Goal: Task Accomplishment & Management: Manage account settings

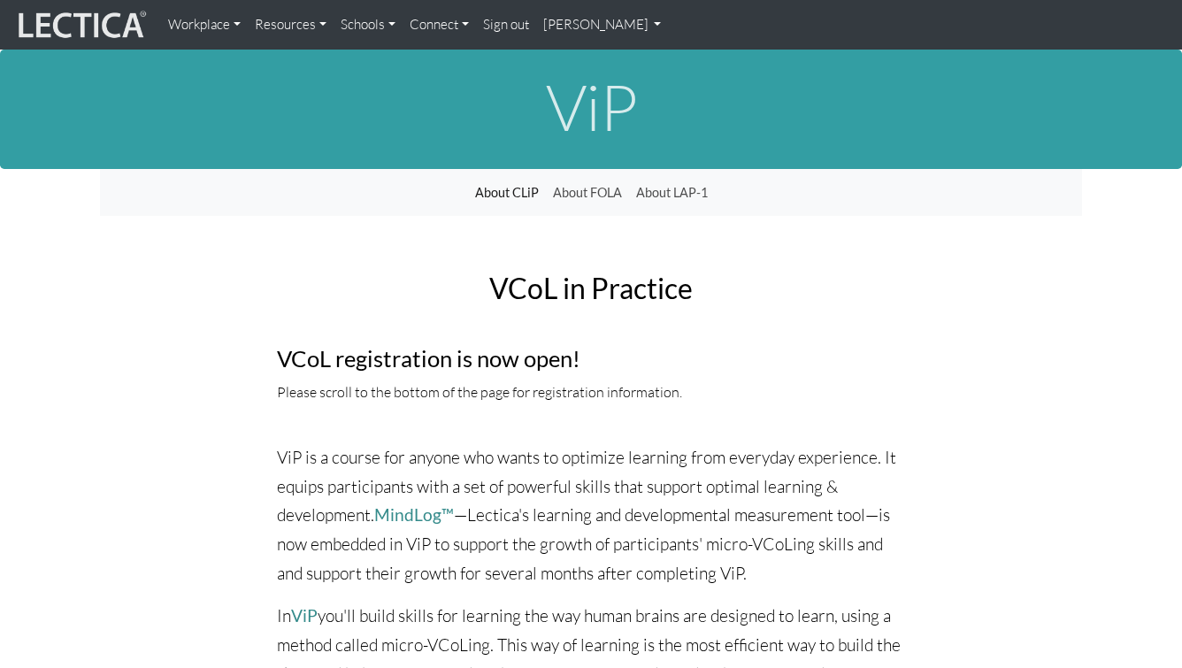
scroll to position [6274, 0]
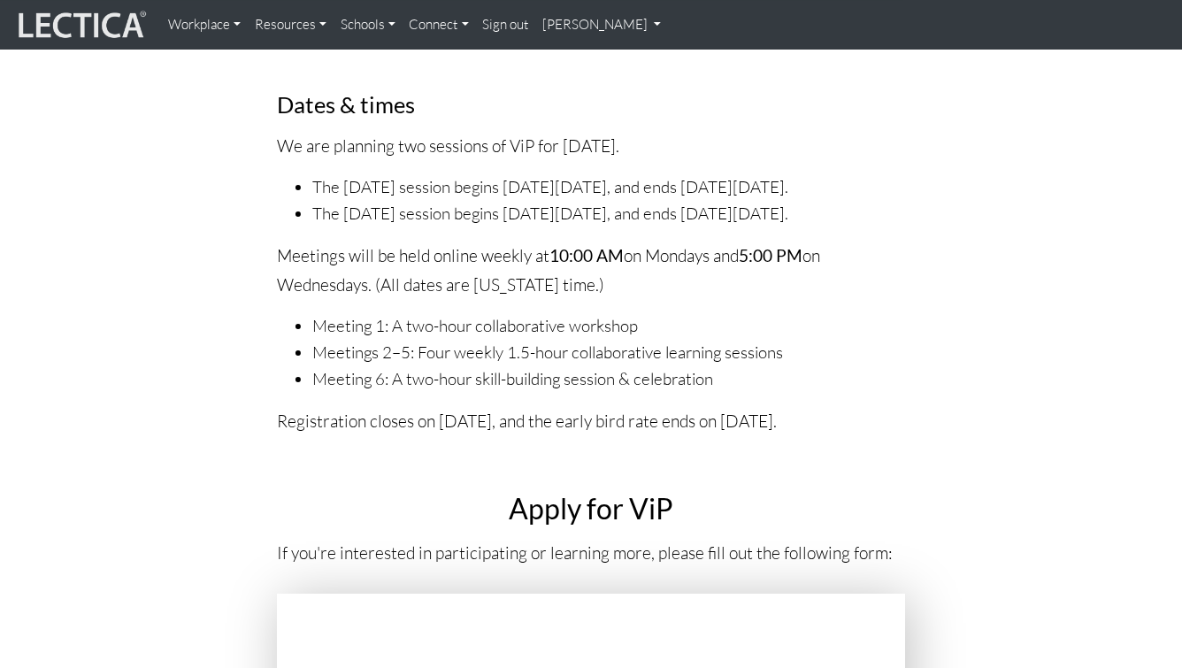
click at [639, 144] on p "We are planning two sessions of ViP for [DATE]." at bounding box center [591, 146] width 628 height 29
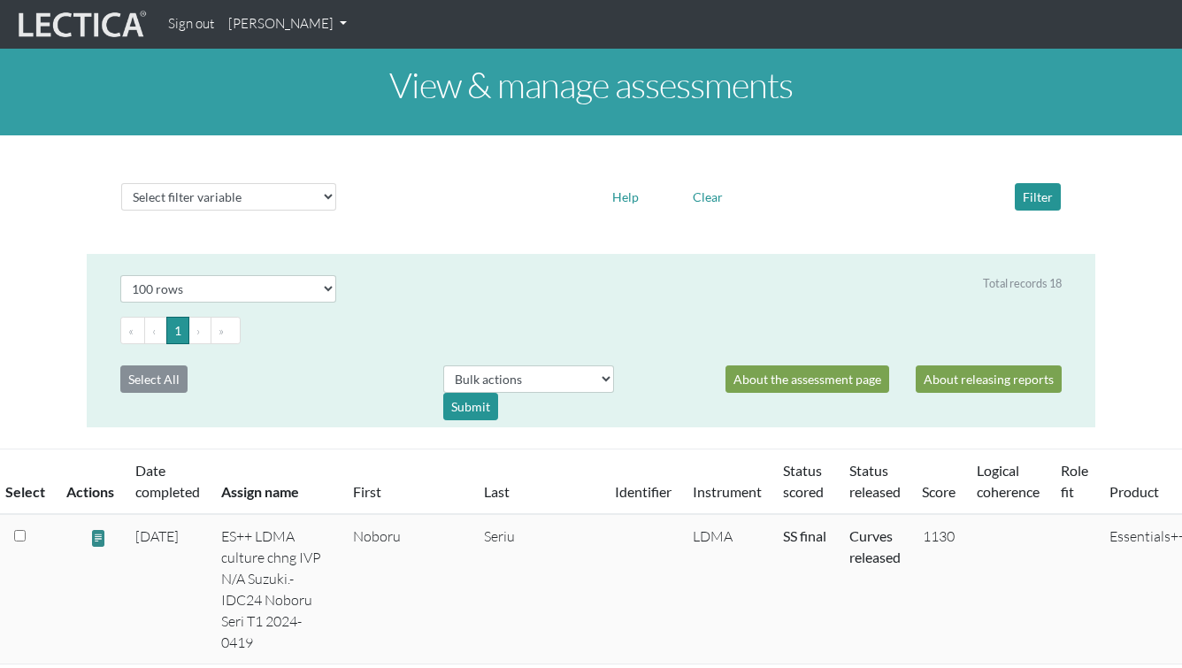
select select "100"
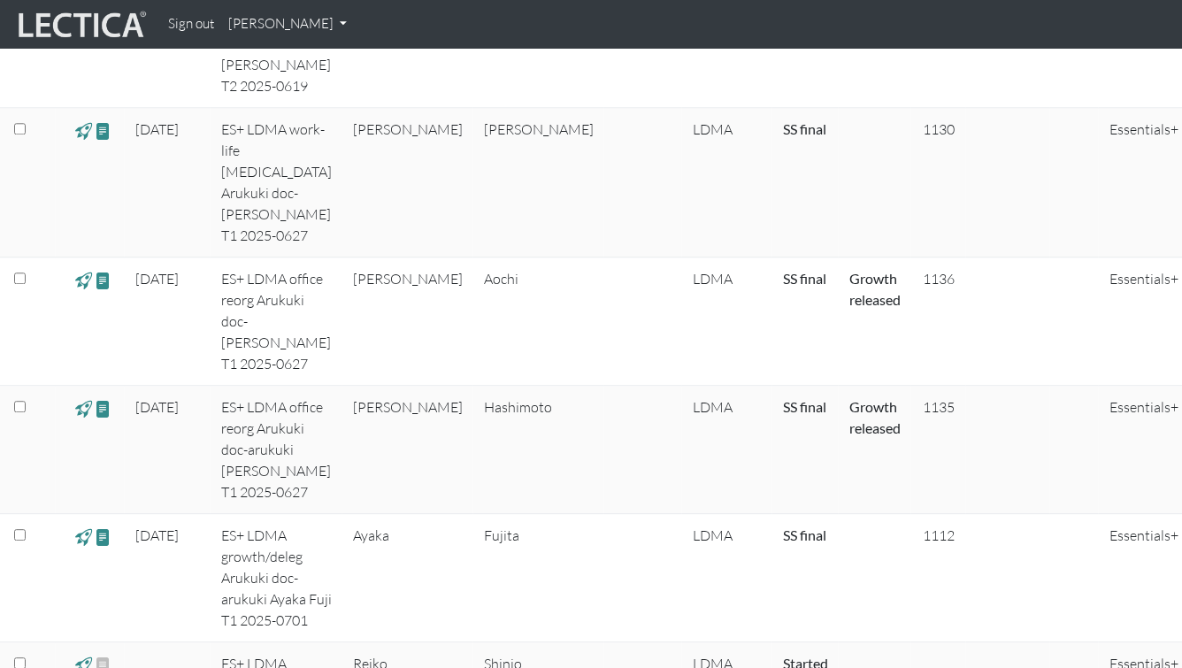
scroll to position [2021, 0]
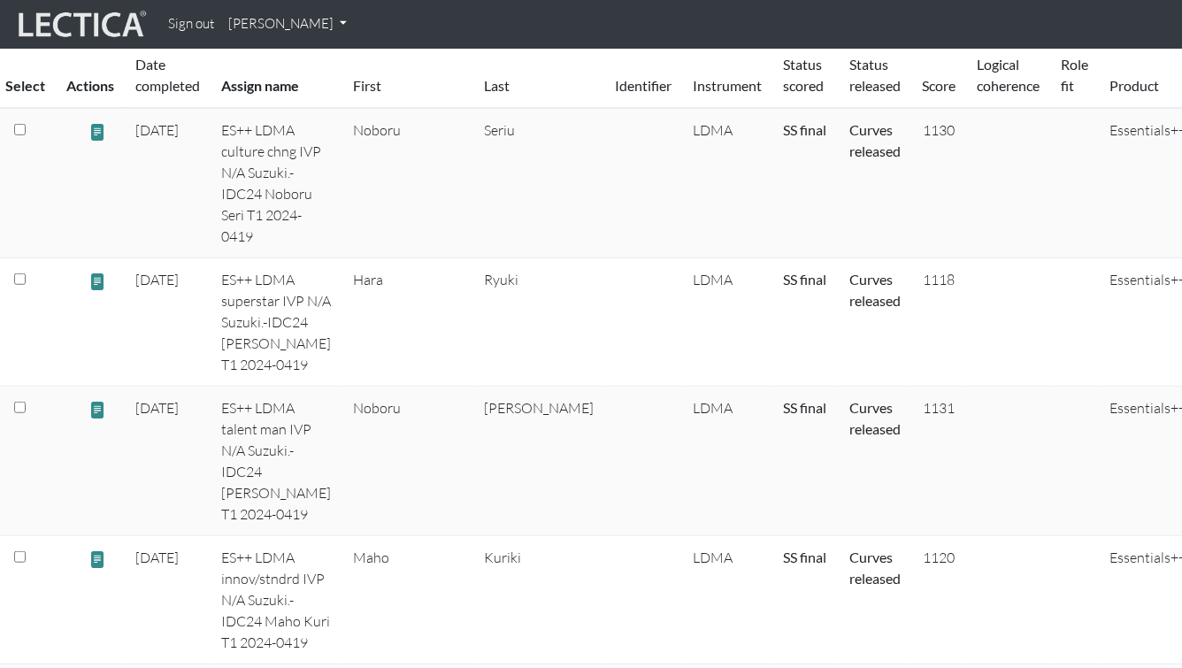
scroll to position [397, 0]
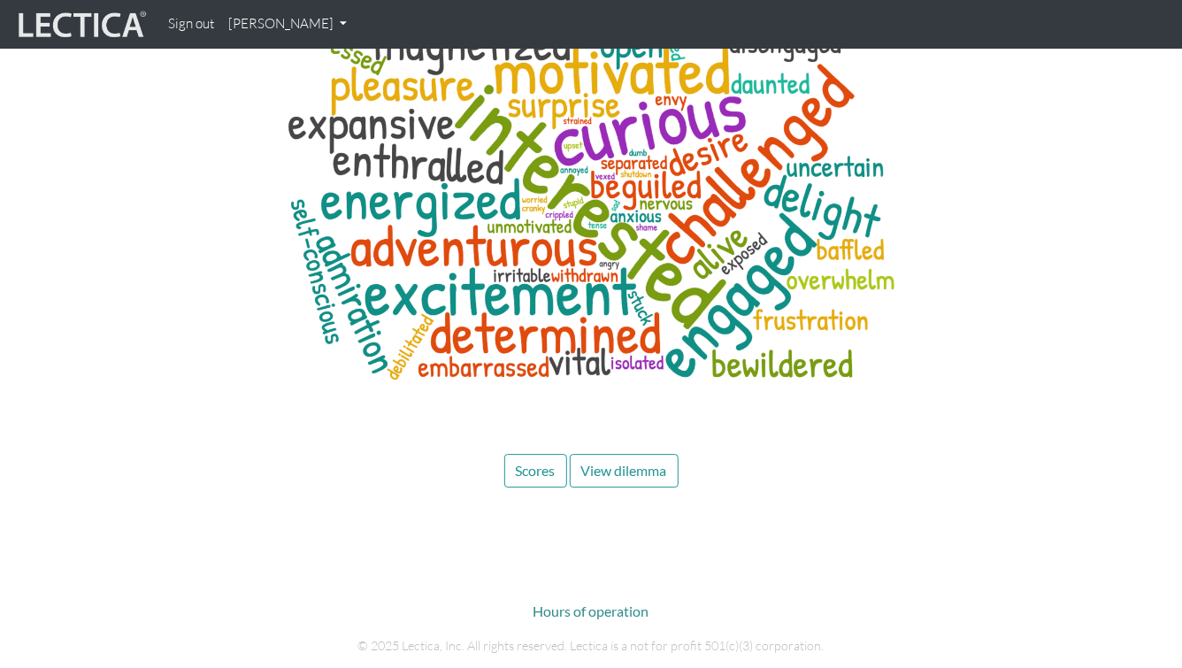
scroll to position [5909, 0]
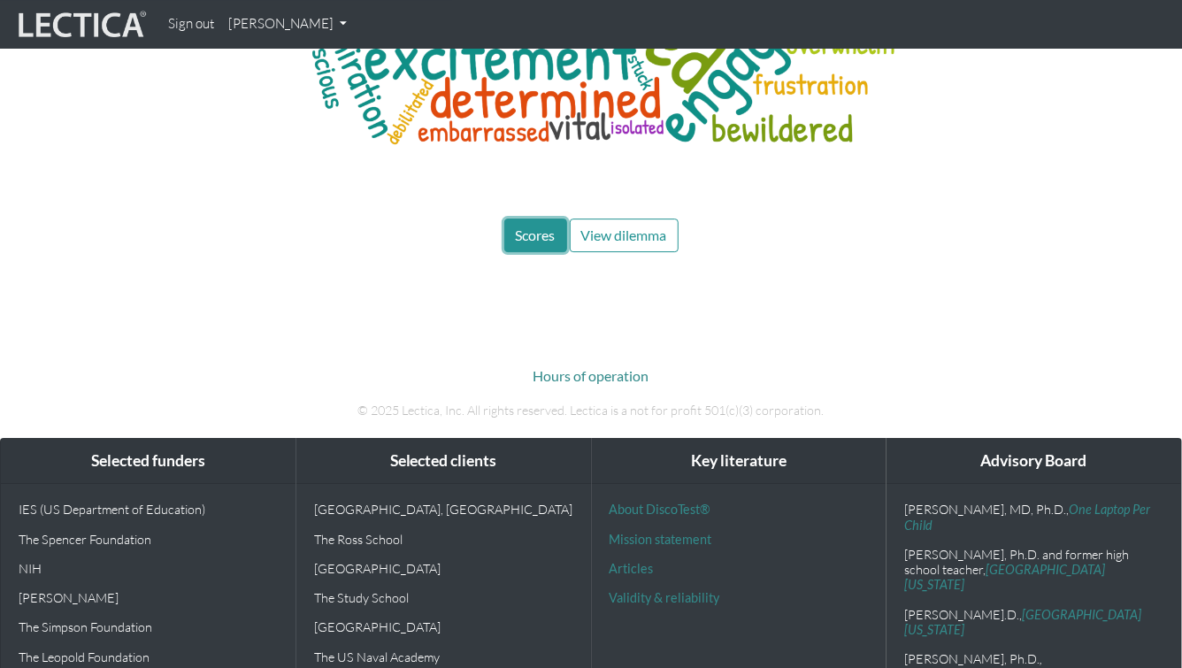
click at [534, 226] on span "Scores" at bounding box center [536, 234] width 40 height 17
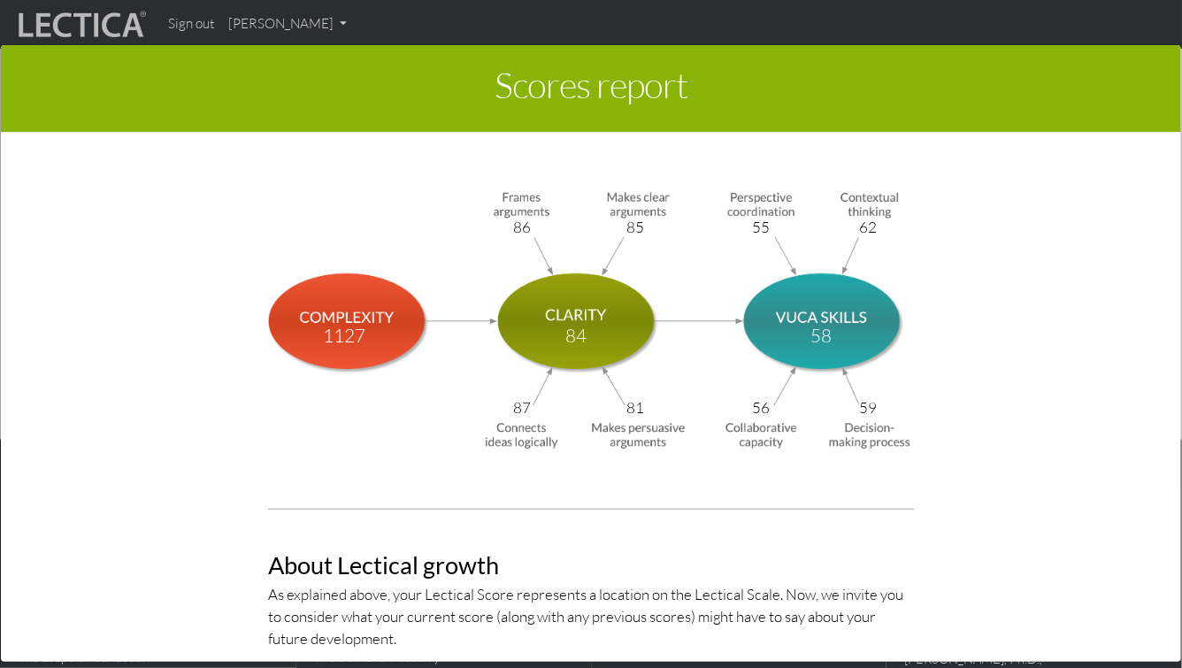
scroll to position [5983, 0]
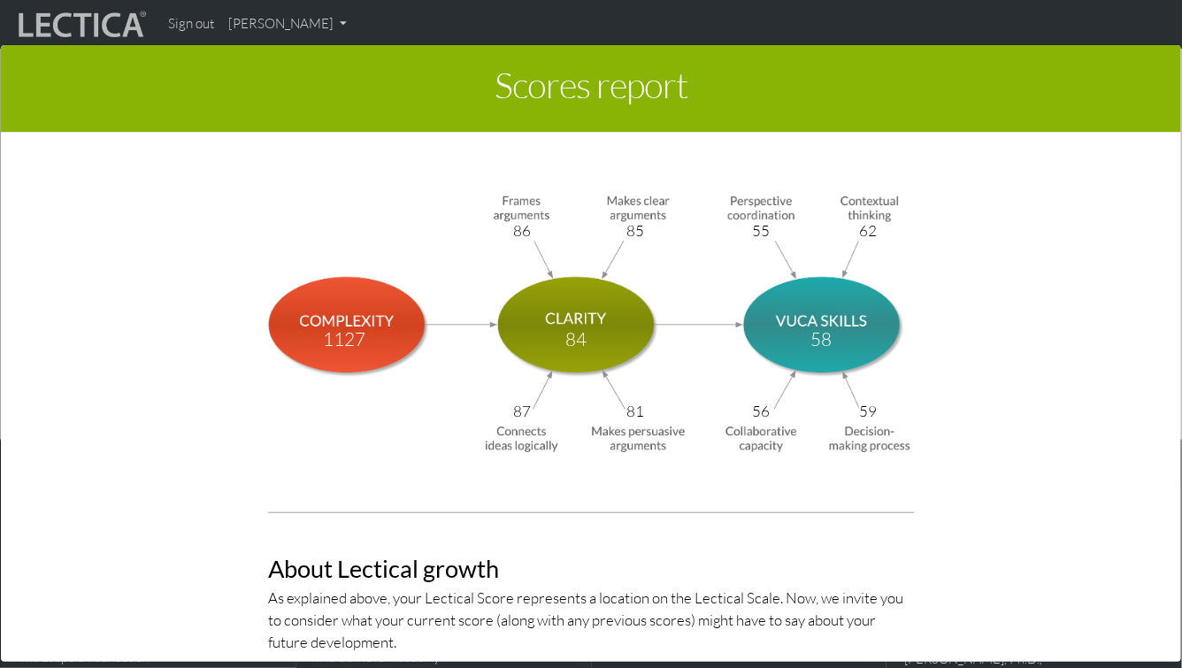
click at [260, 28] on div "Scores report × This section of your report presents a summary of LDMA score re…" at bounding box center [591, 352] width 1182 height 668
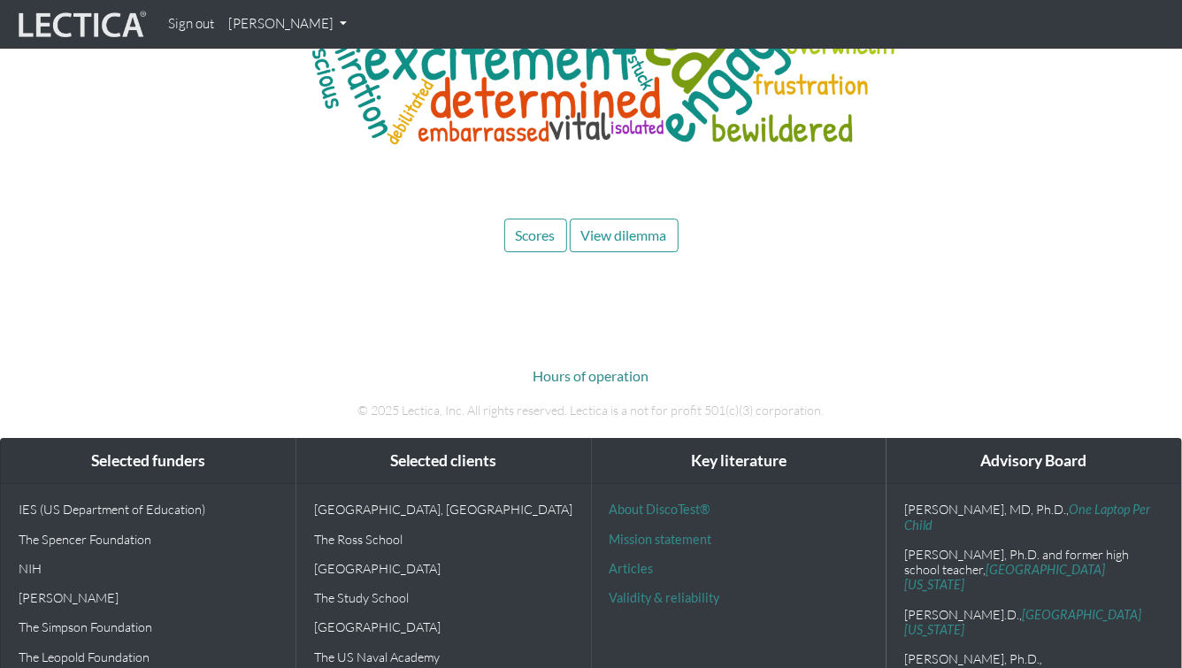
click at [262, 28] on link "[PERSON_NAME]" at bounding box center [287, 24] width 133 height 34
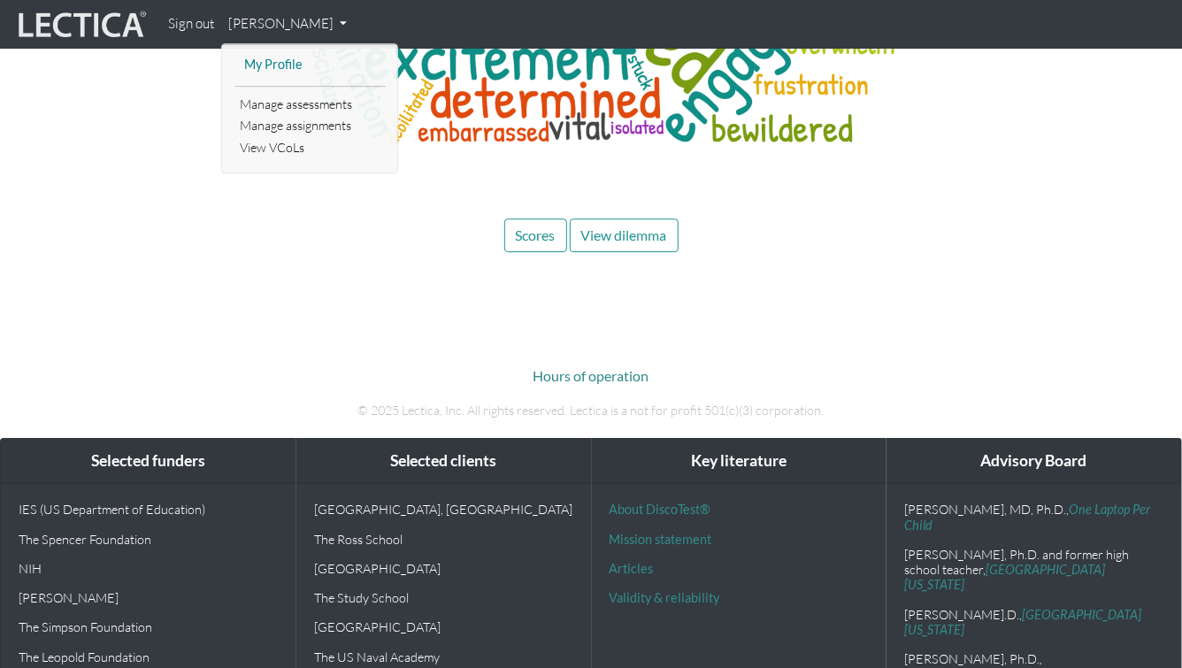
click at [267, 65] on link "My Profile" at bounding box center [311, 65] width 142 height 22
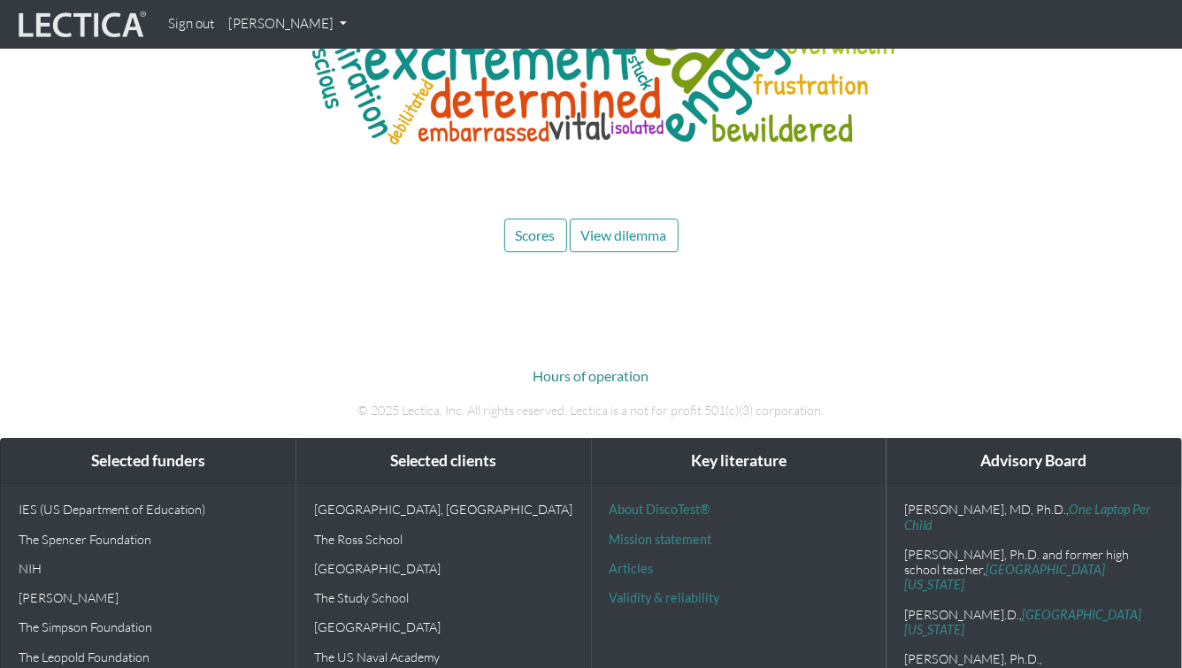
scroll to position [5768, 0]
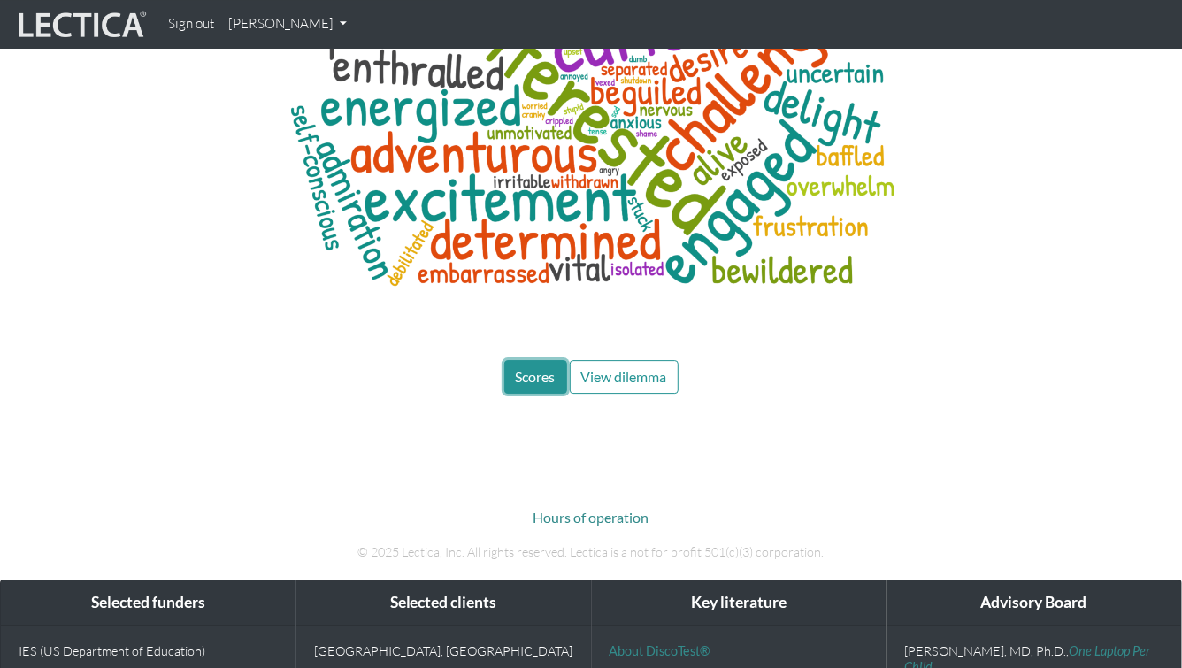
click at [532, 368] on span "Scores" at bounding box center [536, 376] width 40 height 17
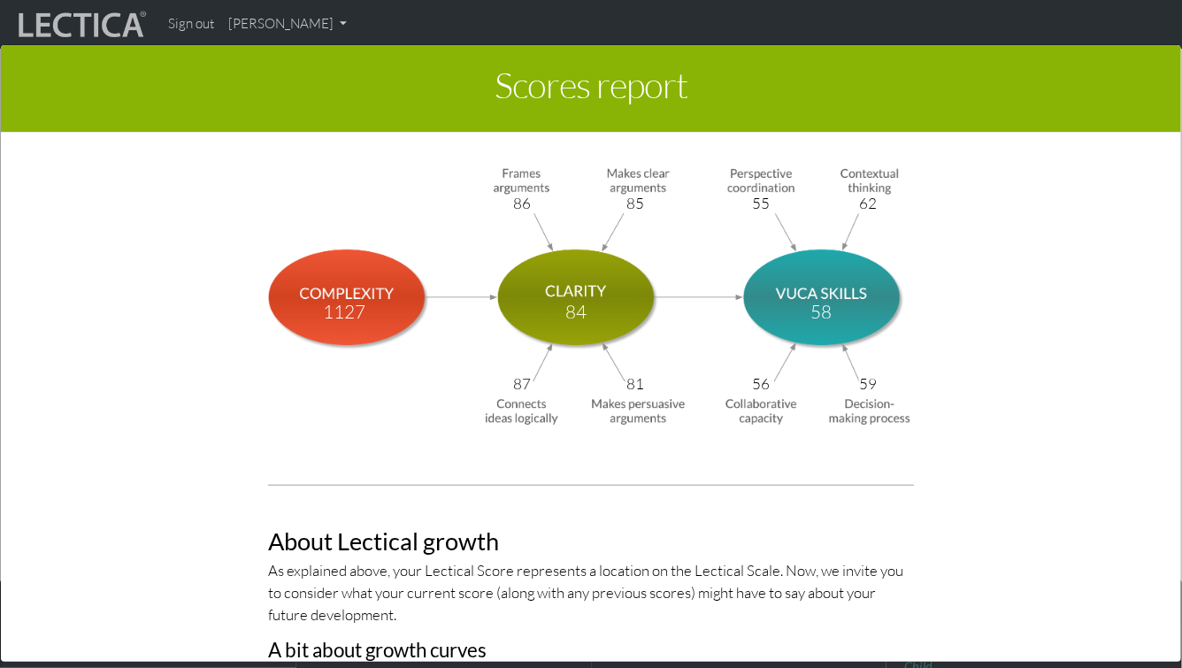
scroll to position [6004, 0]
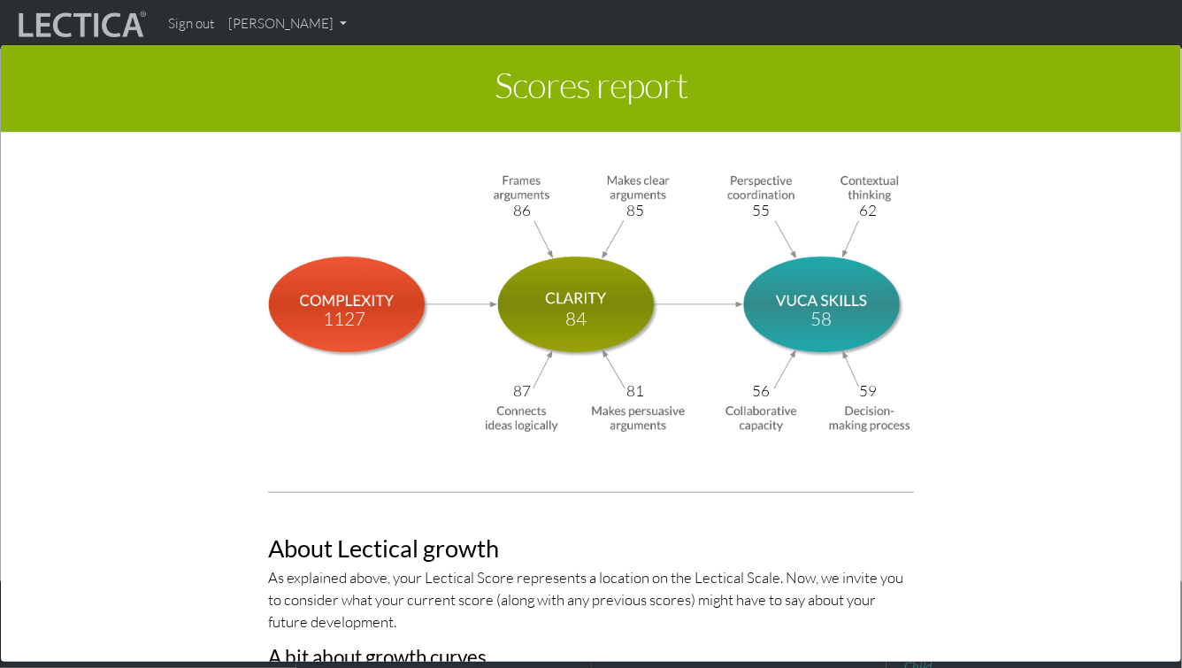
click at [393, 252] on img at bounding box center [591, 302] width 646 height 266
click at [246, 24] on div "Scores report × This section of your report presents a summary of LDMA score re…" at bounding box center [591, 352] width 1182 height 668
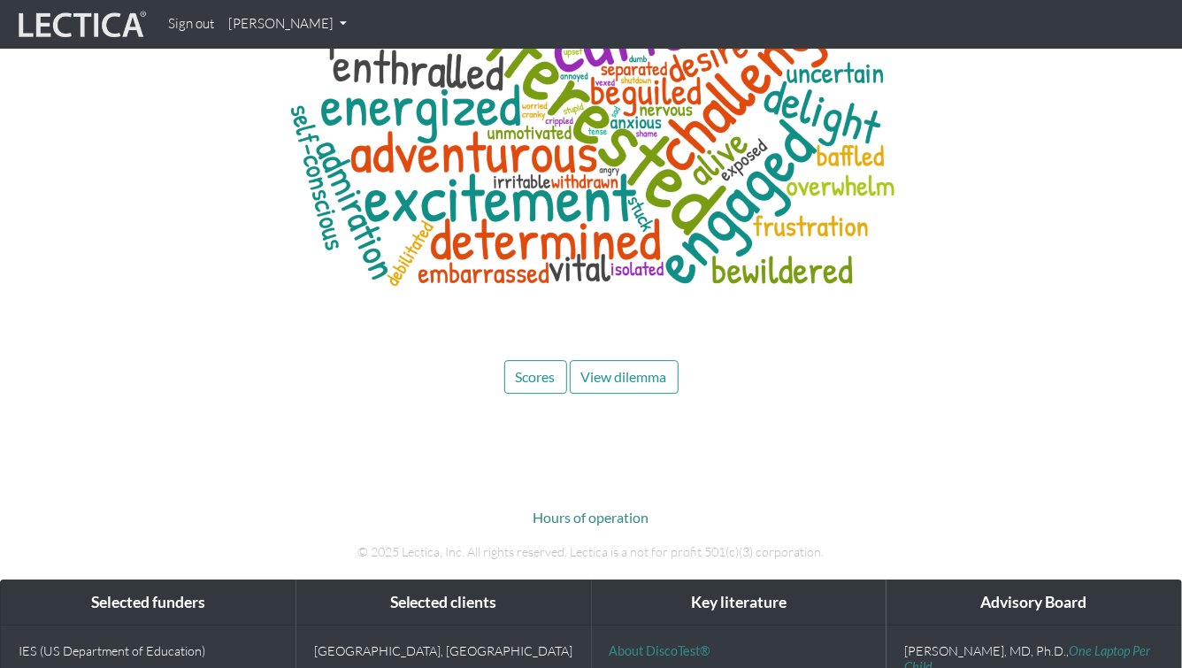
click at [258, 29] on link "[PERSON_NAME]" at bounding box center [287, 24] width 133 height 34
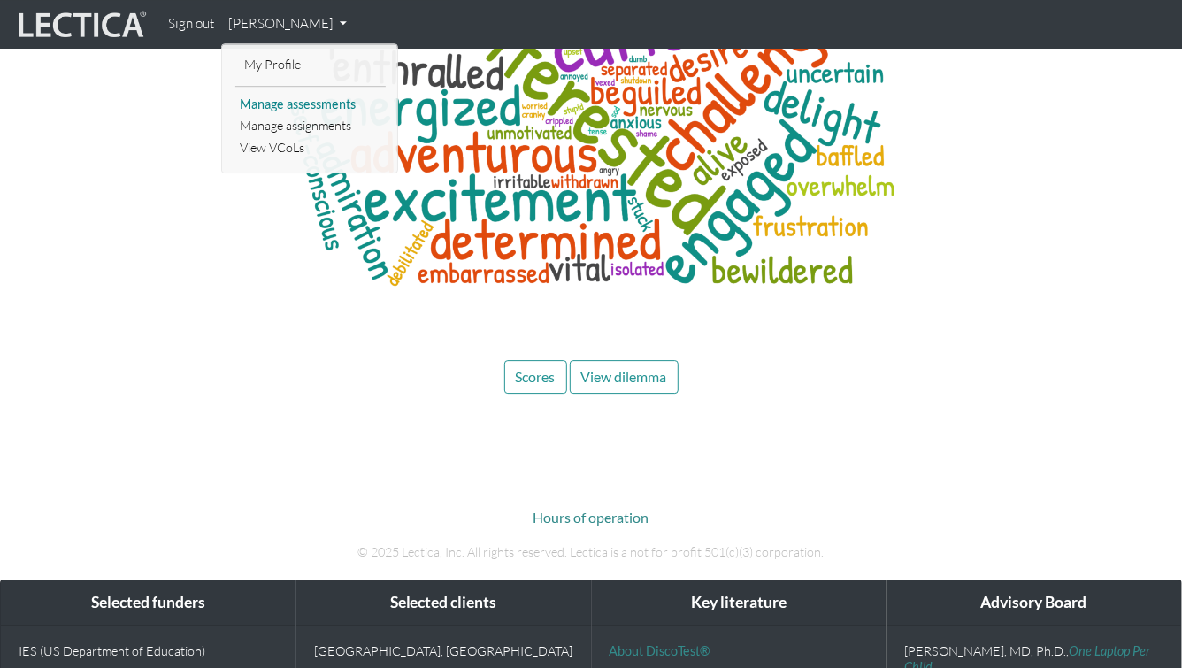
click at [269, 103] on link "Manage assessments" at bounding box center [310, 105] width 150 height 22
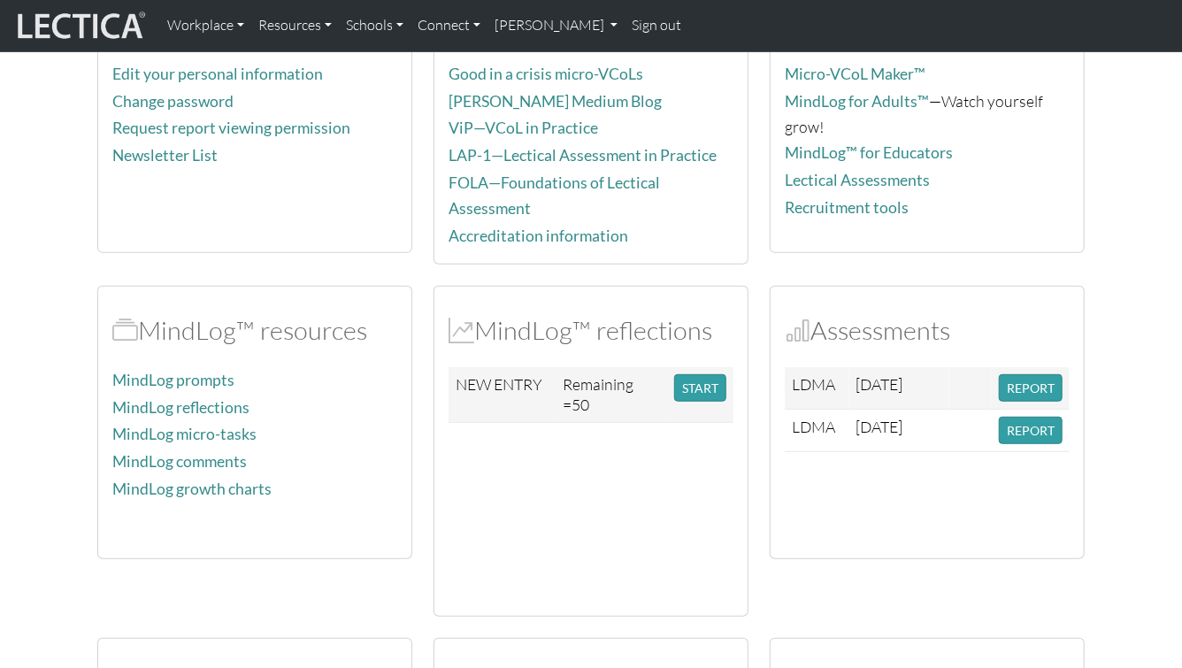
scroll to position [274, 0]
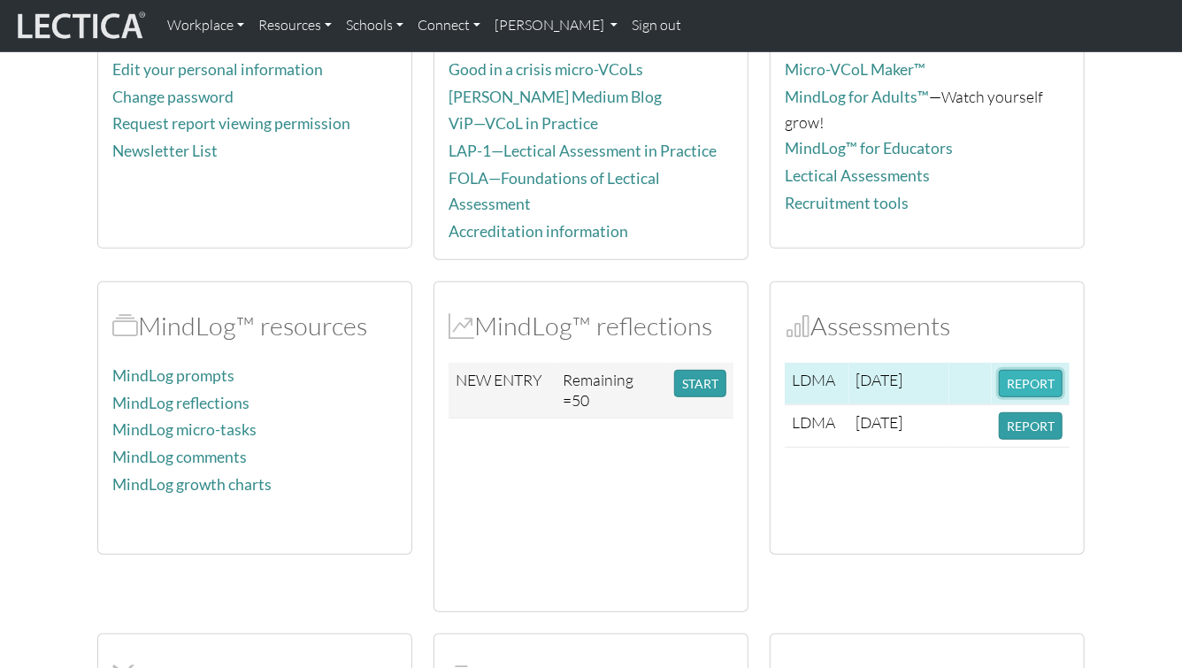
click at [1022, 372] on button "REPORT" at bounding box center [1031, 383] width 64 height 27
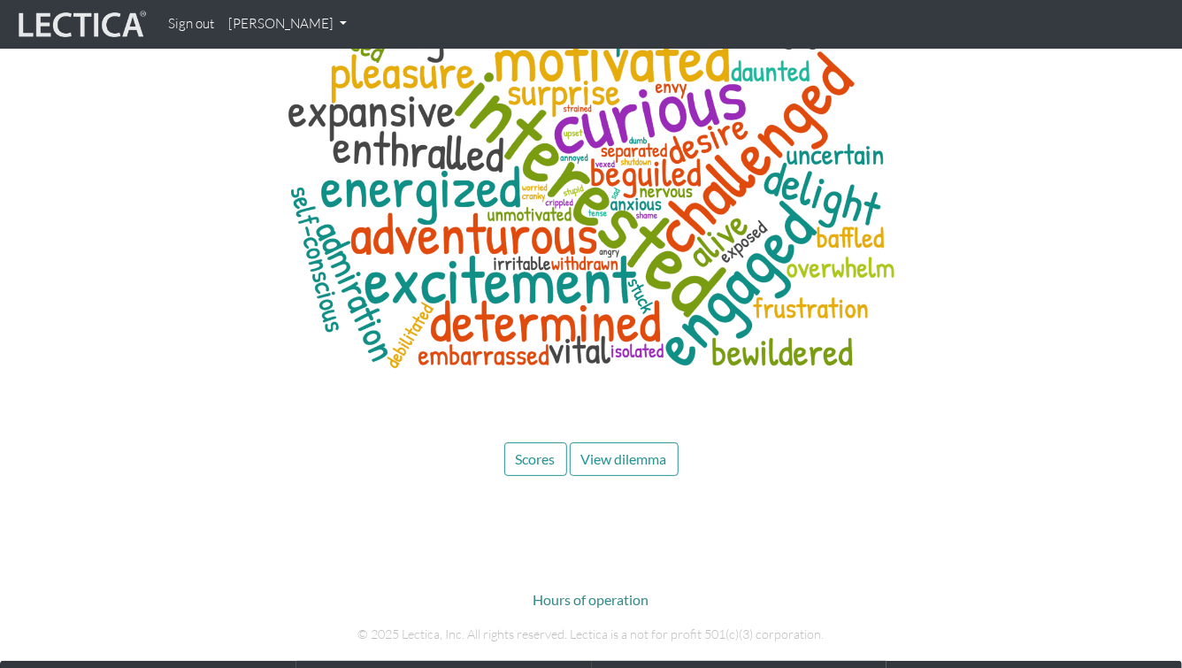
scroll to position [6609, 0]
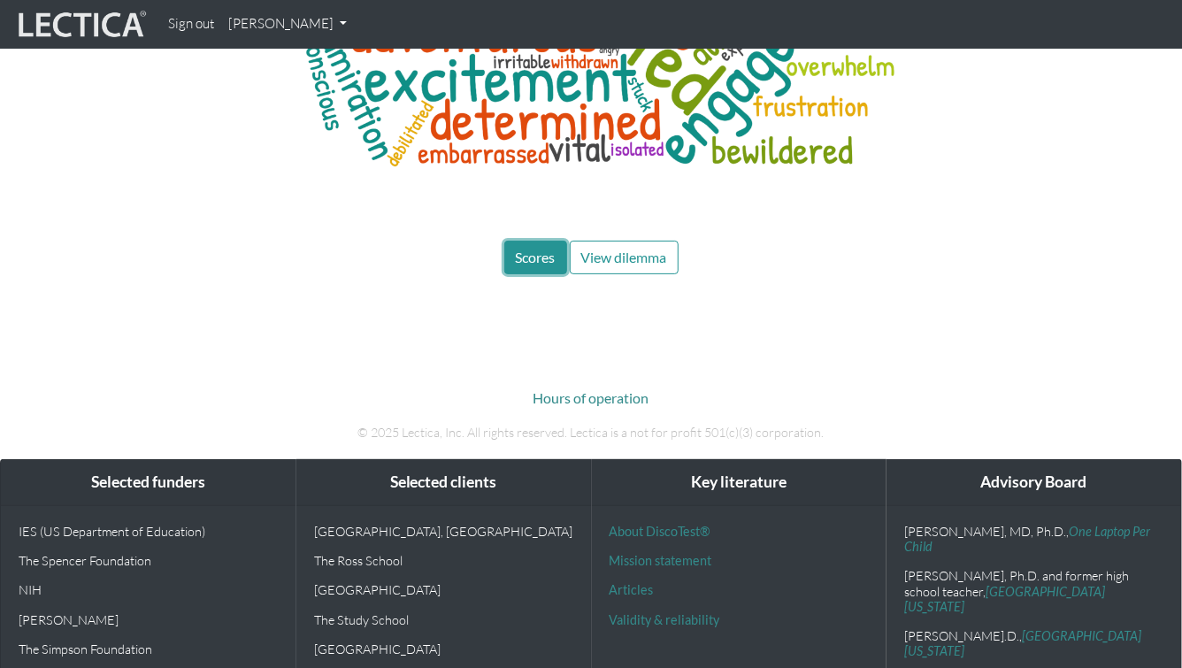
click at [544, 241] on button "Scores" at bounding box center [535, 258] width 63 height 34
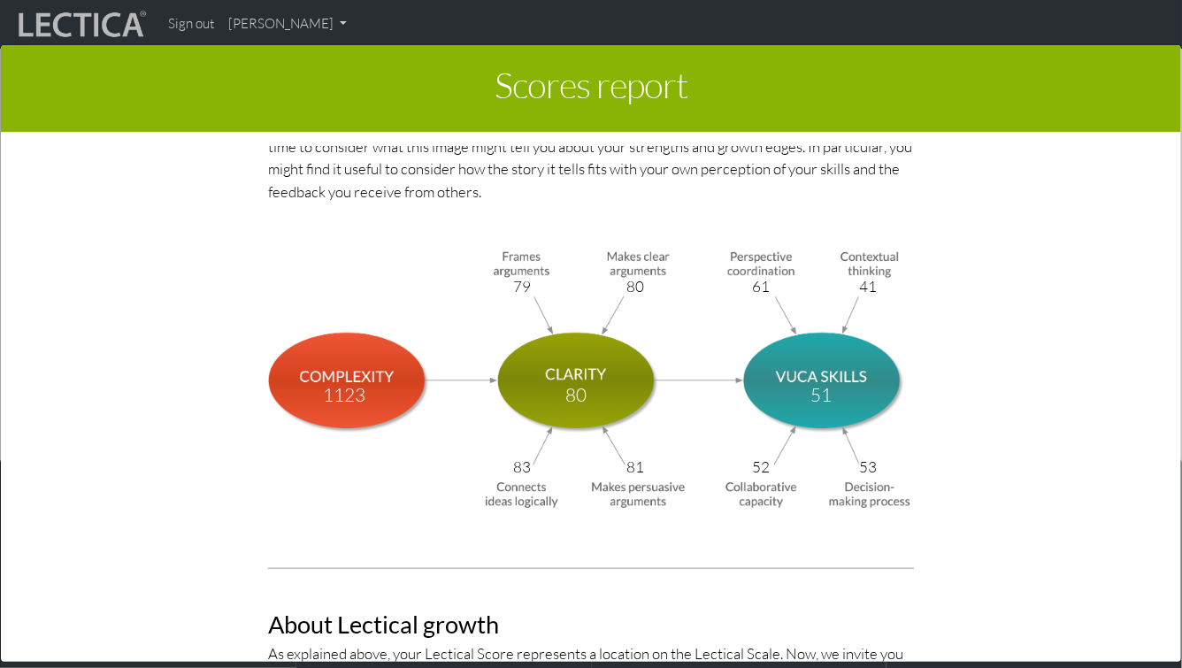
scroll to position [6500, 0]
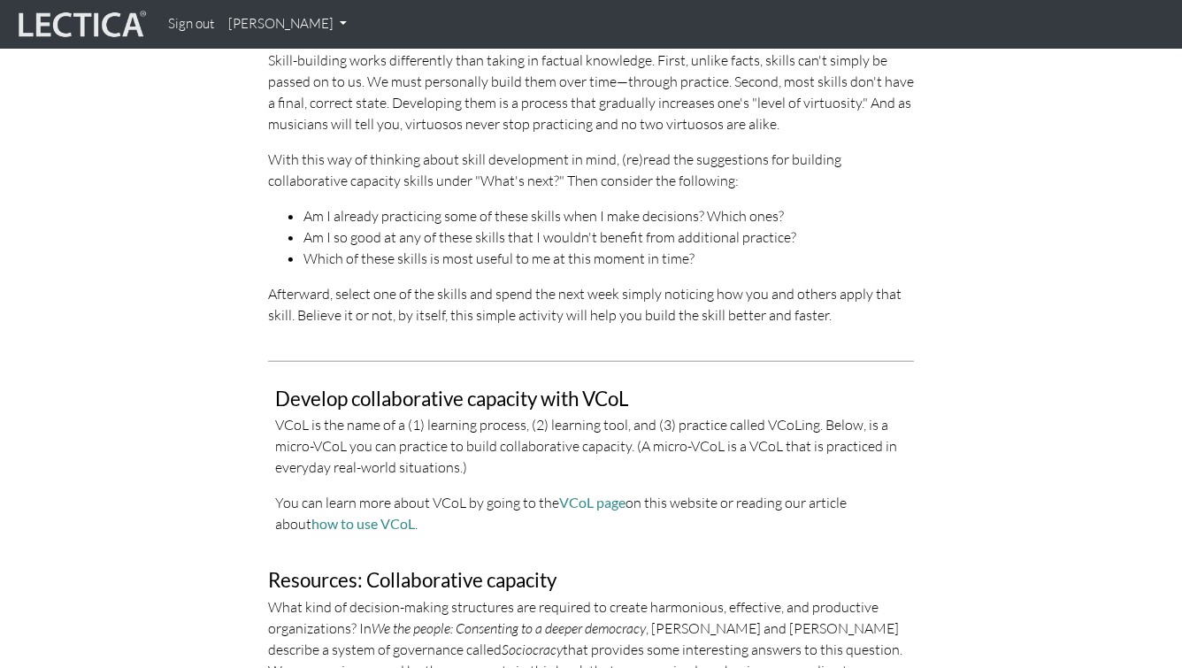
scroll to position [3595, 0]
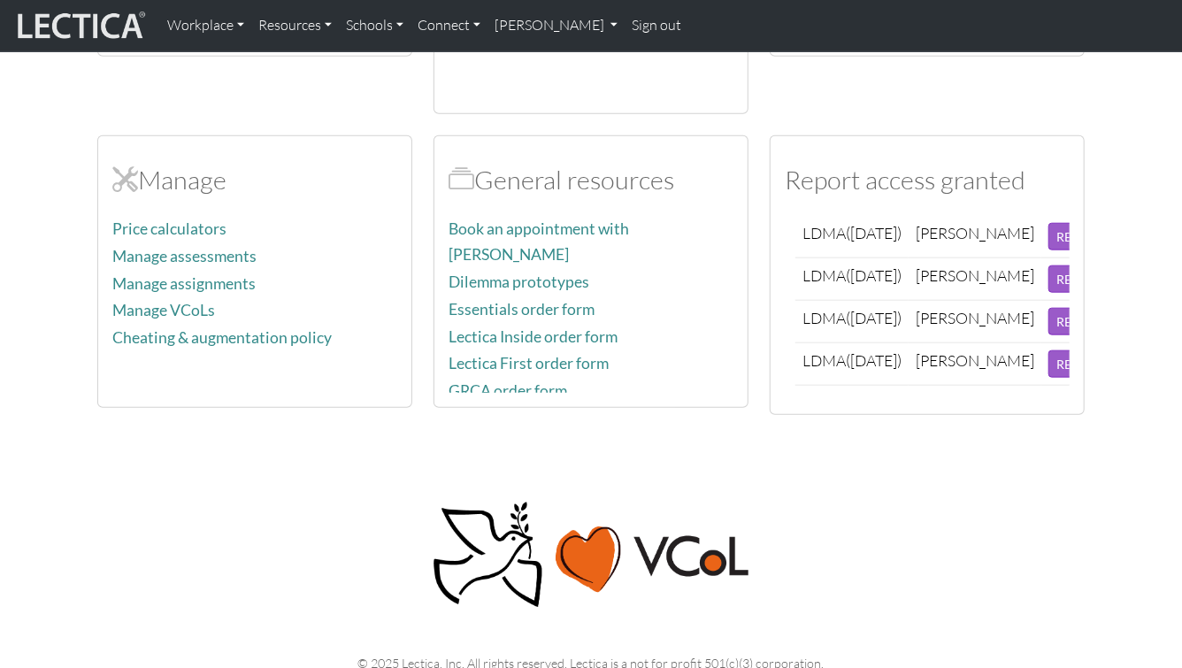
scroll to position [7, 0]
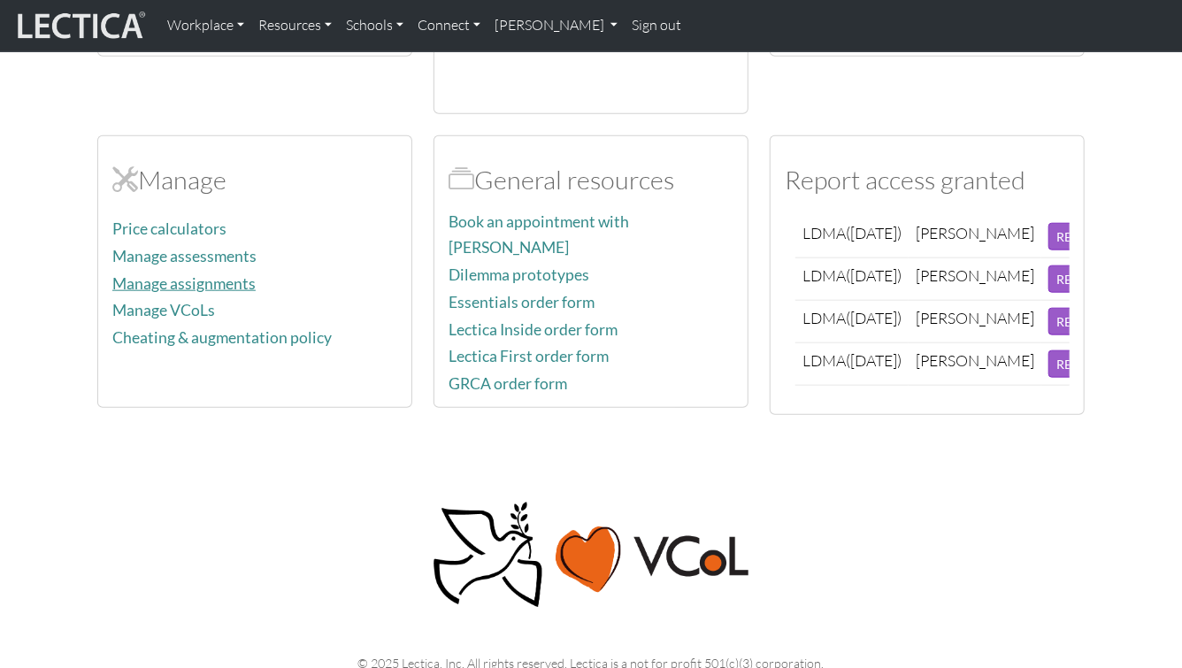
click at [229, 274] on link "Manage assignments" at bounding box center [183, 283] width 143 height 19
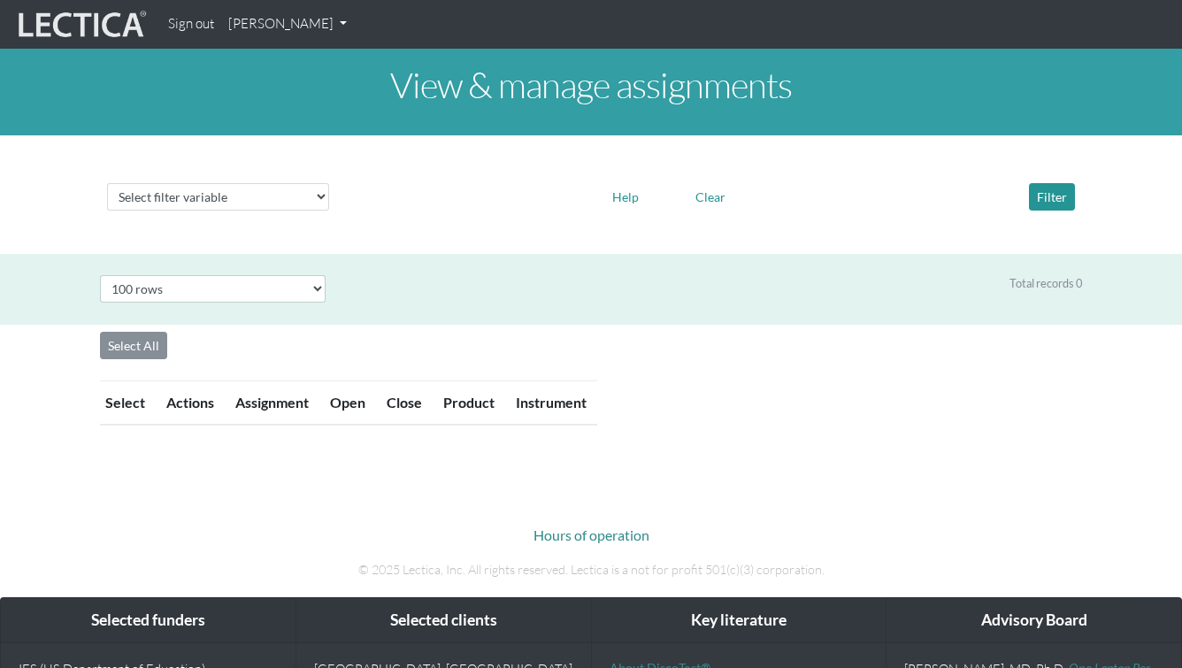
select select "100"
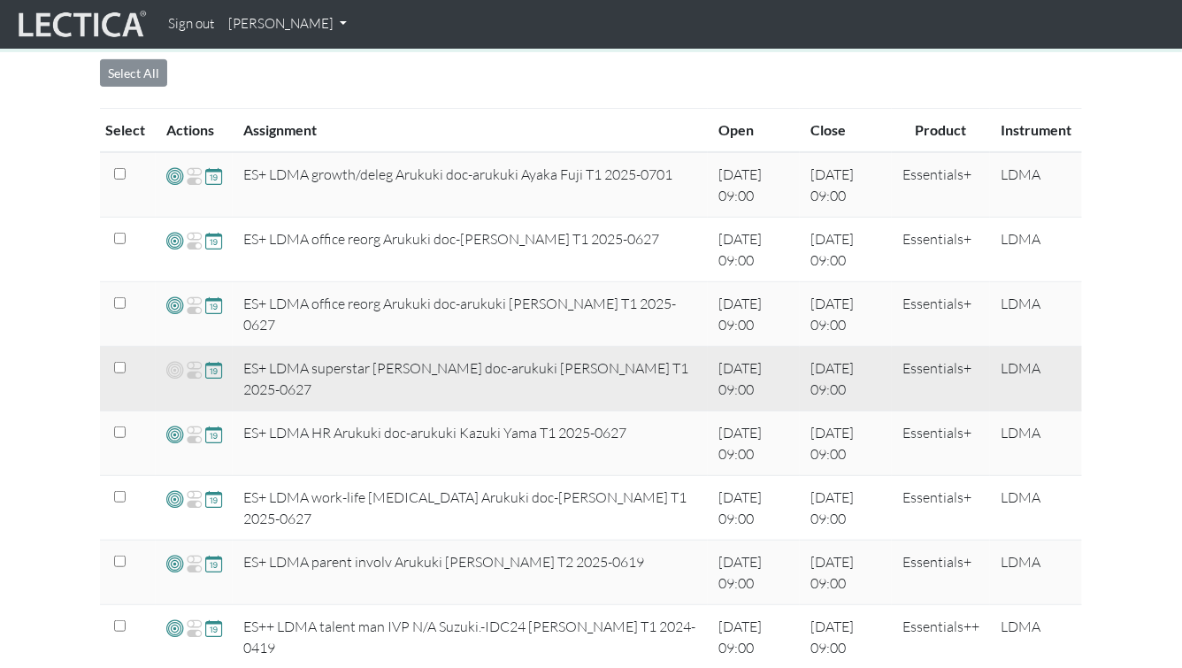
scroll to position [323, 0]
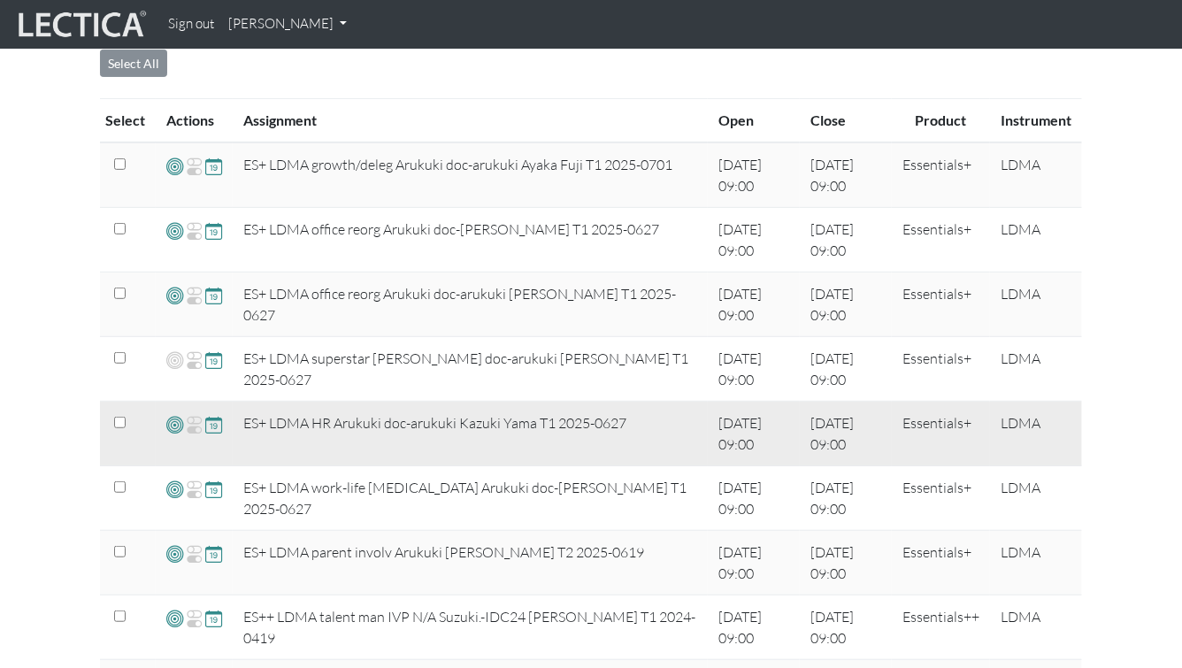
click at [171, 423] on span at bounding box center [174, 424] width 17 height 20
click at [173, 426] on span at bounding box center [174, 424] width 17 height 20
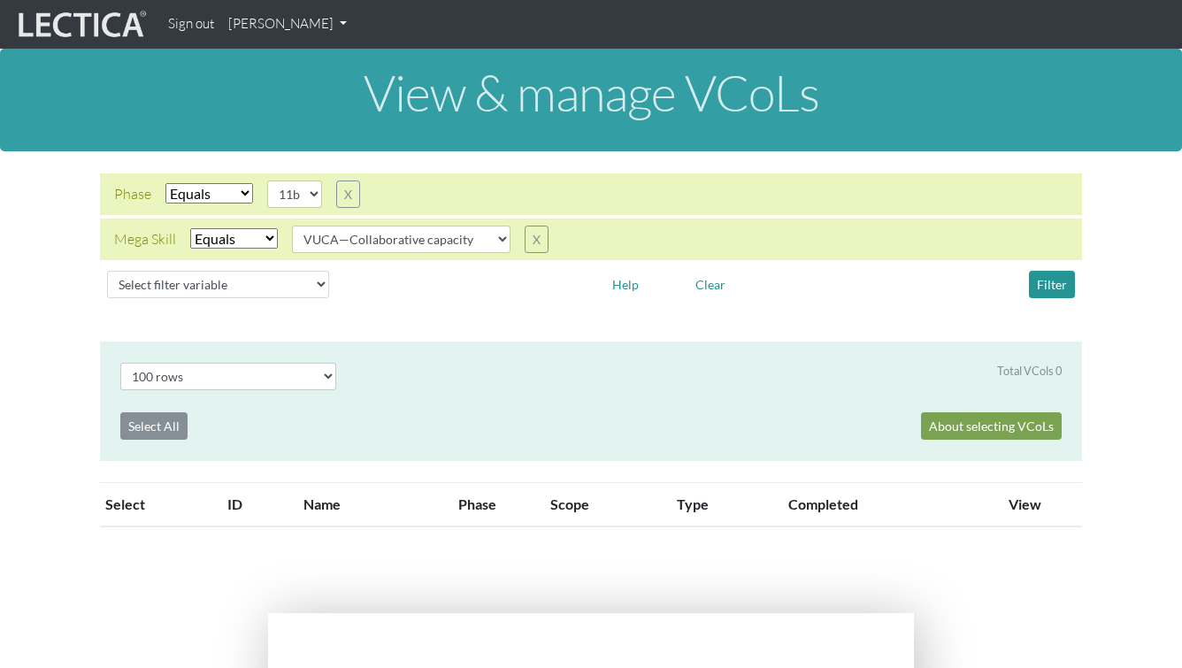
select select "100"
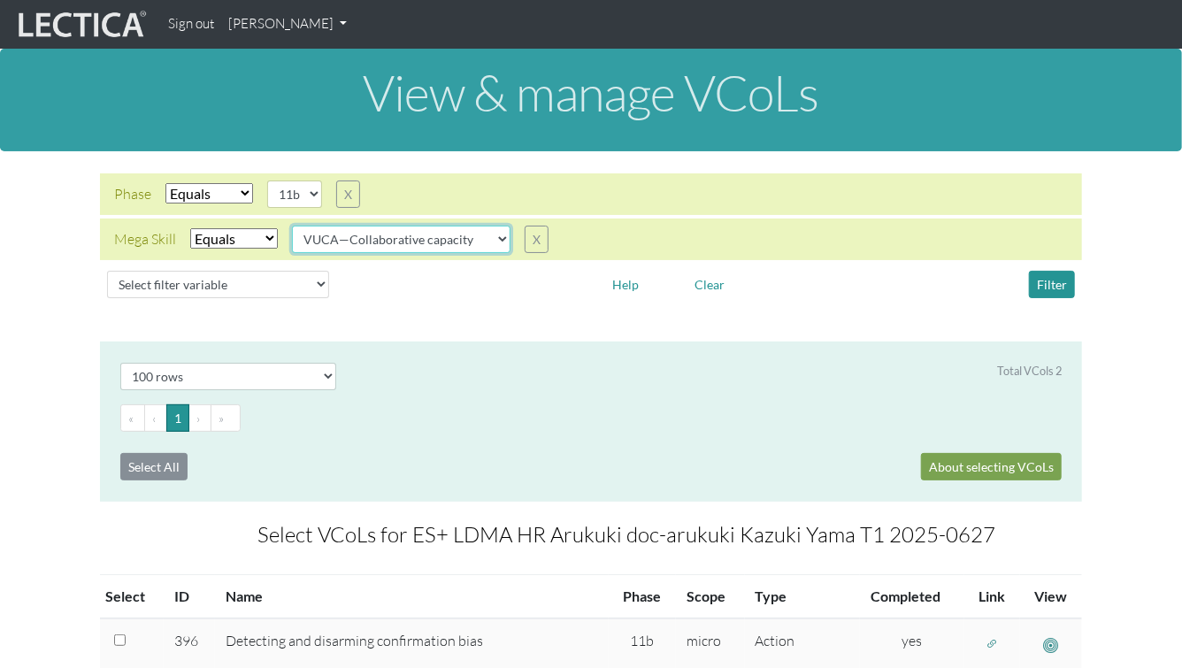
click at [410, 231] on select "VUCA—Collaborative capacity VUCA—Contextual thinking VUCA—Decision-making proce…" at bounding box center [401, 239] width 218 height 27
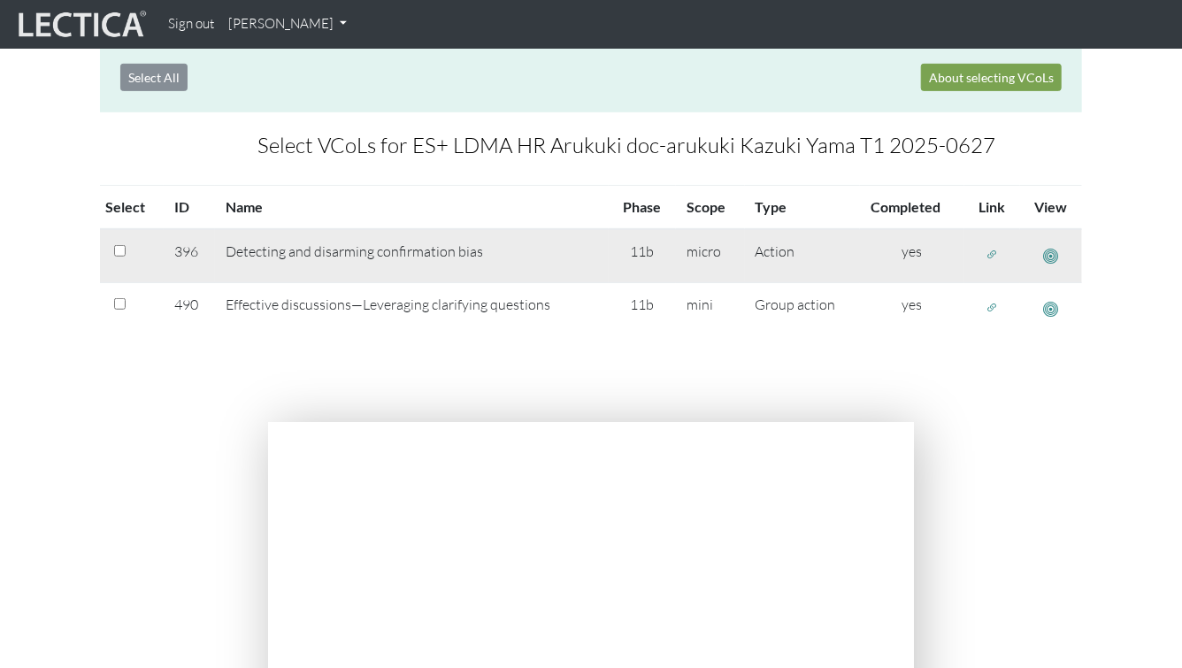
scroll to position [272, 0]
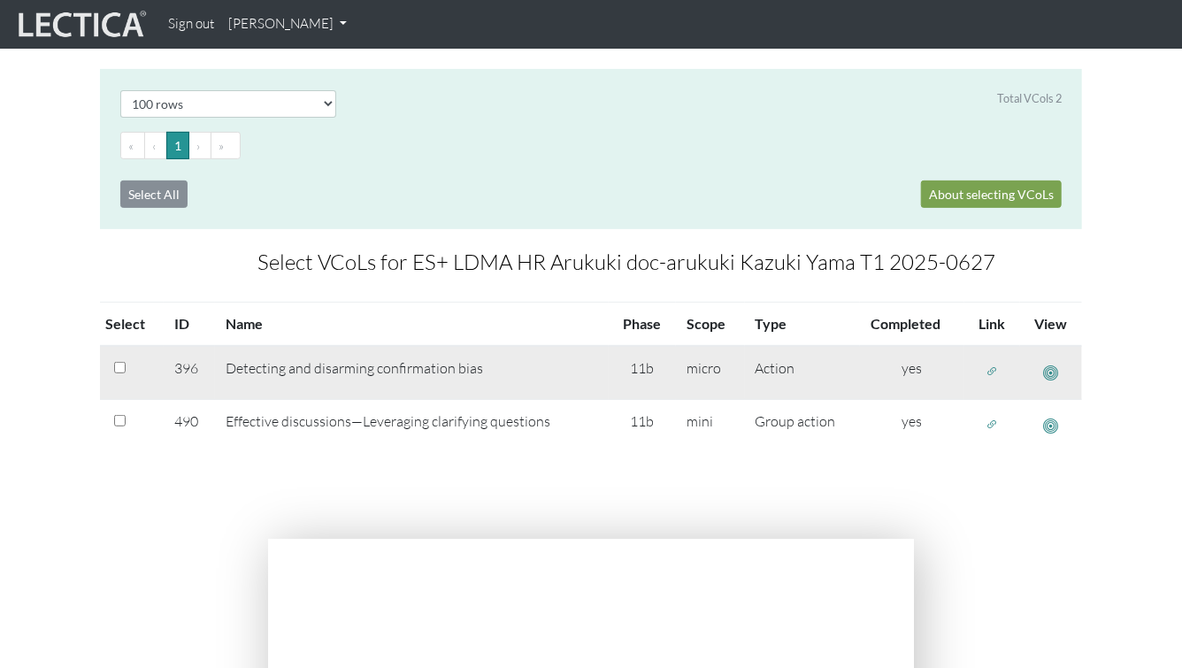
click at [1052, 365] on span "button" at bounding box center [1051, 373] width 15 height 19
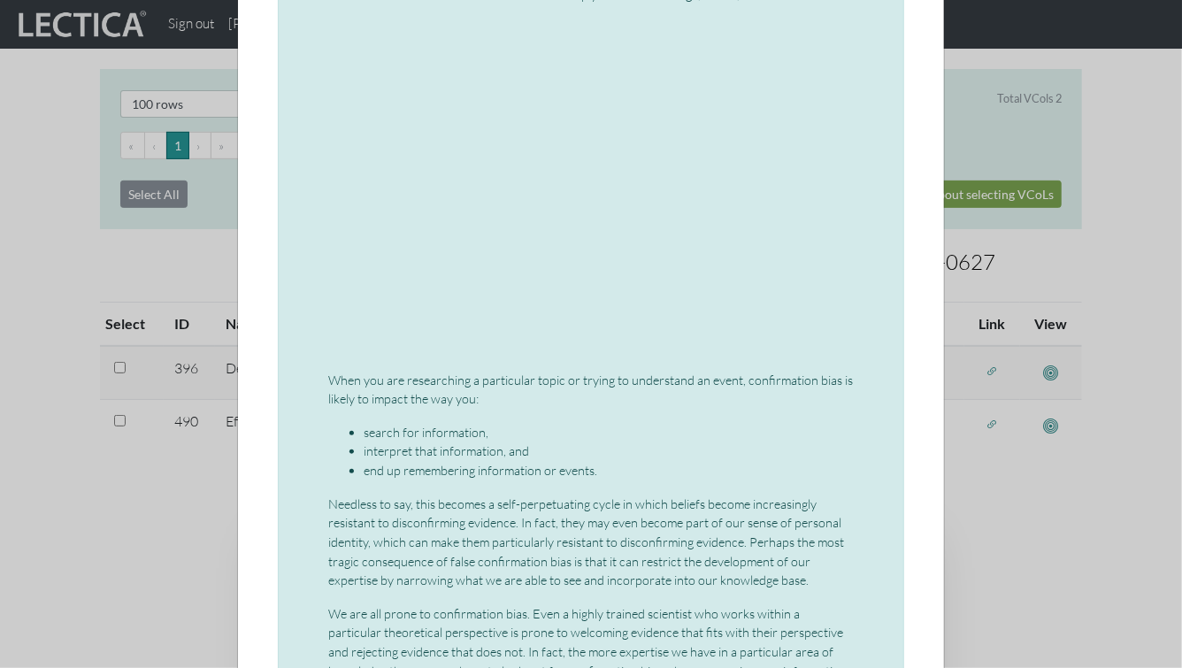
scroll to position [388, 0]
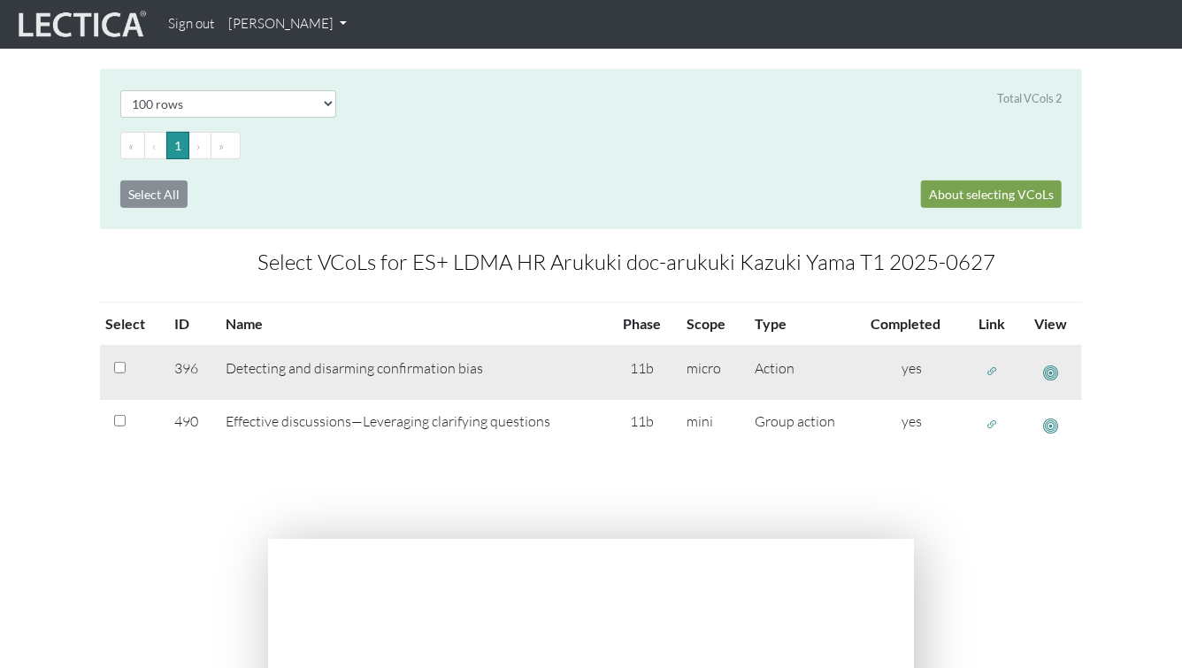
click at [123, 366] on input "checkbox" at bounding box center [119, 367] width 11 height 11
checkbox input "true"
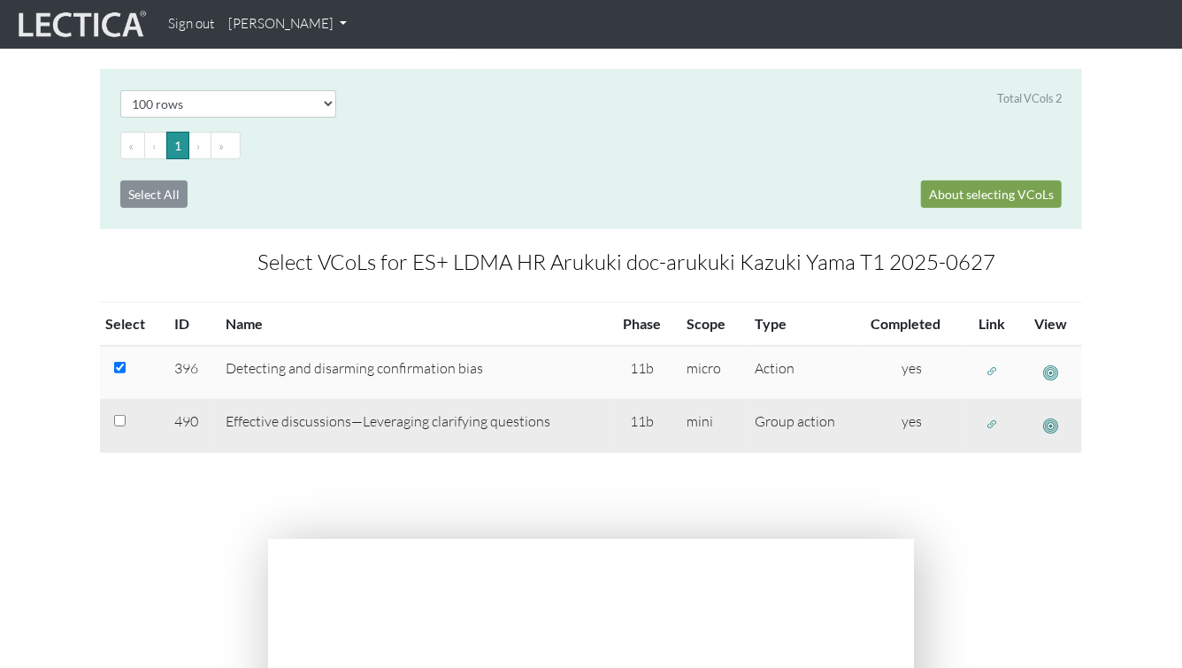
click at [120, 422] on input "checkbox" at bounding box center [119, 420] width 11 height 11
checkbox input "true"
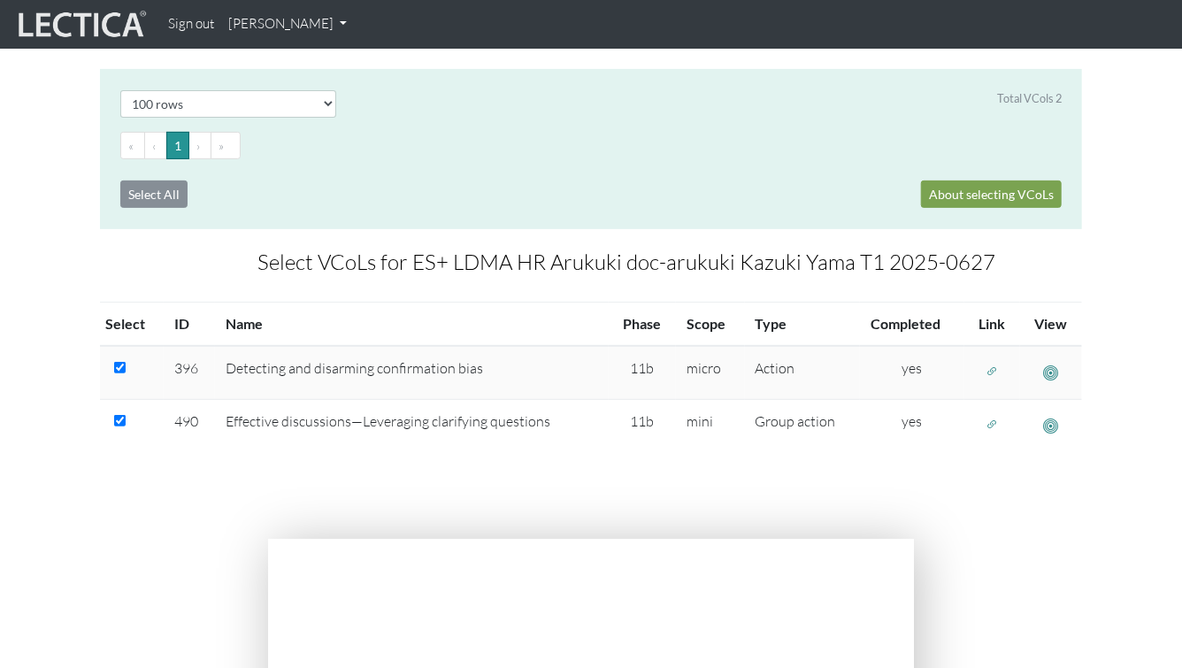
click at [479, 472] on section "Select # rows to display 10 rows 20 rows 50 rows 100 rows 200 rows Total VCols …" at bounding box center [591, 293] width 1182 height 448
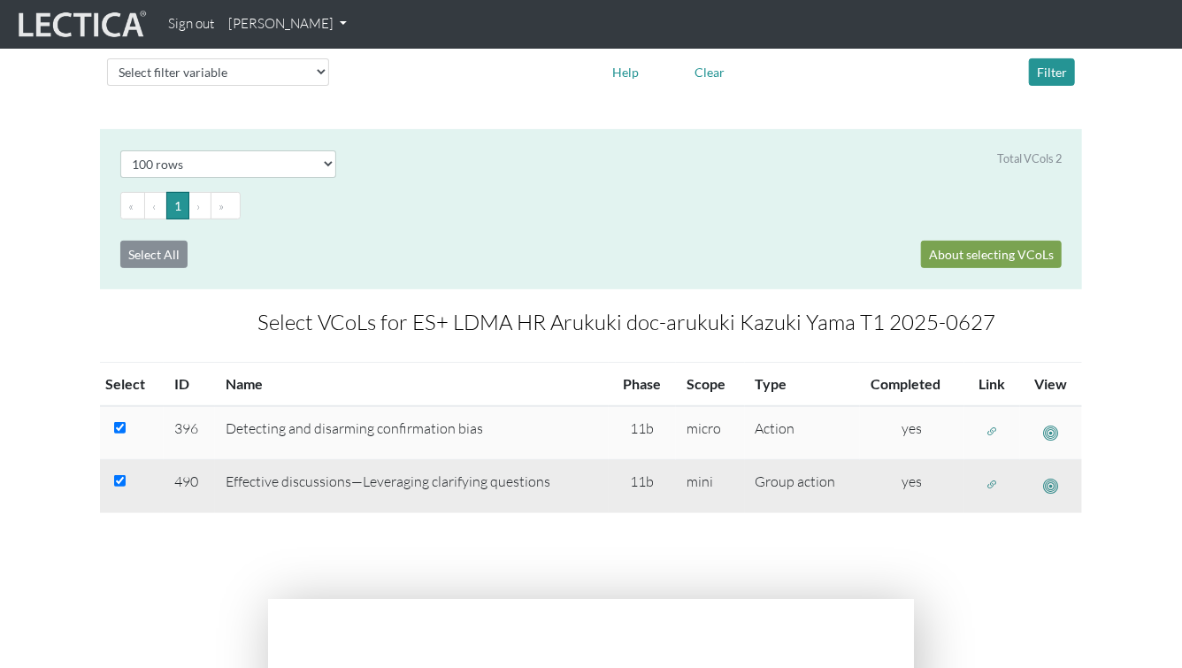
scroll to position [213, 0]
click at [1054, 482] on span "button" at bounding box center [1051, 485] width 15 height 19
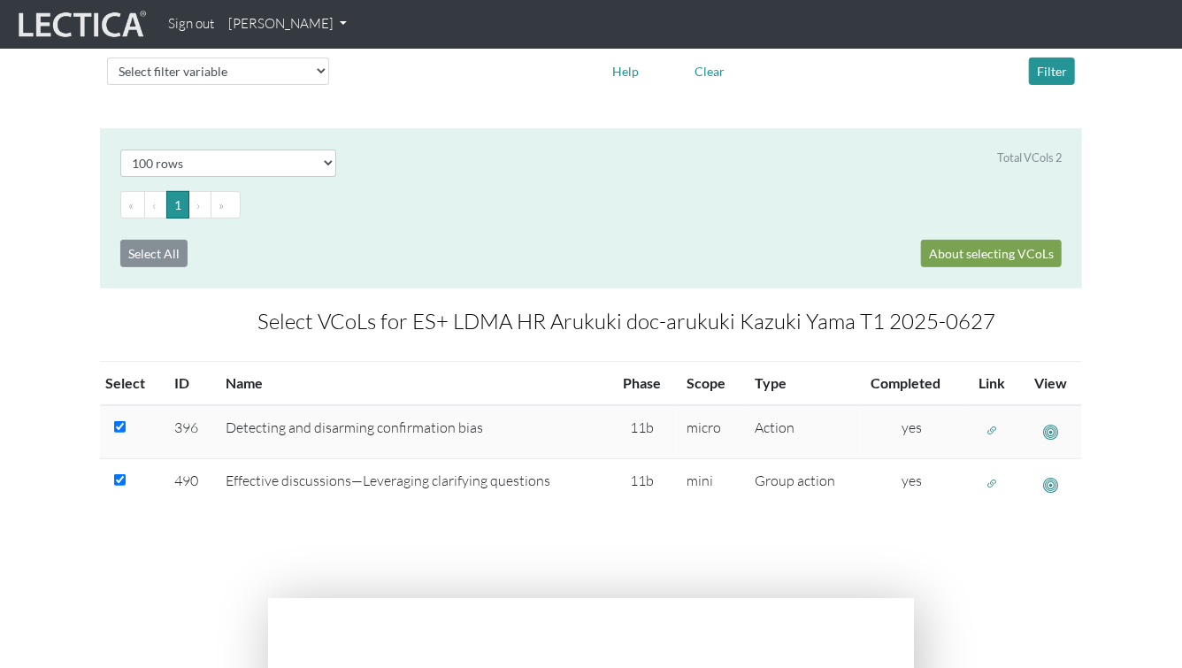
scroll to position [406, 0]
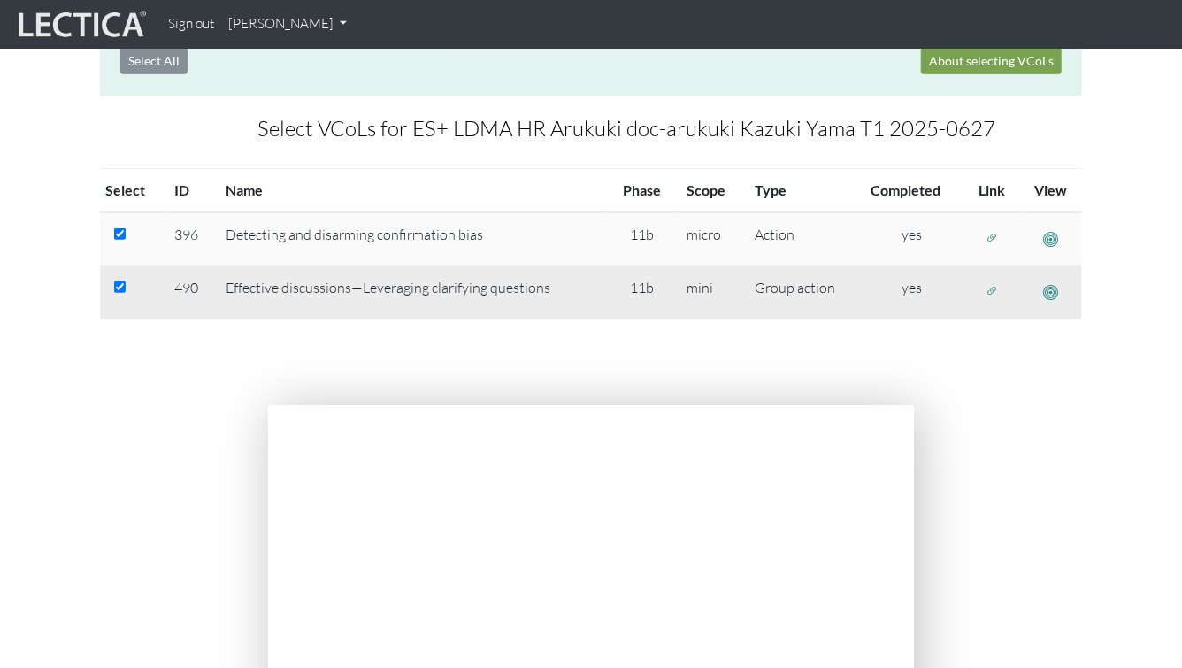
click at [985, 285] on button "button" at bounding box center [992, 290] width 28 height 27
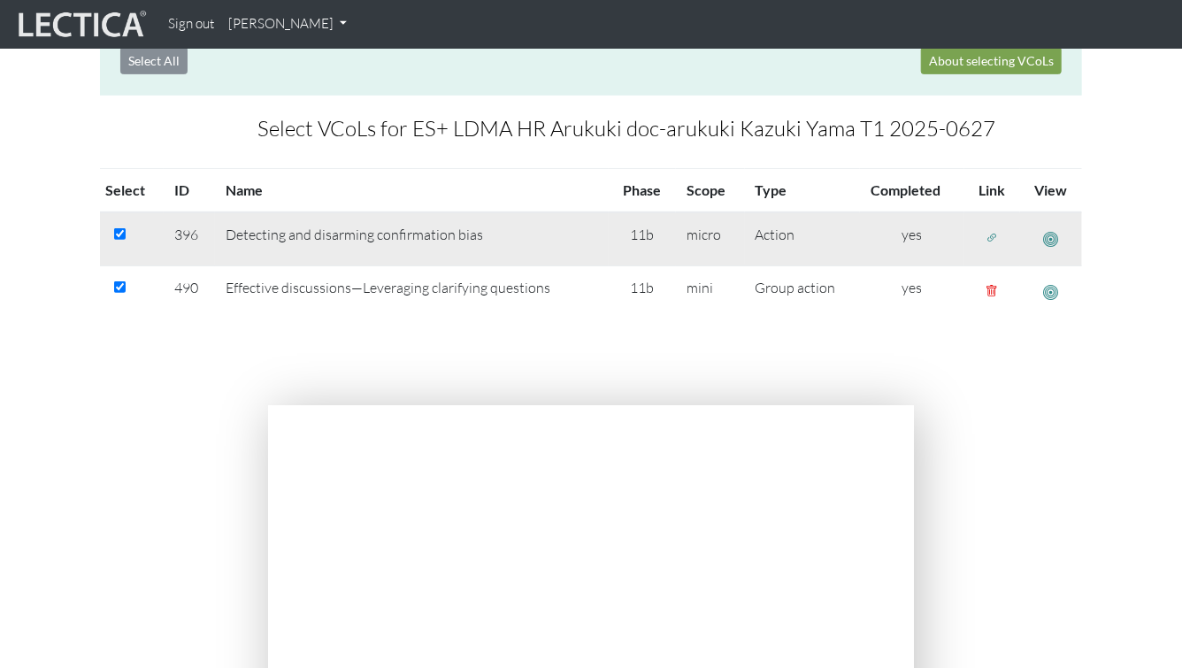
click at [990, 235] on span "button" at bounding box center [992, 237] width 12 height 15
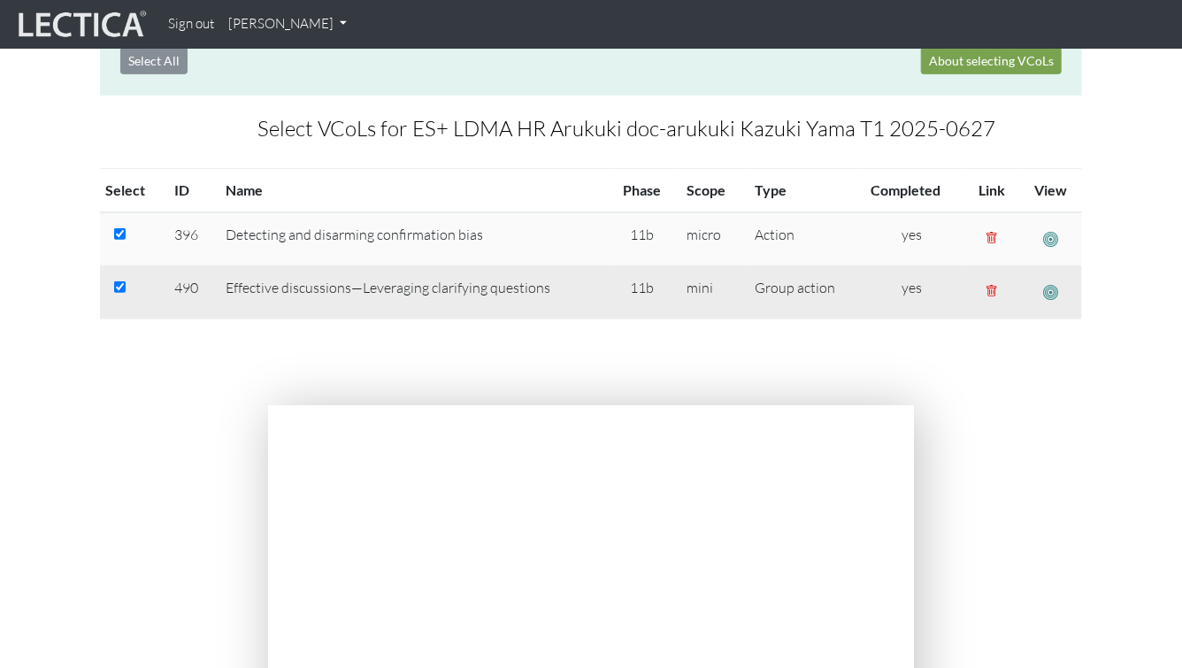
click at [125, 283] on input "checkbox" at bounding box center [119, 286] width 11 height 11
checkbox input "false"
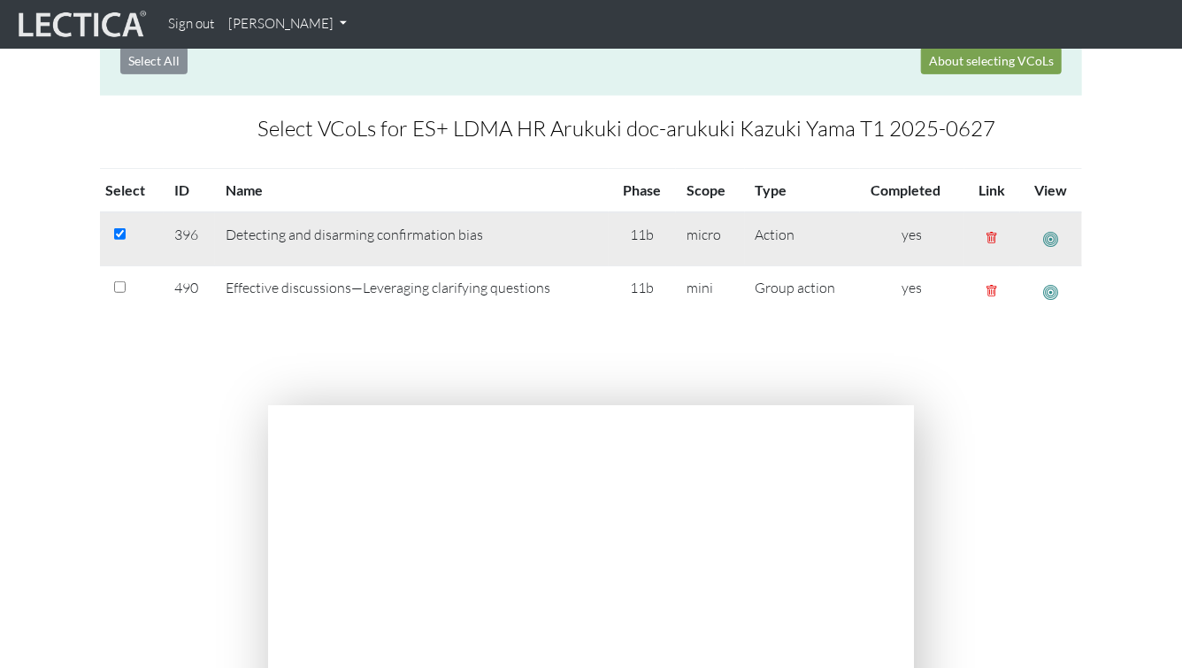
click at [120, 241] on div at bounding box center [133, 234] width 39 height 21
click at [121, 235] on input "checkbox" at bounding box center [119, 233] width 11 height 11
checkbox input "false"
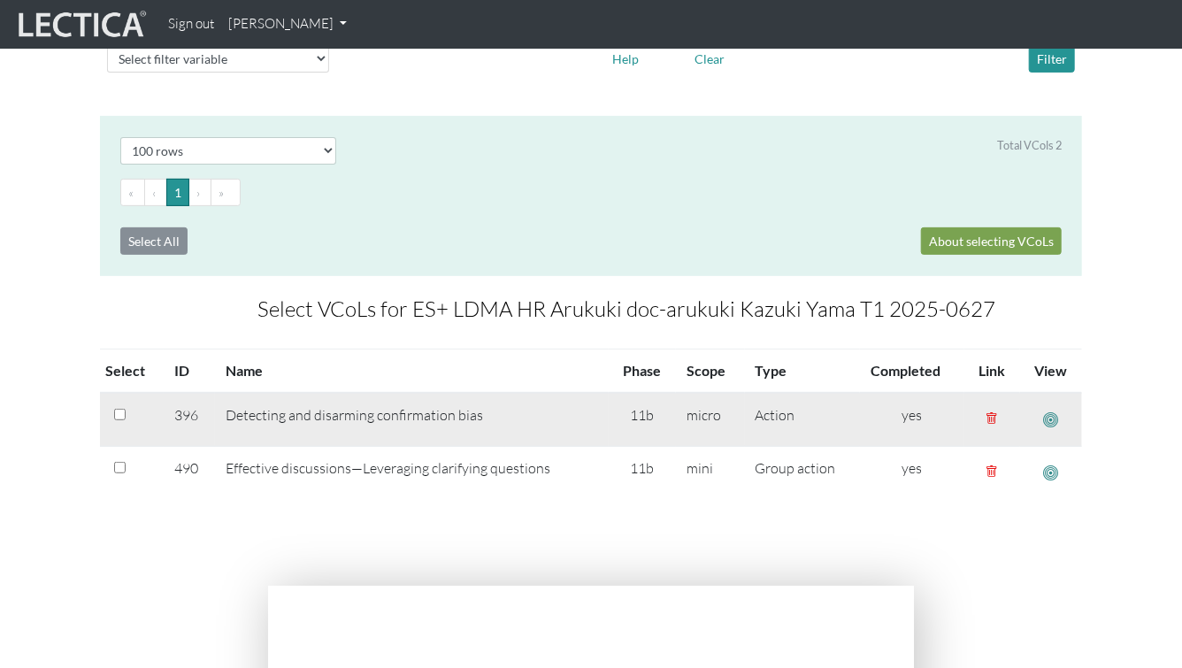
scroll to position [0, 0]
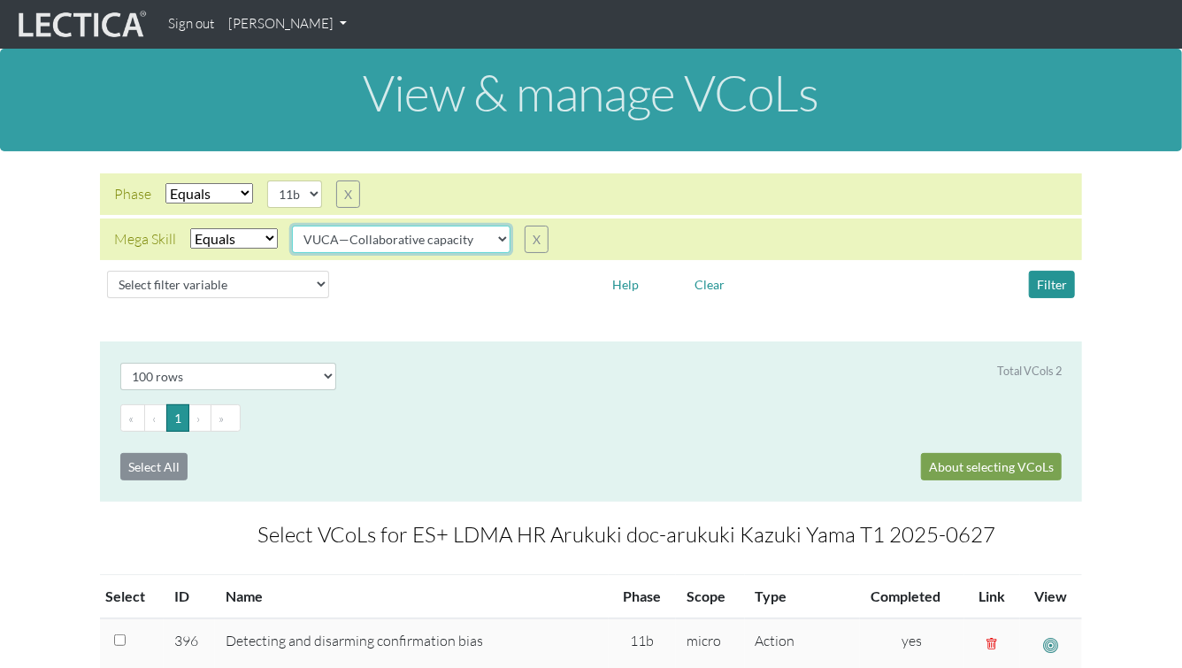
click at [326, 237] on select "VUCA—Collaborative capacity VUCA—Contextual thinking VUCA—Decision-making proce…" at bounding box center [401, 239] width 218 height 27
click at [293, 226] on select "VUCA—Collaborative capacity VUCA—Contextual thinking VUCA—Decision-making proce…" at bounding box center [401, 239] width 218 height 27
click at [1056, 287] on button "Filter" at bounding box center [1052, 284] width 46 height 27
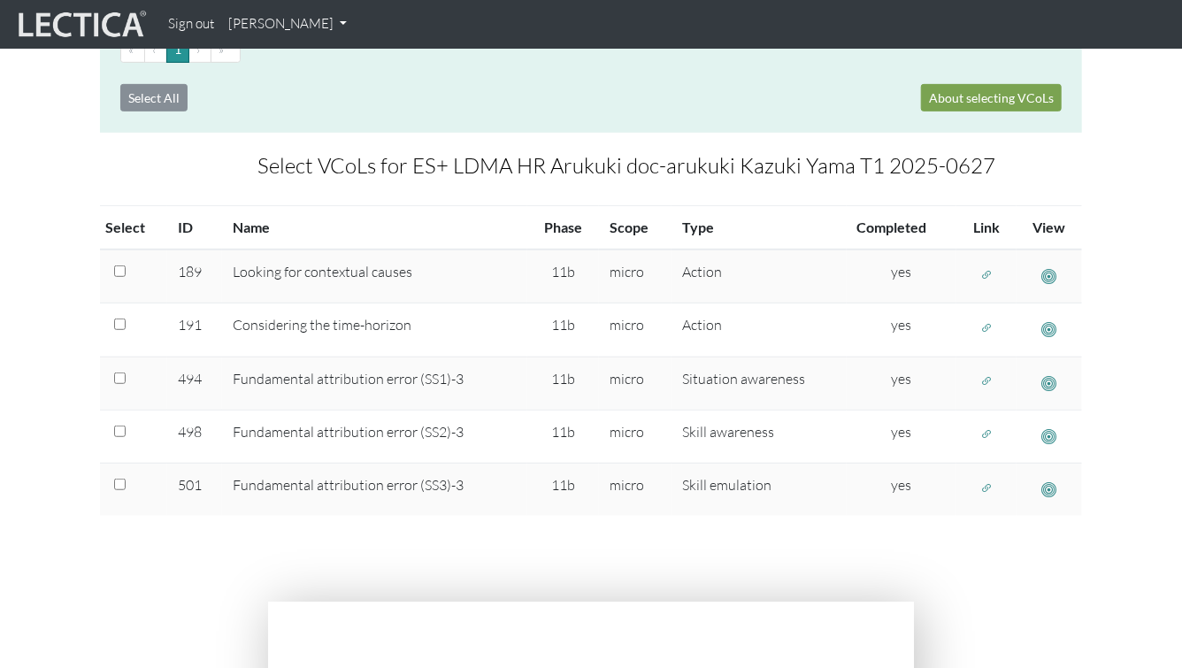
scroll to position [370, 0]
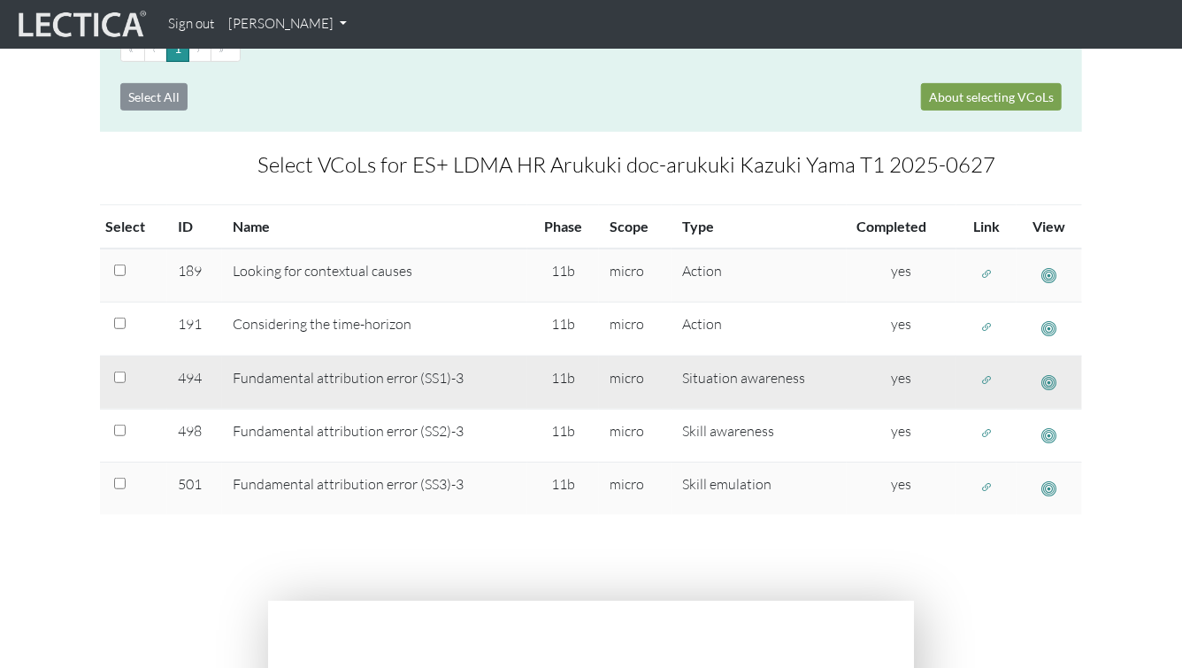
click at [987, 379] on span "button" at bounding box center [986, 380] width 12 height 15
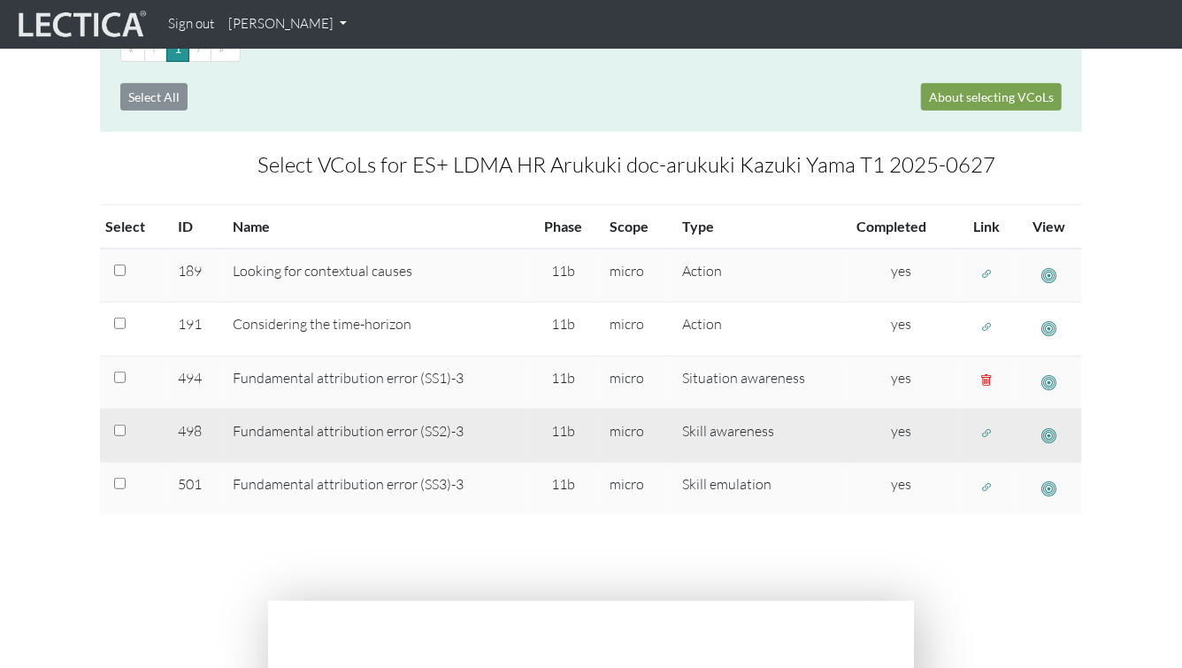
click at [983, 435] on span "button" at bounding box center [986, 433] width 12 height 15
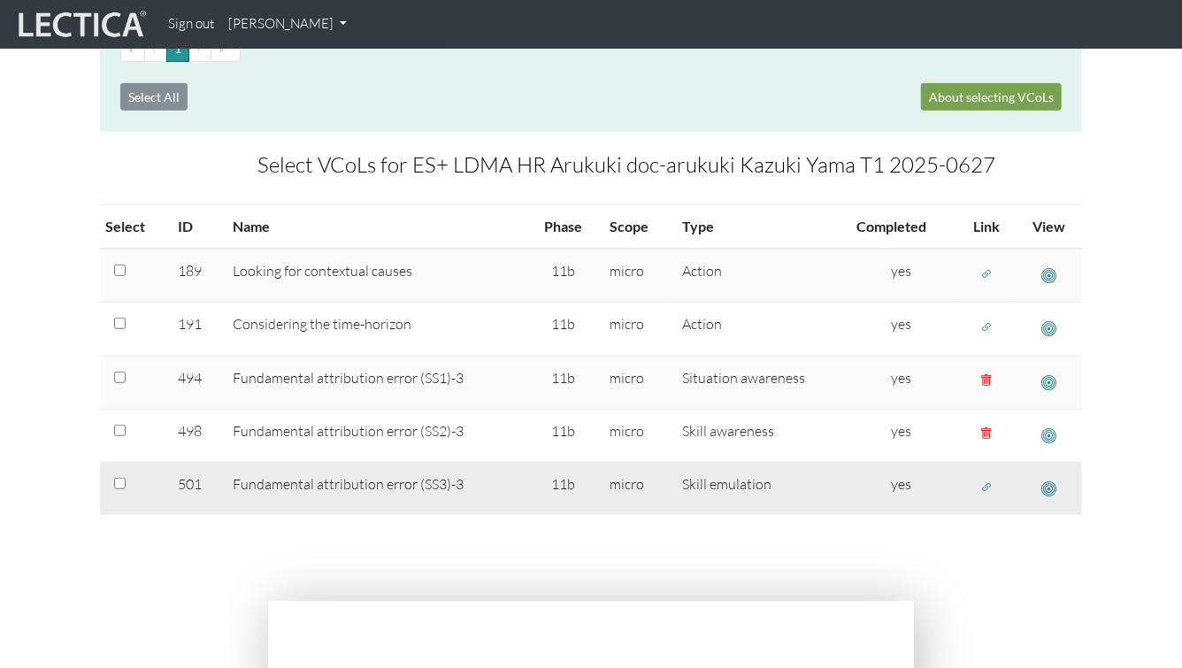
click at [984, 490] on span "button" at bounding box center [986, 486] width 12 height 15
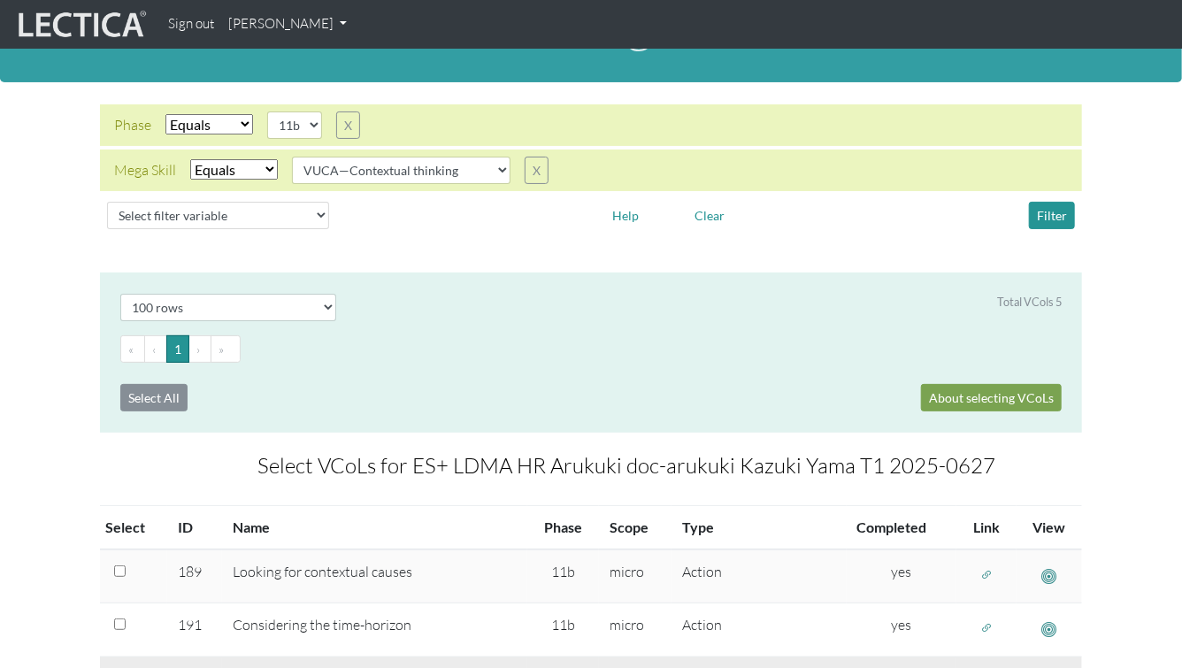
scroll to position [0, 0]
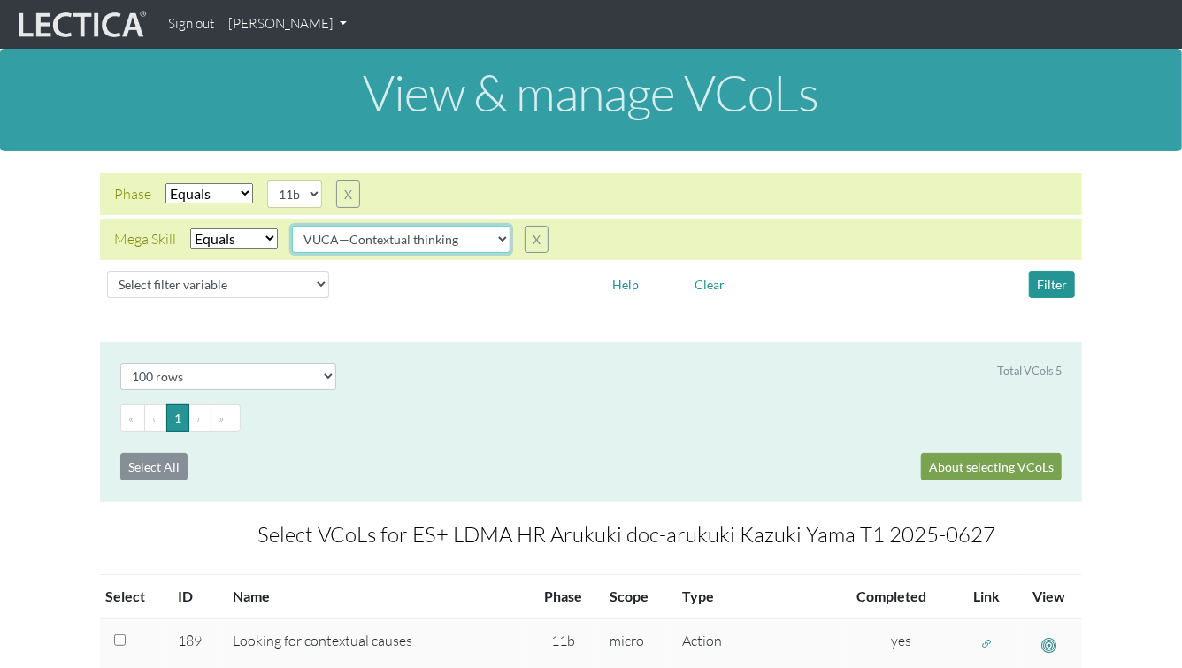
click at [470, 239] on select "VUCA—Collaborative capacity VUCA—Contextual thinking VUCA—Decision-making proce…" at bounding box center [401, 239] width 218 height 27
select select "VUCA—Decision-making process"
click at [293, 226] on select "VUCA—Collaborative capacity VUCA—Contextual thinking VUCA—Decision-making proce…" at bounding box center [401, 239] width 218 height 27
click at [1062, 266] on div "Select filter variable Vcol ID Vcol name Phase Content Scope Type Completed Rev…" at bounding box center [591, 285] width 982 height 42
click at [1052, 280] on button "Filter" at bounding box center [1052, 284] width 46 height 27
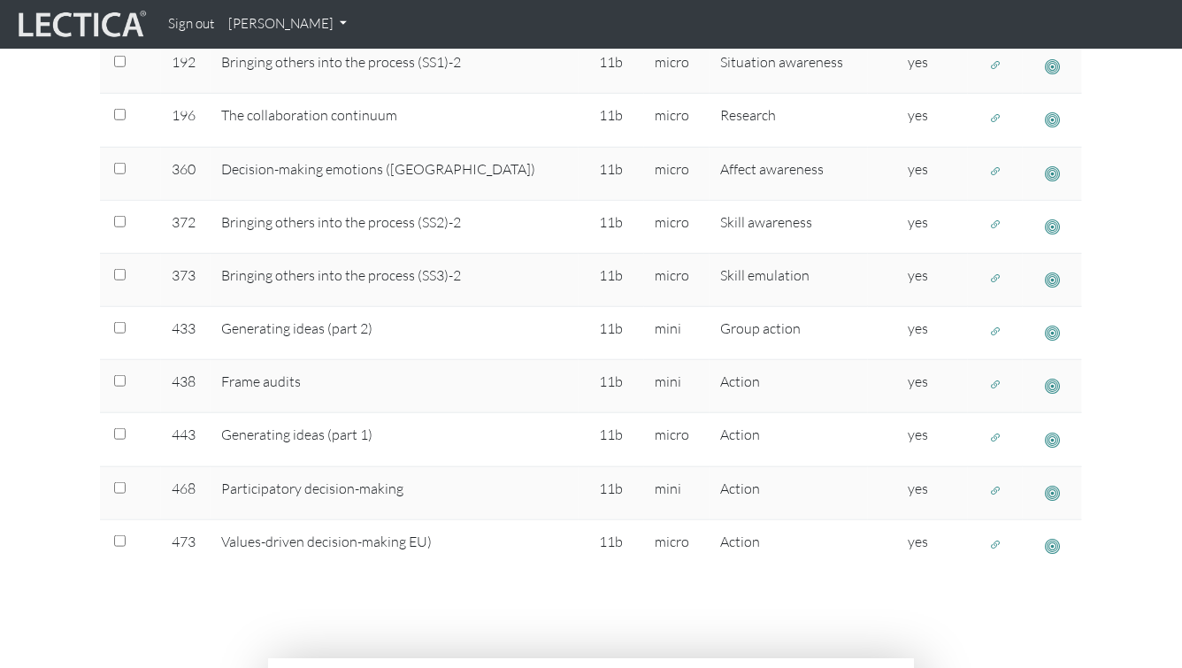
scroll to position [485, 0]
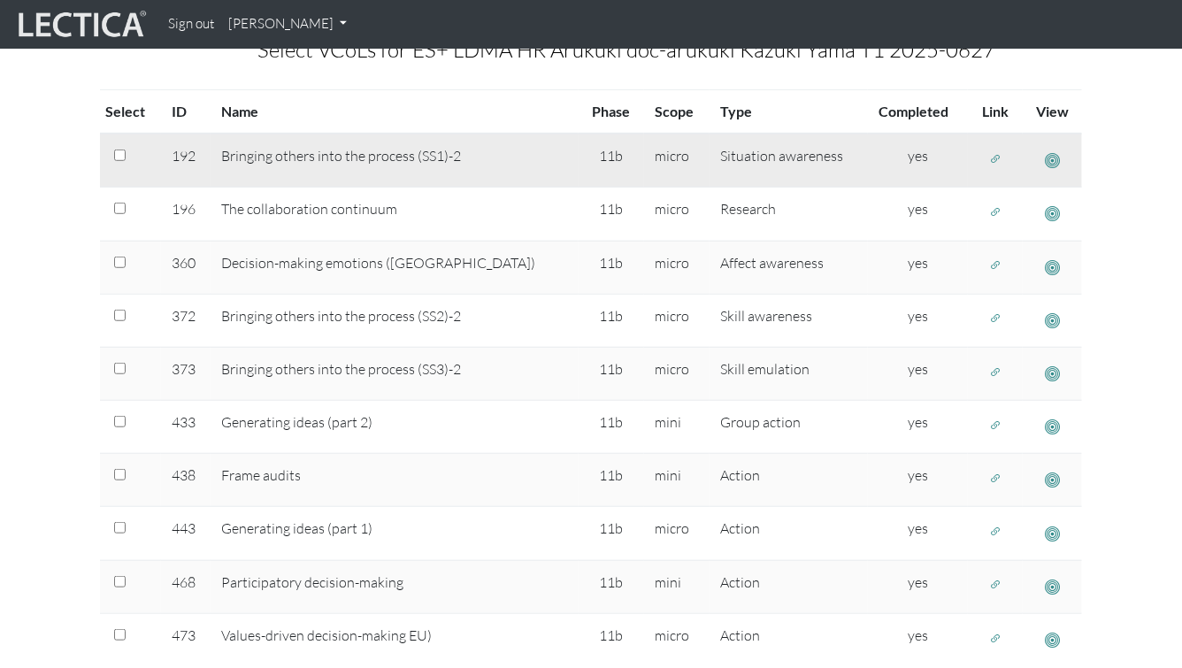
click at [1048, 153] on span "button" at bounding box center [1052, 160] width 15 height 19
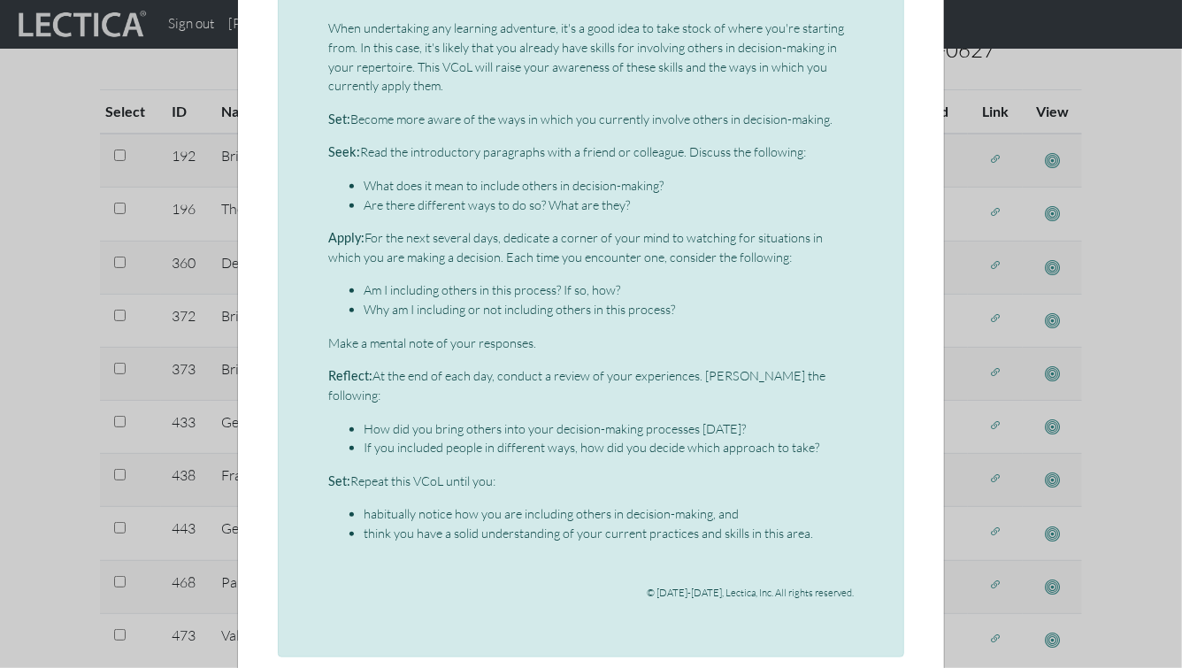
scroll to position [700, 0]
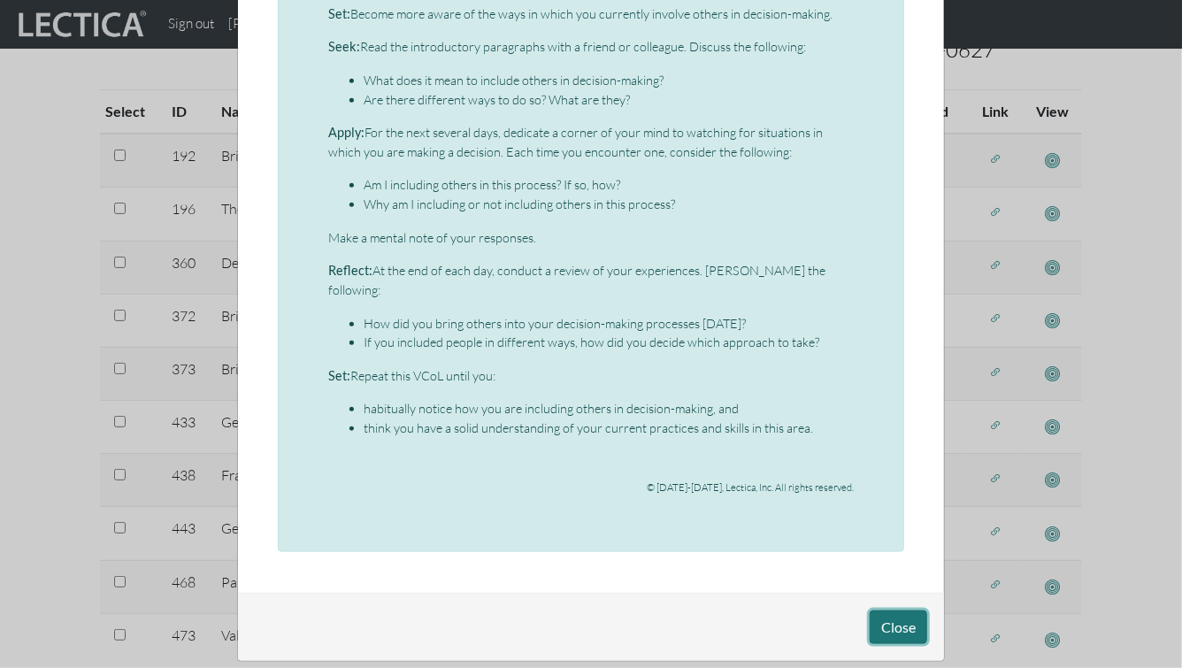
click at [897, 610] on button "Close" at bounding box center [898, 627] width 57 height 34
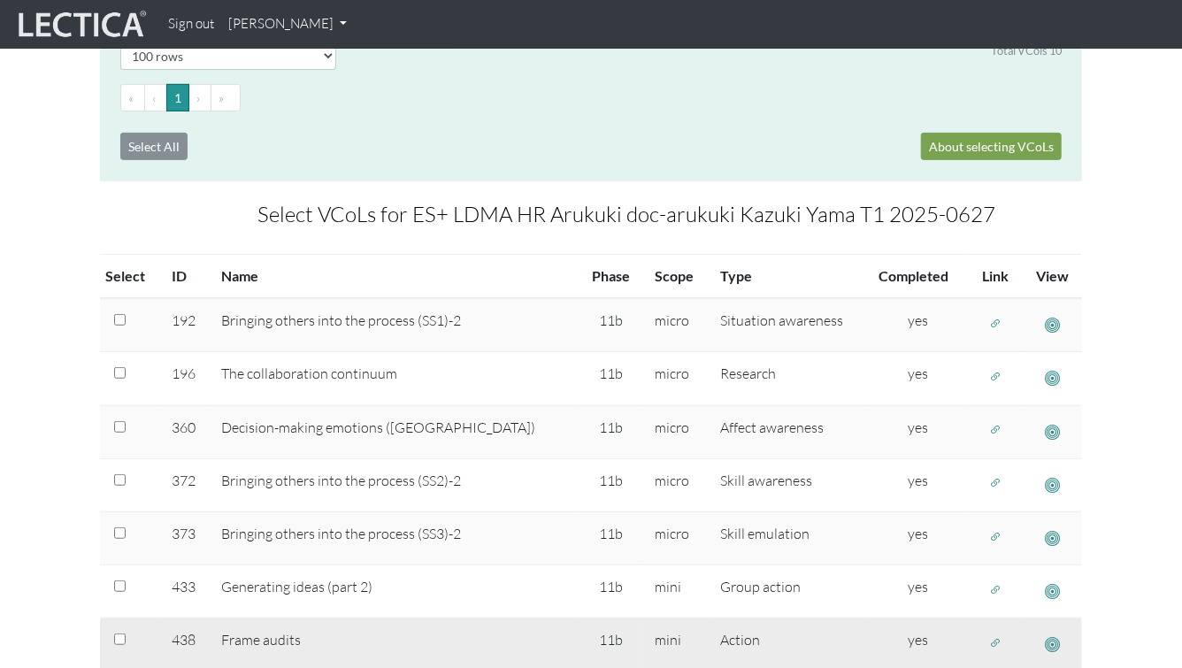
scroll to position [300, 0]
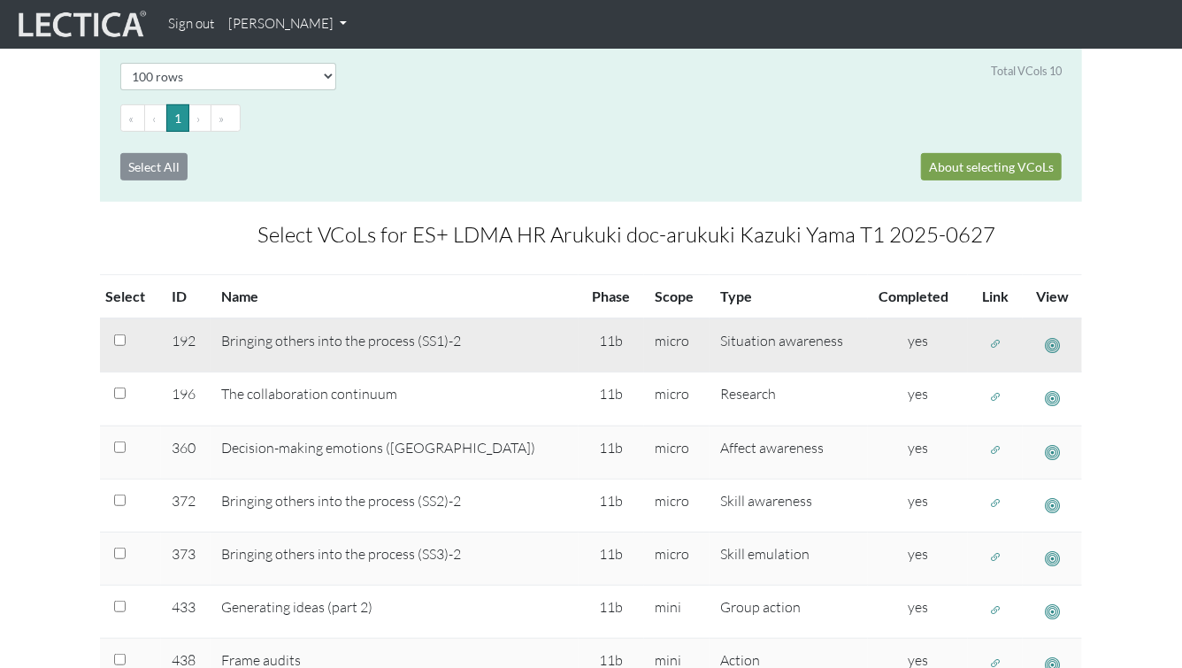
click at [989, 336] on span "button" at bounding box center [995, 343] width 12 height 15
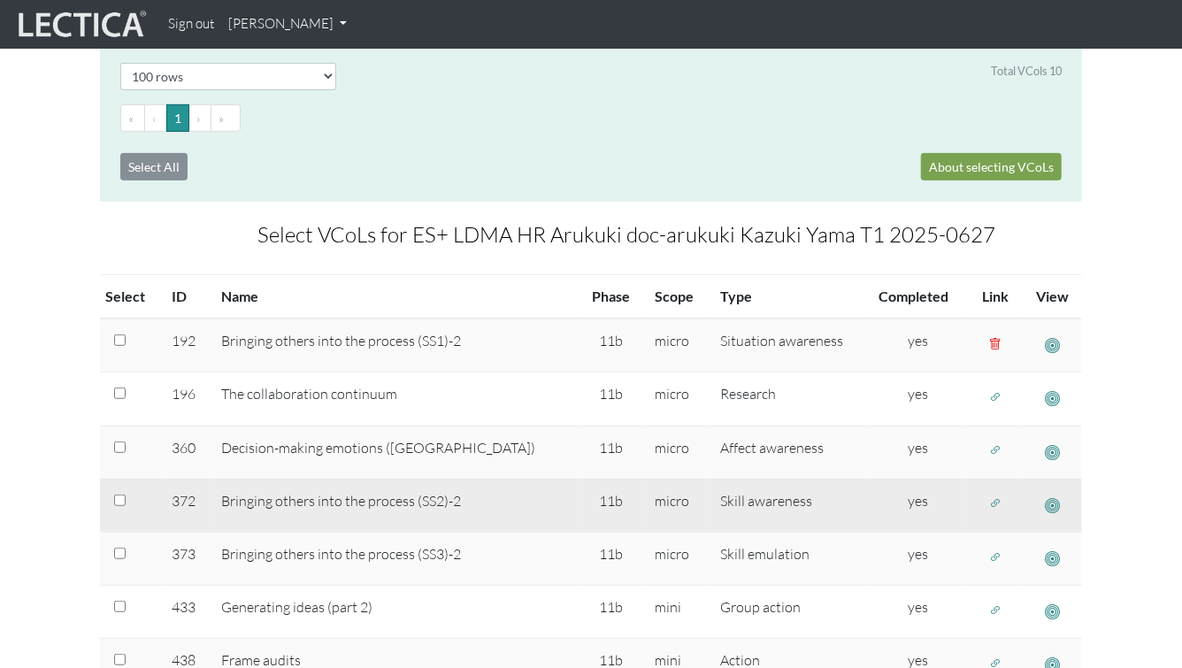
click at [989, 502] on span "button" at bounding box center [995, 503] width 12 height 15
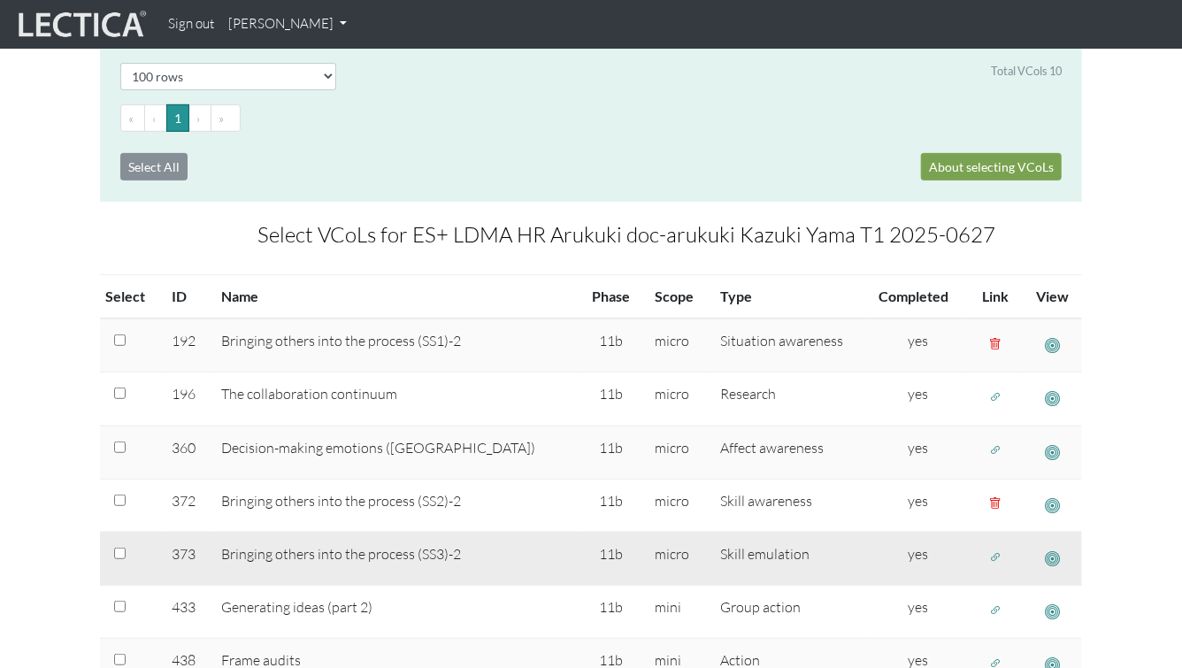
click at [989, 560] on span "button" at bounding box center [995, 556] width 12 height 15
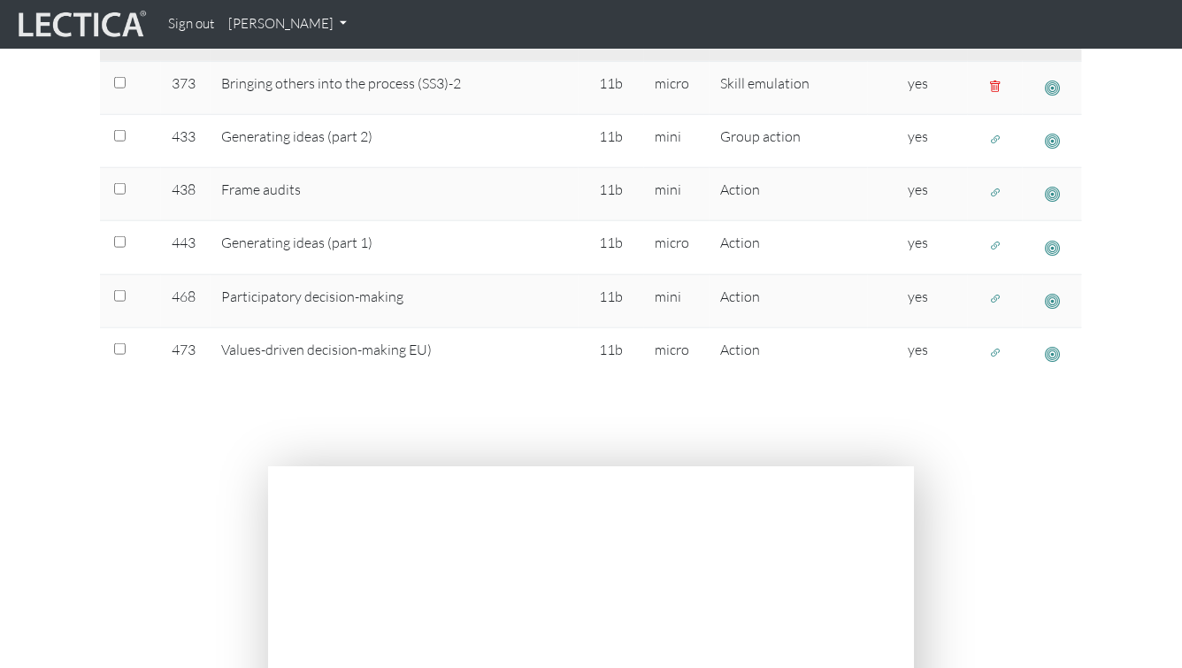
scroll to position [0, 0]
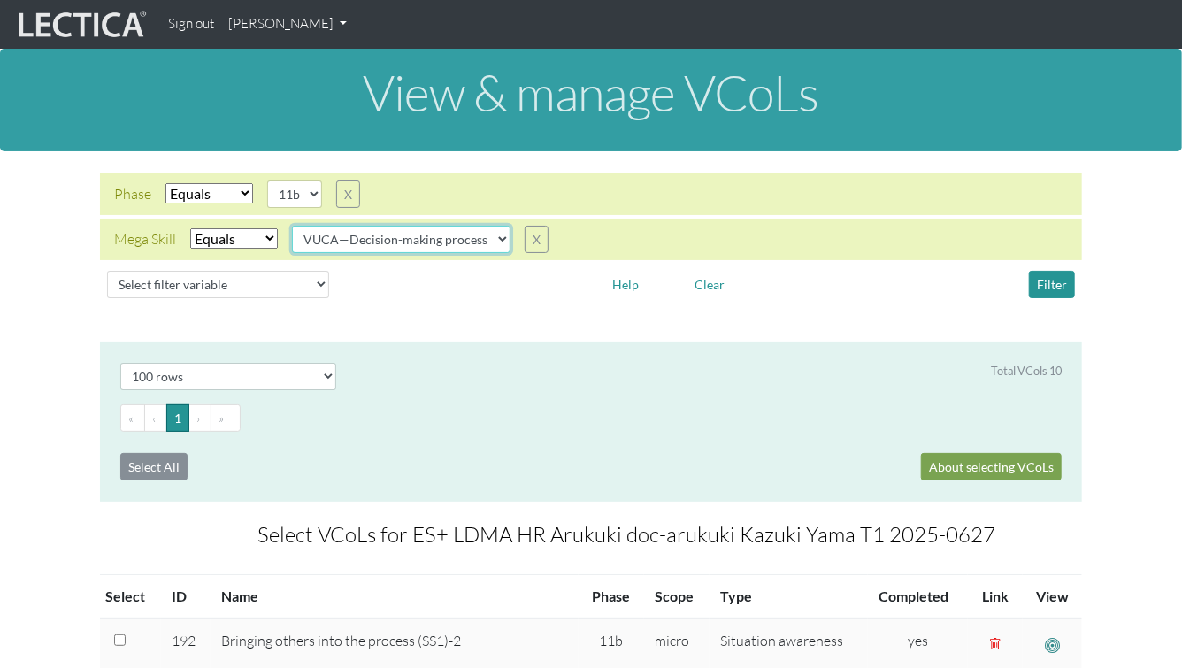
click at [440, 241] on select "VUCA—Collaborative capacity VUCA—Contextual thinking VUCA—Decision-making proce…" at bounding box center [401, 239] width 218 height 27
click at [293, 226] on select "VUCA—Collaborative capacity VUCA—Contextual thinking VUCA—Decision-making proce…" at bounding box center [401, 239] width 218 height 27
click at [1050, 279] on button "Filter" at bounding box center [1052, 284] width 46 height 27
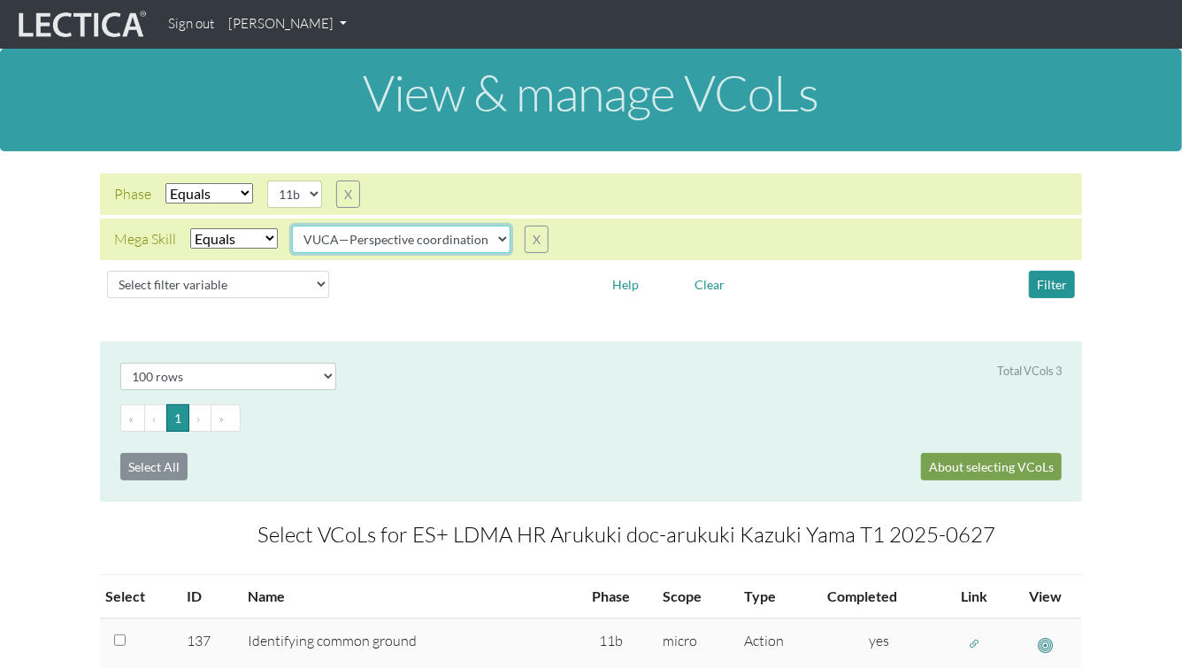
click at [478, 241] on select "VUCA—Collaborative capacity VUCA—Contextual thinking VUCA—Decision-making proce…" at bounding box center [401, 239] width 218 height 27
click at [293, 226] on select "VUCA—Collaborative capacity VUCA—Contextual thinking VUCA—Decision-making proce…" at bounding box center [401, 239] width 218 height 27
click at [1035, 287] on button "Filter" at bounding box center [1052, 284] width 46 height 27
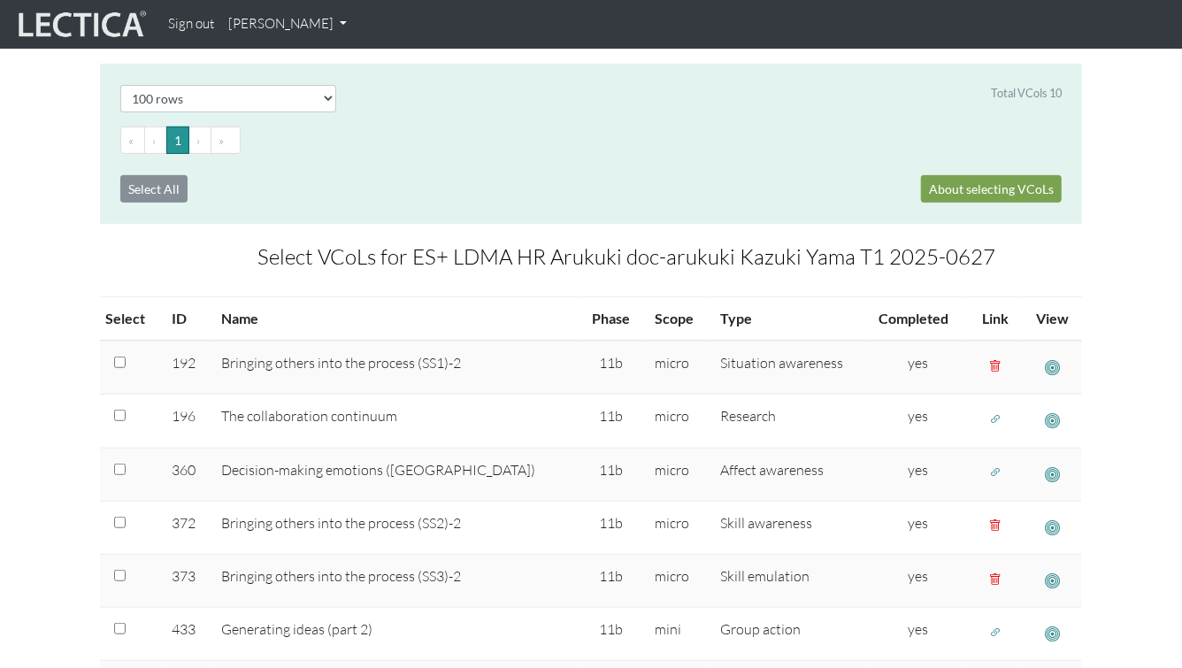
scroll to position [376, 0]
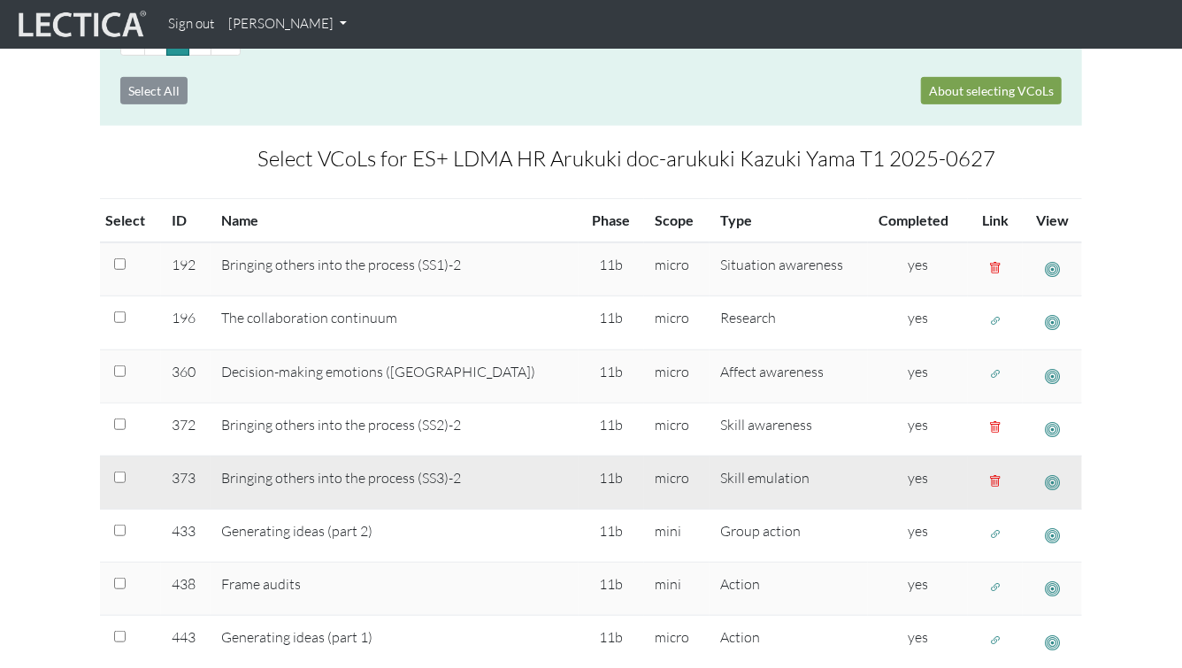
click at [1050, 476] on span "button" at bounding box center [1052, 482] width 15 height 19
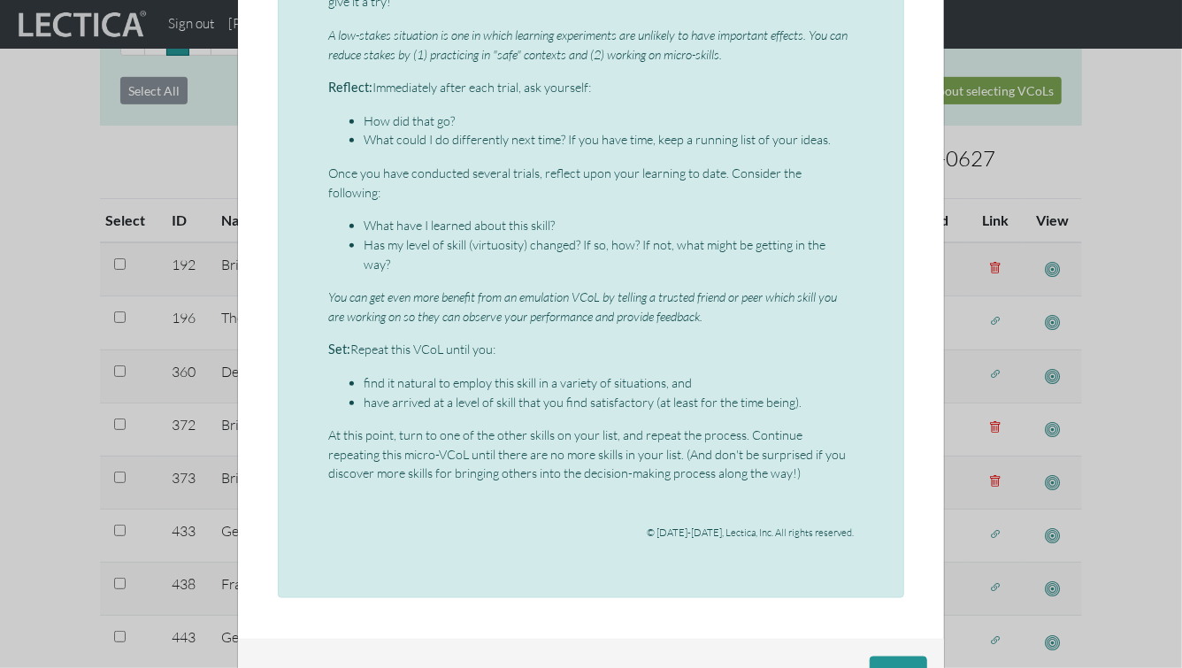
scroll to position [776, 0]
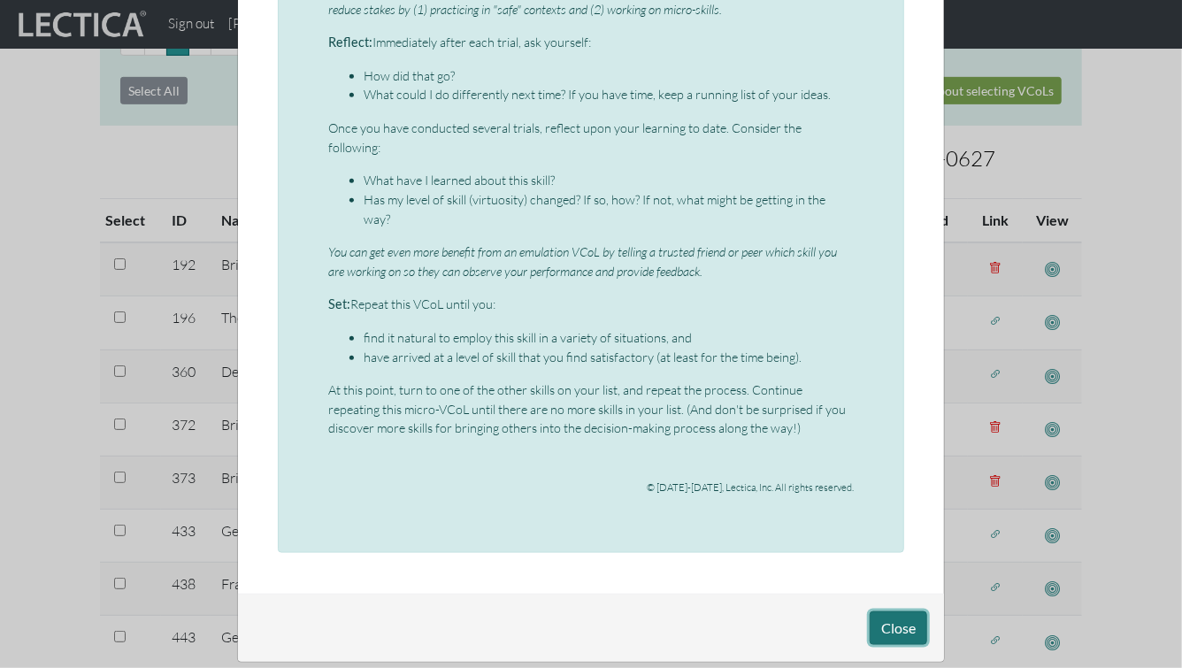
click at [906, 611] on button "Close" at bounding box center [898, 628] width 57 height 34
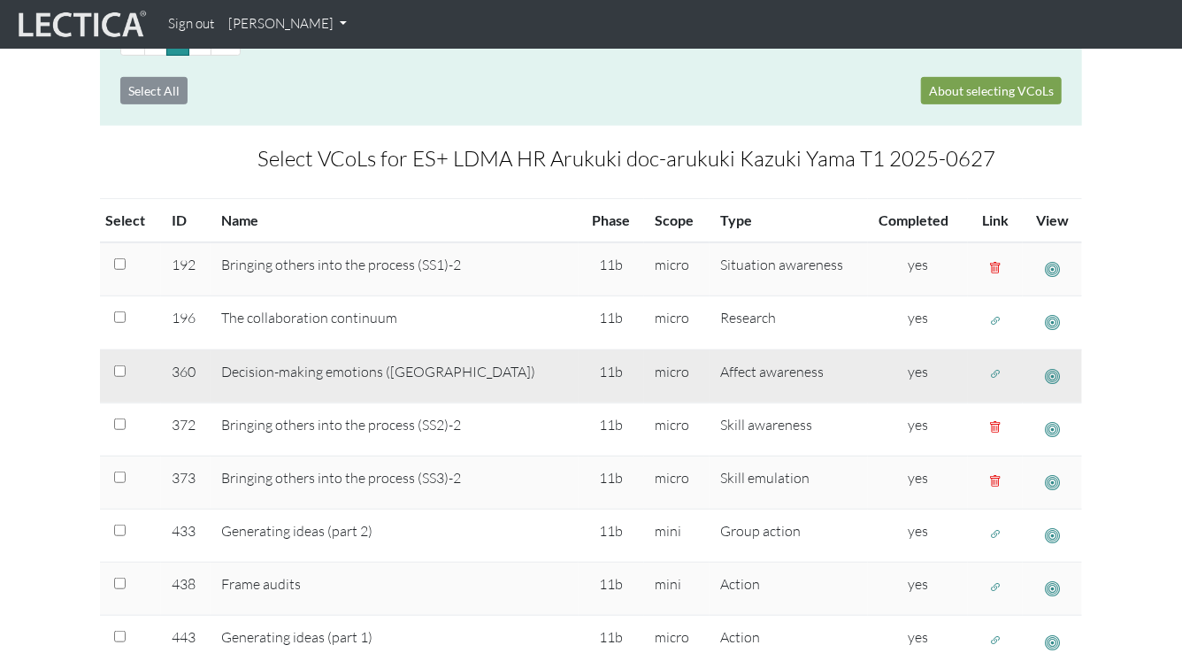
scroll to position [0, 0]
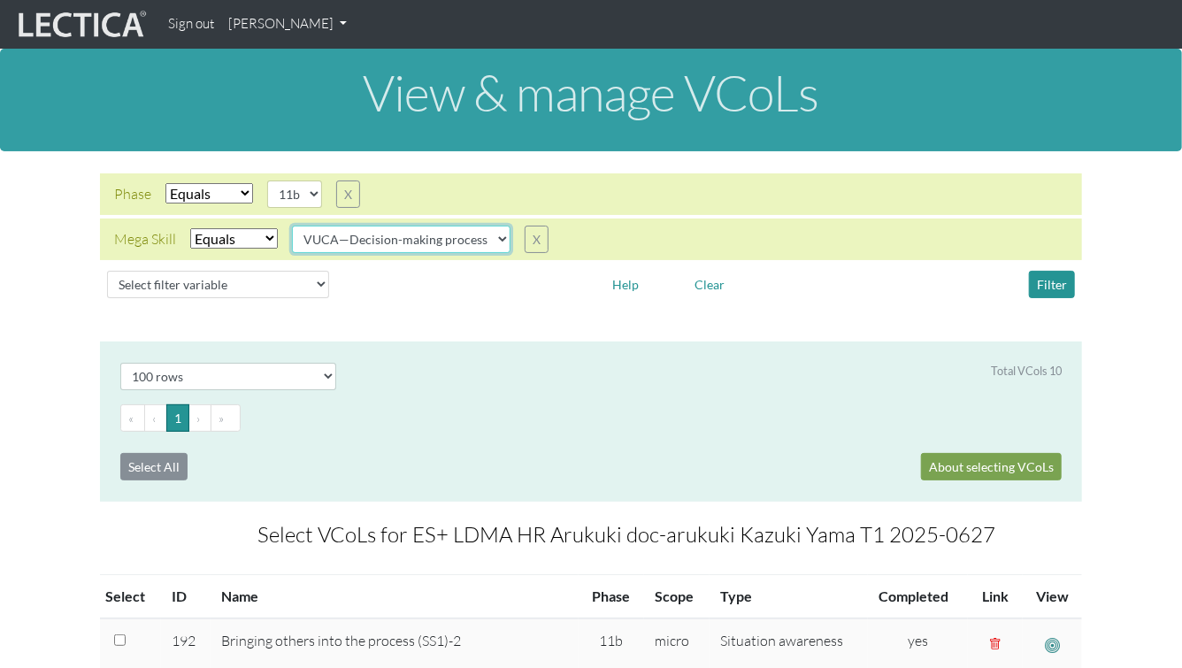
click at [416, 238] on select "VUCA—Collaborative capacity VUCA—Contextual thinking VUCA—Decision-making proce…" at bounding box center [401, 239] width 218 height 27
select select "VUCA—Perspective coordination"
click at [293, 226] on select "VUCA—Collaborative capacity VUCA—Contextual thinking VUCA—Decision-making proce…" at bounding box center [401, 239] width 218 height 27
click at [1062, 281] on button "Filter" at bounding box center [1052, 284] width 46 height 27
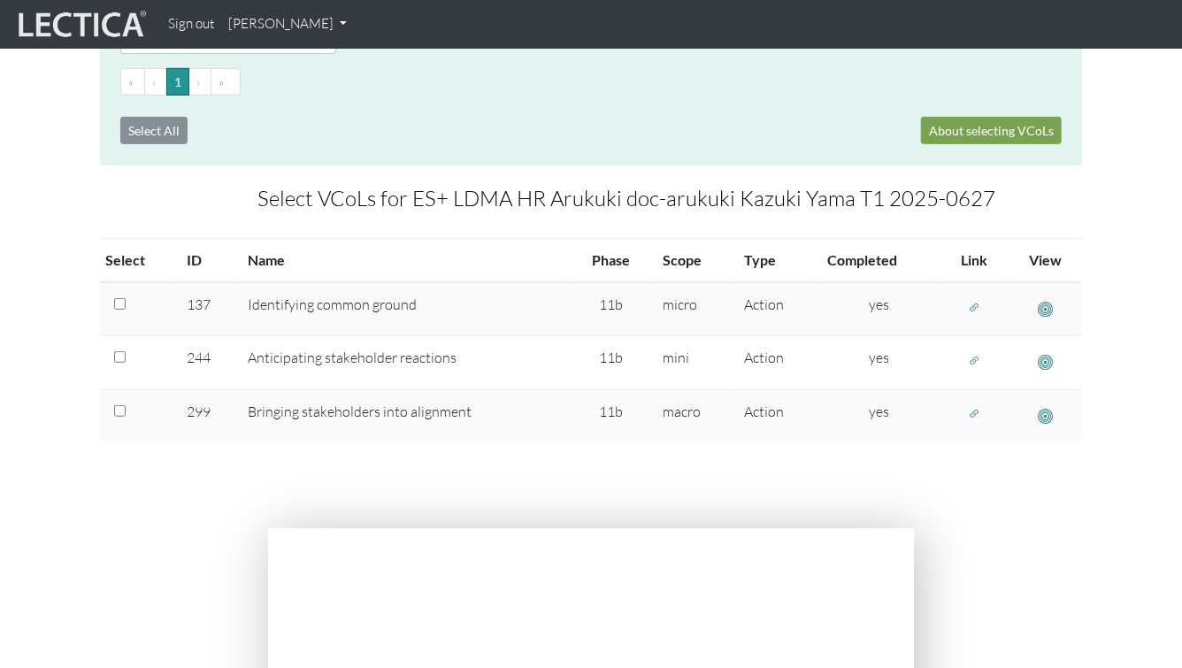
scroll to position [337, 0]
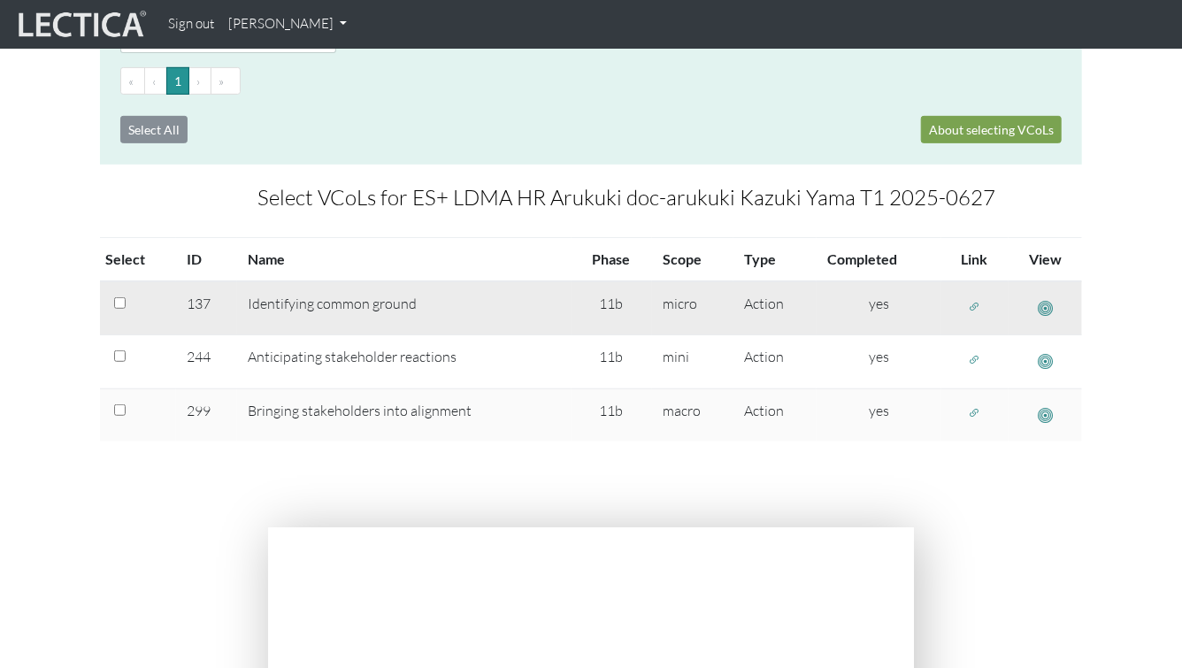
click at [969, 303] on span "button" at bounding box center [975, 306] width 12 height 15
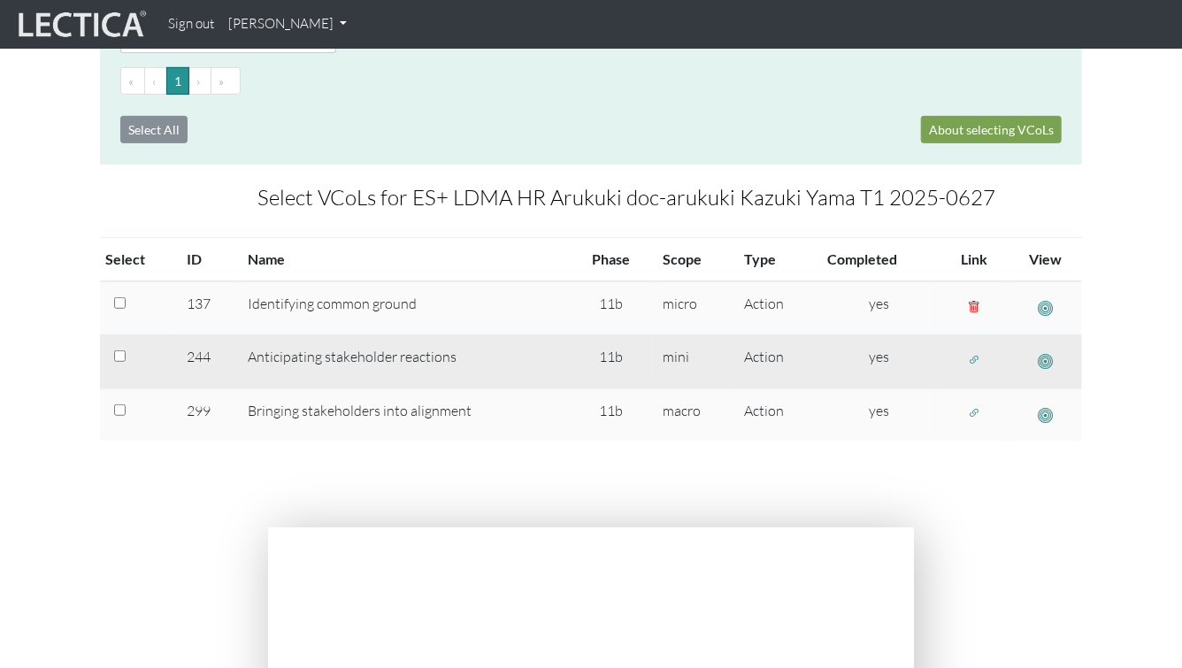
click at [970, 368] on button "button" at bounding box center [975, 359] width 28 height 27
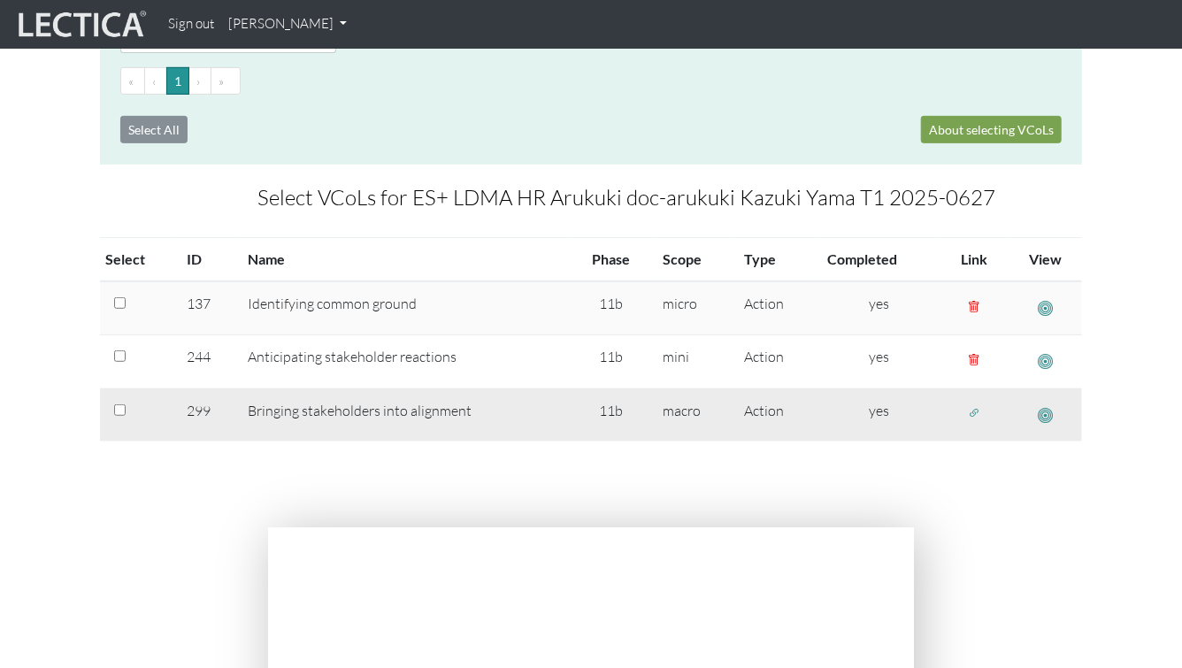
click at [970, 413] on span "button" at bounding box center [975, 413] width 12 height 15
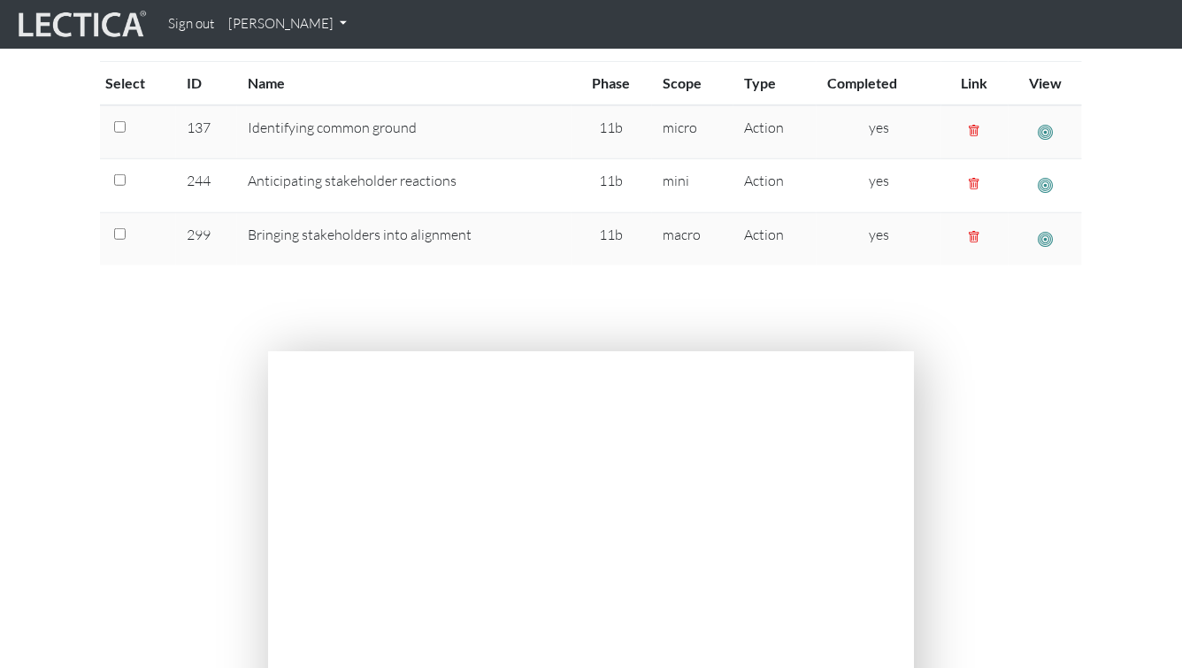
click at [932, 408] on div at bounding box center [591, 619] width 1008 height 536
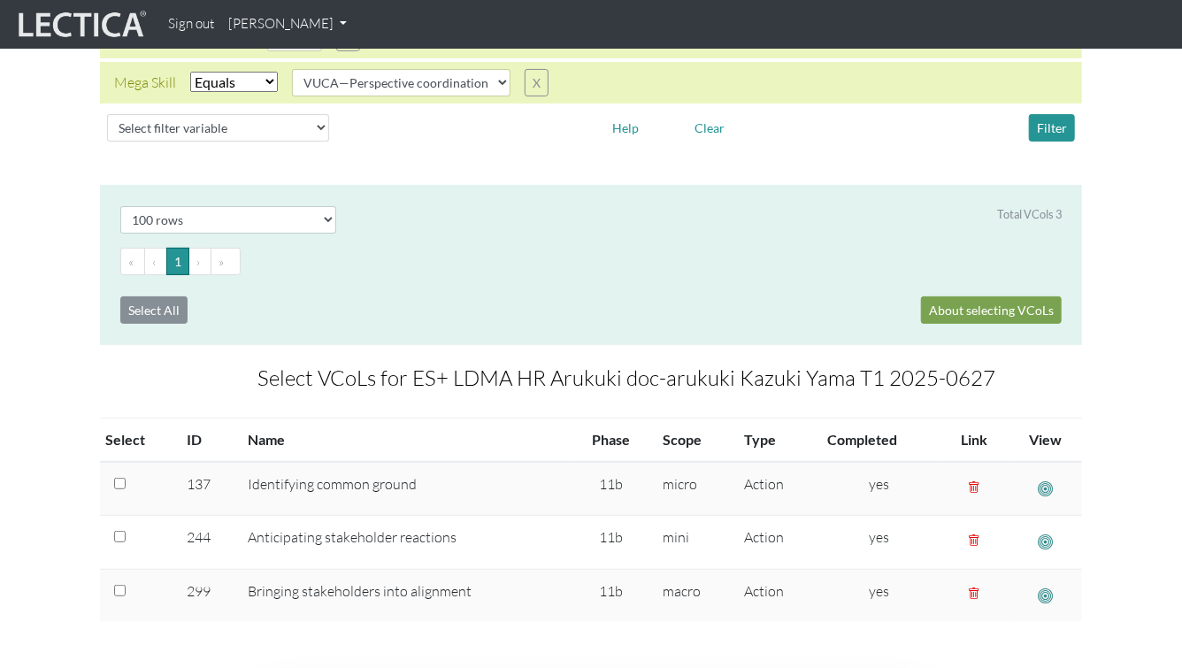
scroll to position [0, 0]
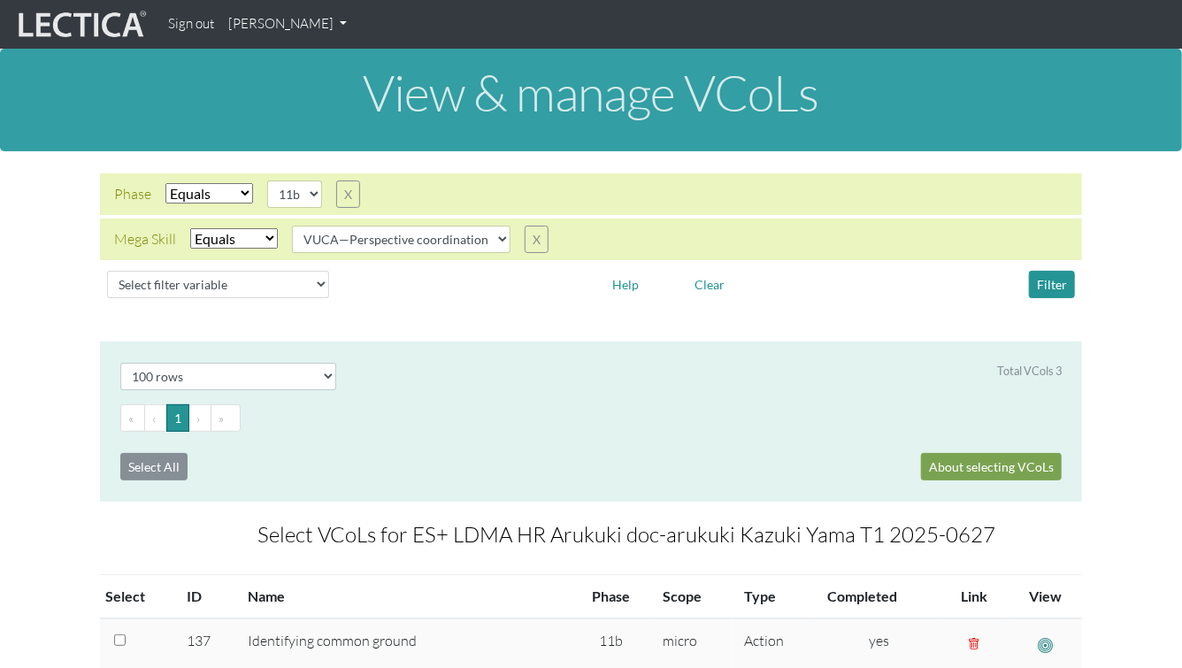
click at [839, 384] on div "Total VCols 3" at bounding box center [712, 376] width 726 height 27
click at [288, 21] on link "[PERSON_NAME]" at bounding box center [287, 24] width 133 height 34
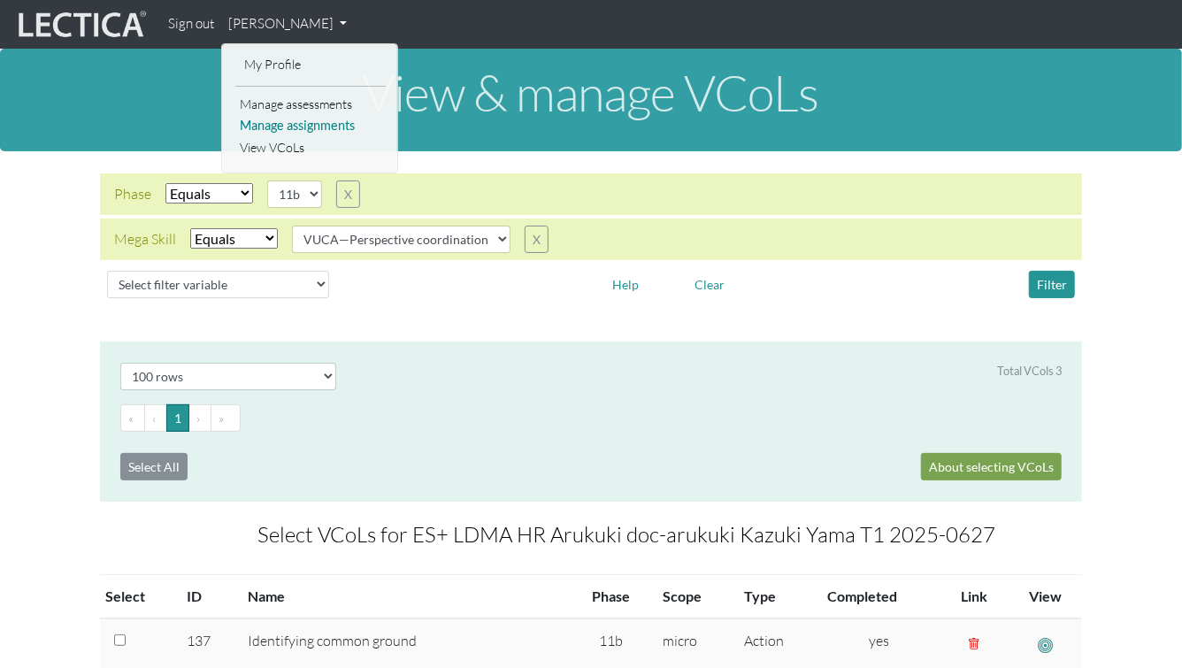
click at [278, 123] on link "Manage assignments" at bounding box center [310, 126] width 150 height 22
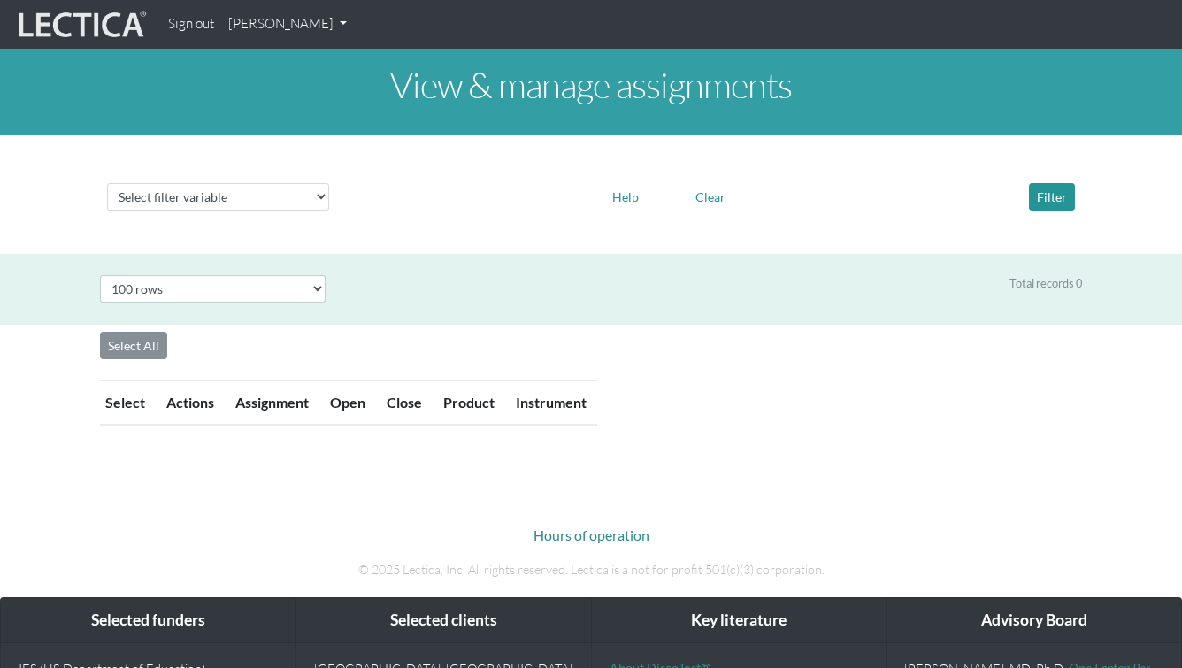
select select "100"
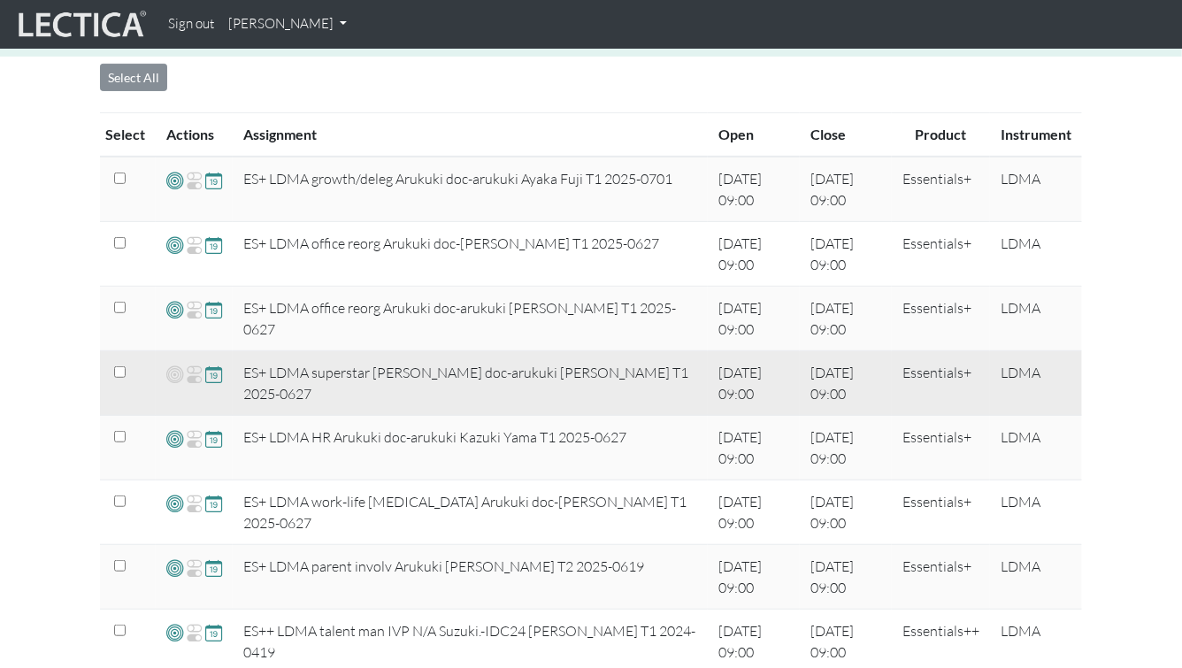
scroll to position [370, 0]
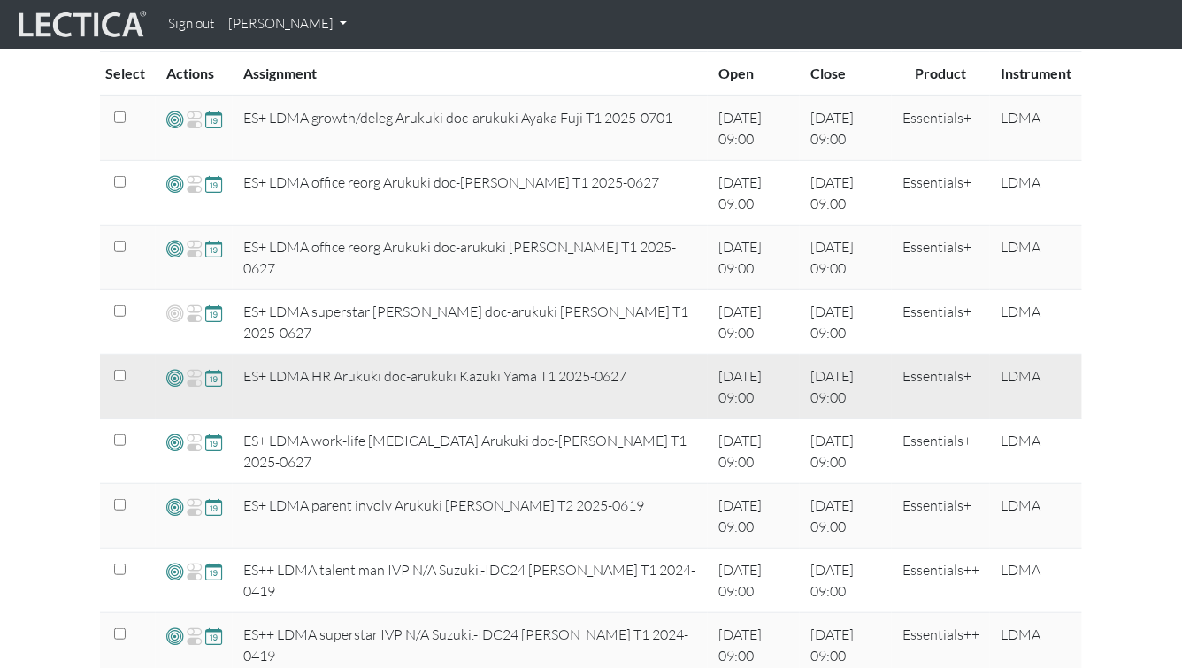
click at [173, 377] on span at bounding box center [174, 377] width 17 height 20
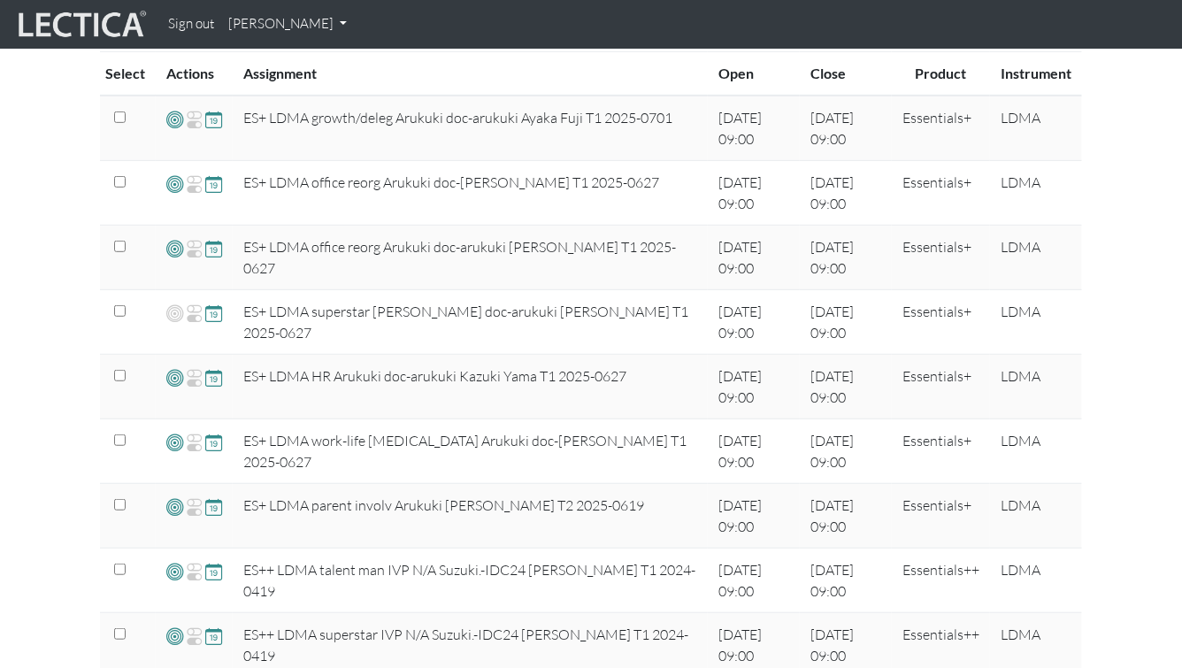
scroll to position [0, 0]
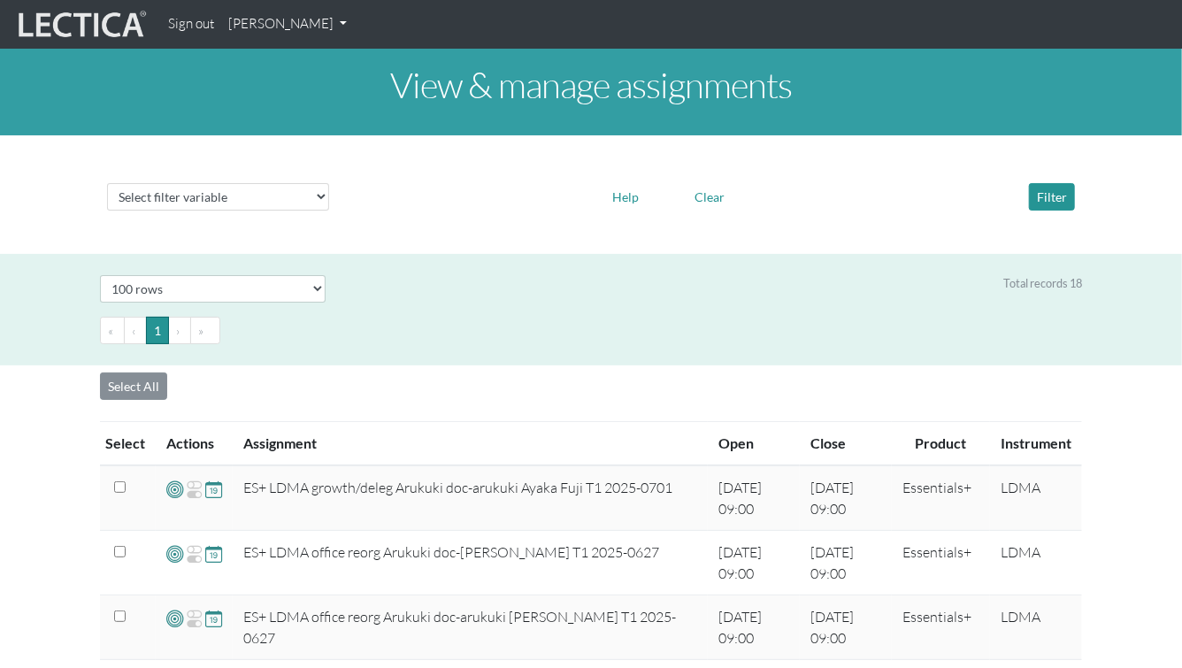
click at [291, 32] on link "[PERSON_NAME]" at bounding box center [287, 24] width 133 height 34
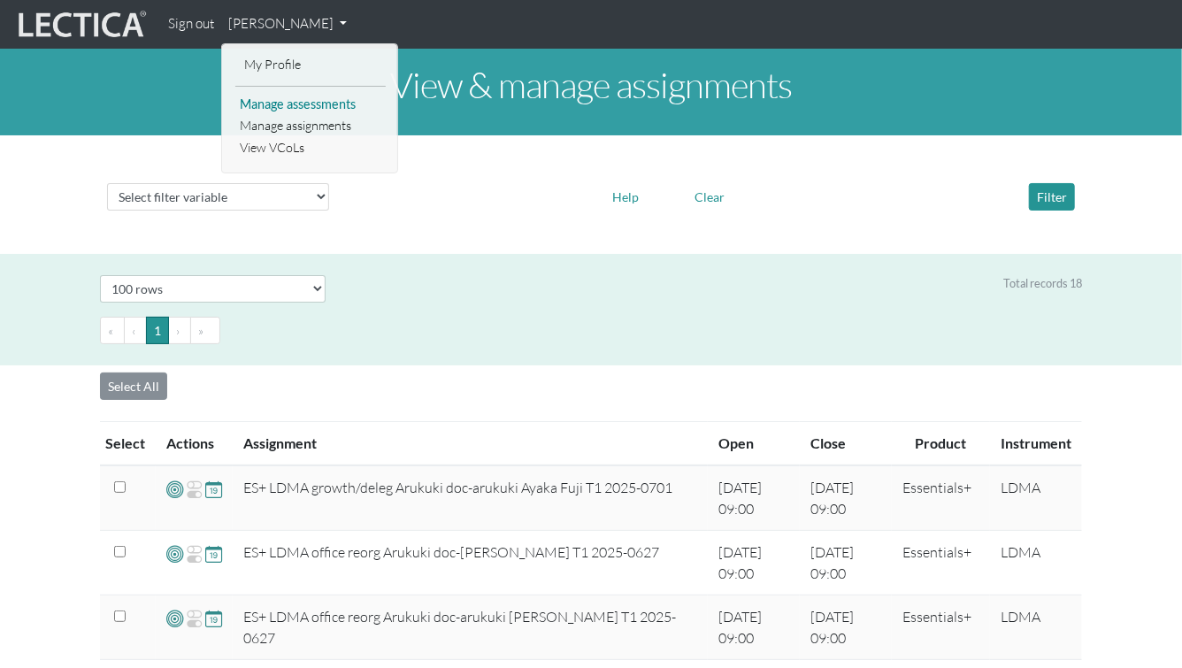
click at [283, 106] on link "Manage assessments" at bounding box center [310, 105] width 150 height 22
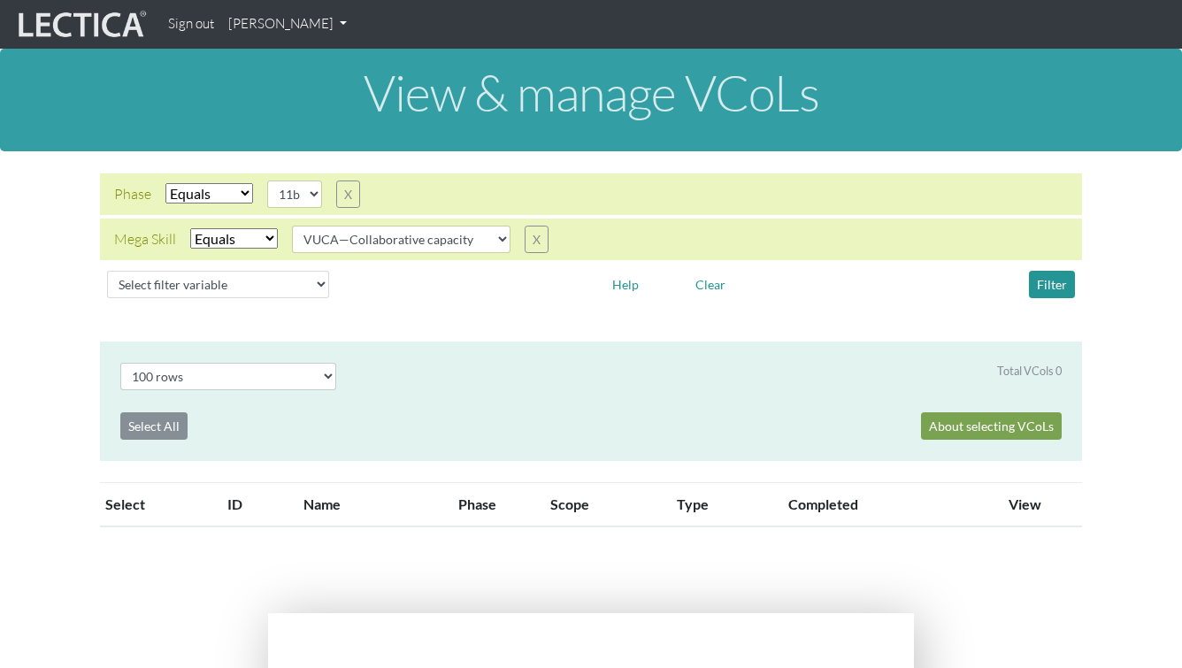
select select "100"
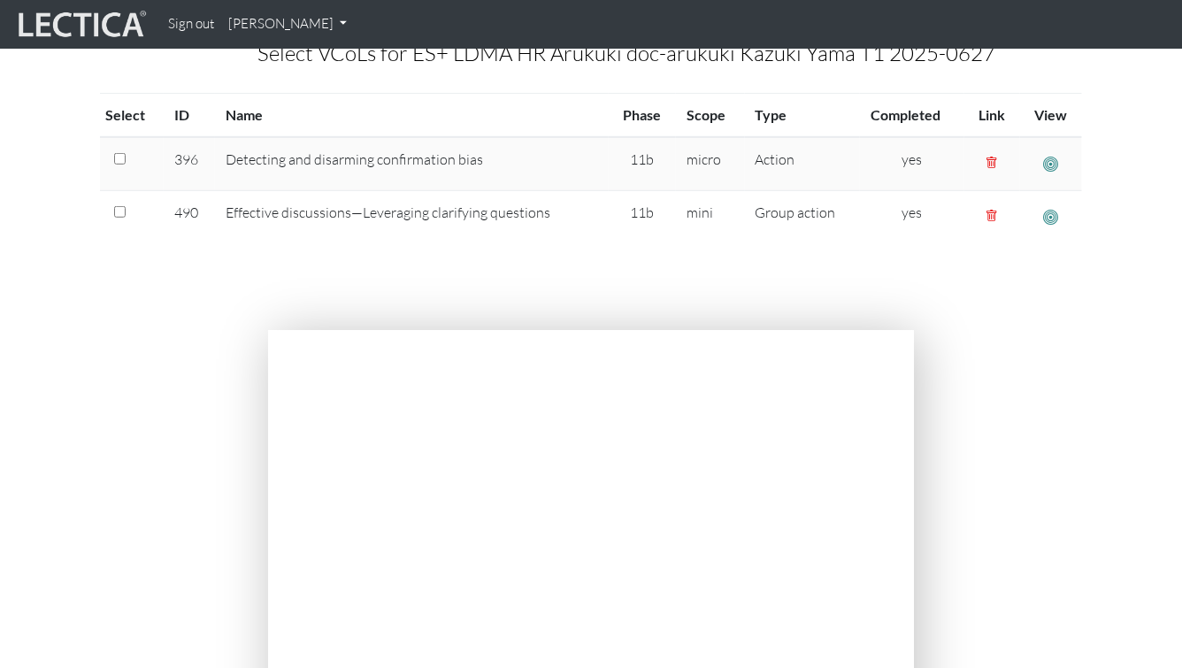
scroll to position [486, 0]
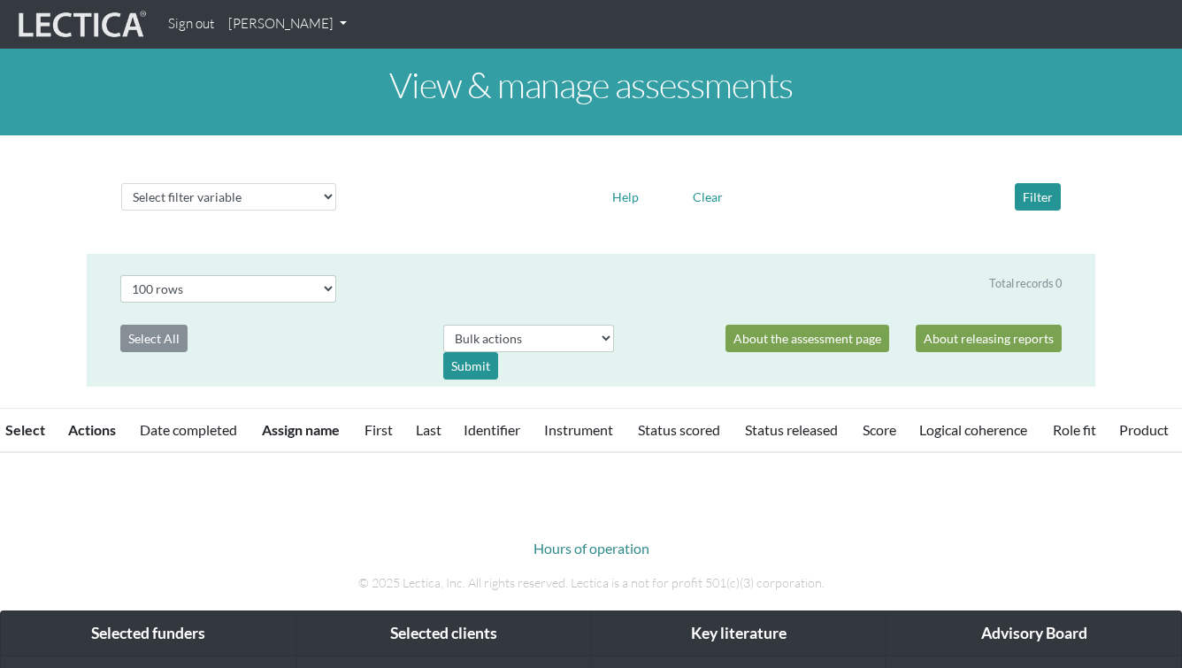
select select "100"
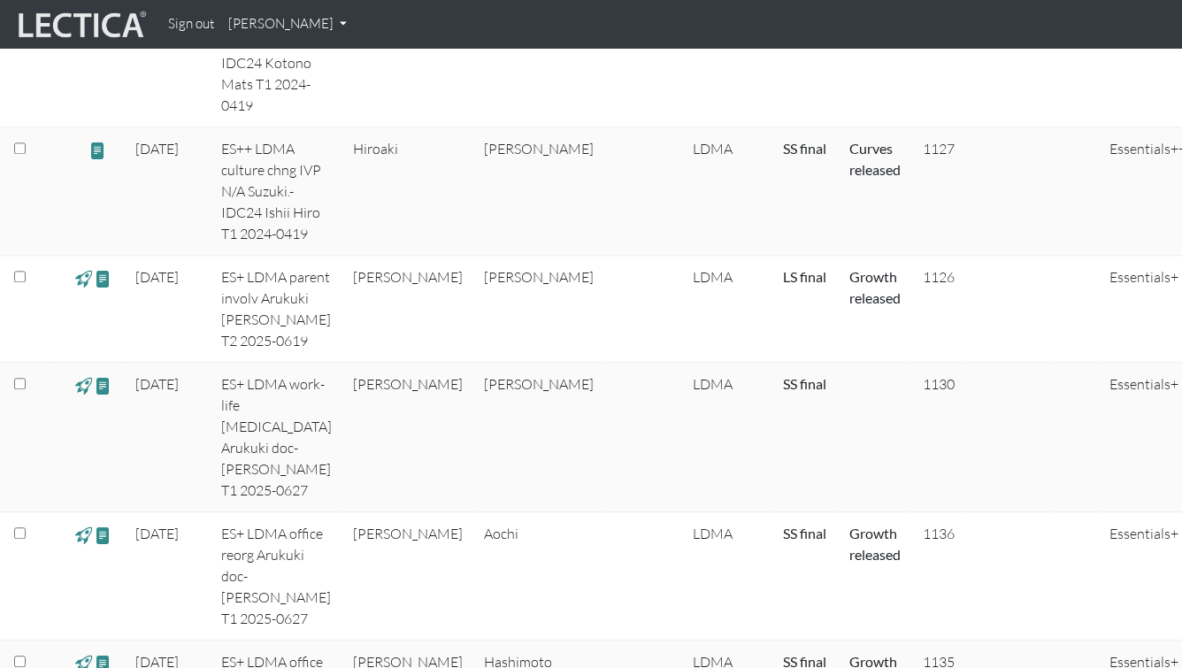
scroll to position [1862, 0]
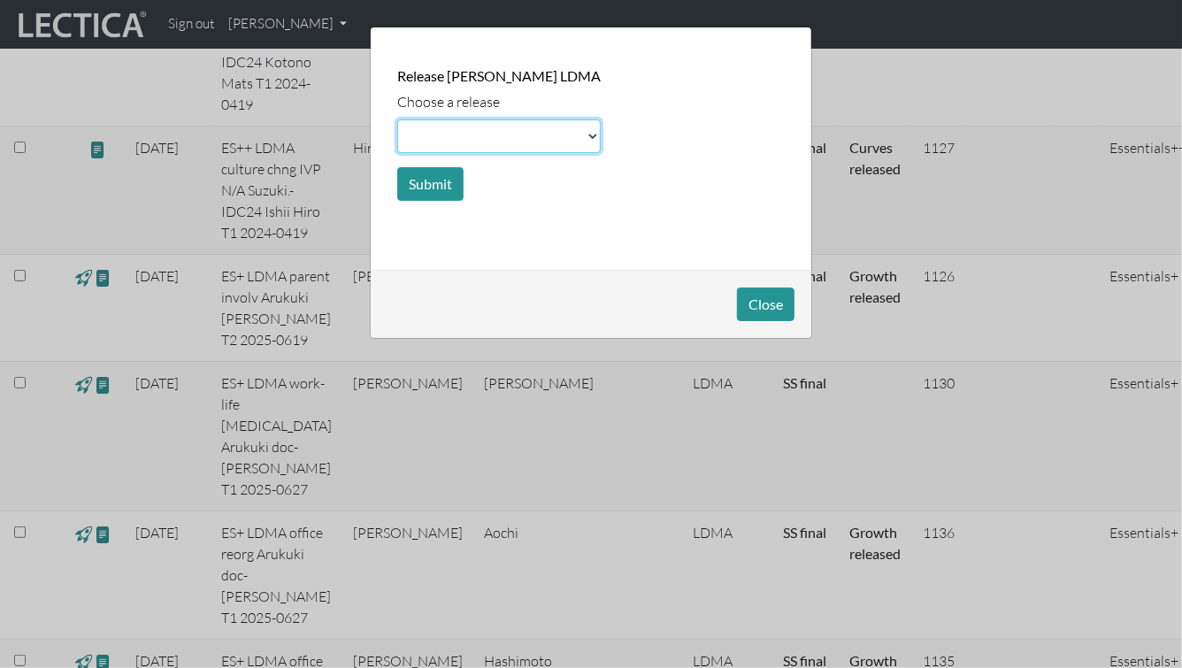
click at [432, 128] on select at bounding box center [498, 136] width 203 height 34
click at [475, 134] on select at bounding box center [498, 136] width 203 height 34
click at [587, 135] on select at bounding box center [498, 136] width 203 height 34
select select "basic"
click at [397, 119] on select at bounding box center [498, 136] width 203 height 34
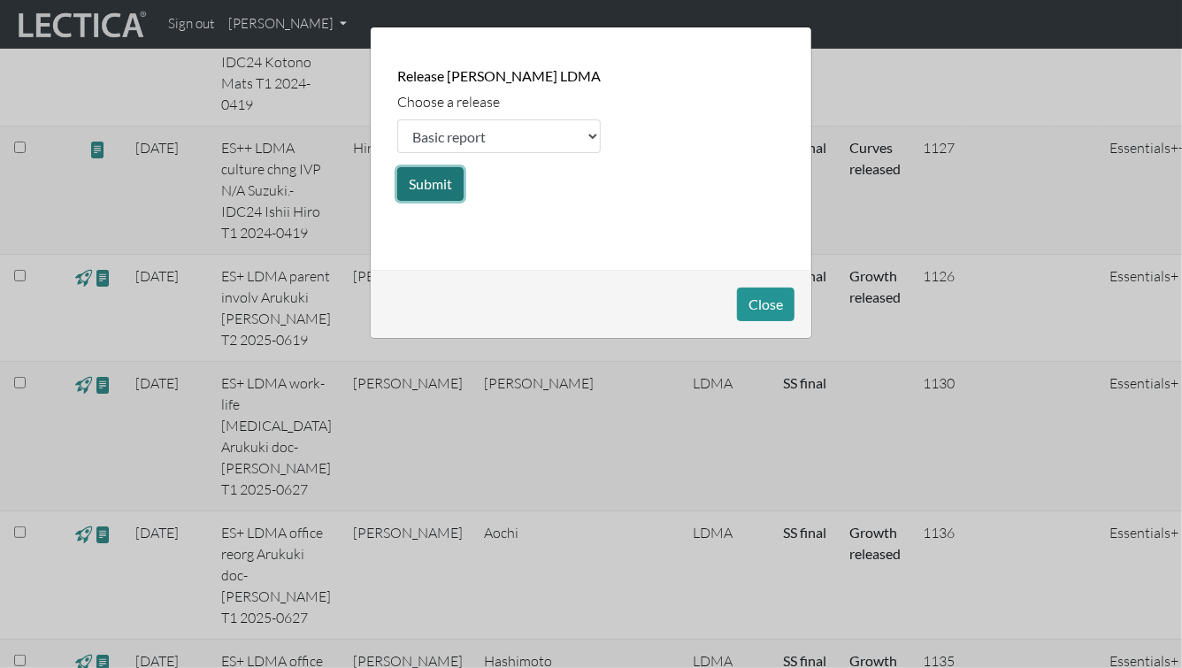
click at [425, 171] on button "Submit" at bounding box center [430, 184] width 66 height 34
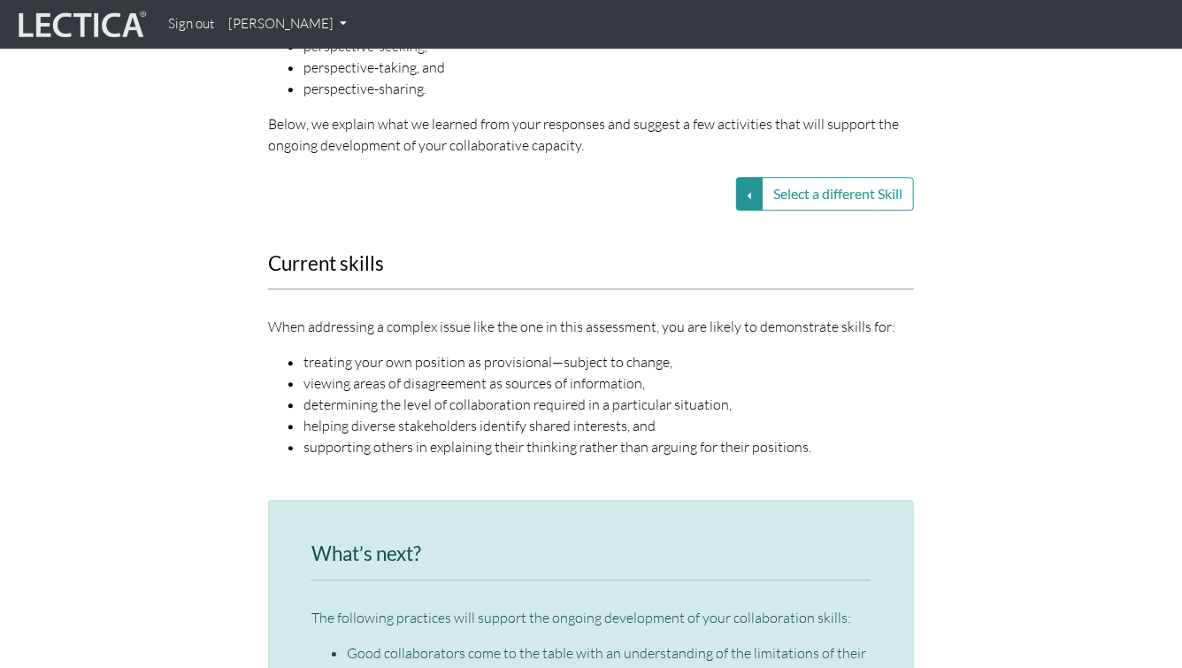
scroll to position [2336, 0]
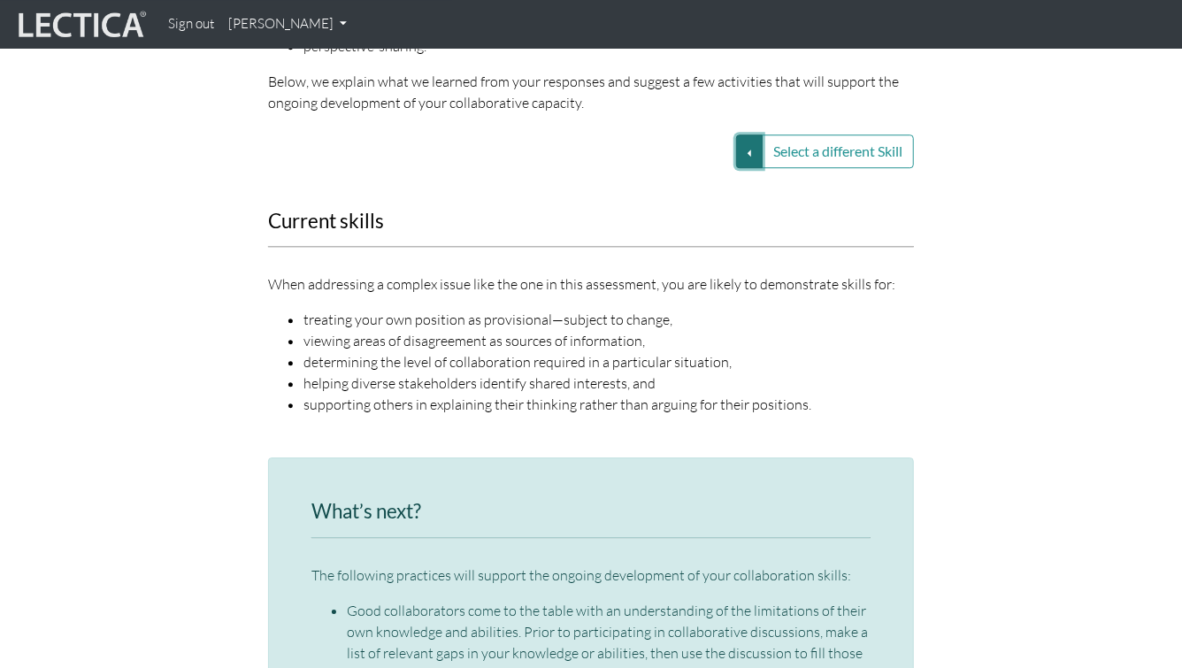
click at [744, 134] on button "Select a different Skill" at bounding box center [749, 151] width 27 height 34
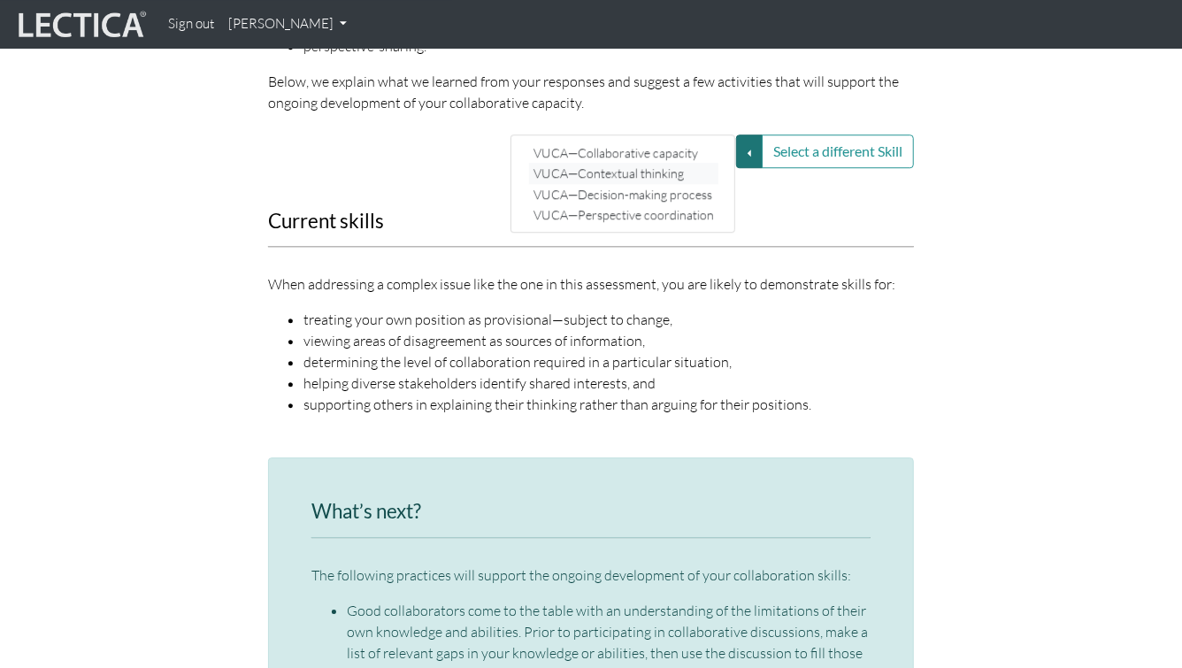
click at [692, 163] on link "VUCA—Contextual thinking" at bounding box center [623, 173] width 189 height 20
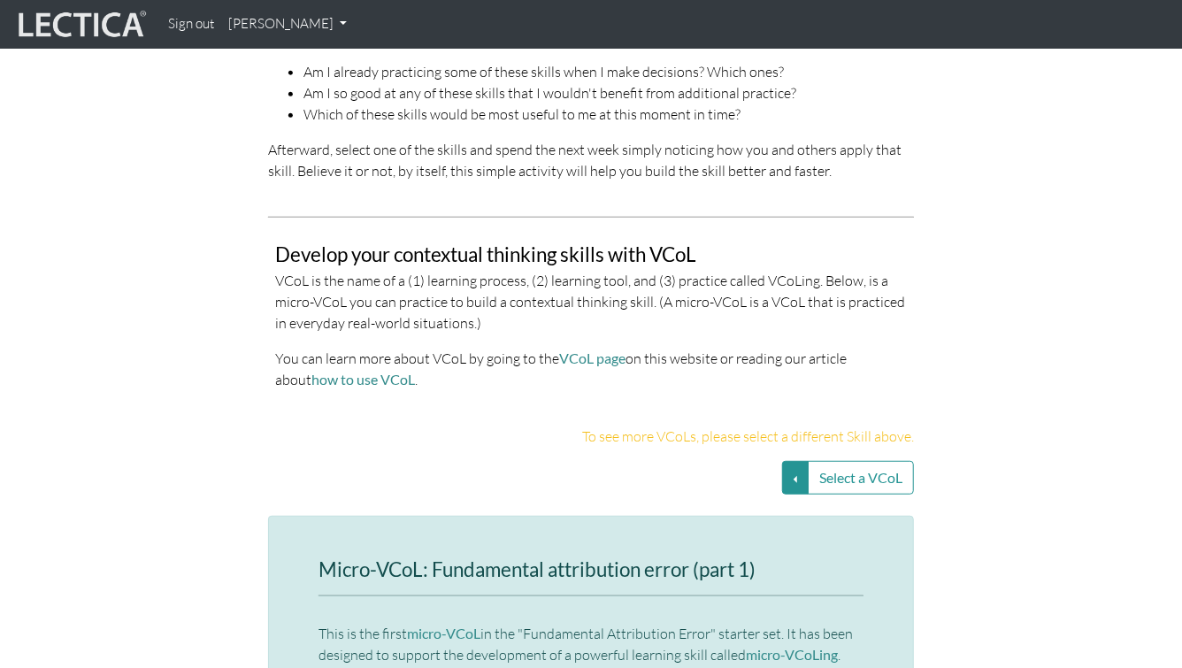
scroll to position [3609, 0]
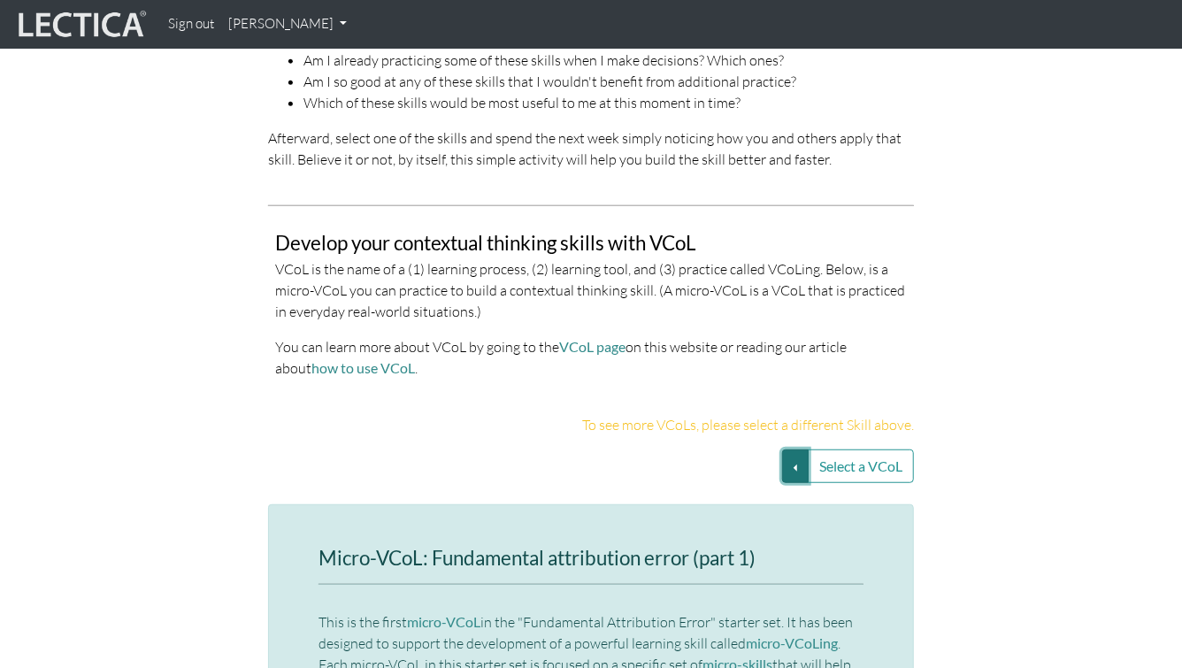
click at [791, 449] on button "Select a VCoL" at bounding box center [795, 466] width 27 height 34
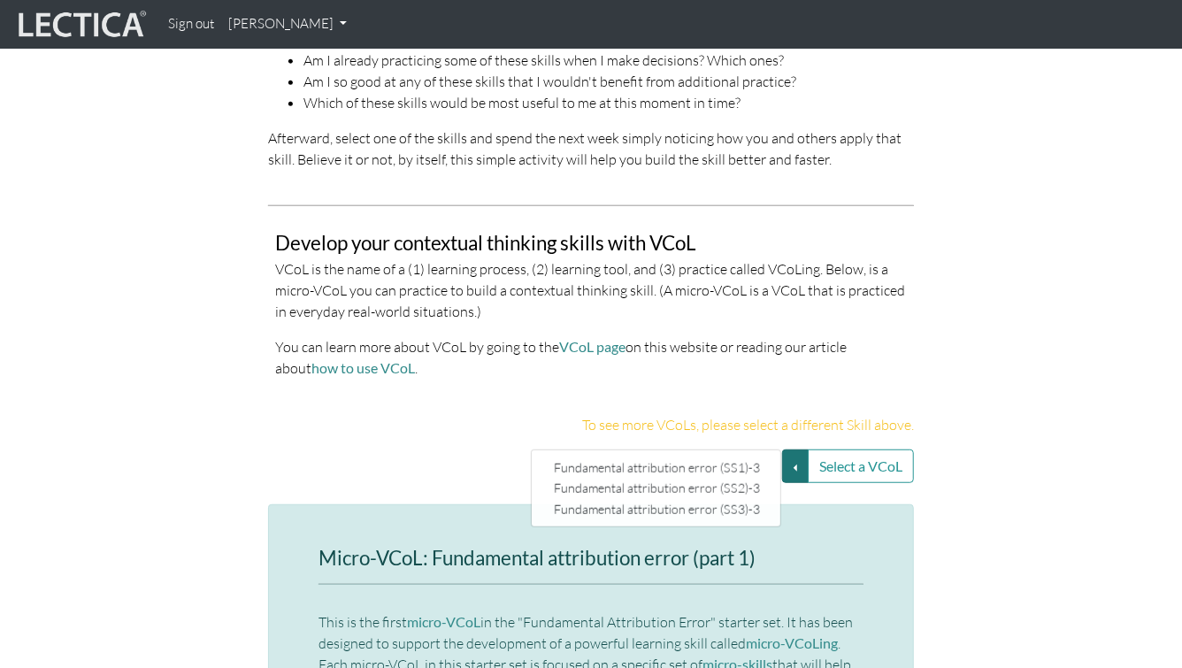
click at [1032, 414] on div "To see more VCoLs, please select a different Skill above." at bounding box center [591, 431] width 1008 height 35
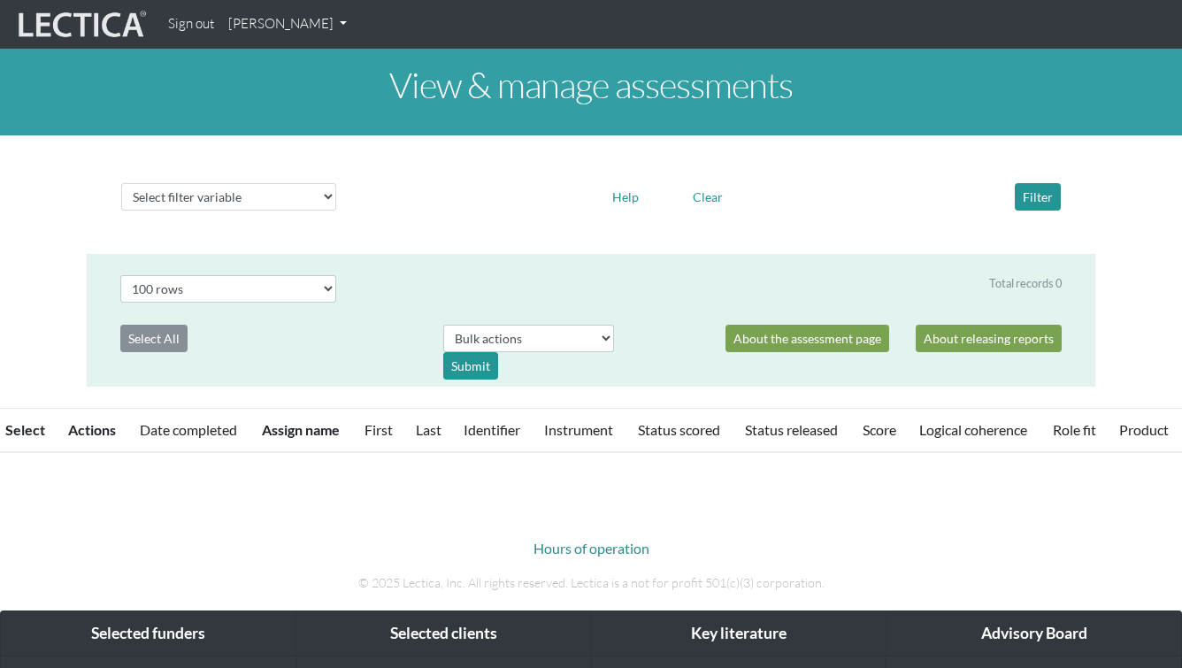
select select "100"
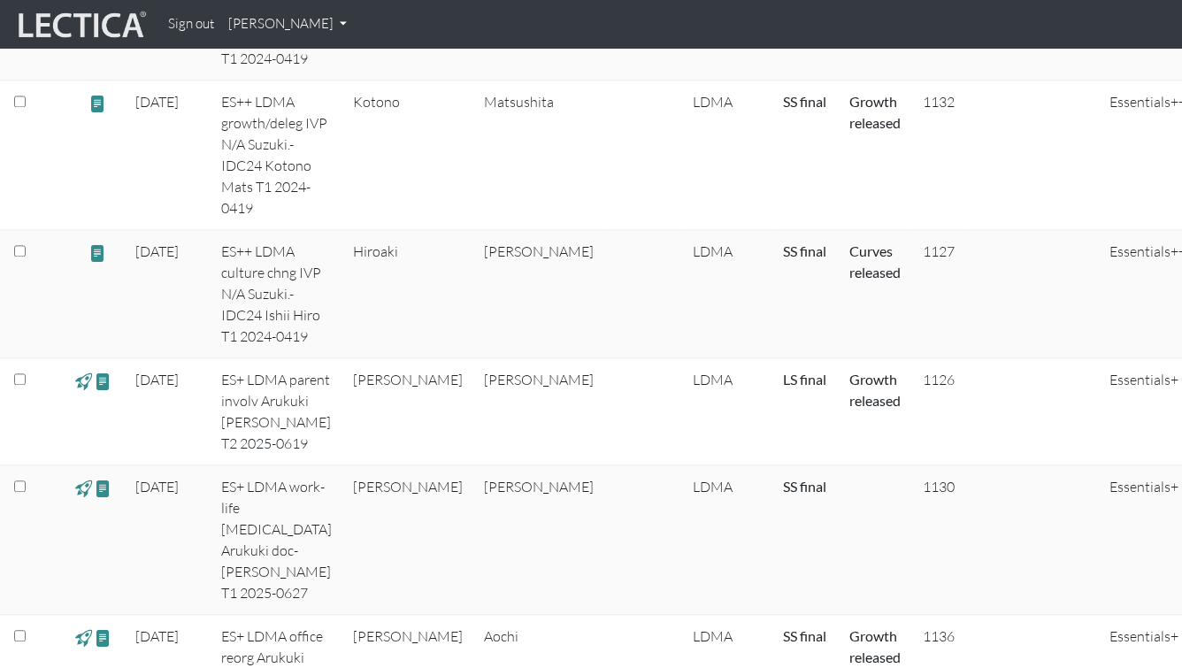
scroll to position [2203, 0]
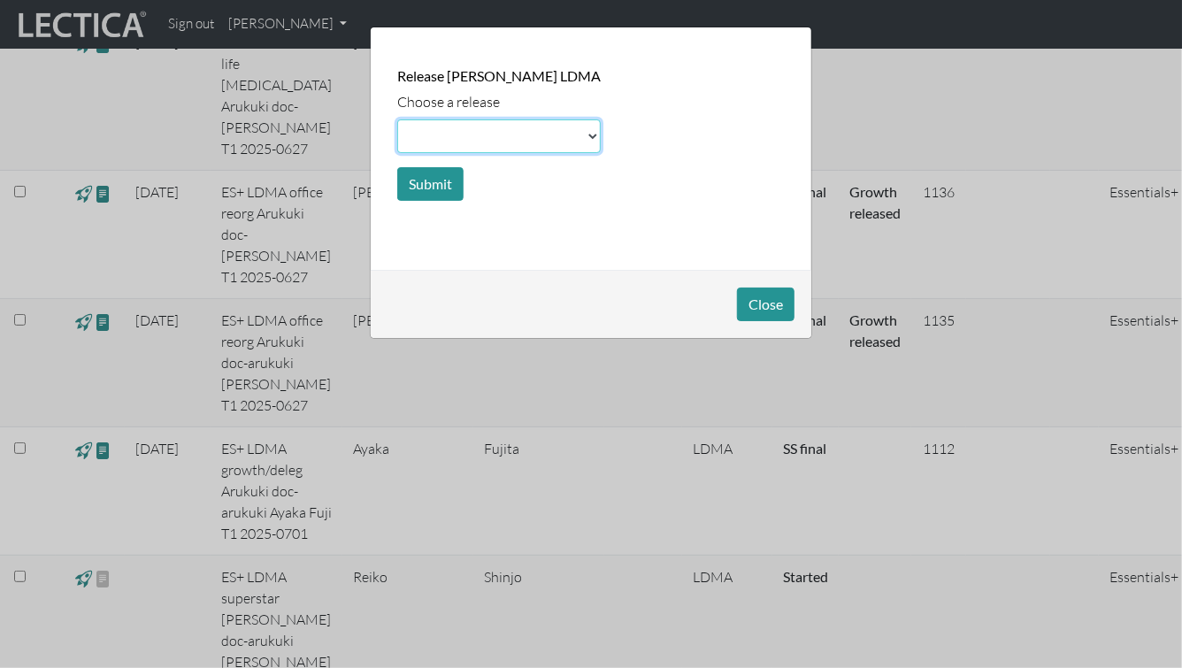
click at [441, 127] on select at bounding box center [498, 136] width 203 height 34
select select "scale"
click at [397, 119] on select at bounding box center [498, 136] width 203 height 34
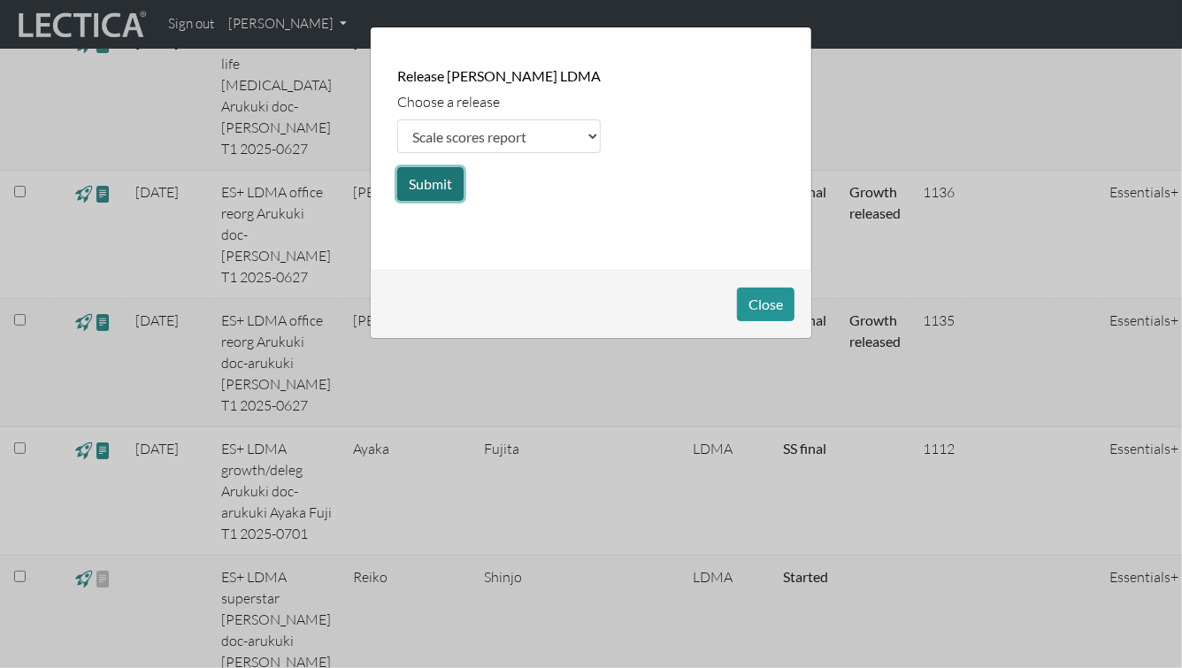
click at [425, 182] on button "Submit" at bounding box center [430, 184] width 66 height 34
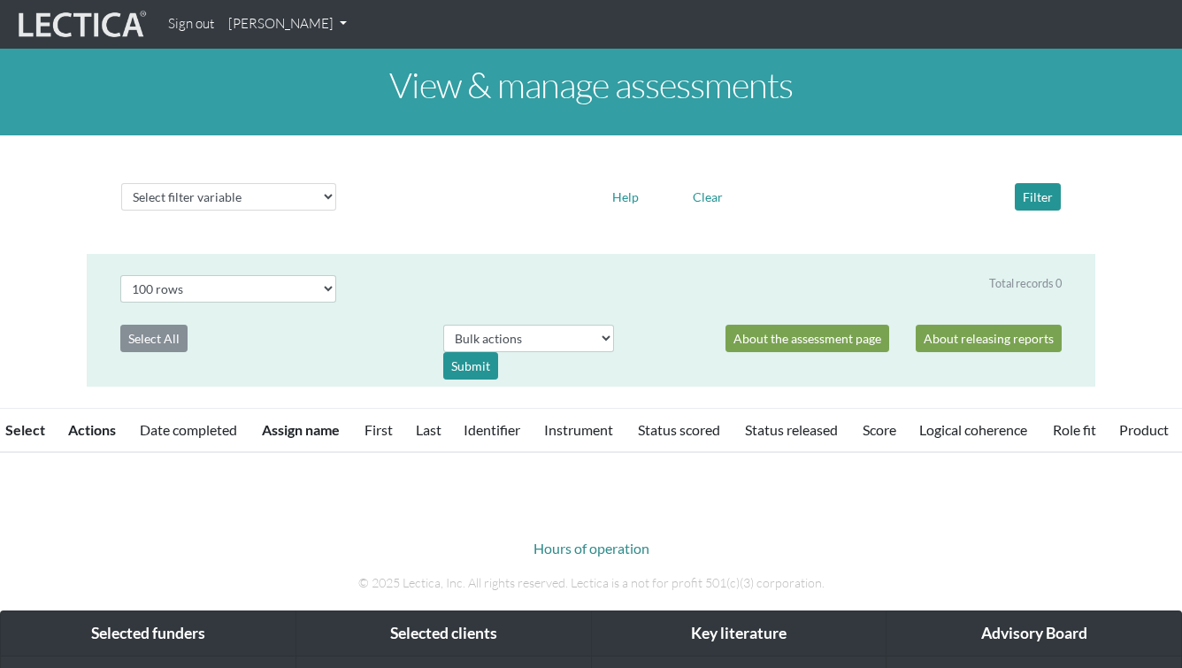
select select "100"
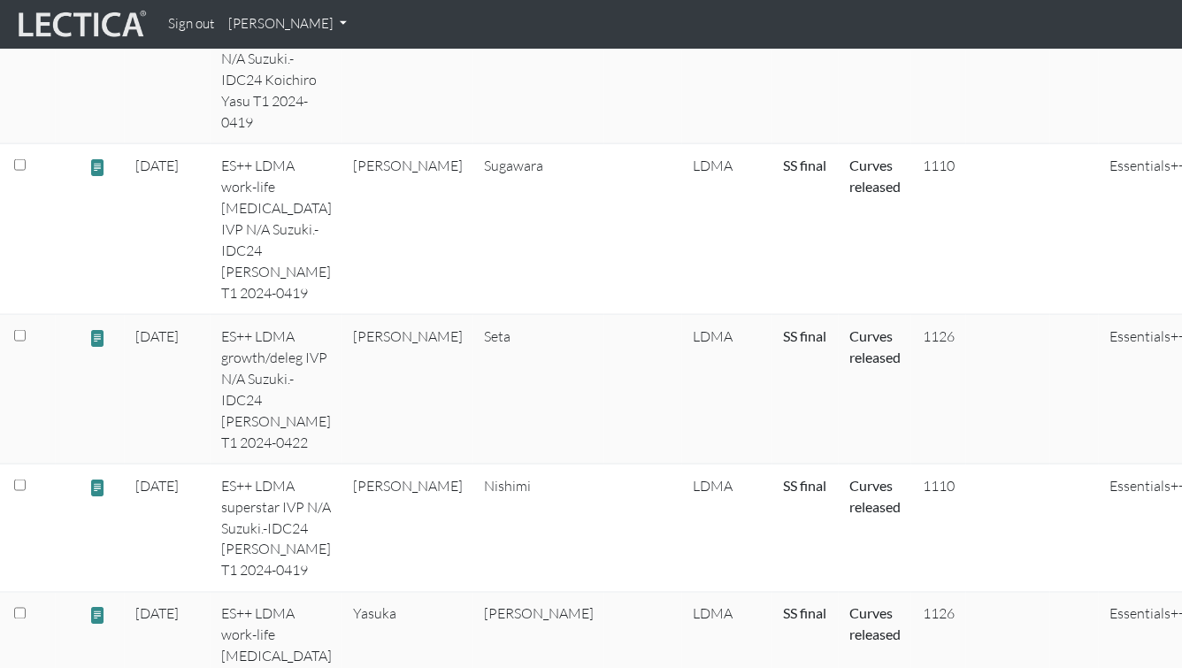
scroll to position [2203, 0]
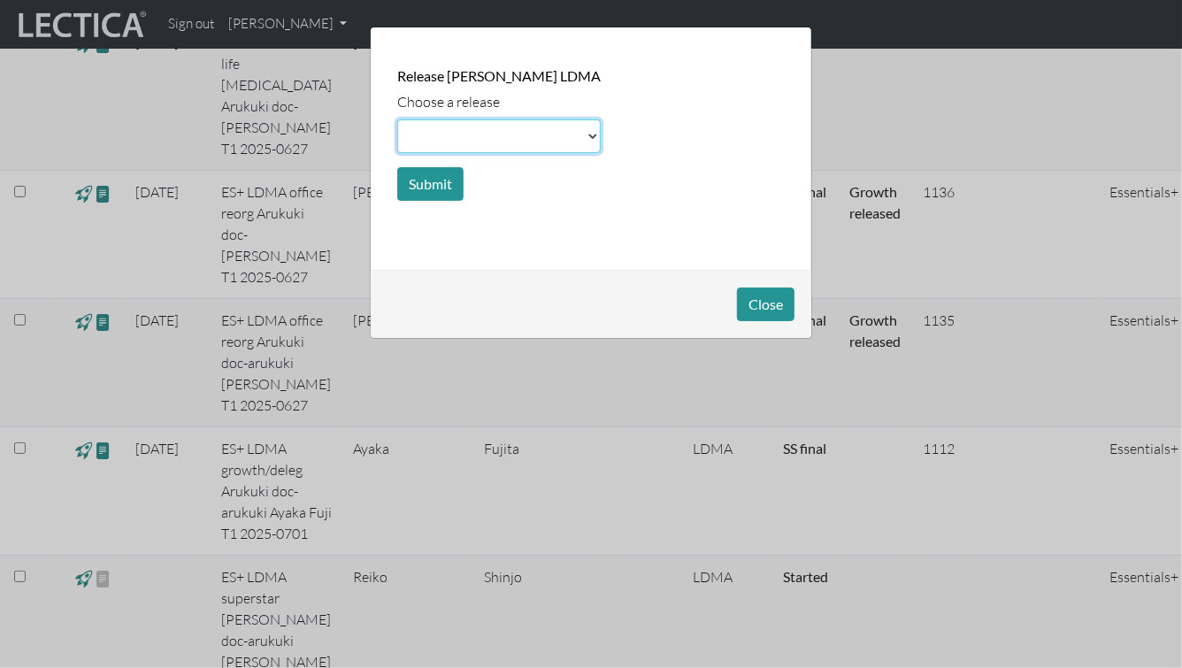
click at [429, 131] on select at bounding box center [498, 136] width 203 height 34
select select "score"
click at [397, 119] on select at bounding box center [498, 136] width 203 height 34
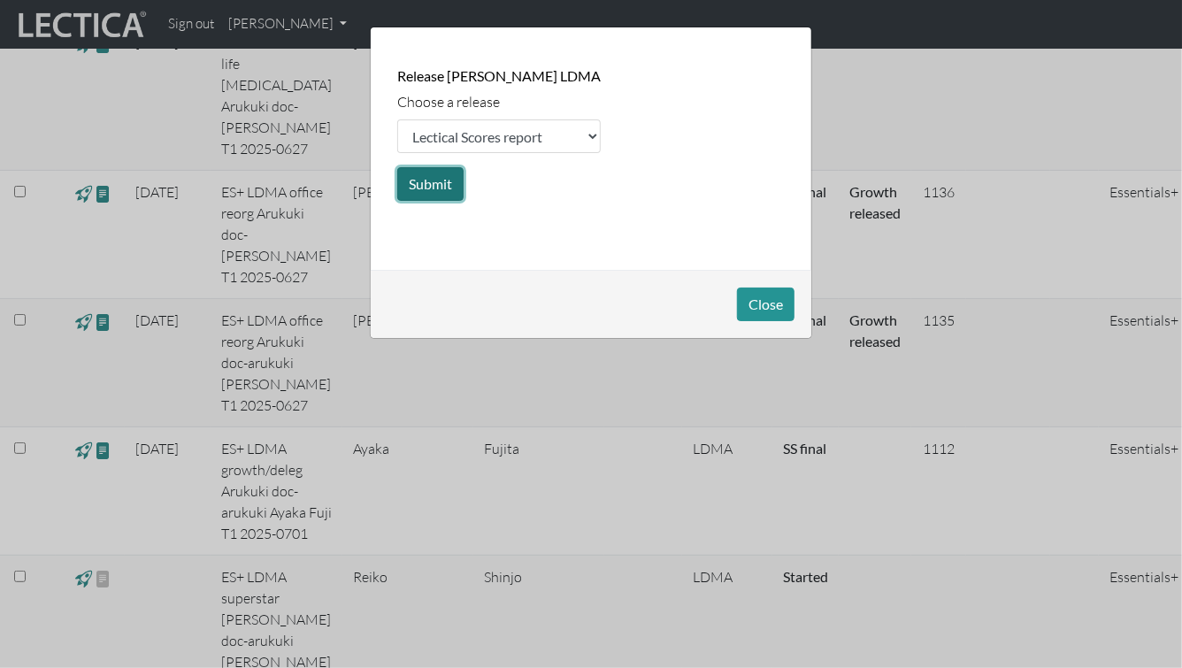
click at [447, 186] on button "Submit" at bounding box center [430, 184] width 66 height 34
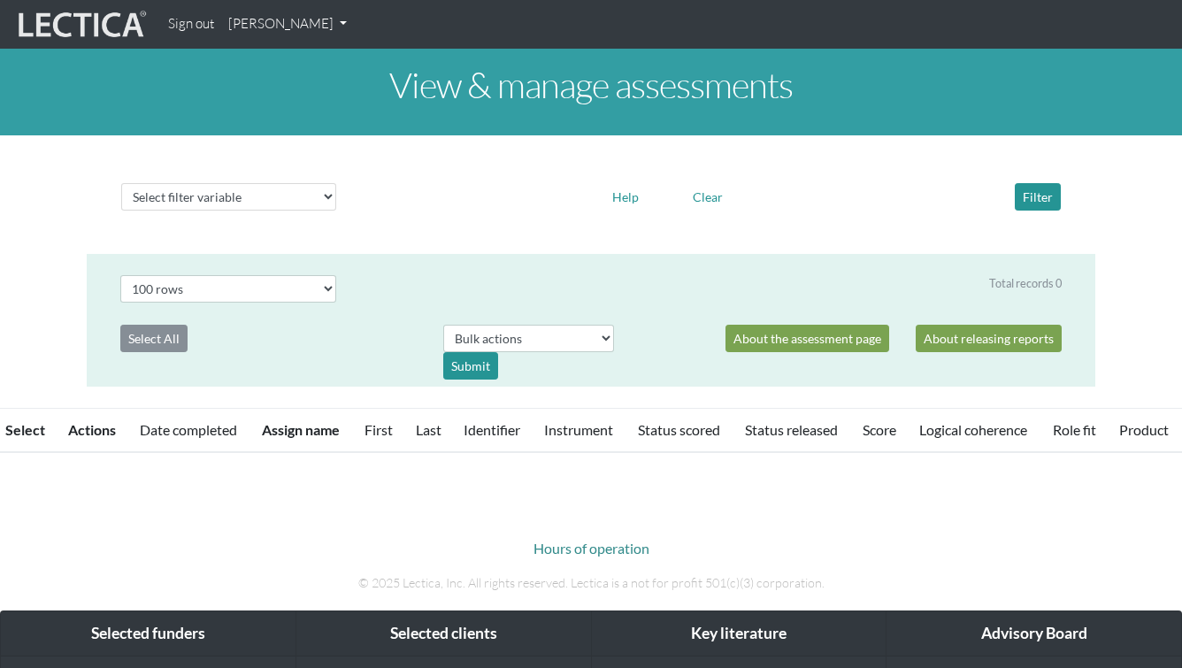
select select "100"
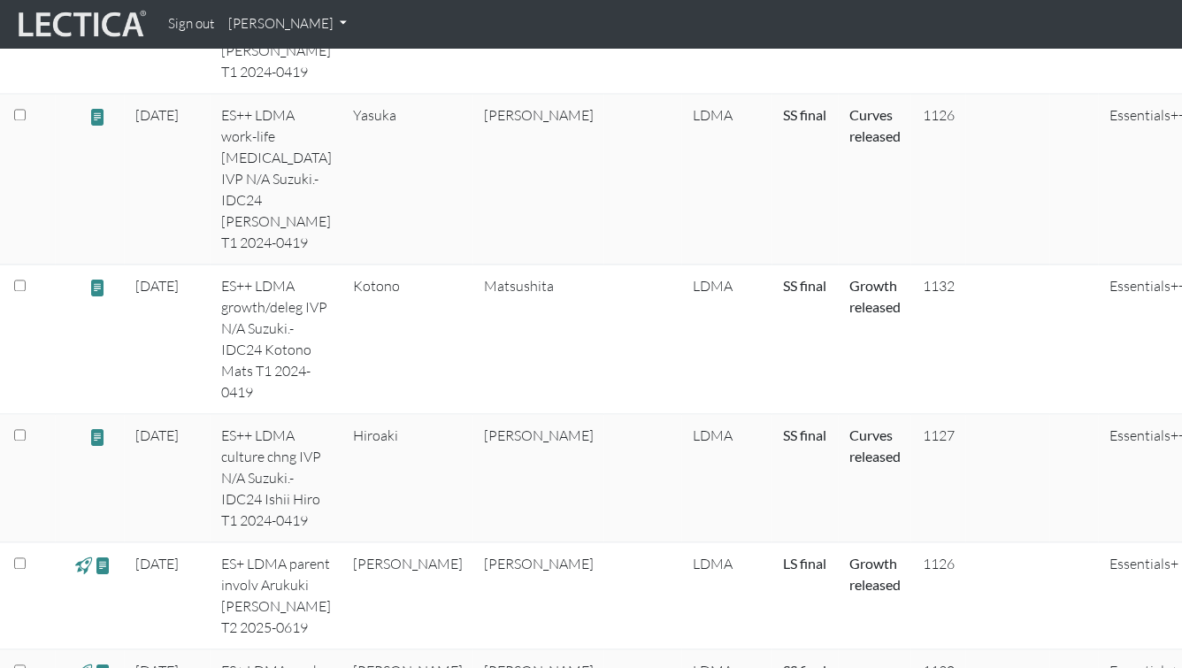
scroll to position [2203, 0]
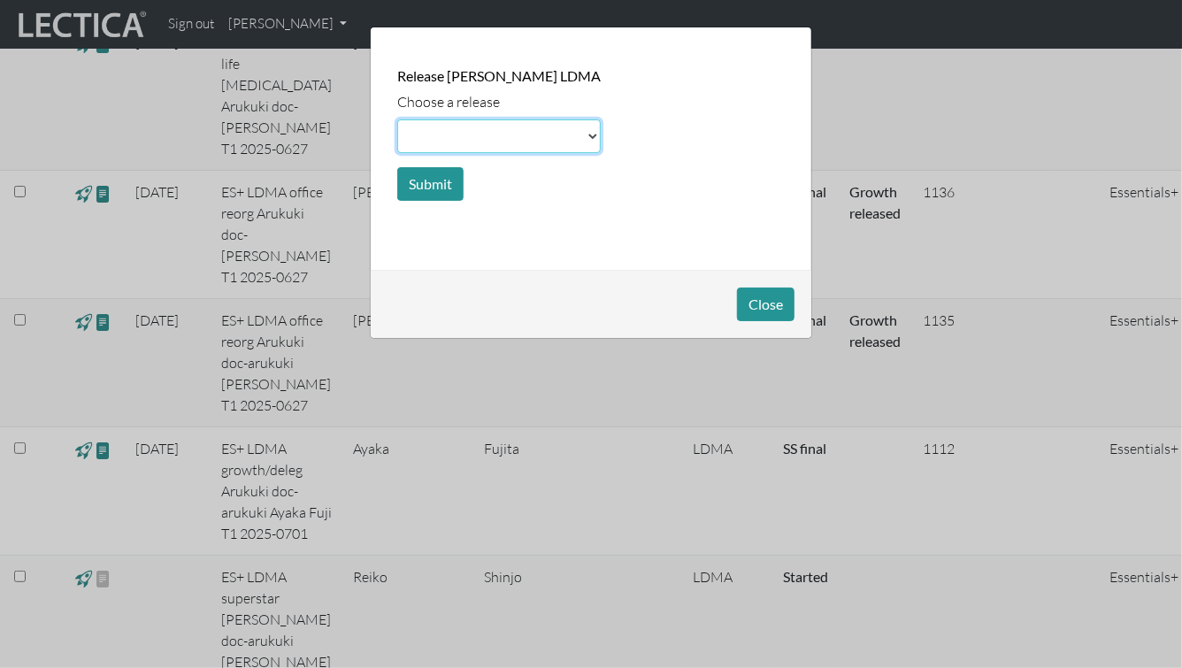
click at [449, 123] on select at bounding box center [498, 136] width 203 height 34
select select "growth"
click at [397, 119] on select at bounding box center [498, 136] width 203 height 34
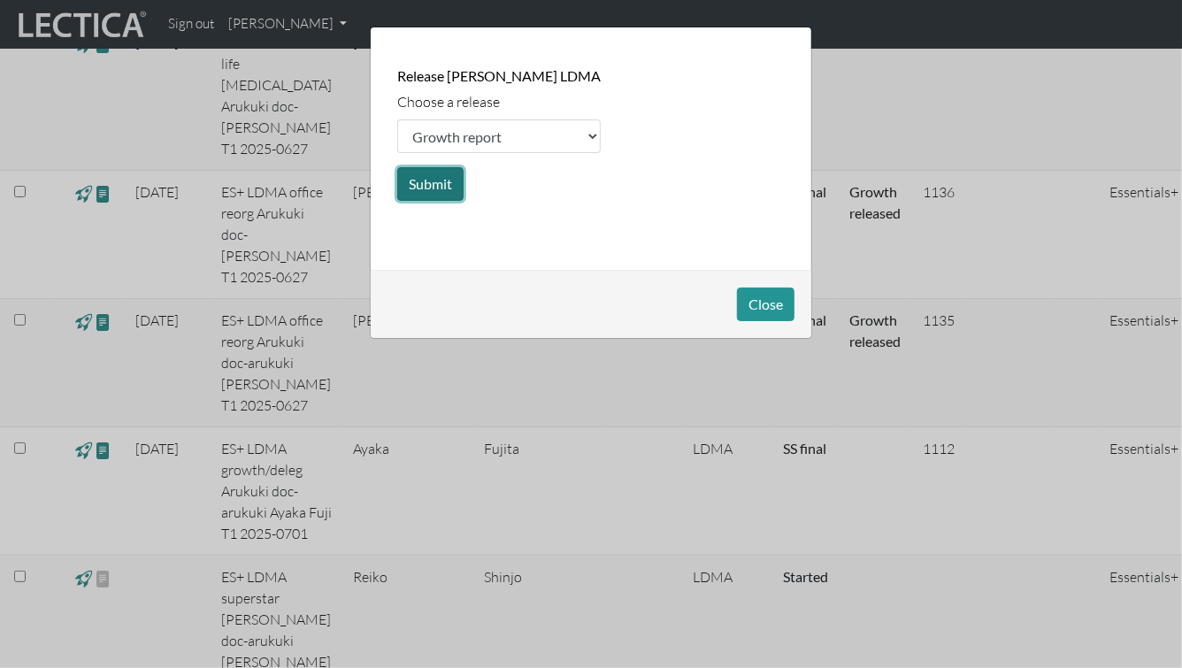
click at [441, 187] on button "Submit" at bounding box center [430, 184] width 66 height 34
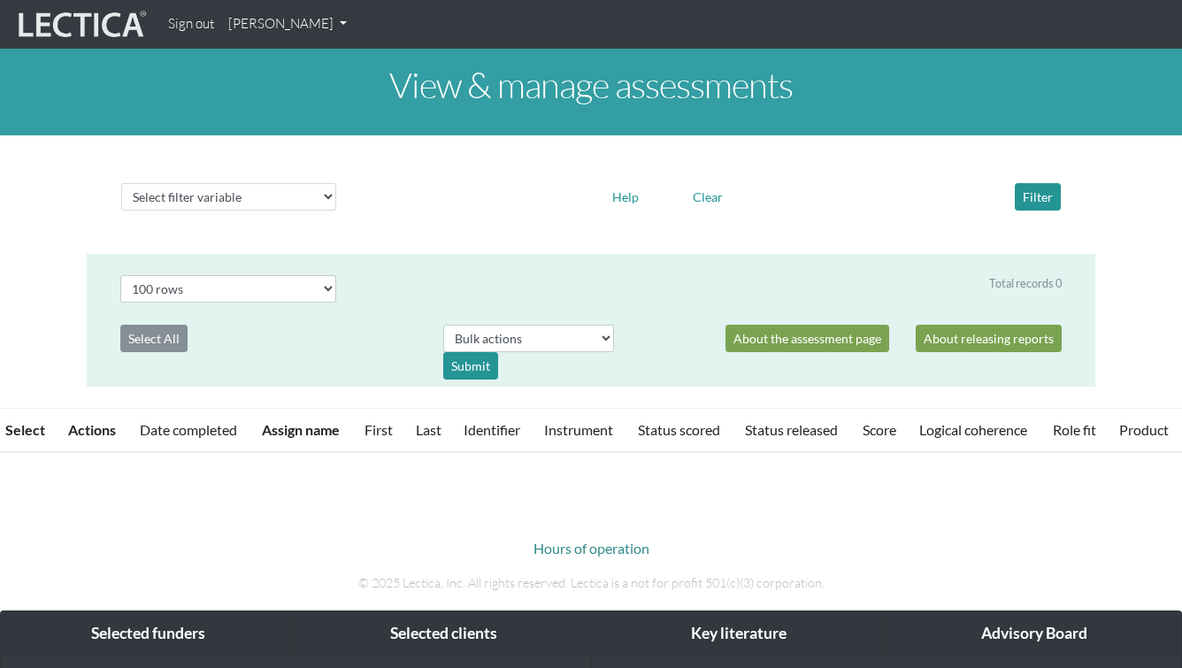
select select "100"
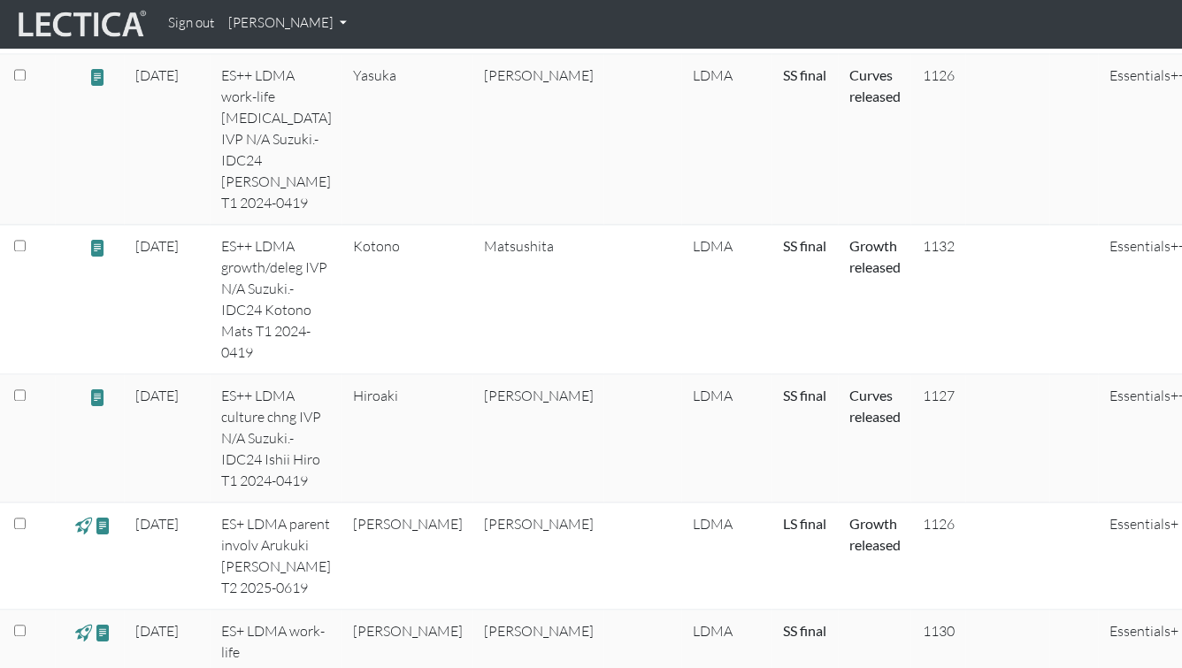
scroll to position [1600, 0]
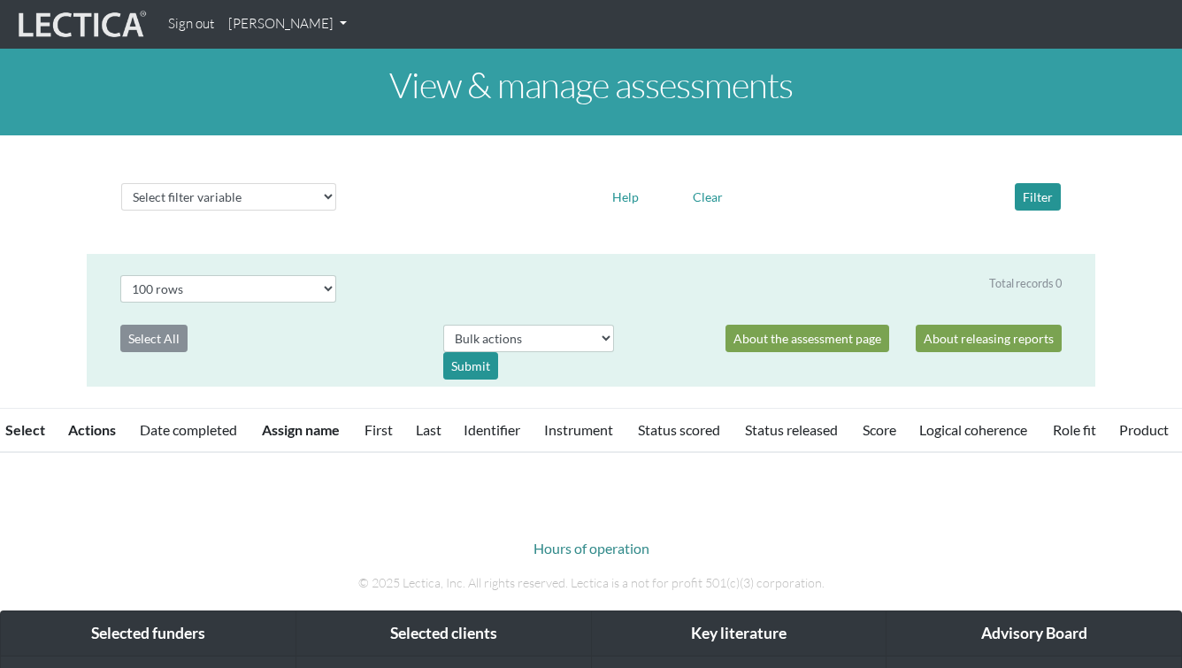
select select "100"
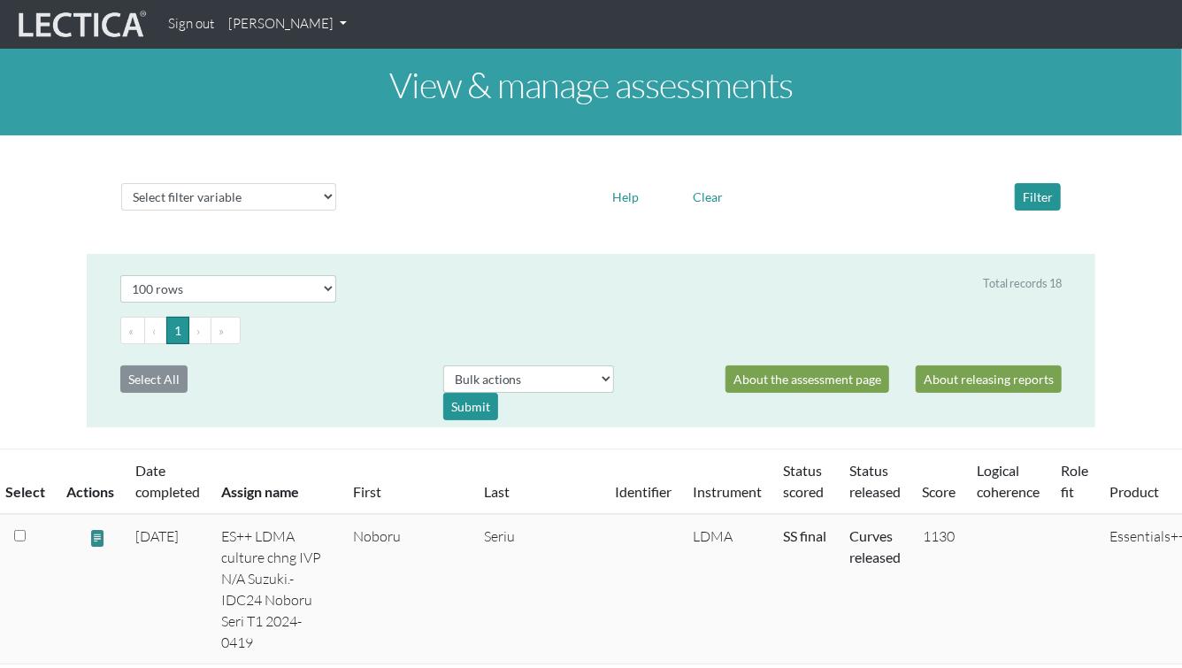
click at [272, 20] on link "[PERSON_NAME]" at bounding box center [287, 24] width 133 height 34
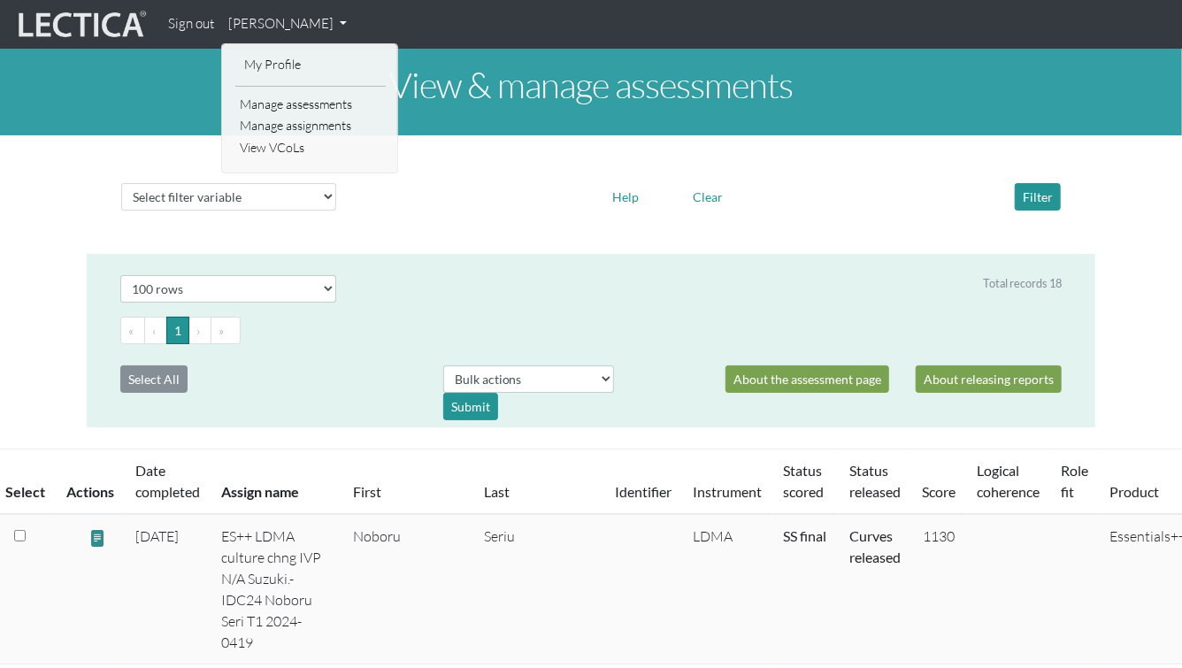
click at [97, 219] on div "Select filter variable Assignment name Date started Date completed First name G…" at bounding box center [591, 194] width 1008 height 90
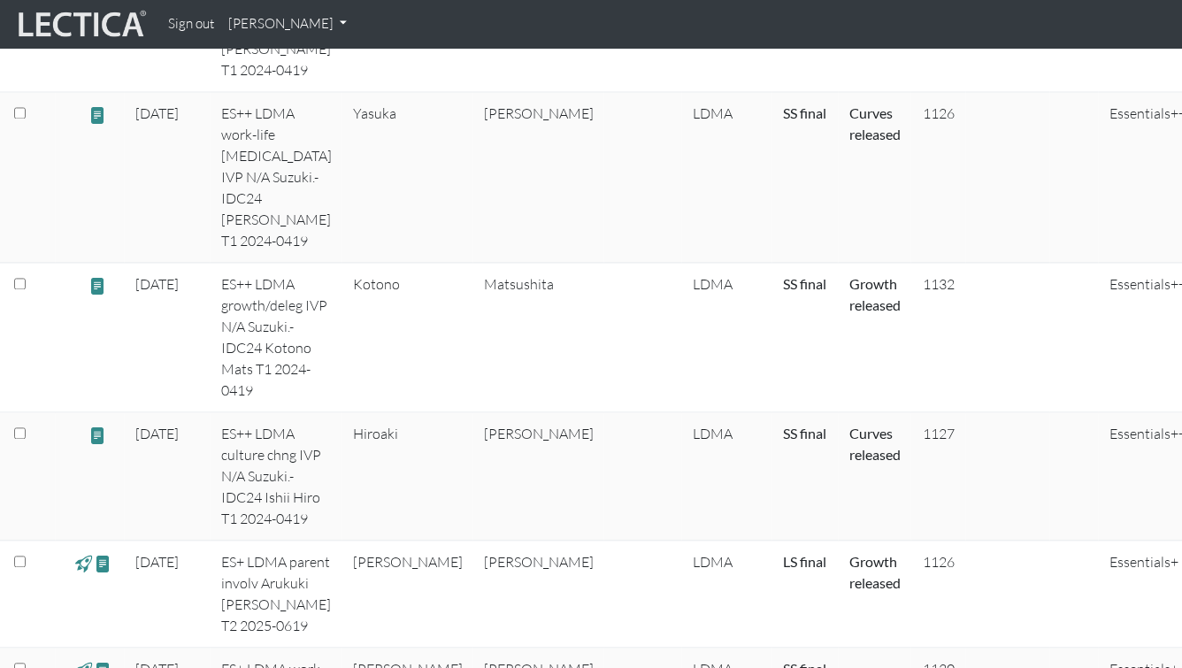
scroll to position [1568, 0]
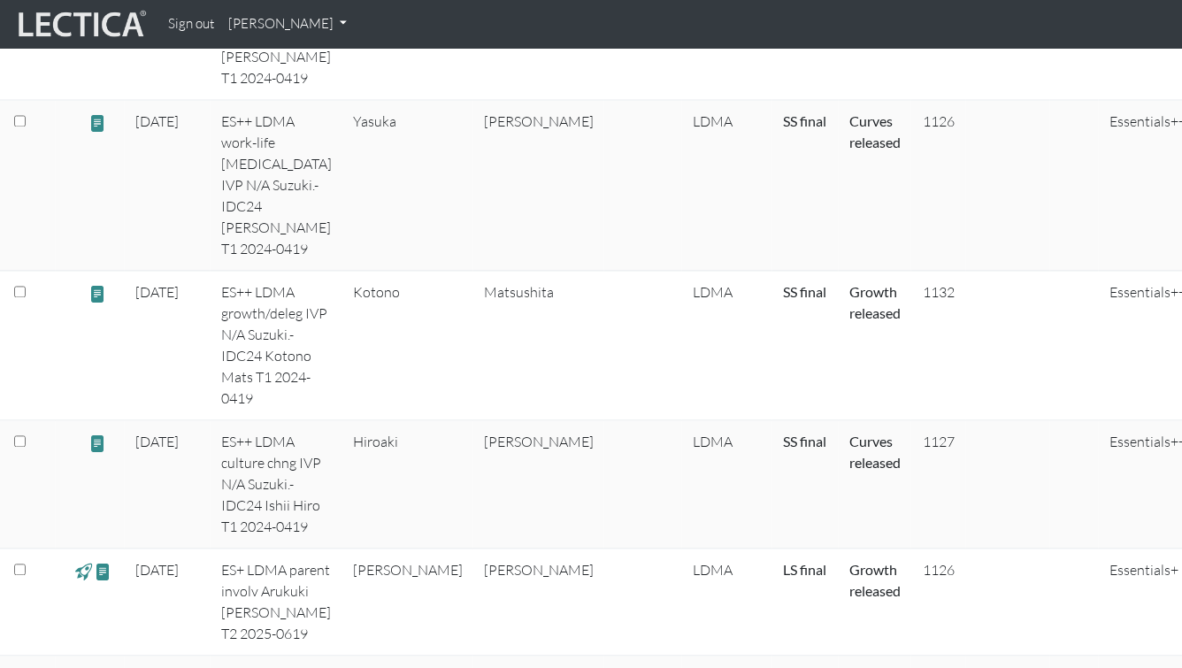
click at [105, 667] on span at bounding box center [103, 679] width 17 height 20
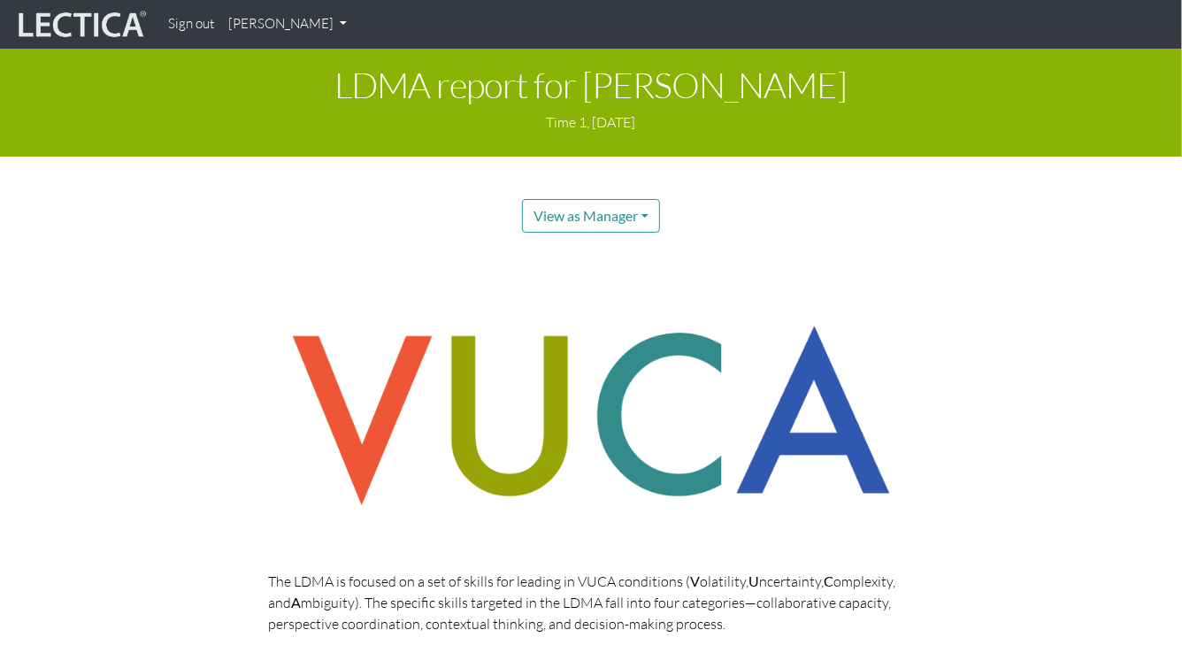
click at [271, 19] on link "[PERSON_NAME]" at bounding box center [287, 24] width 133 height 34
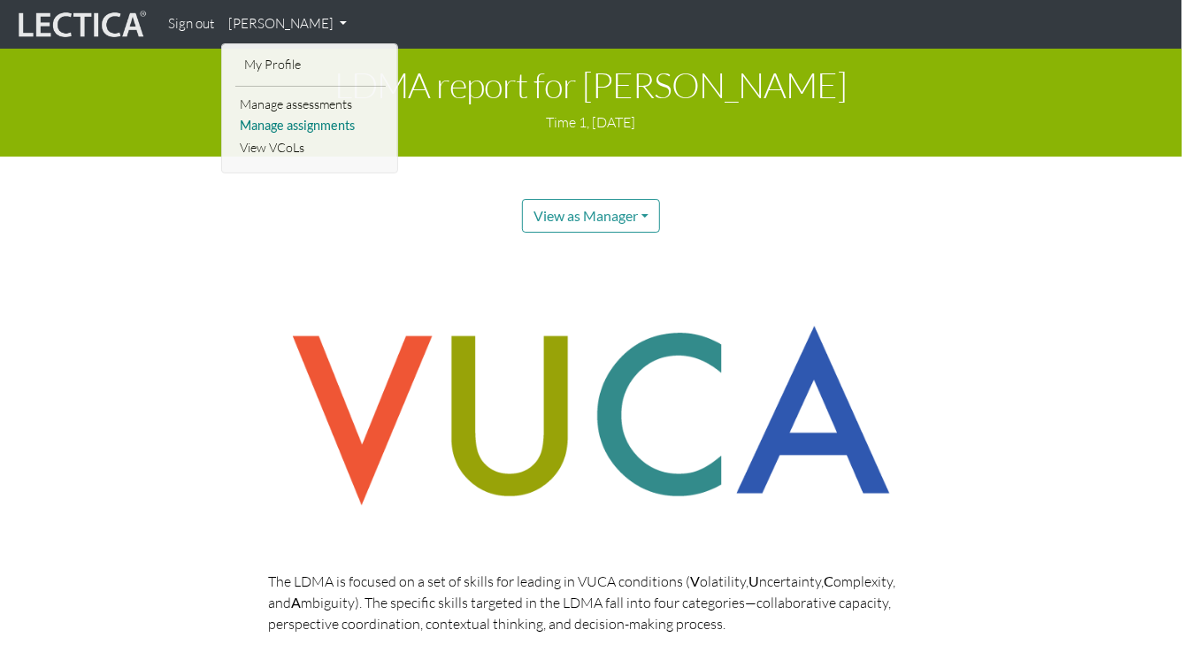
click at [288, 127] on link "Manage assignments" at bounding box center [310, 126] width 150 height 22
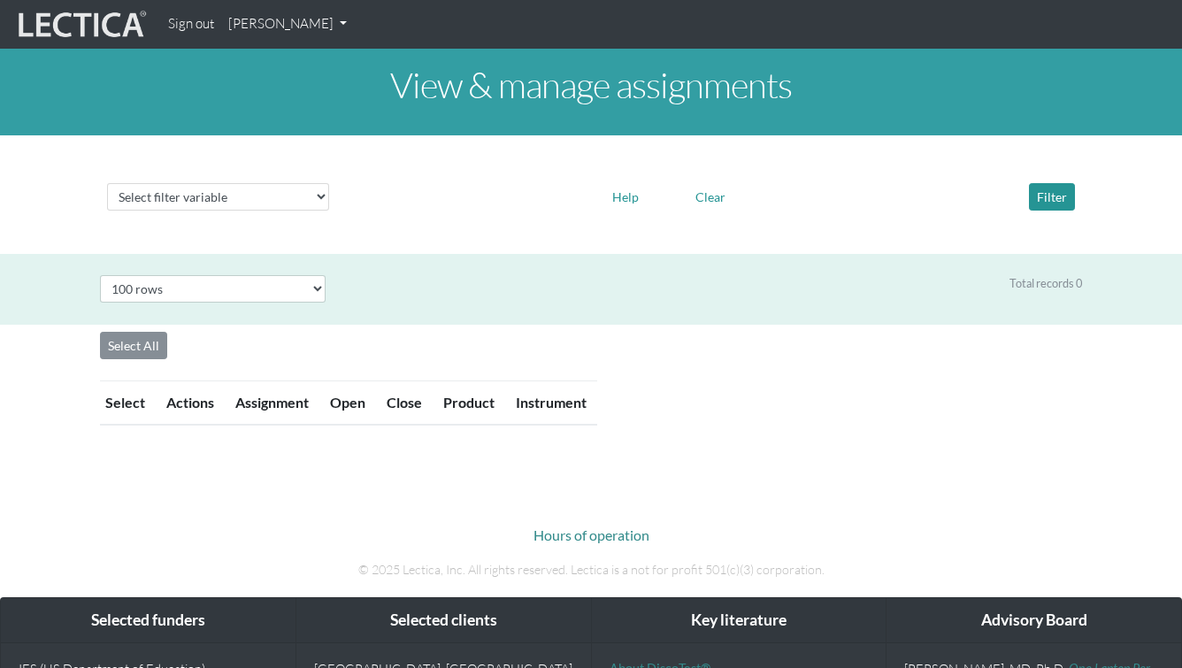
select select "100"
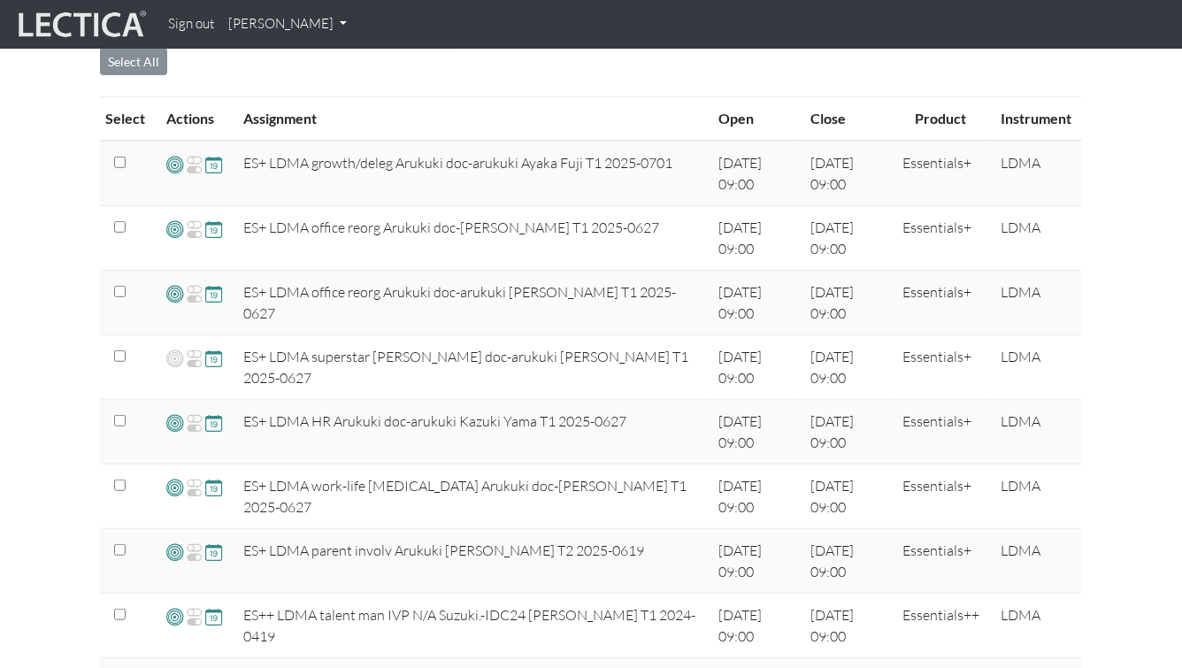
scroll to position [393, 0]
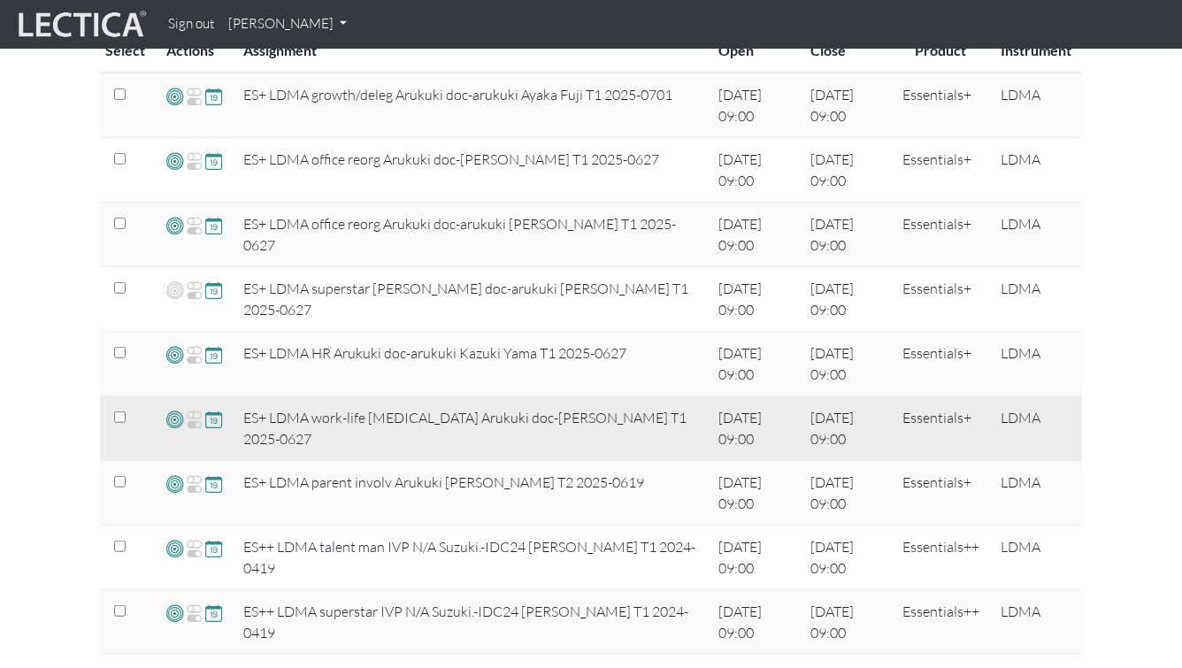
click at [175, 417] on span at bounding box center [174, 419] width 17 height 20
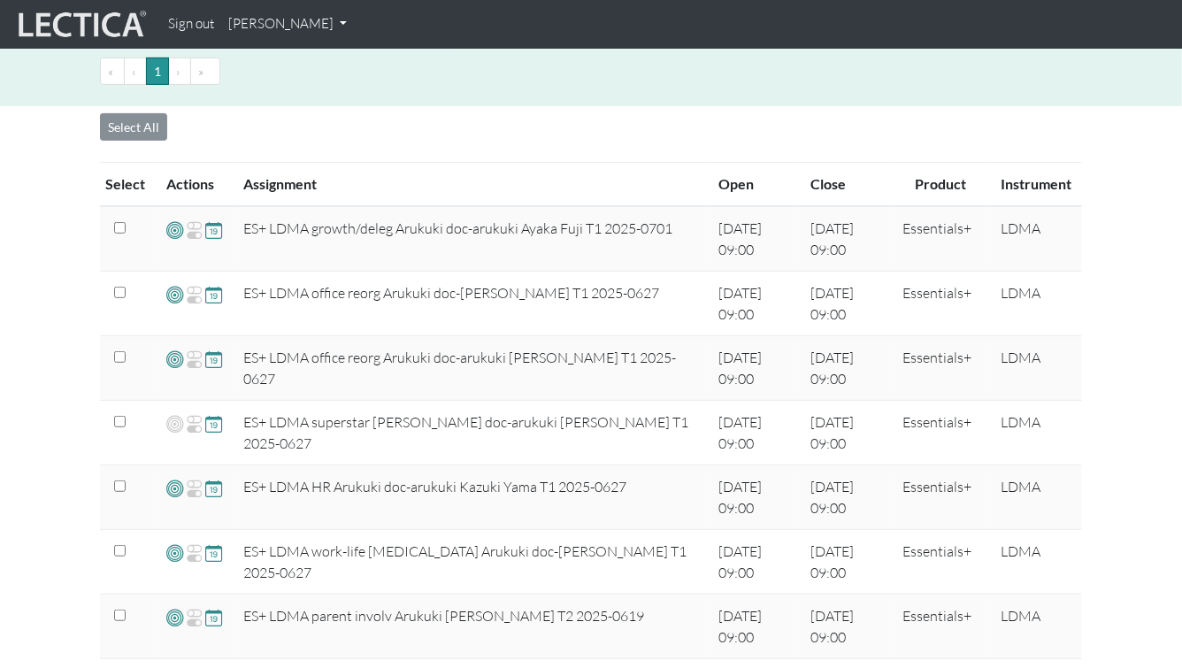
scroll to position [249, 0]
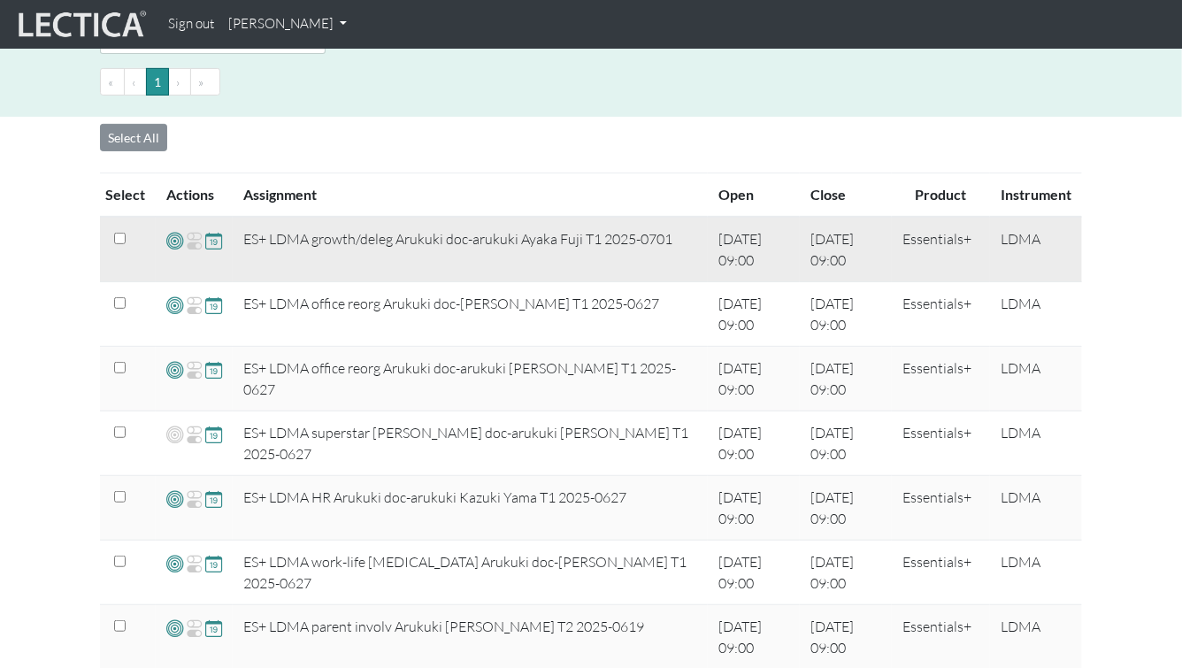
click at [169, 241] on span at bounding box center [174, 240] width 17 height 20
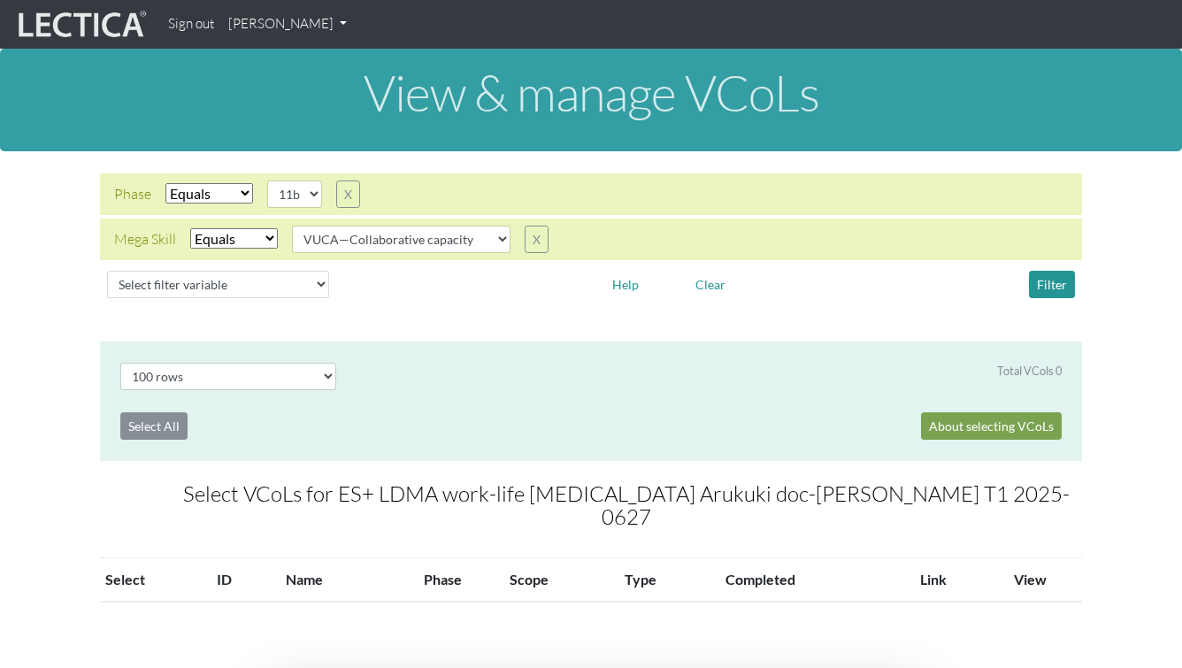
select select "100"
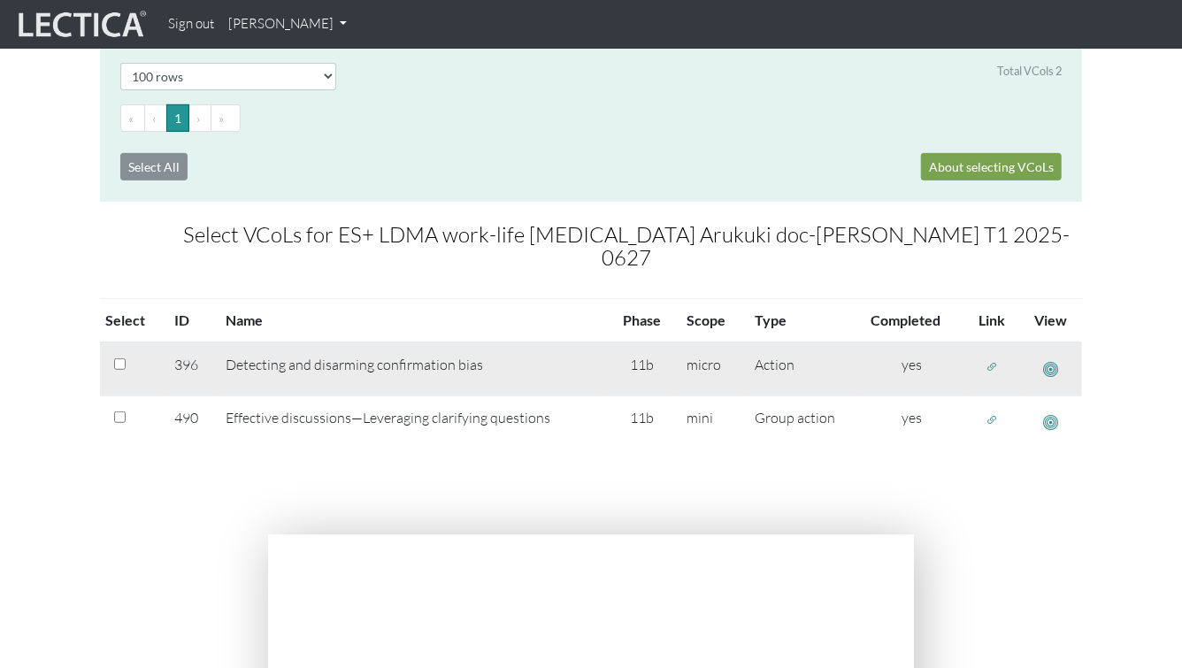
scroll to position [316, 0]
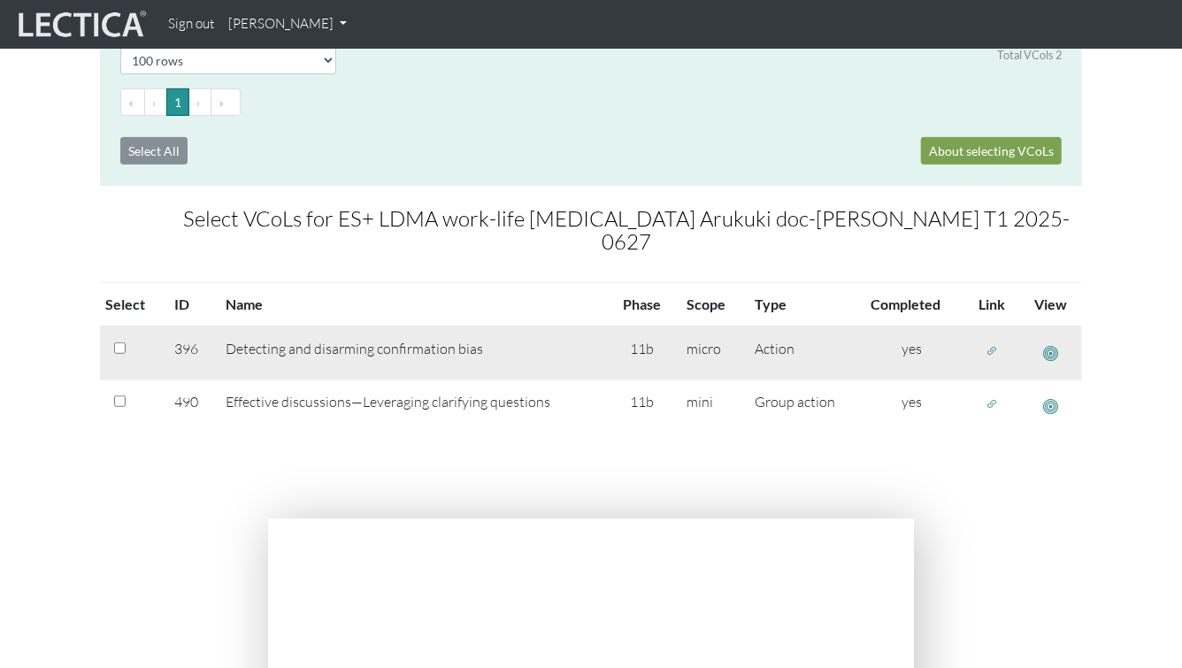
click at [983, 338] on button "button" at bounding box center [992, 351] width 28 height 27
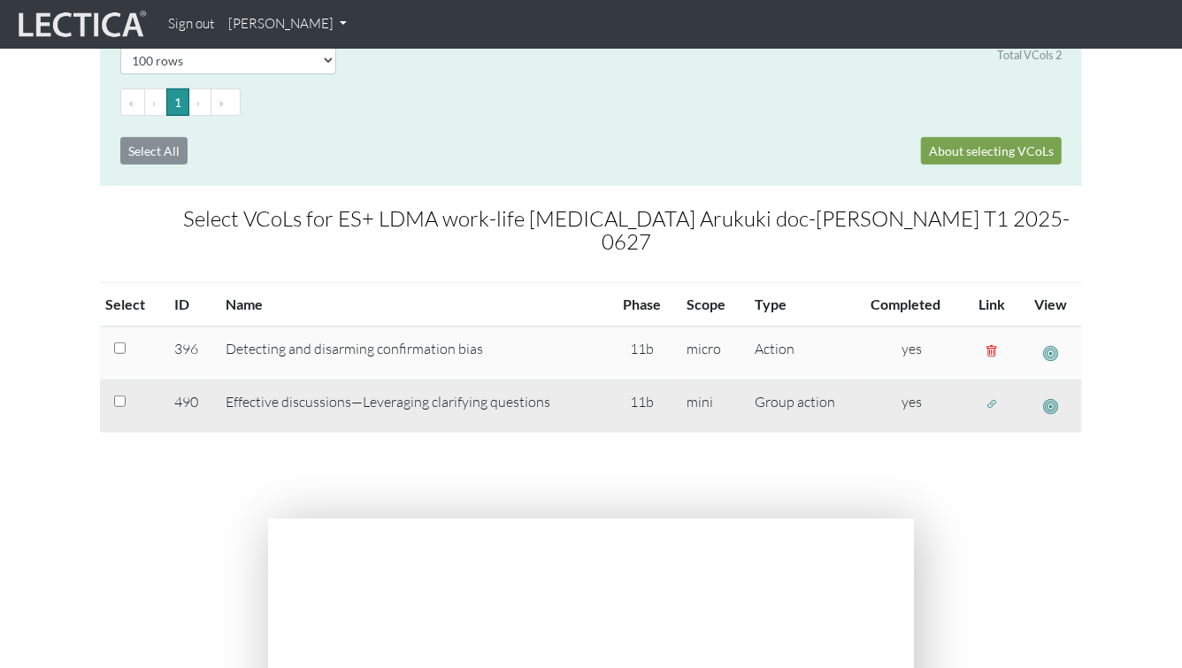
click at [998, 397] on span "button" at bounding box center [992, 404] width 12 height 15
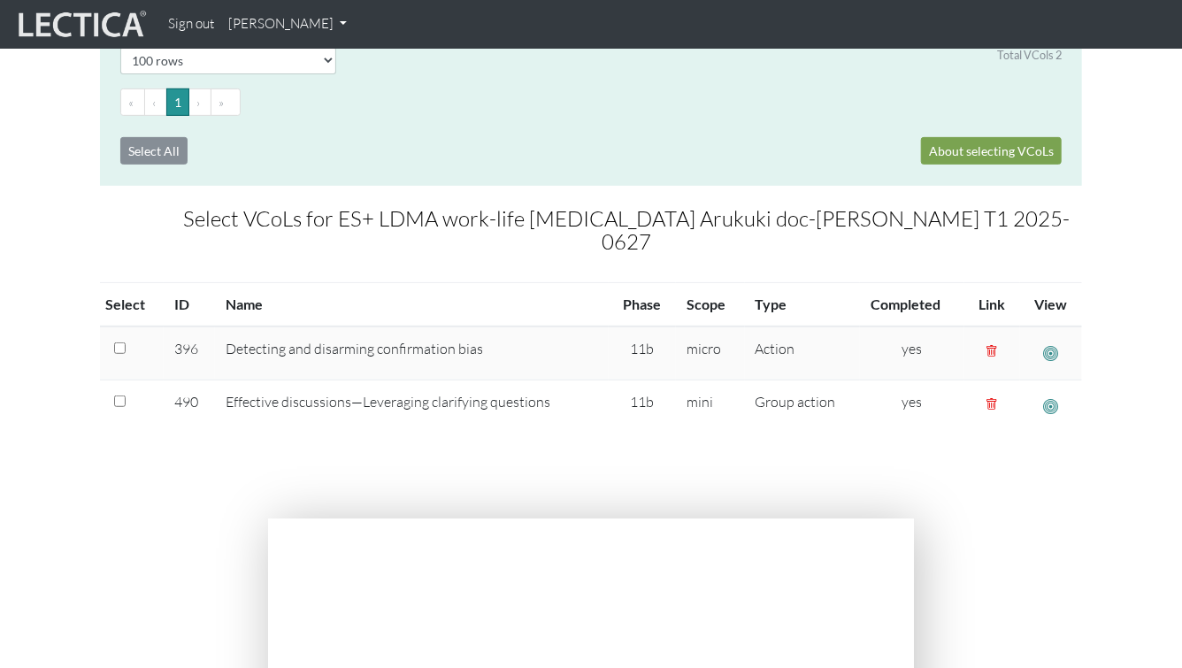
scroll to position [0, 0]
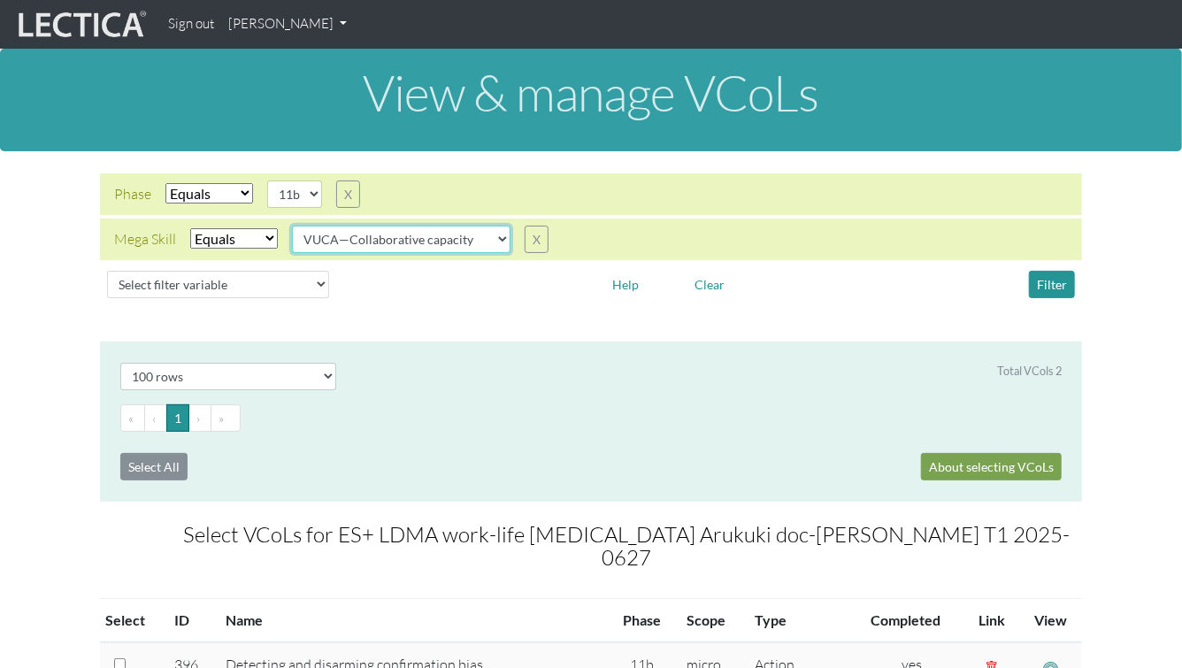
click at [469, 241] on select "VUCA—Collaborative capacity VUCA—Contextual thinking VUCA—Decision-making proce…" at bounding box center [401, 239] width 218 height 27
click at [293, 226] on select "VUCA—Collaborative capacity VUCA—Contextual thinking VUCA—Decision-making proce…" at bounding box center [401, 239] width 218 height 27
click at [1085, 290] on div "Filter" at bounding box center [963, 284] width 249 height 27
click at [1075, 290] on div "Filter" at bounding box center [963, 284] width 249 height 27
click at [1048, 286] on button "Filter" at bounding box center [1052, 284] width 46 height 27
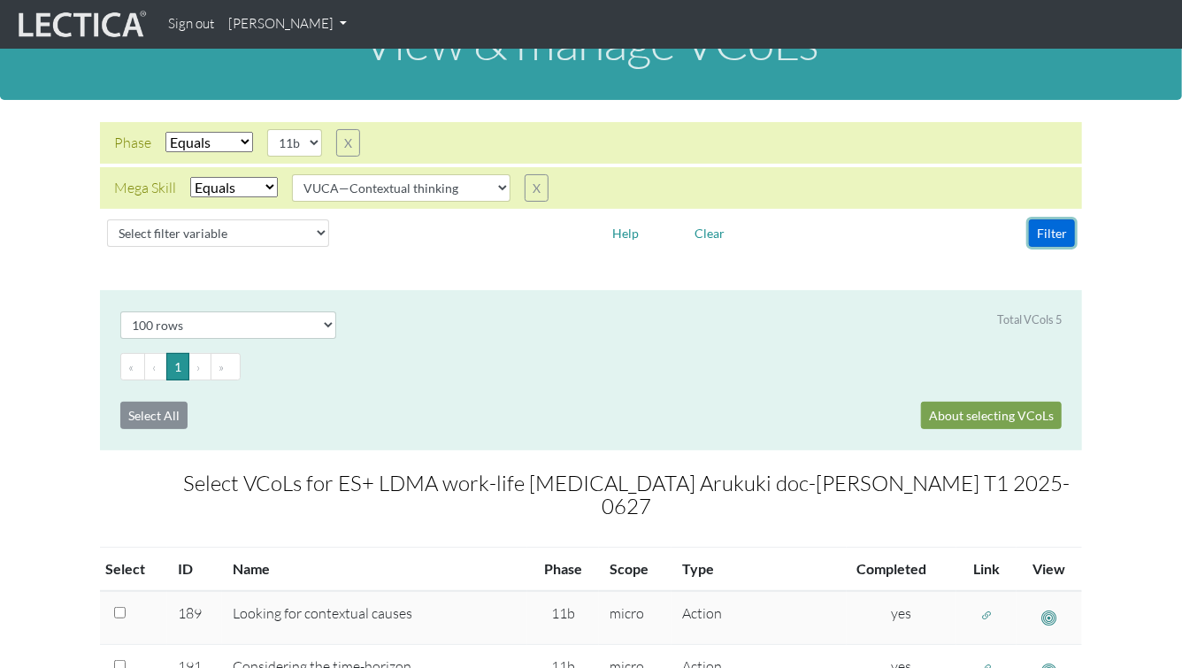
scroll to position [53, 0]
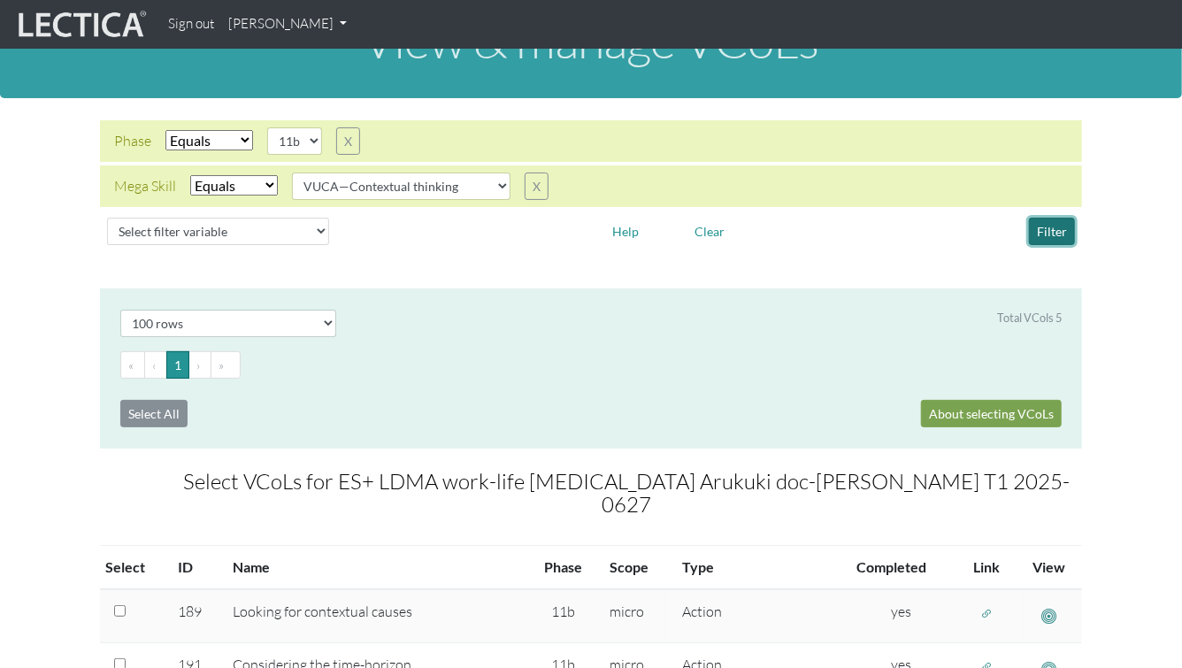
click at [1065, 231] on button "Filter" at bounding box center [1052, 231] width 46 height 27
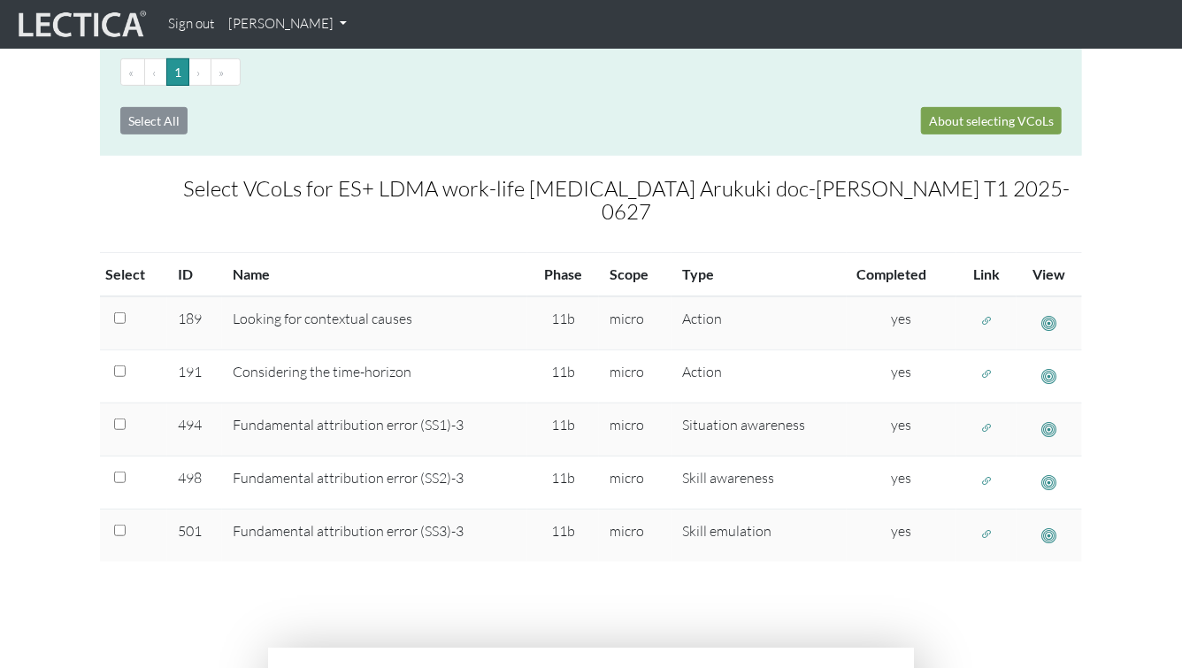
scroll to position [348, 0]
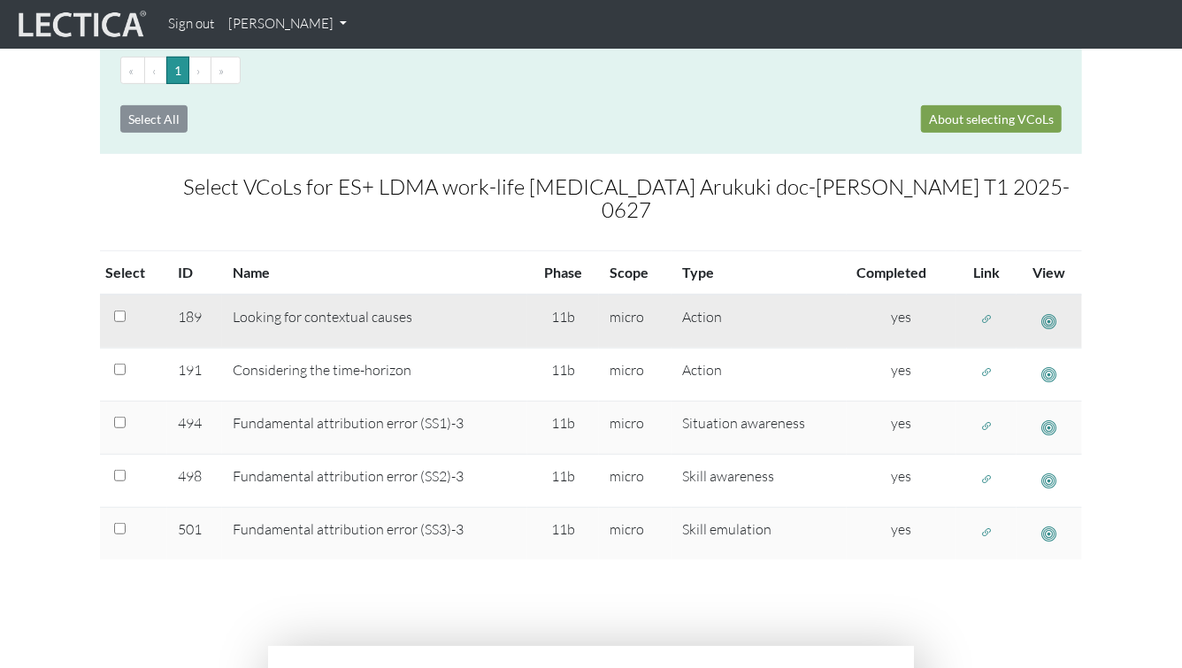
click at [1044, 312] on span "button" at bounding box center [1049, 321] width 15 height 19
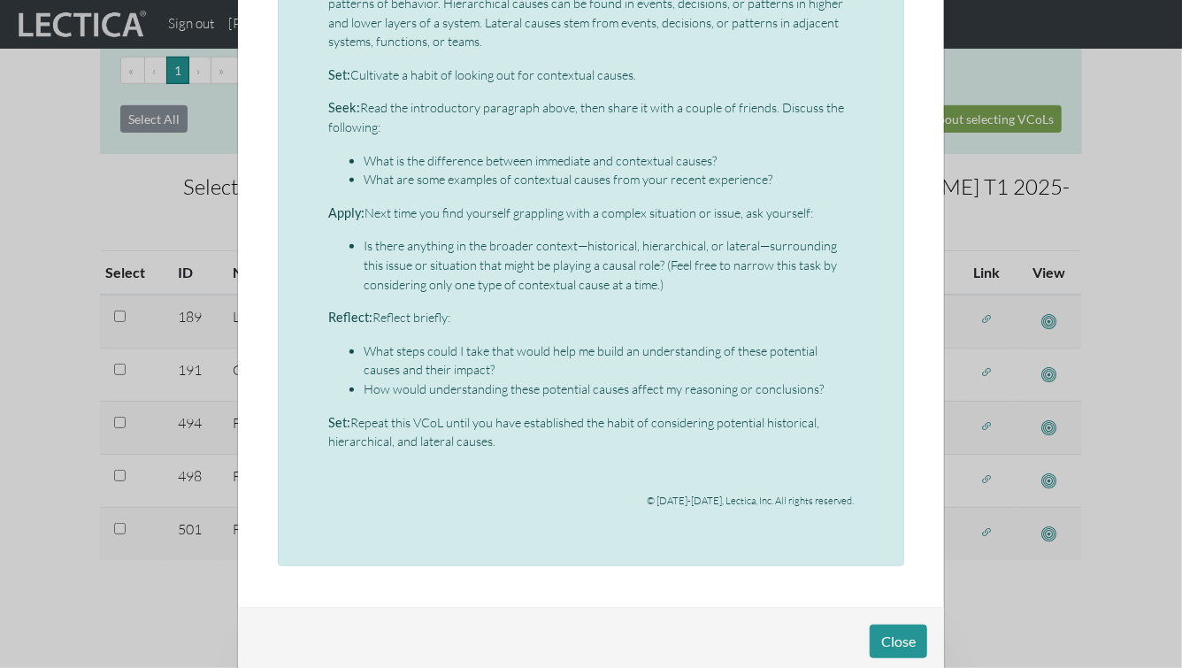
scroll to position [410, 0]
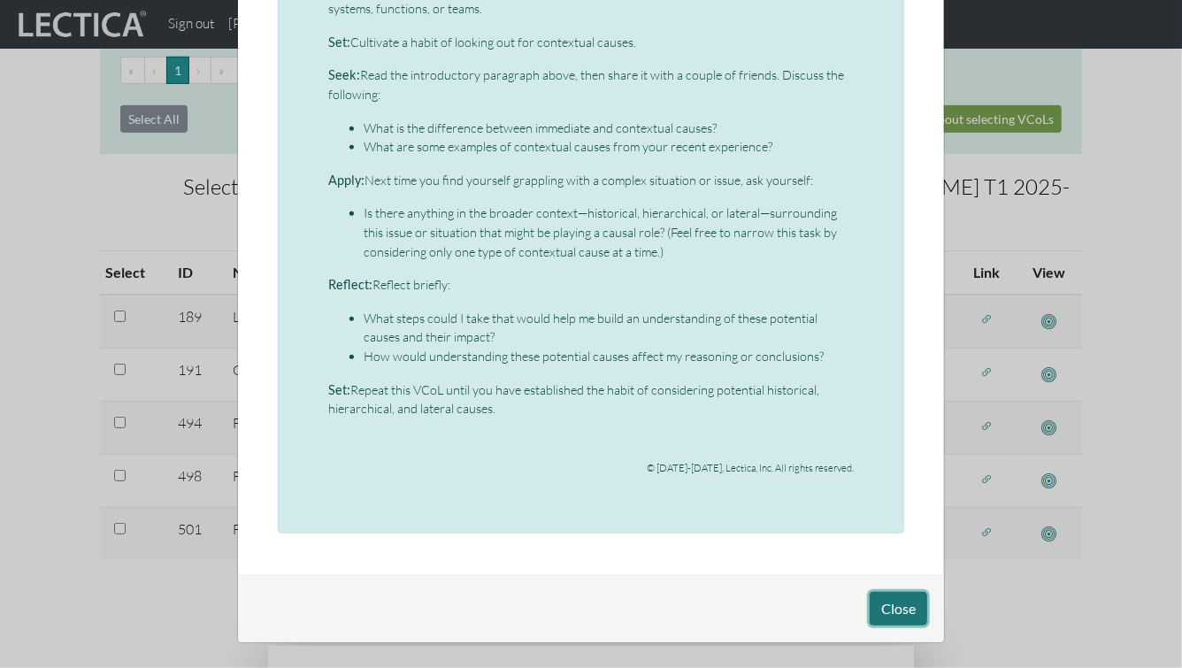
click at [907, 602] on button "Close" at bounding box center [898, 609] width 57 height 34
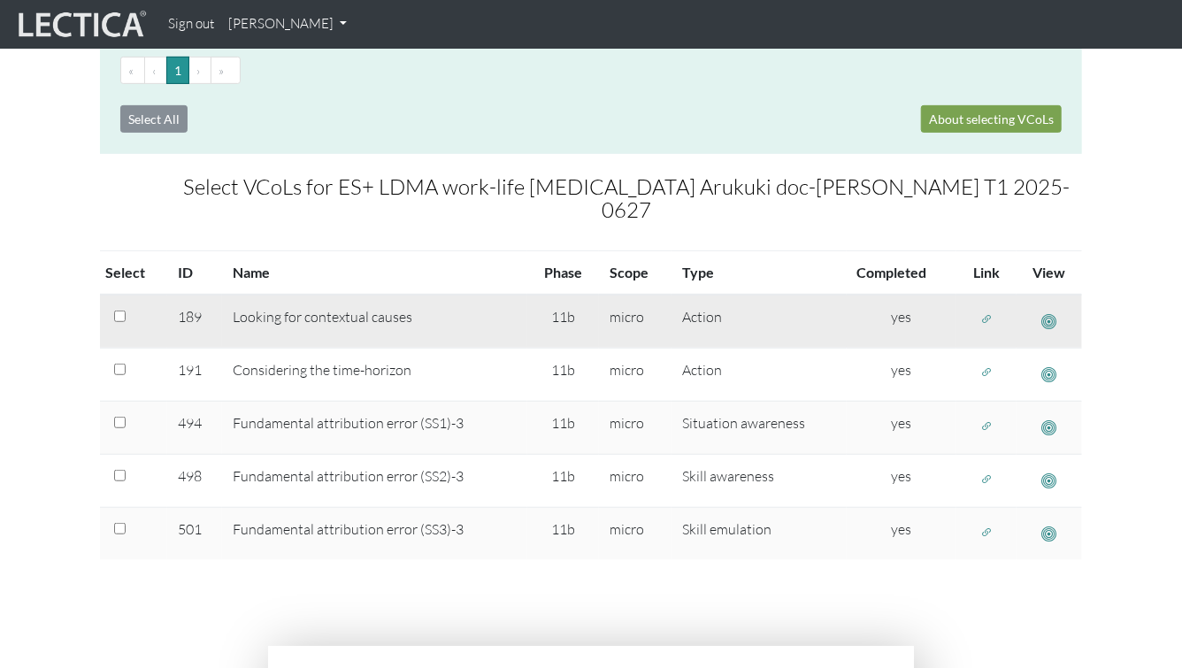
click at [989, 306] on button "button" at bounding box center [986, 319] width 28 height 27
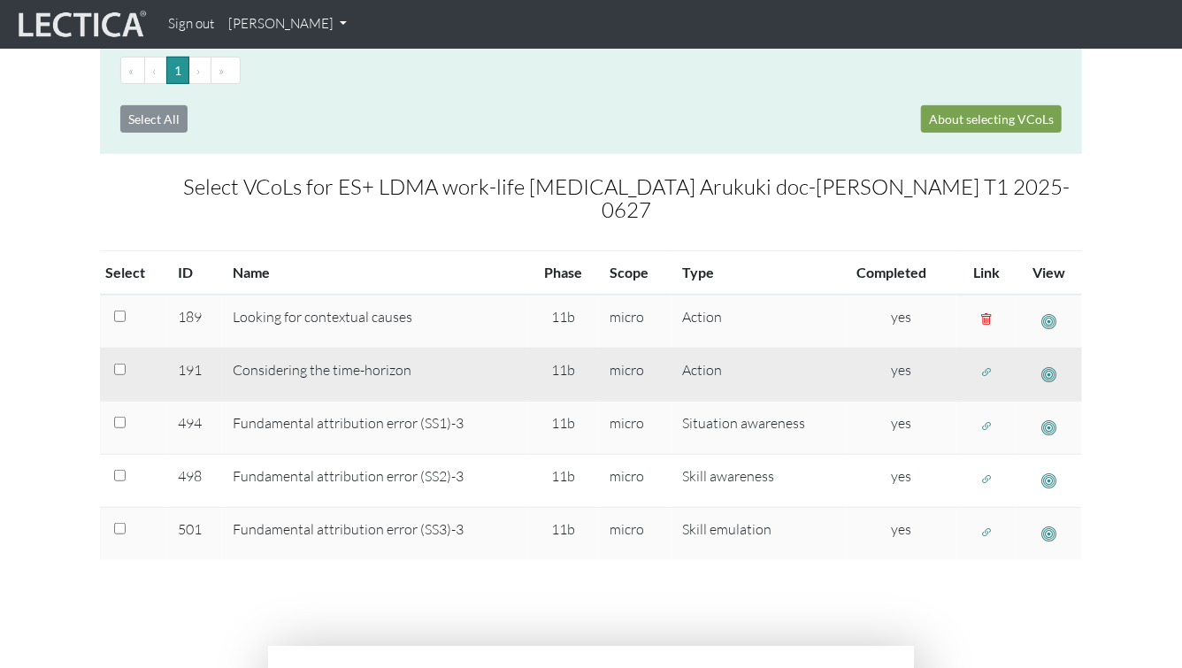
click at [980, 365] on span "button" at bounding box center [986, 372] width 12 height 15
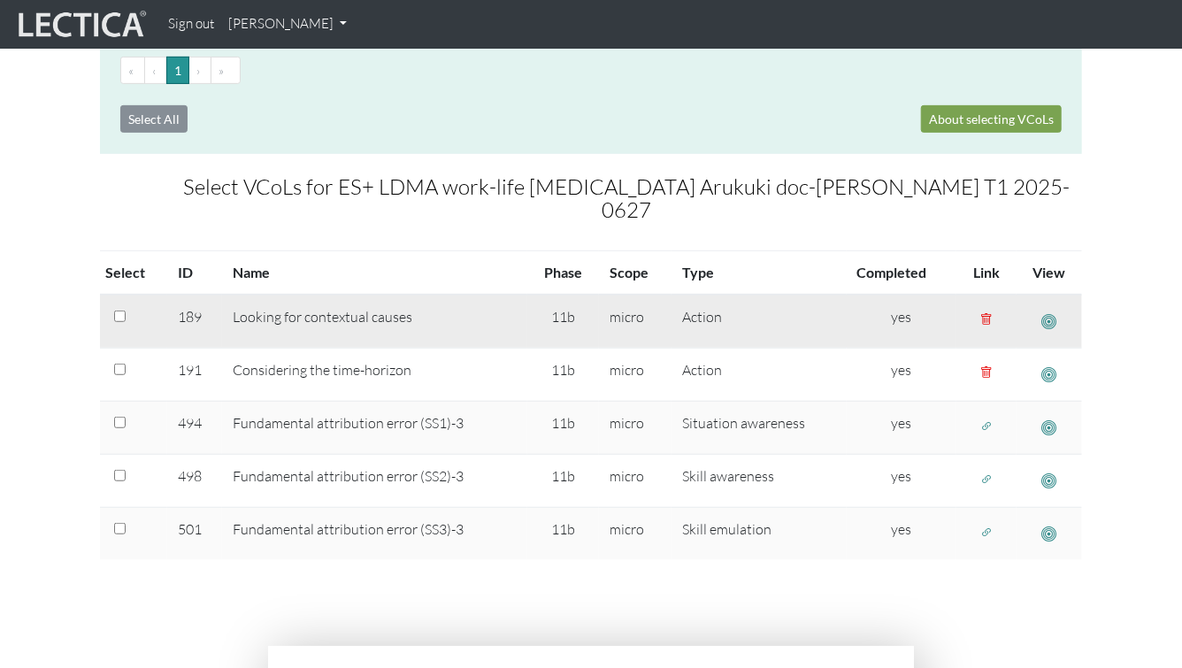
scroll to position [0, 0]
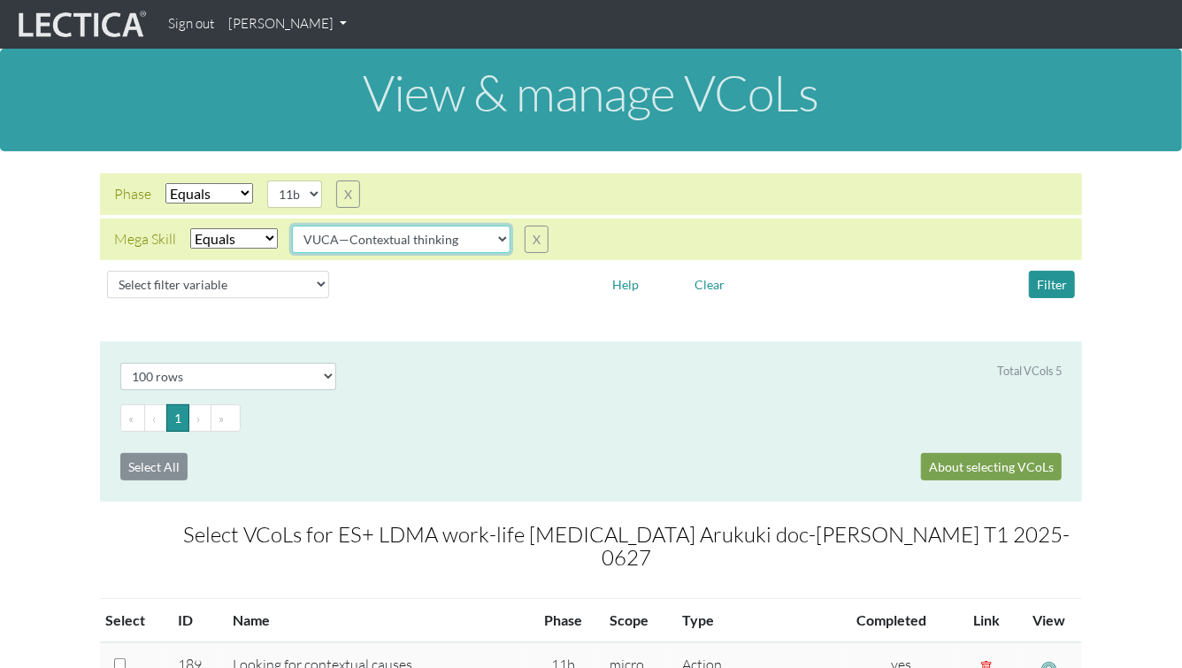
click at [451, 226] on select "VUCA—Collaborative capacity VUCA—Contextual thinking VUCA—Decision-making proce…" at bounding box center [401, 239] width 218 height 27
click at [293, 226] on select "VUCA—Collaborative capacity VUCA—Contextual thinking VUCA—Decision-making proce…" at bounding box center [401, 239] width 218 height 27
click at [444, 235] on select "VUCA—Collaborative capacity VUCA—Contextual thinking VUCA—Decision-making proce…" at bounding box center [401, 239] width 218 height 27
click at [293, 226] on select "VUCA—Collaborative capacity VUCA—Contextual thinking VUCA—Decision-making proce…" at bounding box center [401, 239] width 218 height 27
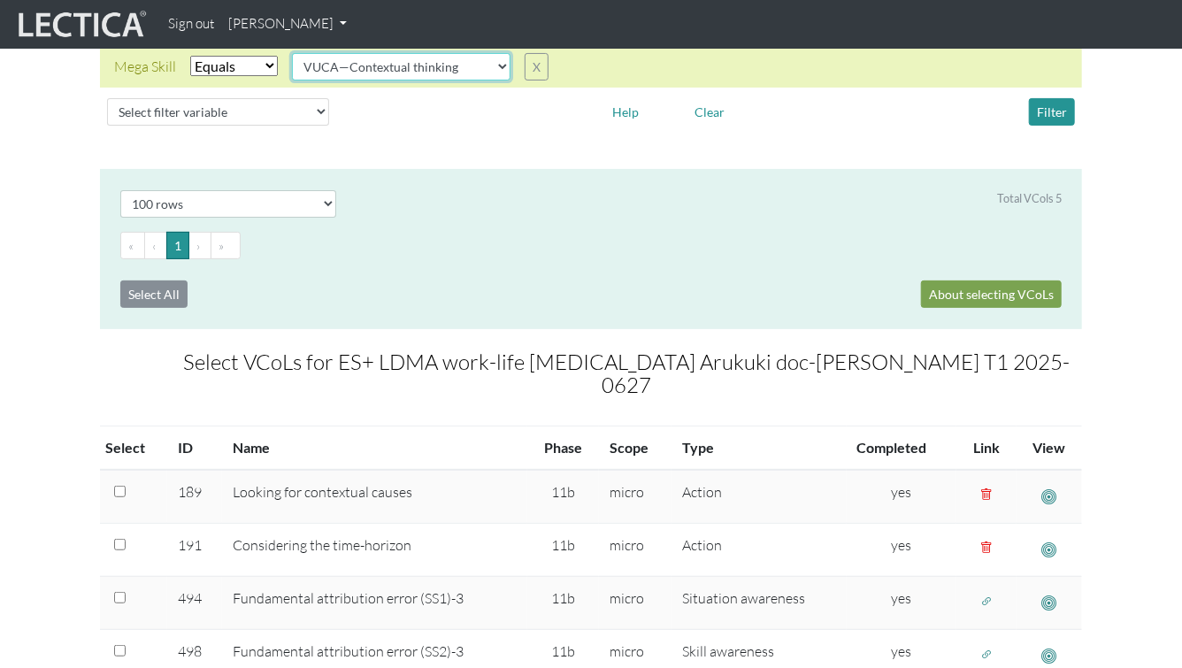
scroll to position [295, 0]
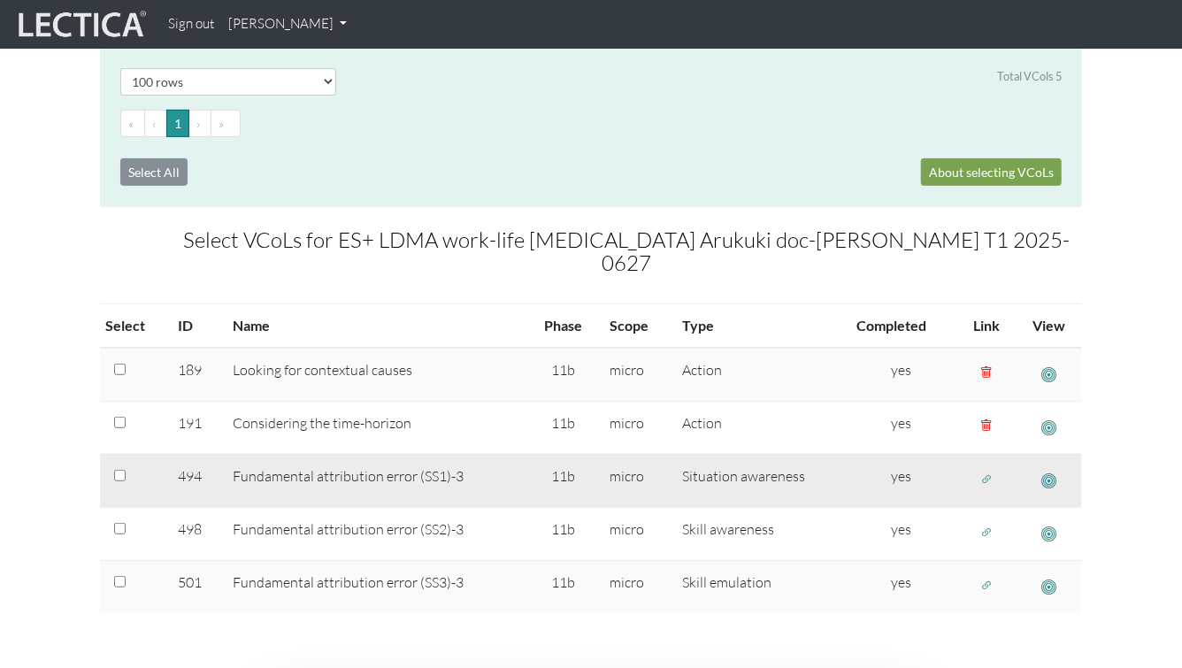
click at [983, 471] on span "button" at bounding box center [986, 478] width 12 height 15
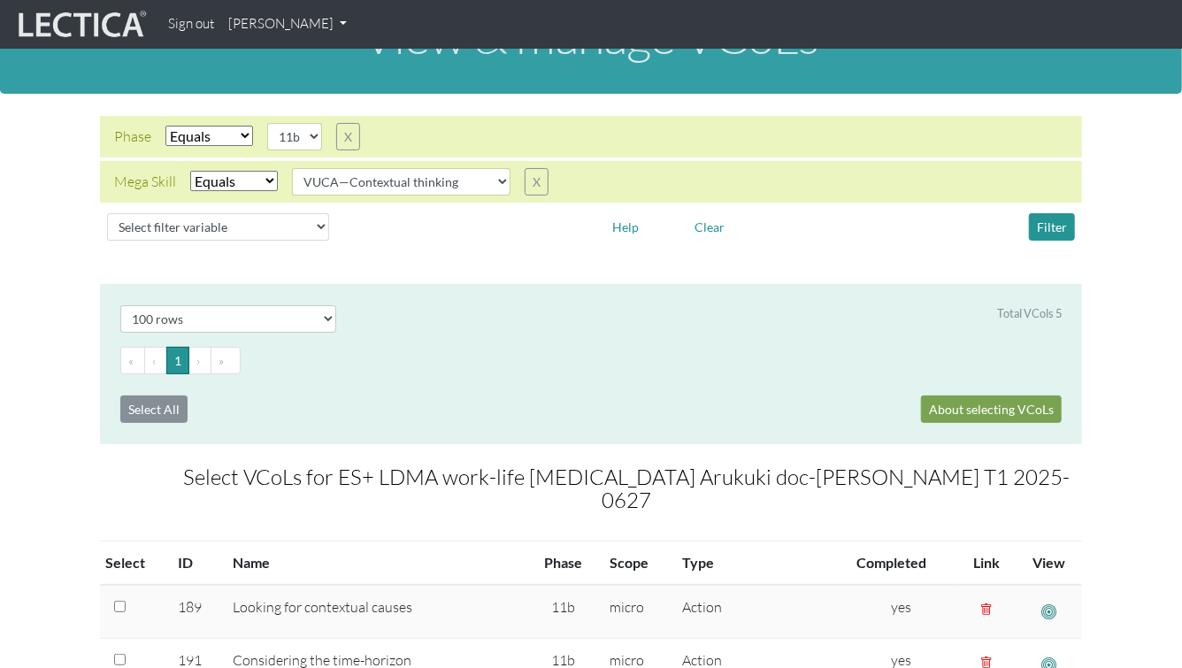
scroll to position [0, 0]
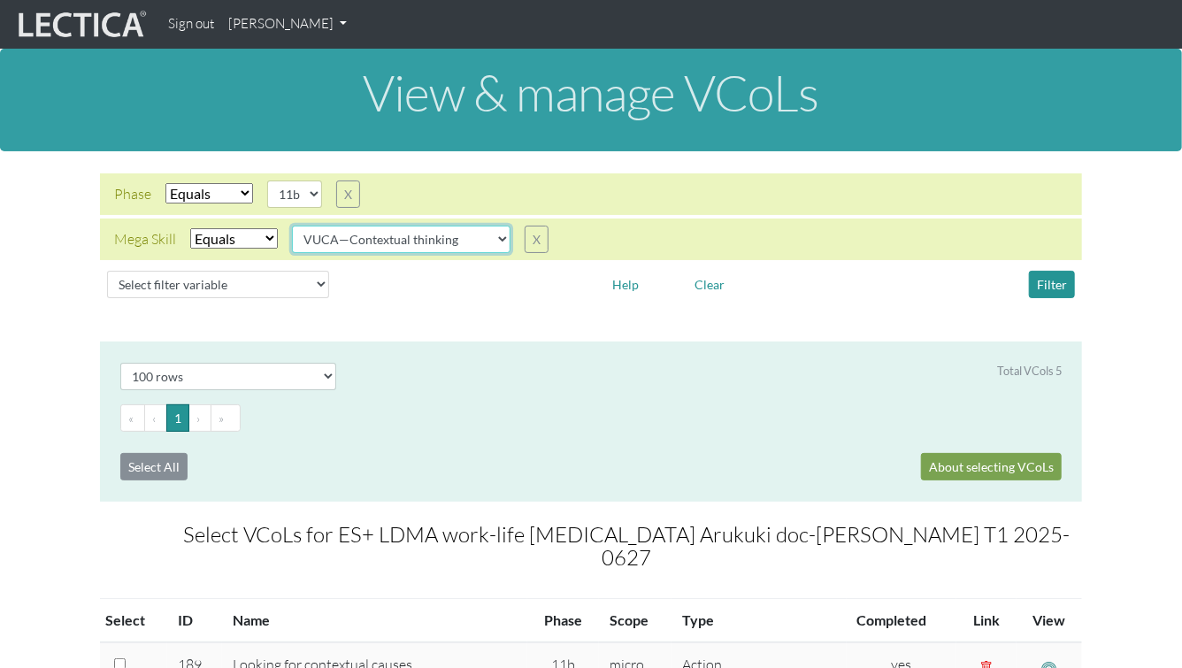
click at [452, 244] on select "VUCA—Collaborative capacity VUCA—Contextual thinking VUCA—Decision-making proce…" at bounding box center [401, 239] width 218 height 27
select select "VUCA—Decision-making process"
click at [293, 226] on select "VUCA—Collaborative capacity VUCA—Contextual thinking VUCA—Decision-making proce…" at bounding box center [401, 239] width 218 height 27
click at [1054, 287] on button "Filter" at bounding box center [1052, 284] width 46 height 27
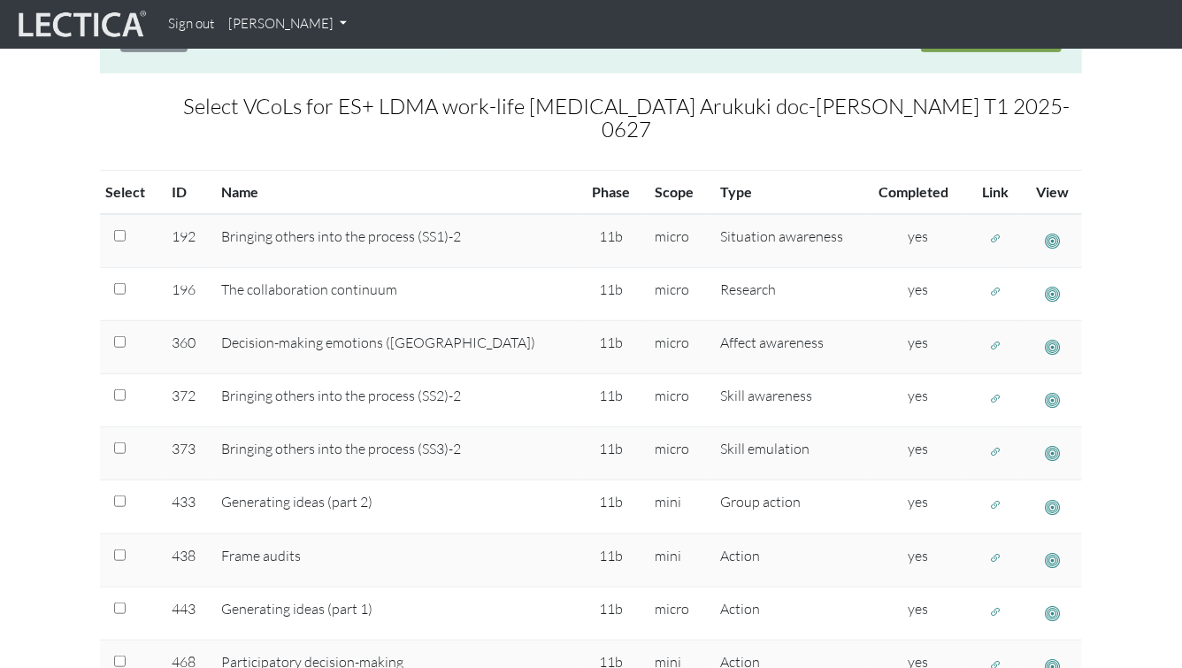
scroll to position [479, 0]
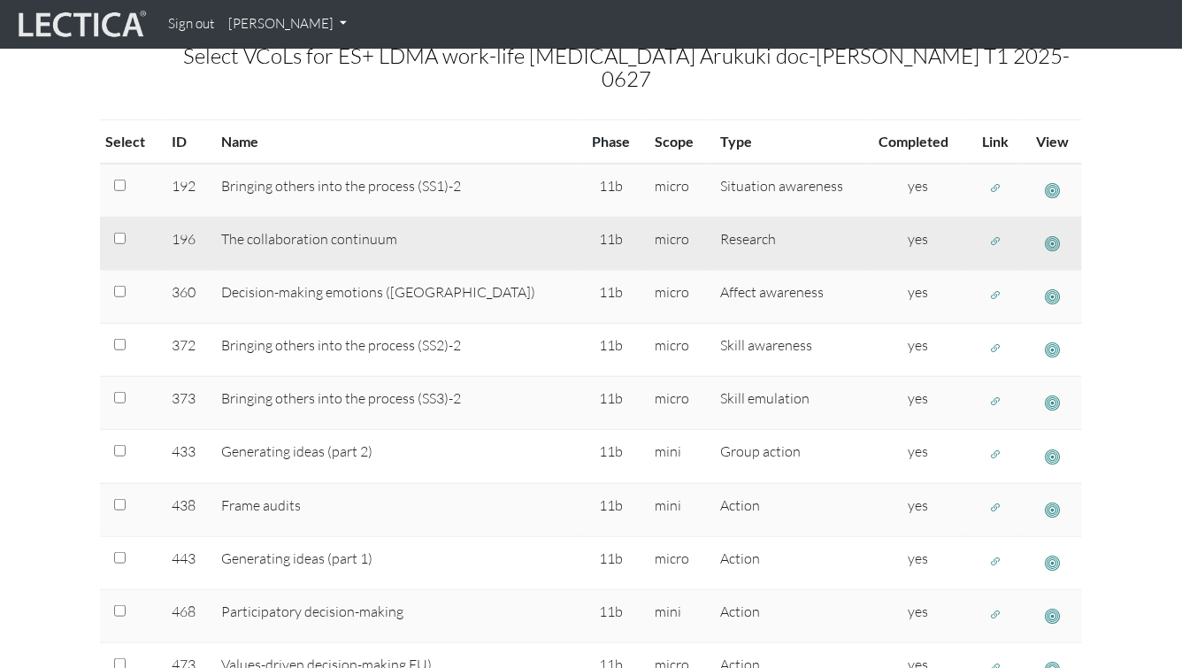
click at [1049, 234] on span "button" at bounding box center [1052, 243] width 15 height 19
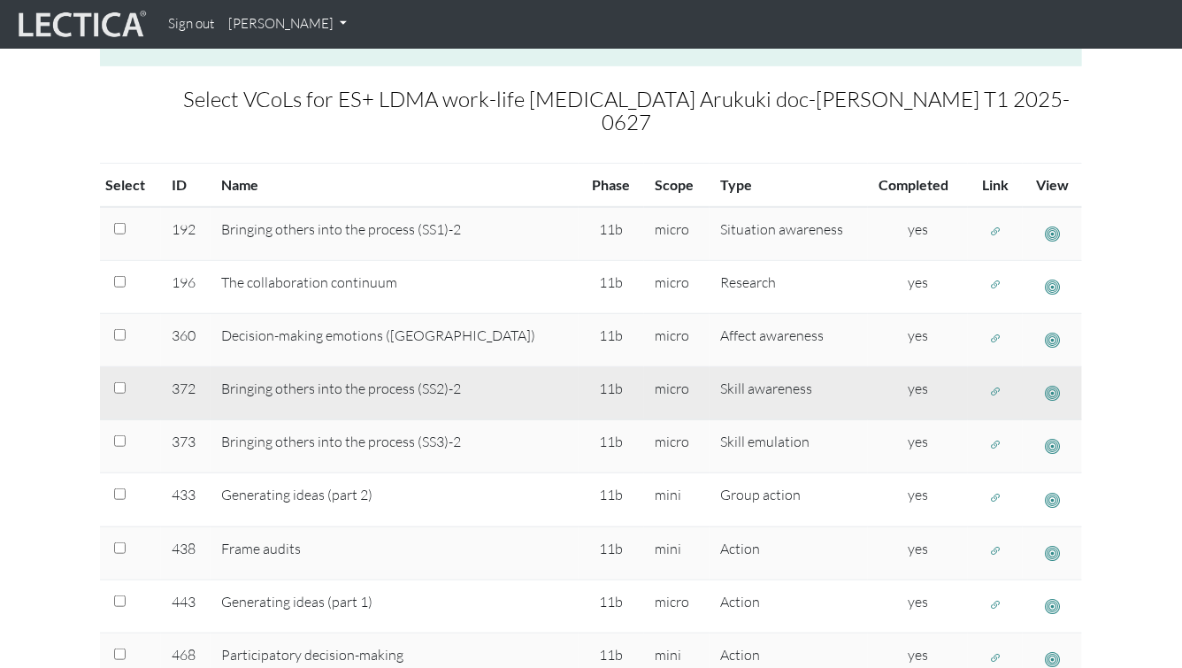
scroll to position [424, 0]
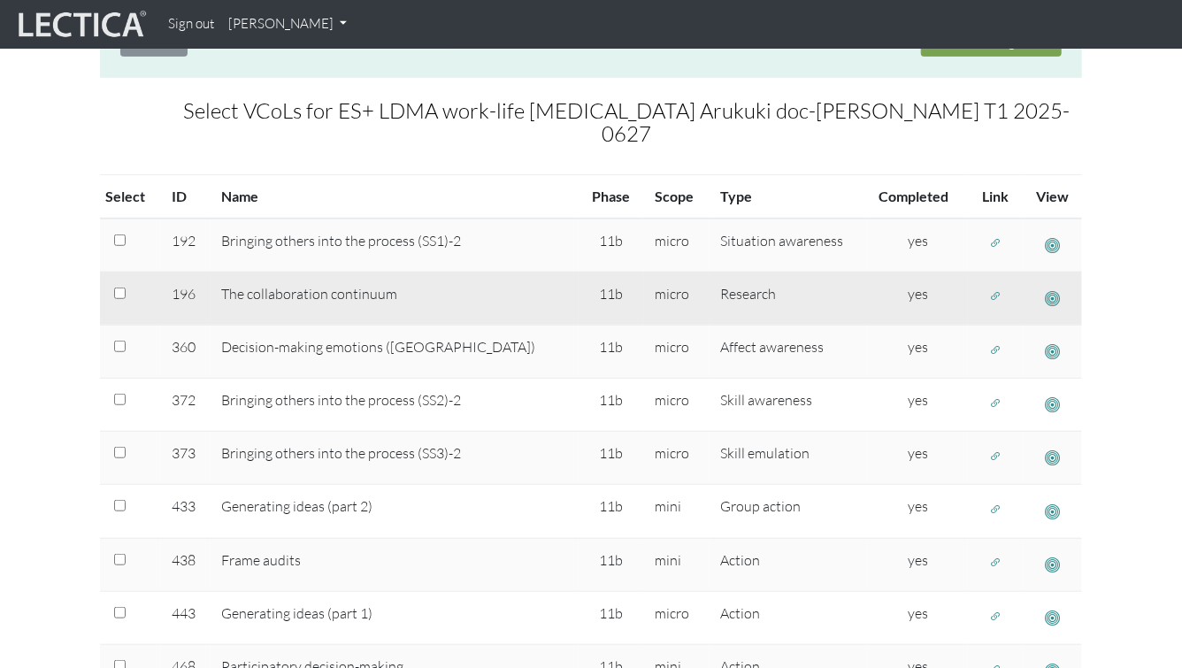
click at [989, 289] on span "button" at bounding box center [995, 296] width 12 height 15
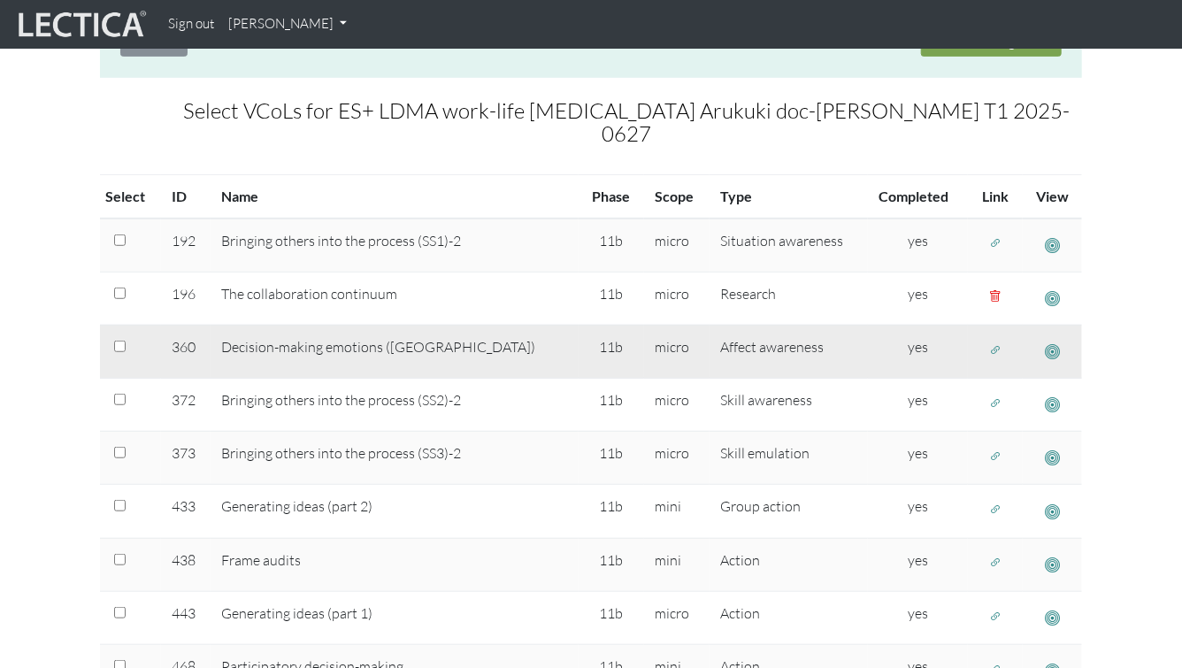
click at [1048, 342] on span "button" at bounding box center [1052, 351] width 15 height 19
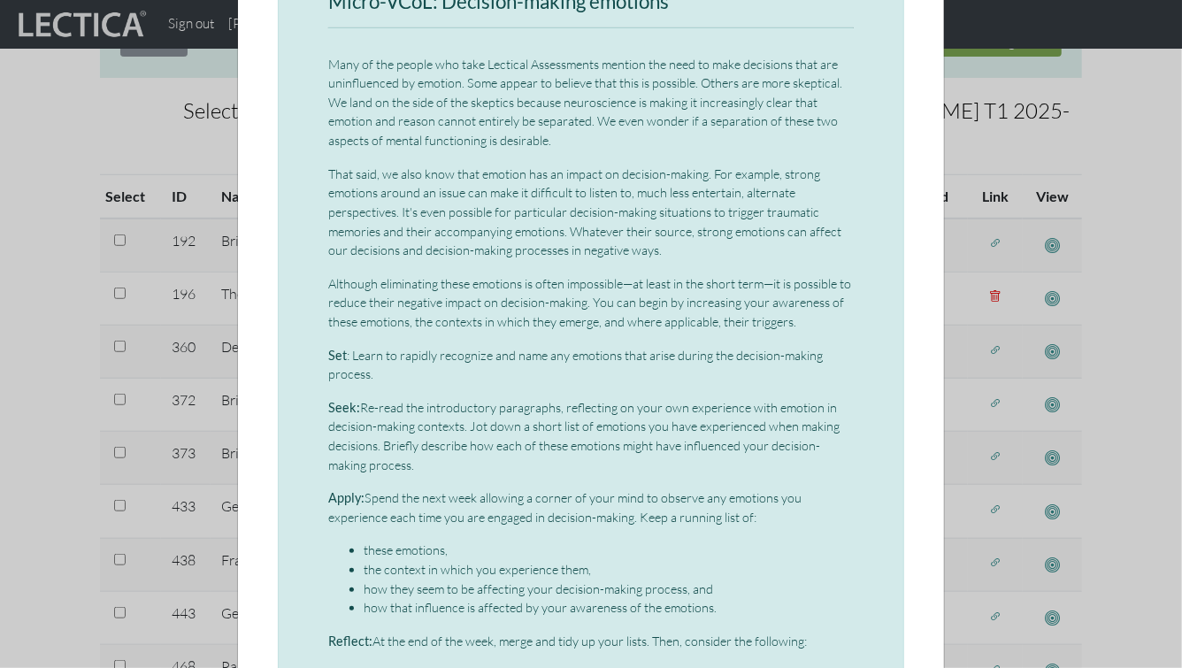
scroll to position [87, 0]
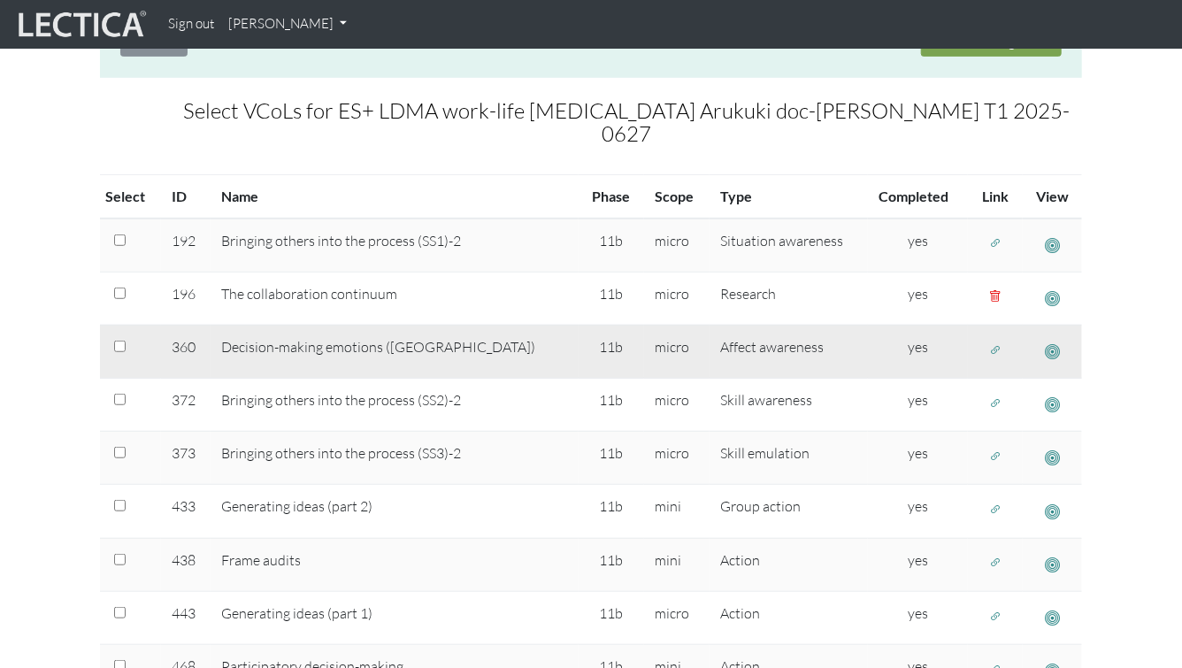
click at [989, 342] on span "button" at bounding box center [995, 349] width 12 height 15
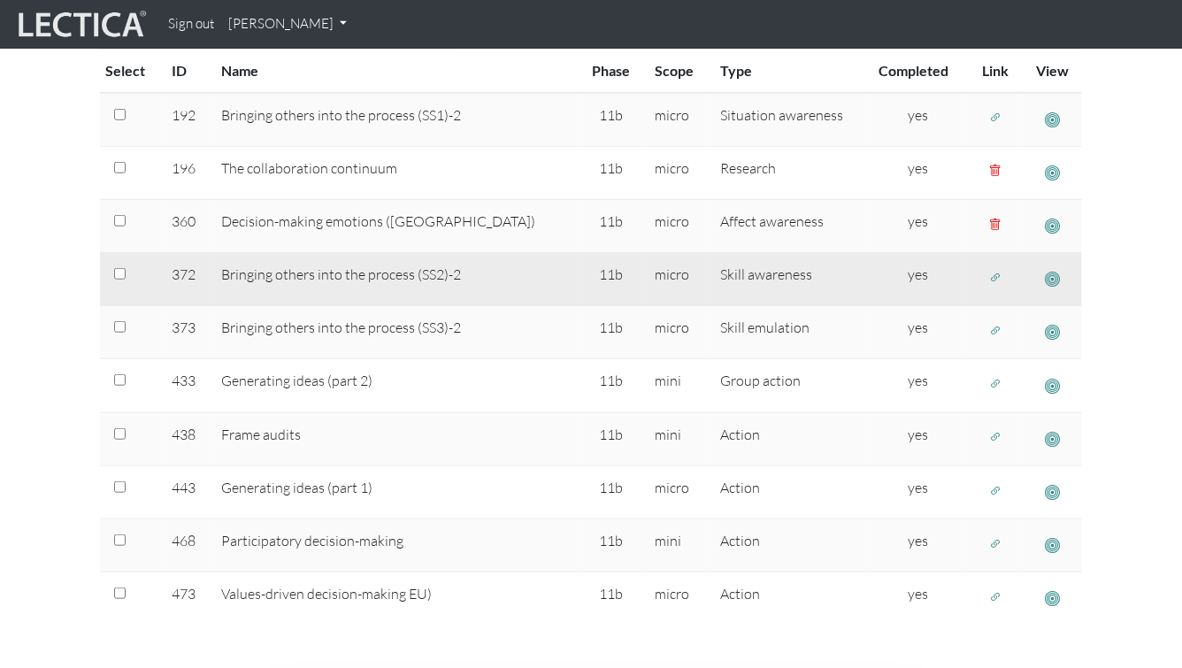
scroll to position [578, 0]
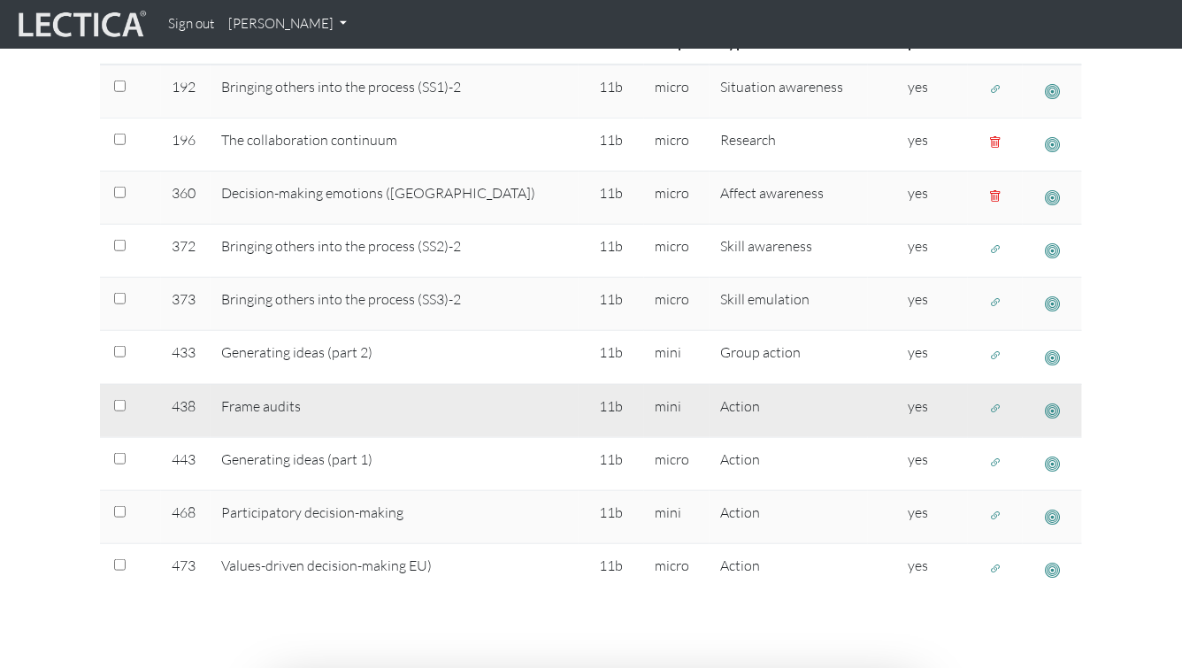
click at [1051, 402] on span "button" at bounding box center [1052, 411] width 15 height 19
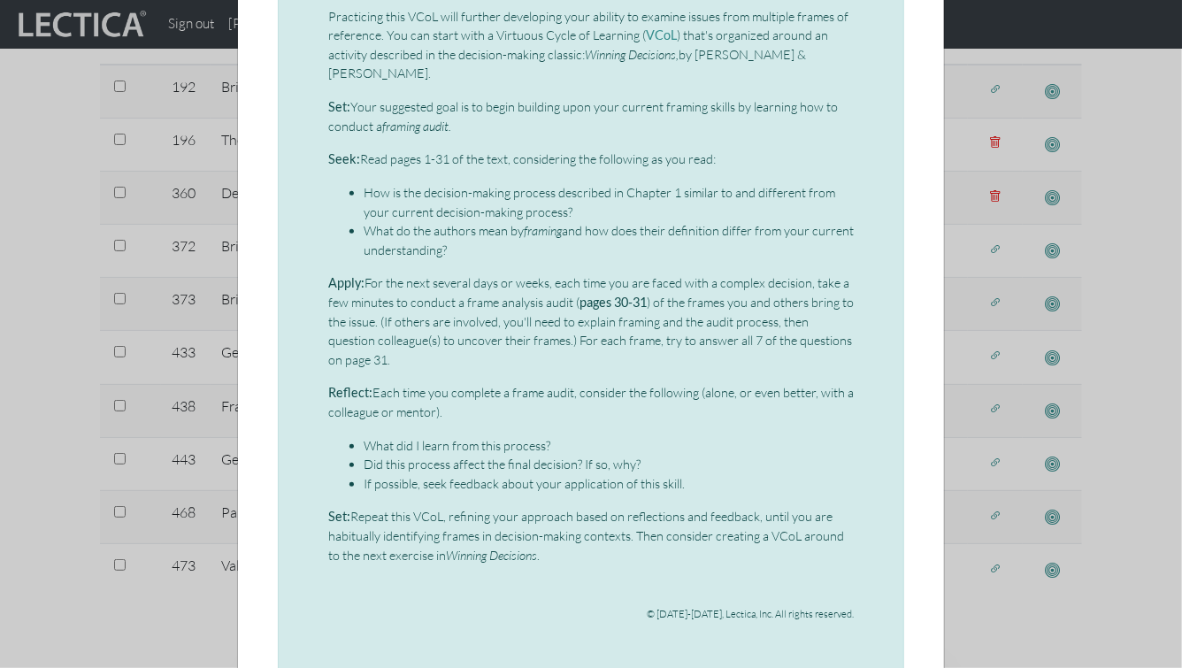
scroll to position [188, 0]
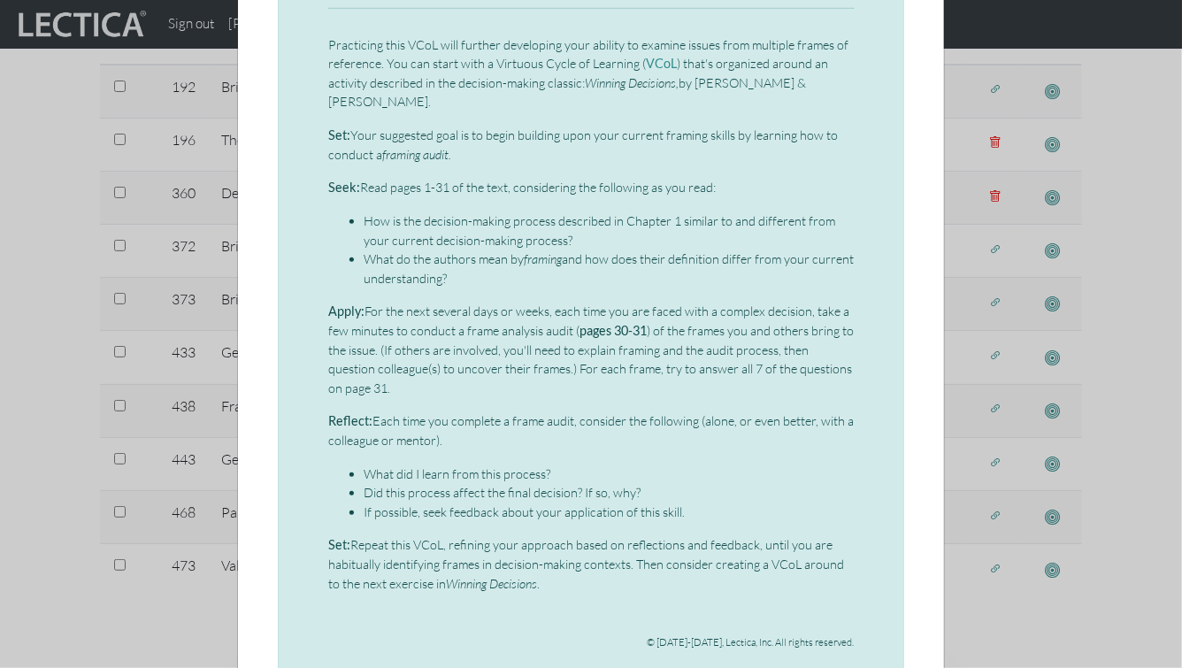
click at [1143, 372] on div "× Mini-VCoL: Frame audits Practicing this VCoL will further developing your abi…" at bounding box center [591, 334] width 1182 height 668
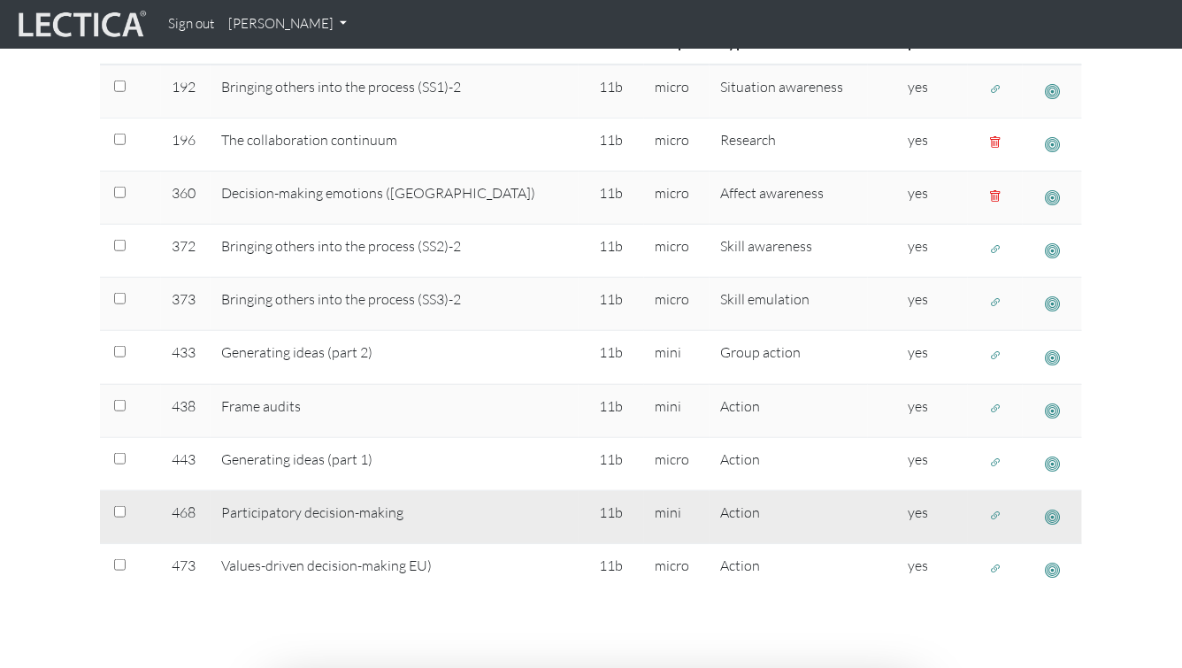
click at [1051, 508] on span "button" at bounding box center [1052, 517] width 15 height 19
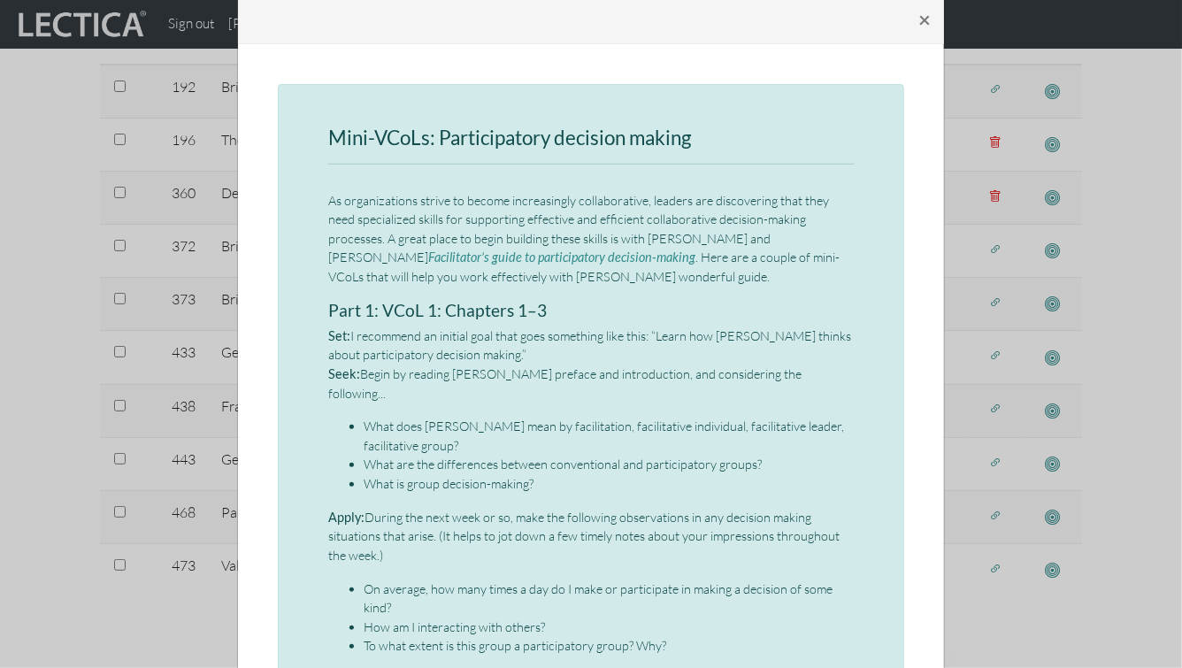
scroll to position [34, 0]
click at [1129, 367] on div "× Mini-VCoLs: Participatory decision making As organizations strive to become i…" at bounding box center [591, 334] width 1182 height 668
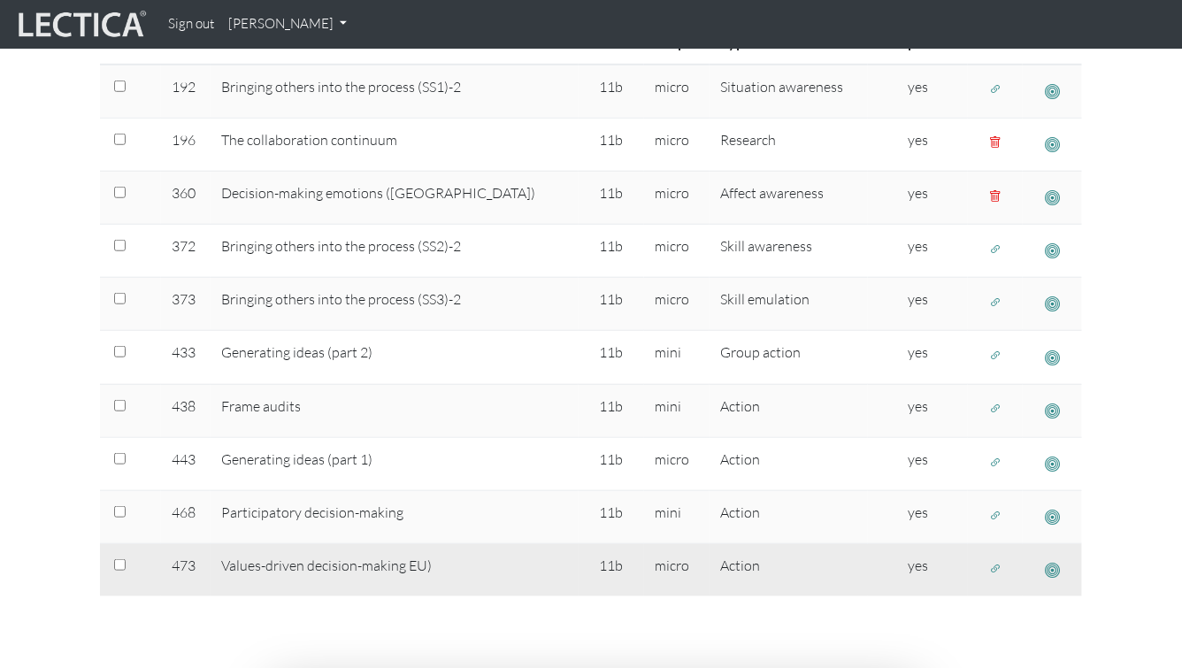
click at [1046, 561] on span "button" at bounding box center [1052, 570] width 15 height 19
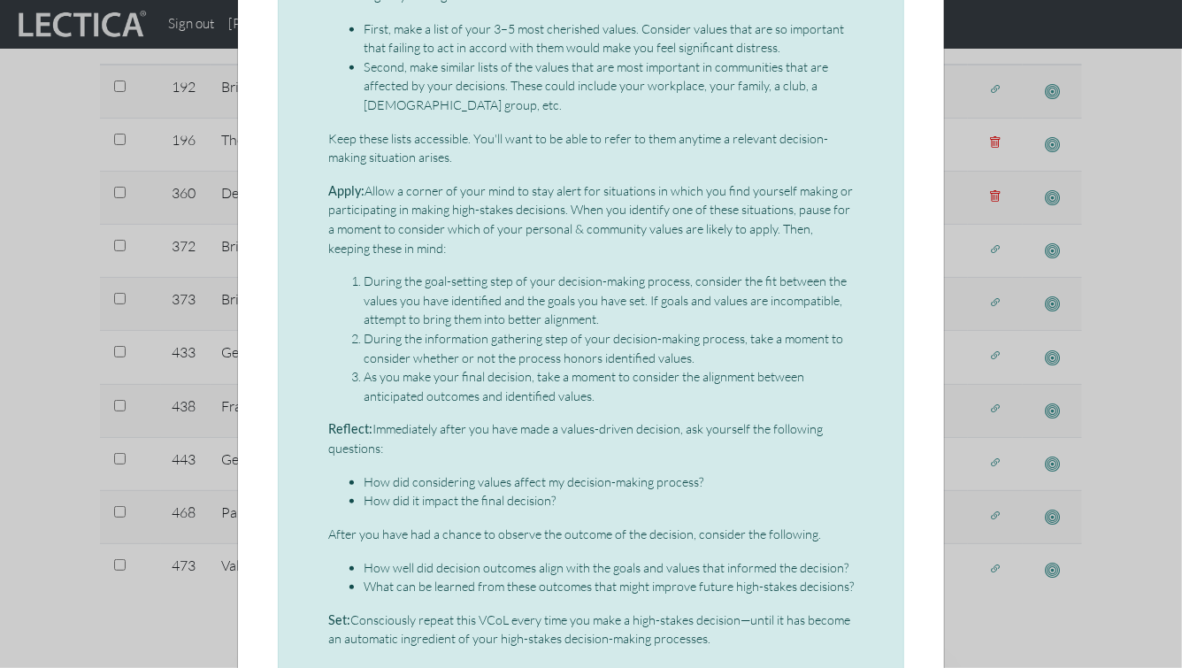
scroll to position [694, 0]
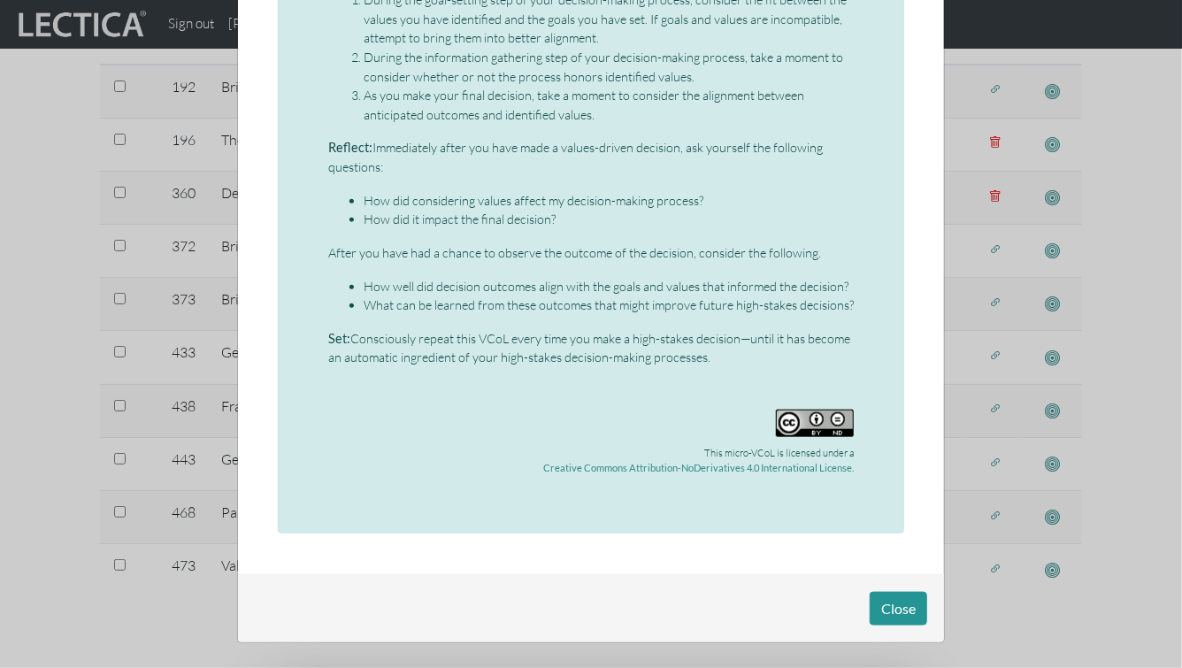
click at [1128, 371] on div "× Micro-VCoL: Values-driven decision-making When making high-stakes decisions—d…" at bounding box center [591, 334] width 1182 height 668
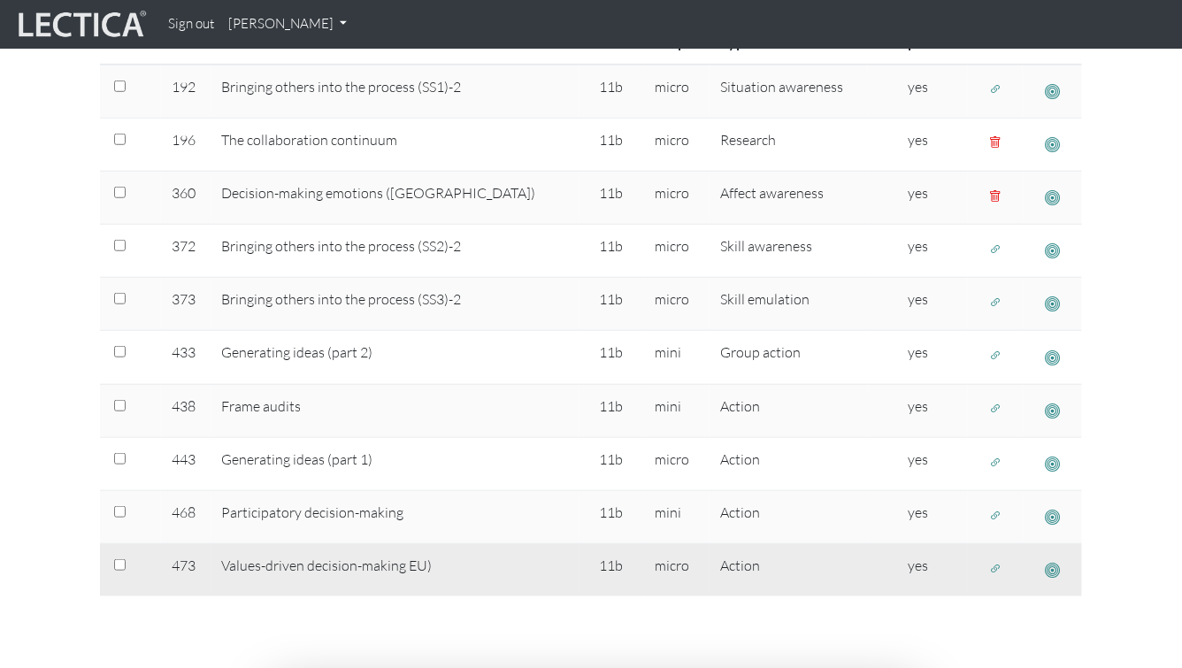
click at [995, 555] on button "button" at bounding box center [995, 568] width 28 height 27
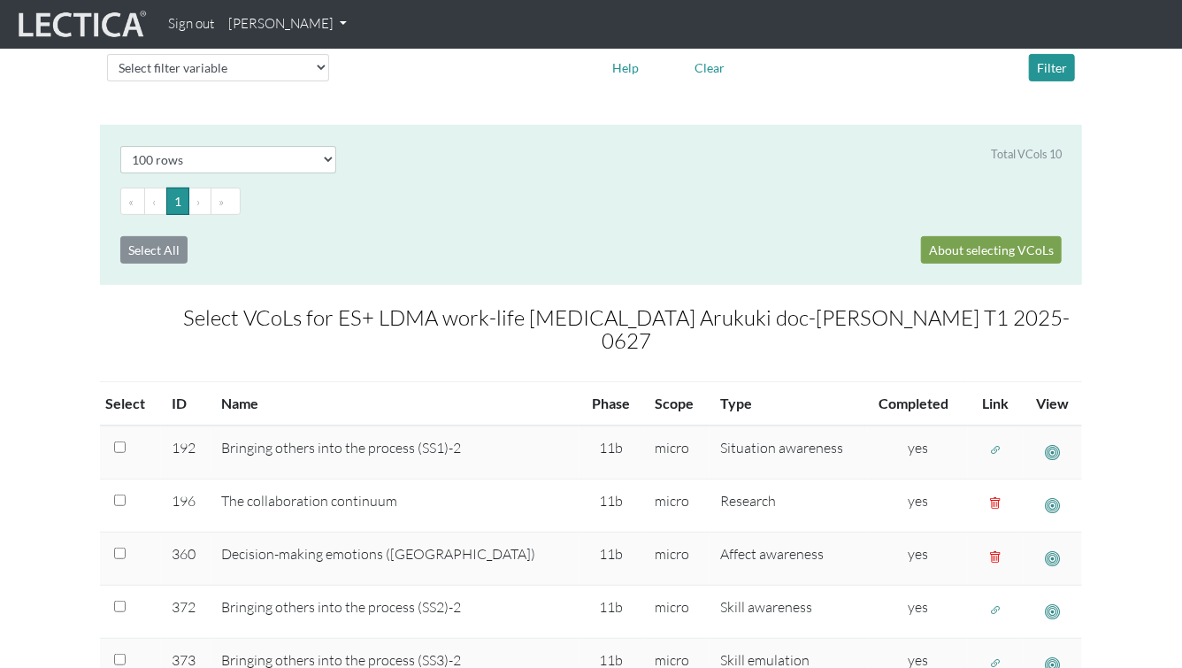
scroll to position [0, 0]
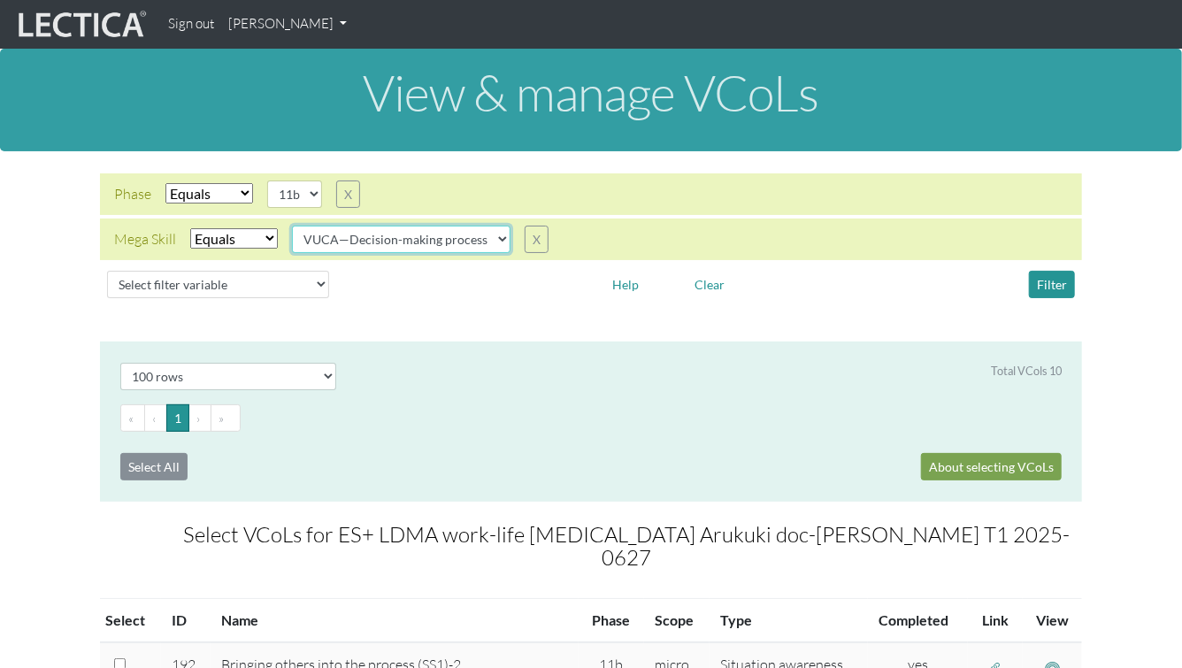
click at [472, 240] on select "VUCA—Collaborative capacity VUCA—Contextual thinking VUCA—Decision-making proce…" at bounding box center [401, 239] width 218 height 27
select select "VUCA—Perspective coordination"
click at [293, 226] on select "VUCA—Collaborative capacity VUCA—Contextual thinking VUCA—Decision-making proce…" at bounding box center [401, 239] width 218 height 27
click at [1056, 280] on button "Filter" at bounding box center [1052, 284] width 46 height 27
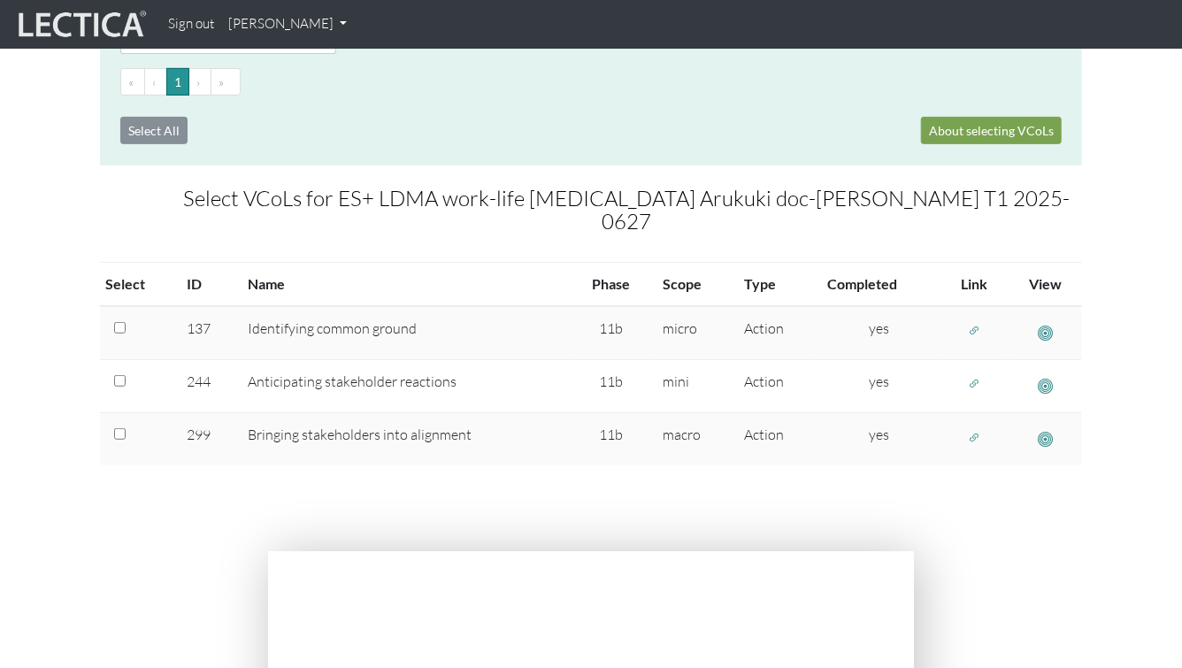
scroll to position [341, 0]
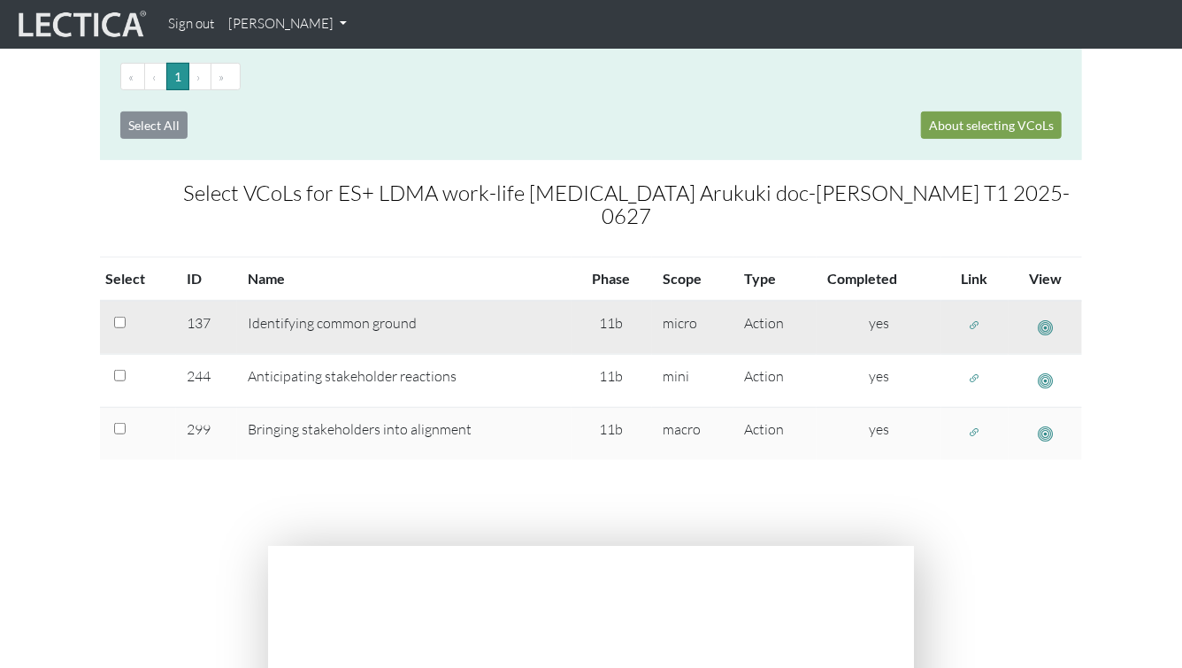
click at [971, 318] on span "button" at bounding box center [975, 325] width 12 height 15
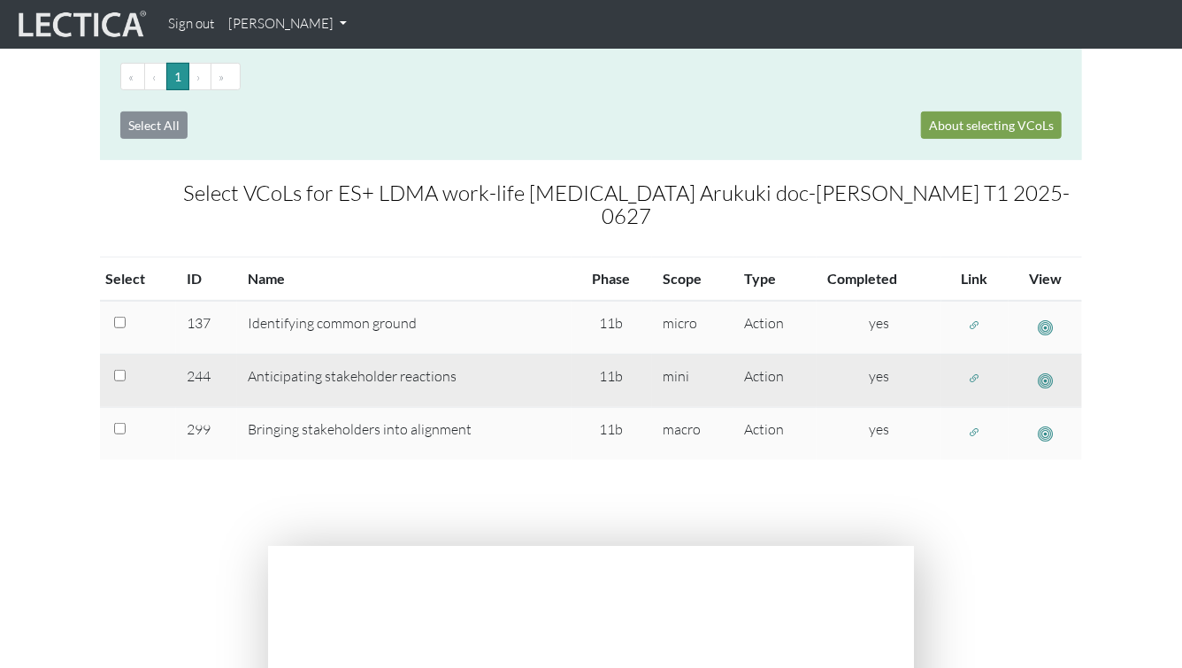
click at [976, 372] on span "button" at bounding box center [975, 379] width 12 height 15
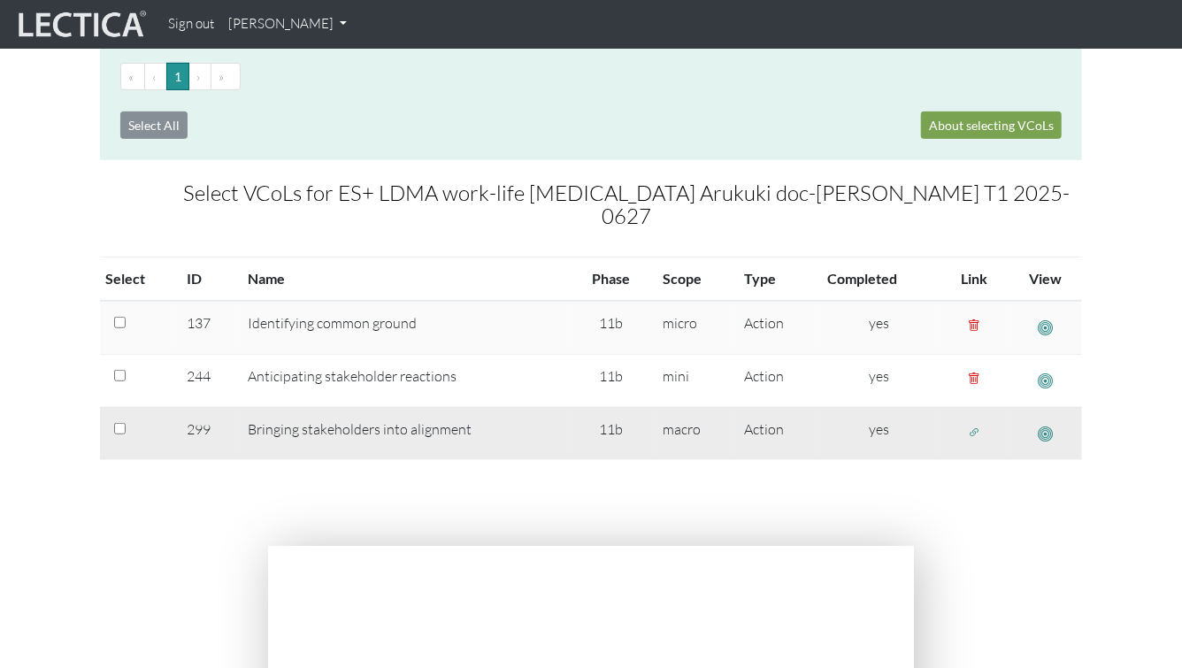
click at [975, 418] on button "button" at bounding box center [975, 431] width 28 height 27
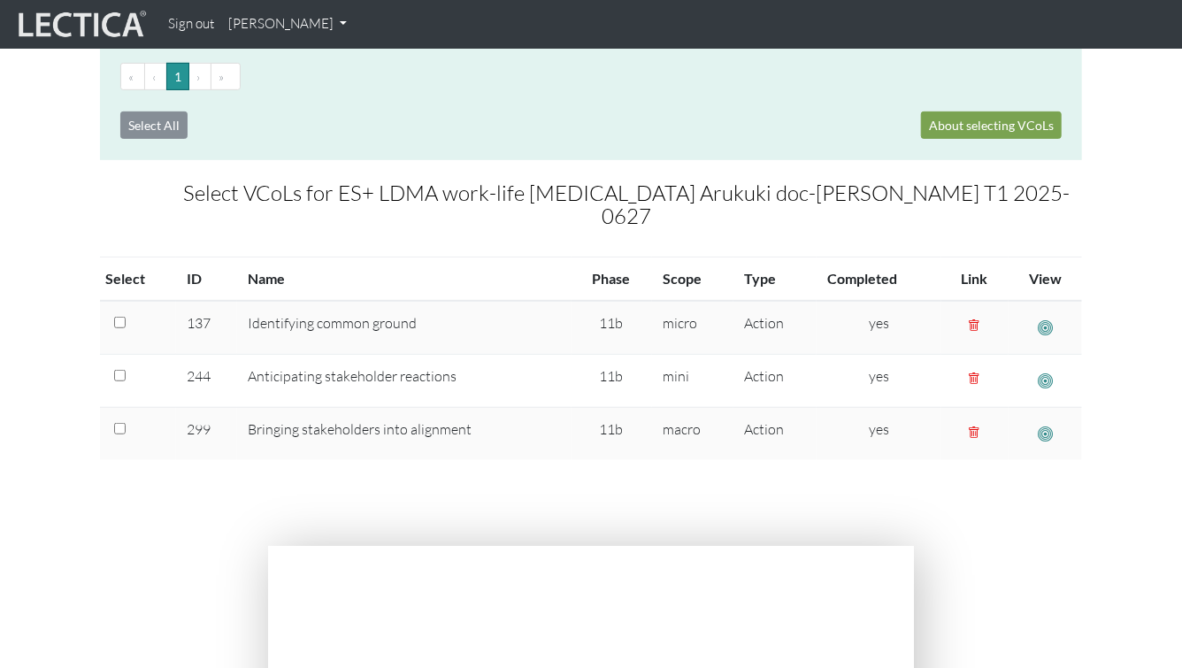
scroll to position [0, 0]
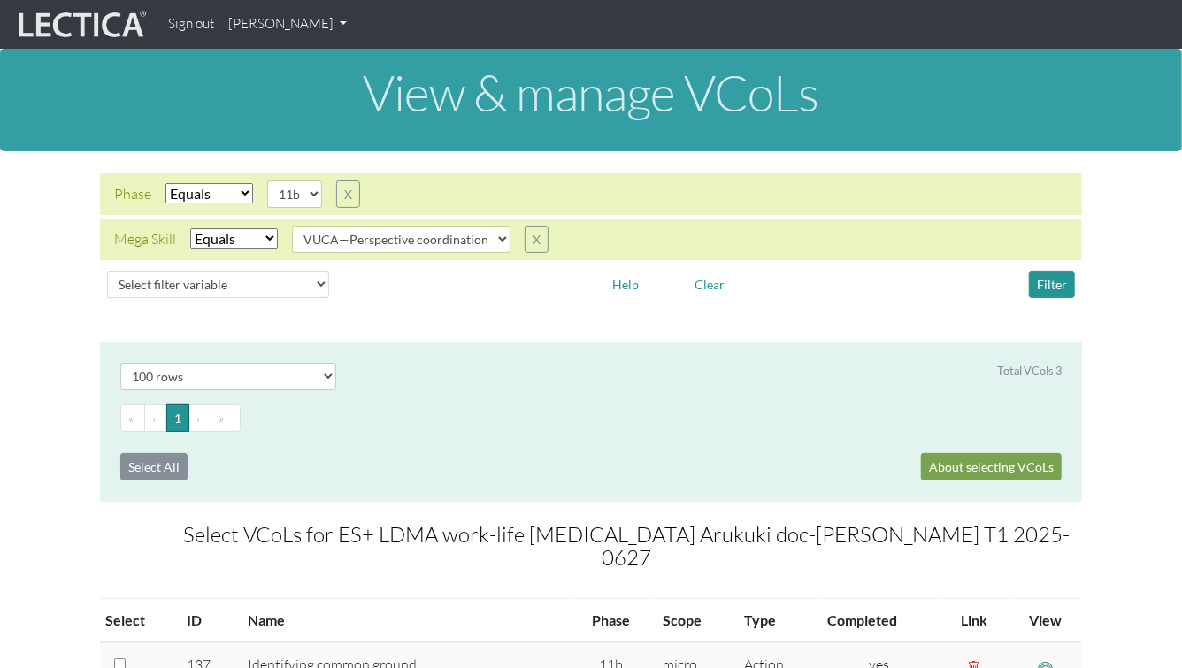
click at [278, 19] on link "[PERSON_NAME]" at bounding box center [287, 24] width 133 height 34
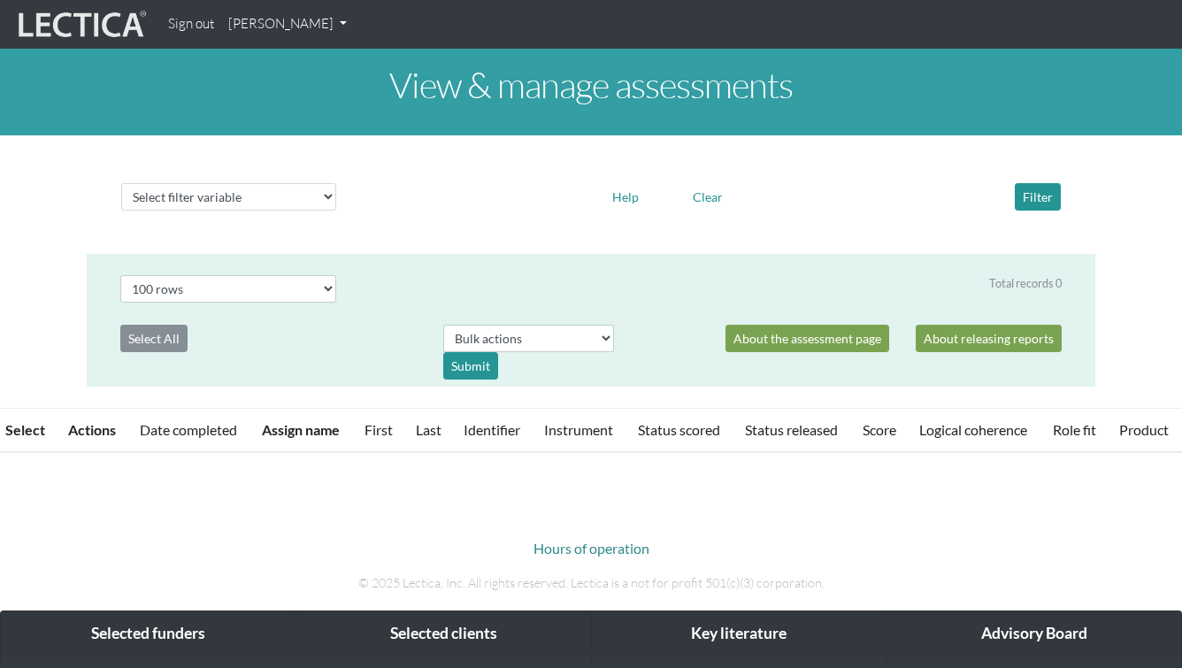
select select "100"
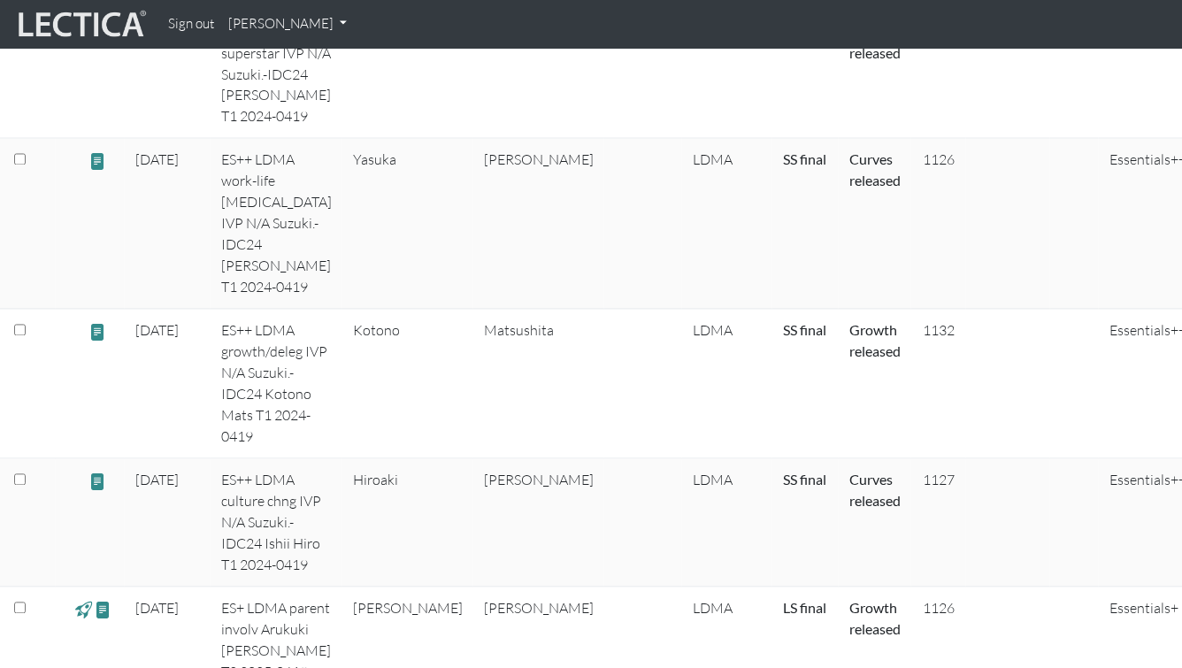
scroll to position [1482, 0]
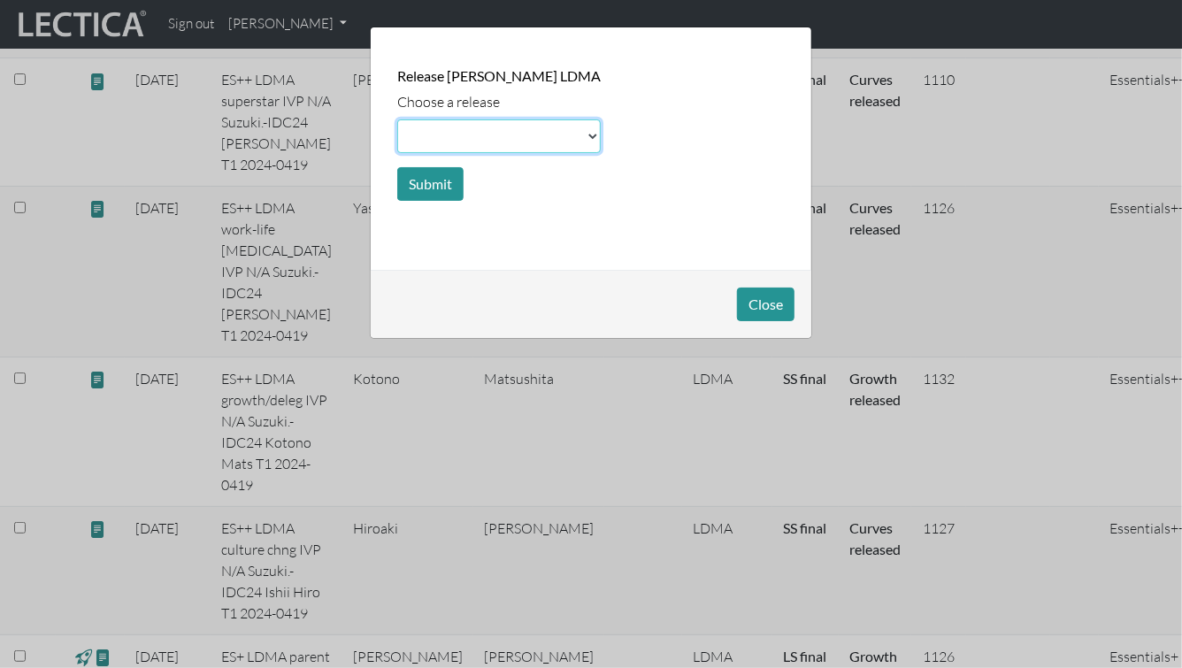
click at [448, 134] on select at bounding box center [498, 136] width 203 height 34
select select "basic"
click at [397, 119] on select at bounding box center [498, 136] width 203 height 34
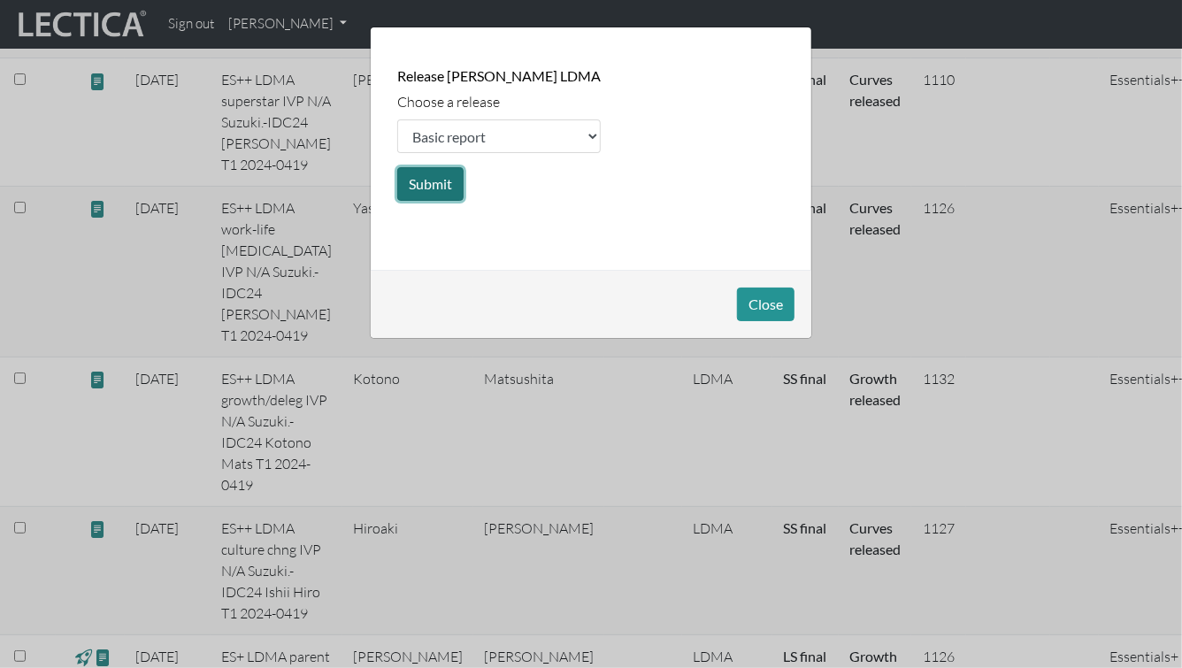
click at [423, 184] on button "Submit" at bounding box center [430, 184] width 66 height 34
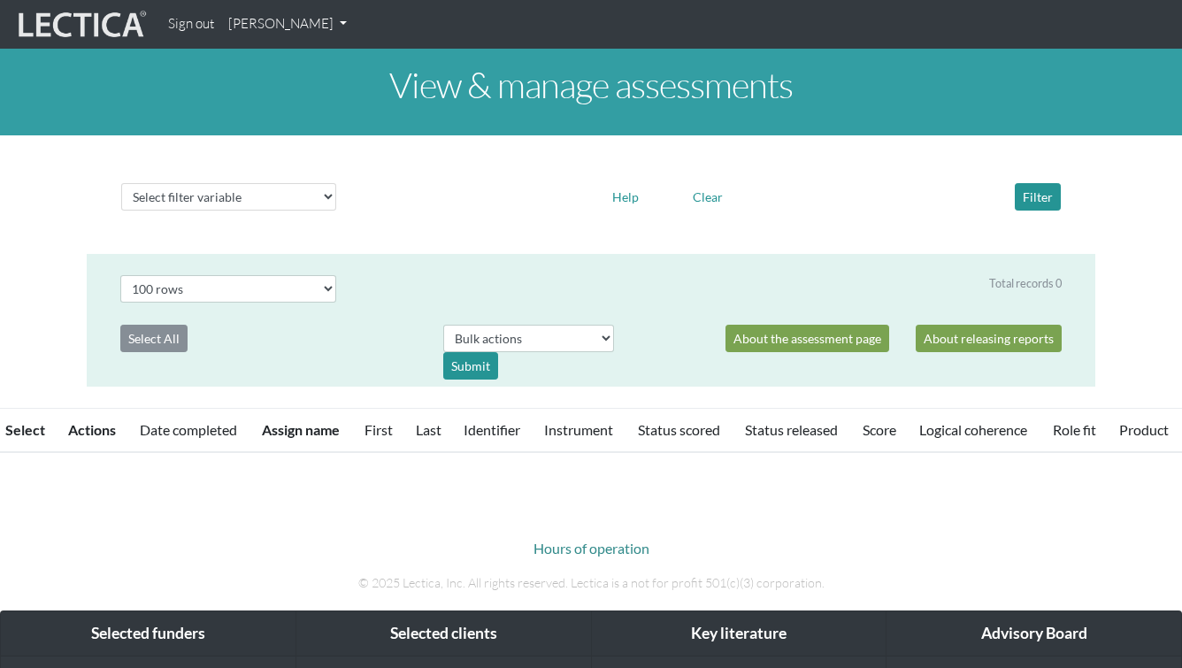
select select "100"
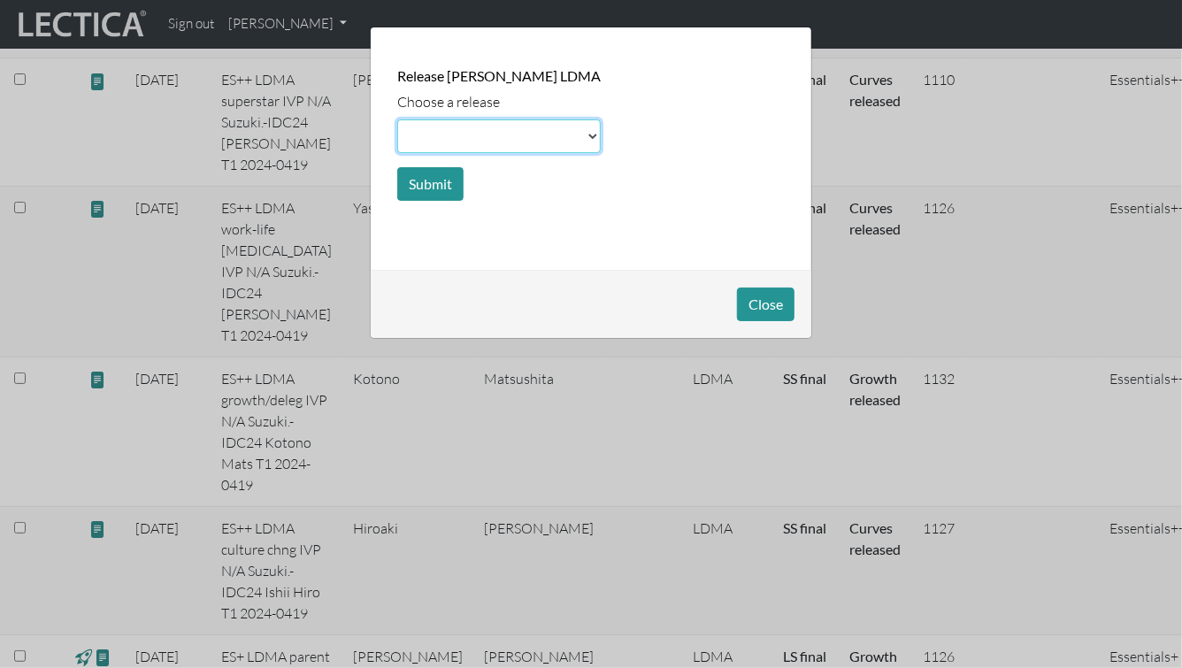
click at [433, 150] on select at bounding box center [498, 136] width 203 height 34
select select "scale"
click at [397, 119] on select at bounding box center [498, 136] width 203 height 34
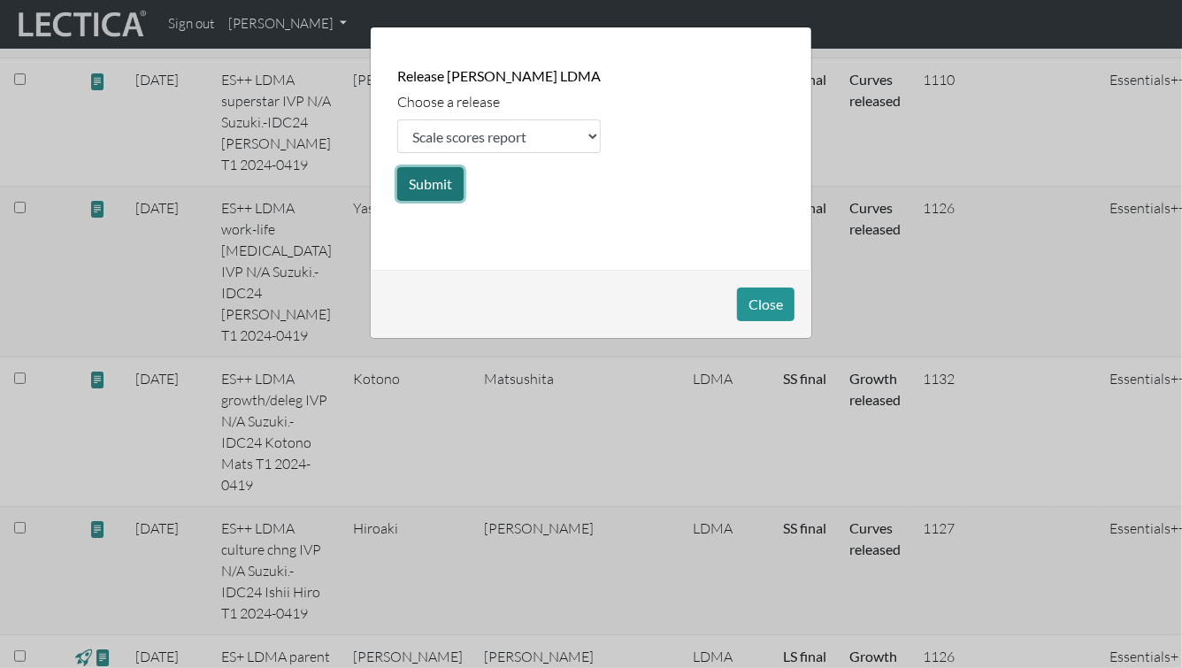
click at [414, 190] on button "Submit" at bounding box center [430, 184] width 66 height 34
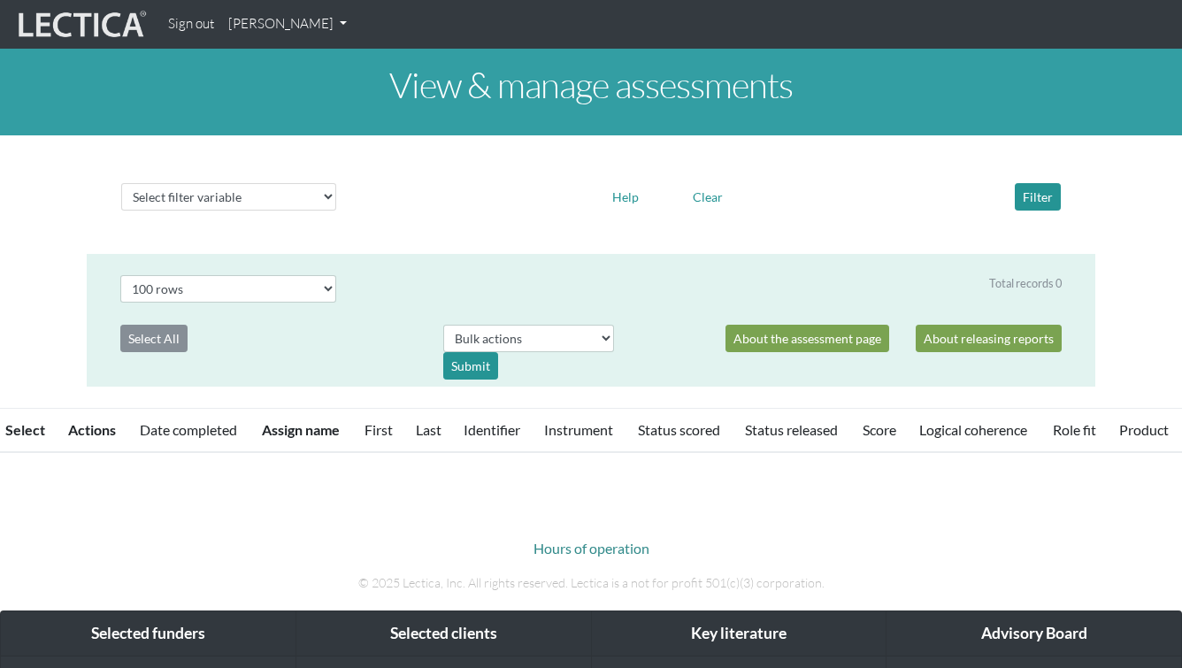
select select "100"
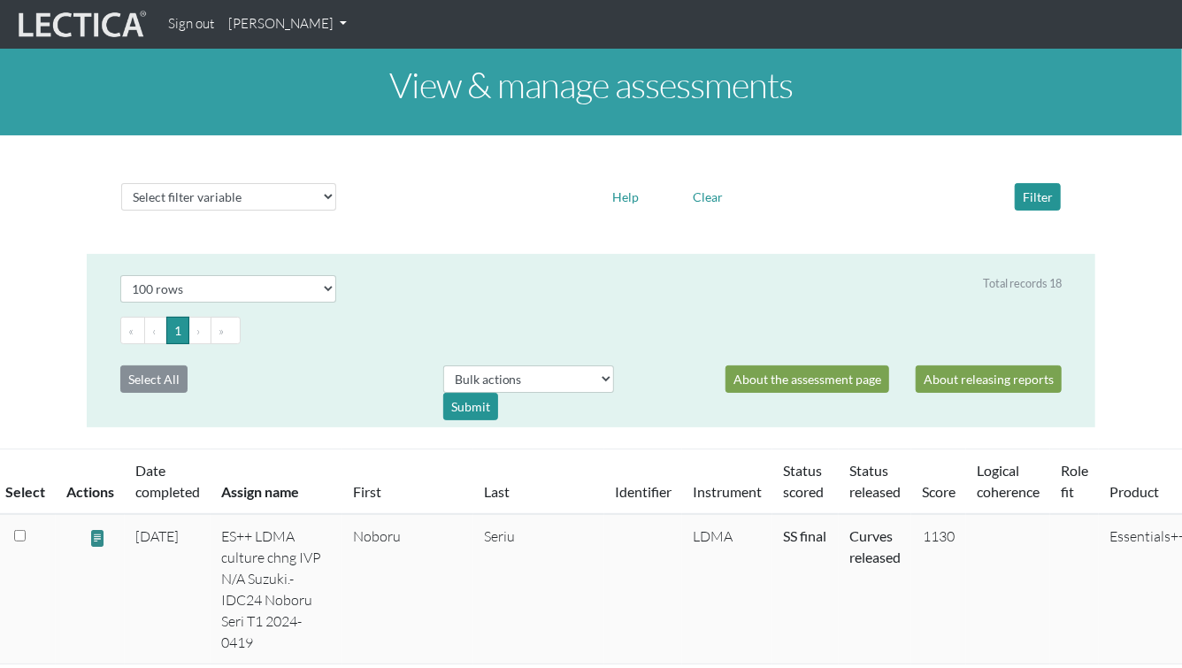
scroll to position [1482, 0]
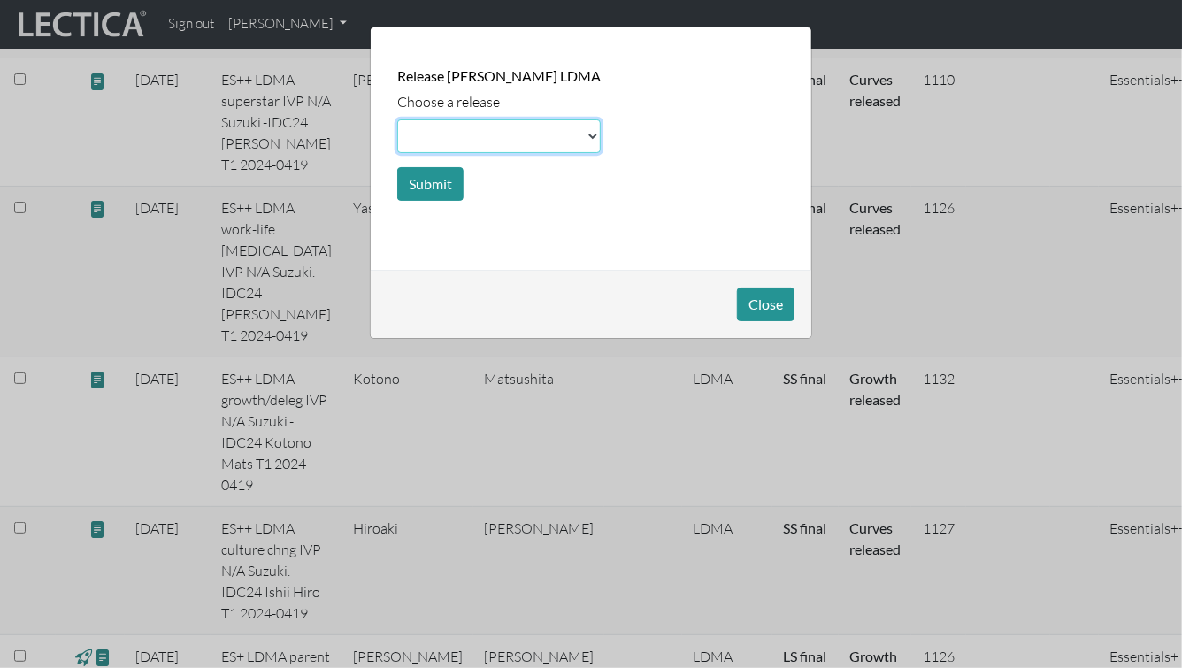
click at [477, 131] on select at bounding box center [498, 136] width 203 height 34
click at [471, 139] on select at bounding box center [498, 136] width 203 height 34
click at [442, 144] on select at bounding box center [498, 136] width 203 height 34
select select "score"
click at [397, 119] on select at bounding box center [498, 136] width 203 height 34
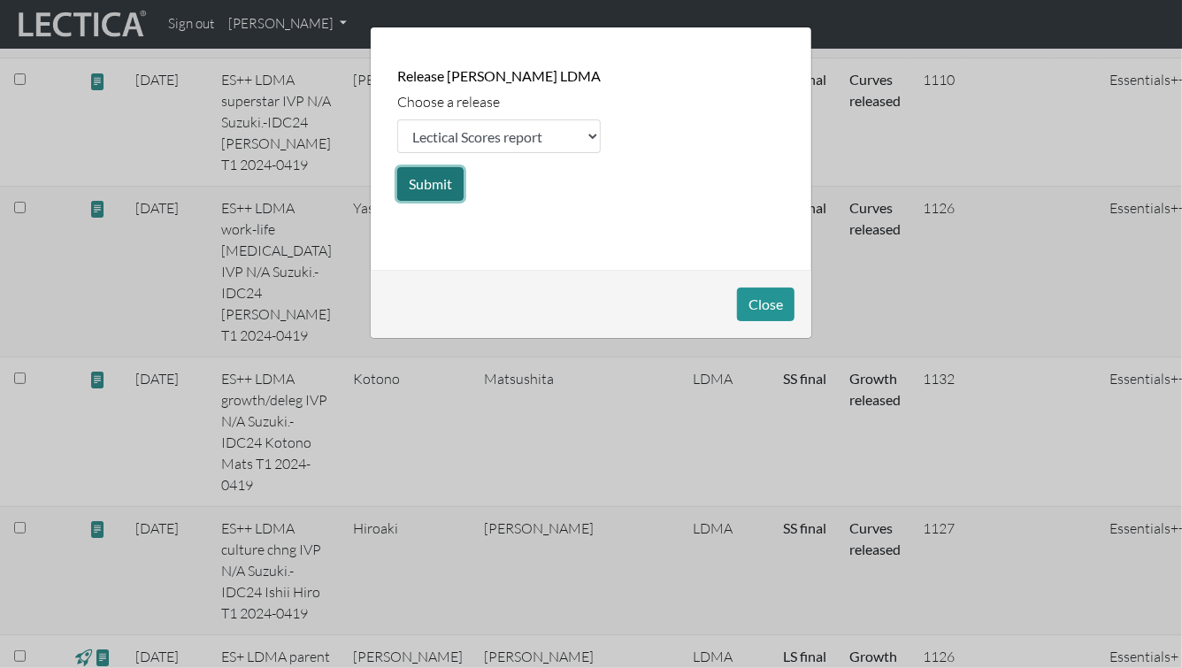
click at [427, 180] on button "Submit" at bounding box center [430, 184] width 66 height 34
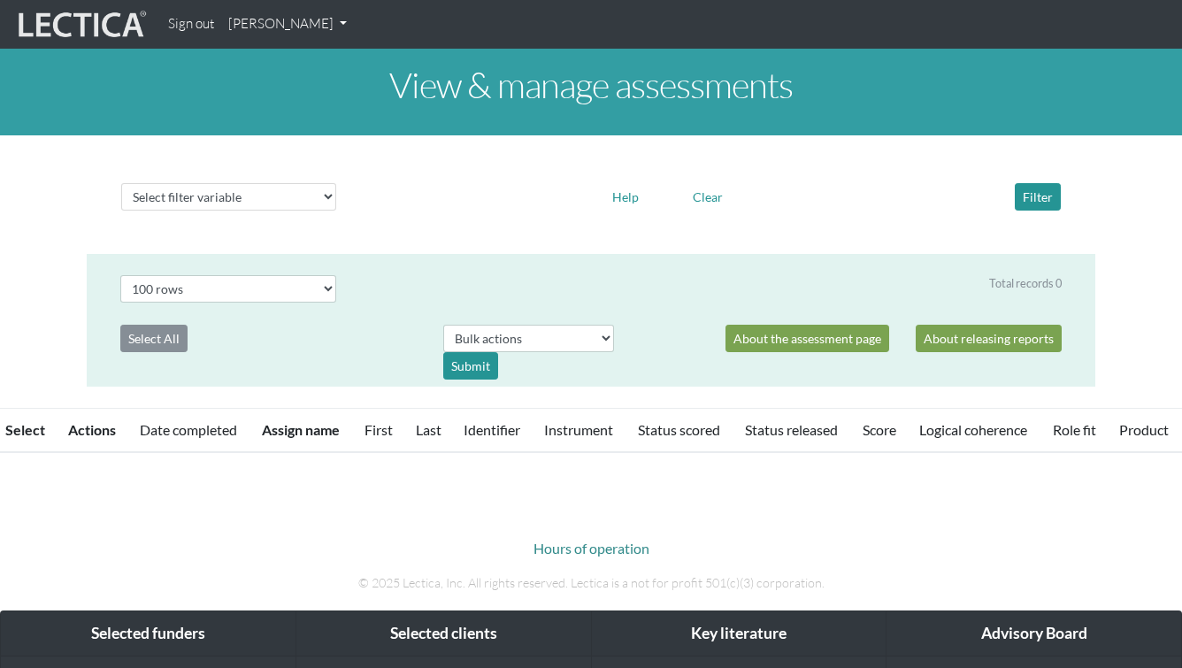
select select "100"
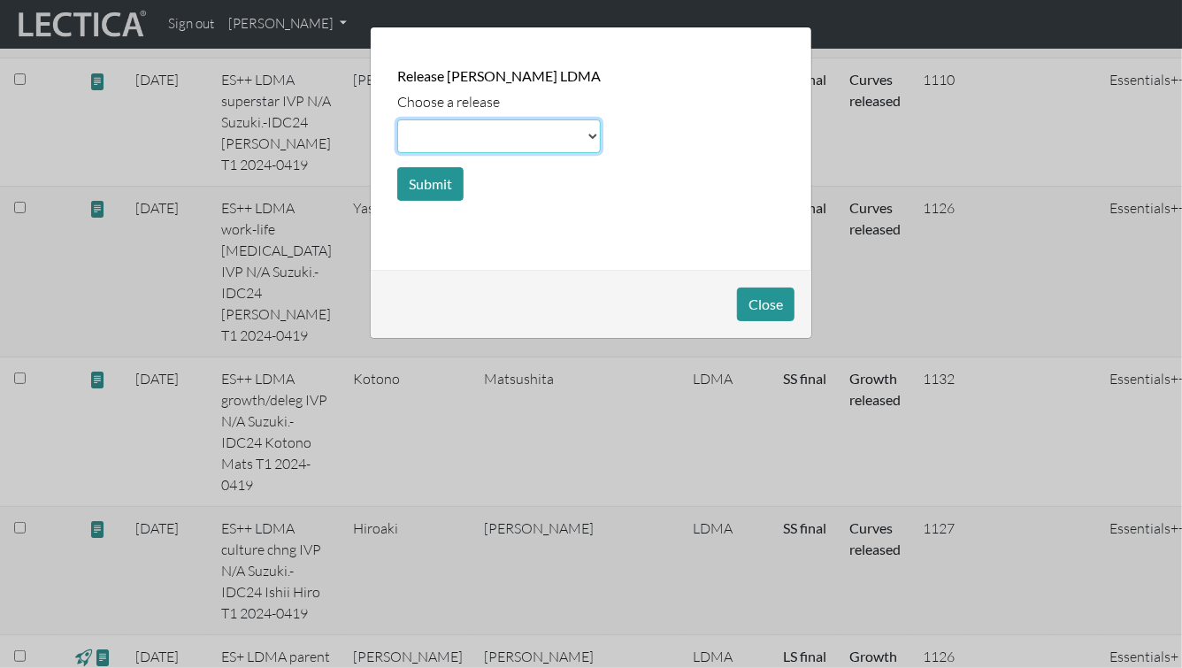
click at [425, 129] on select at bounding box center [498, 136] width 203 height 34
select select "growth"
click at [397, 119] on select at bounding box center [498, 136] width 203 height 34
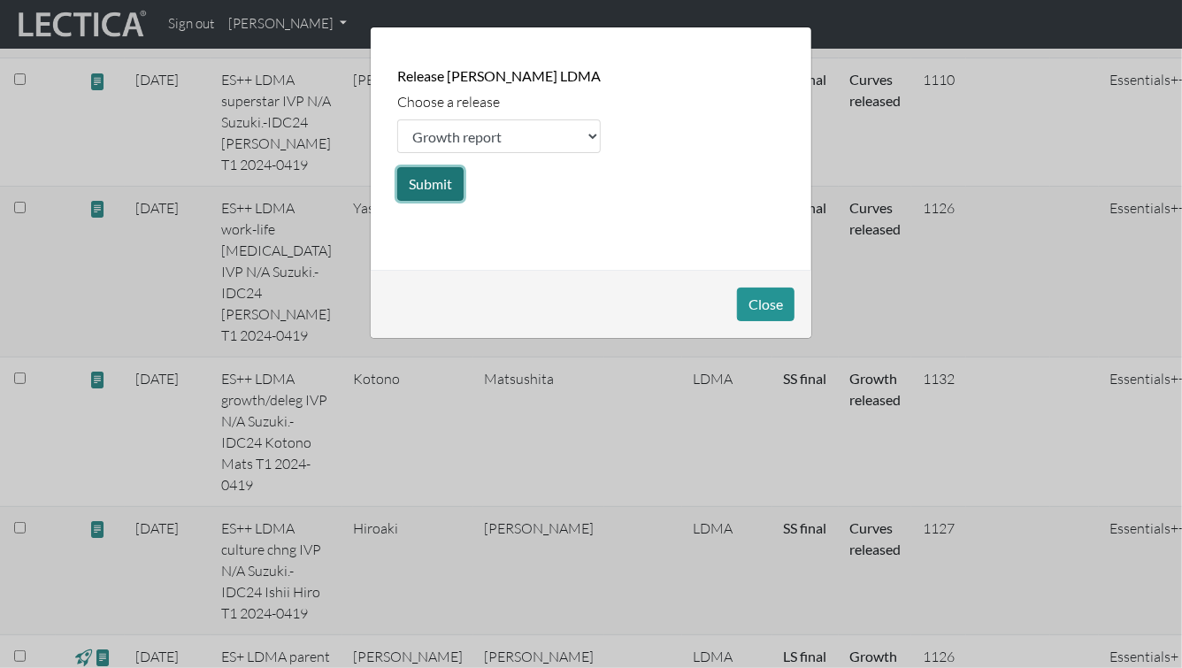
click at [422, 187] on button "Submit" at bounding box center [430, 184] width 66 height 34
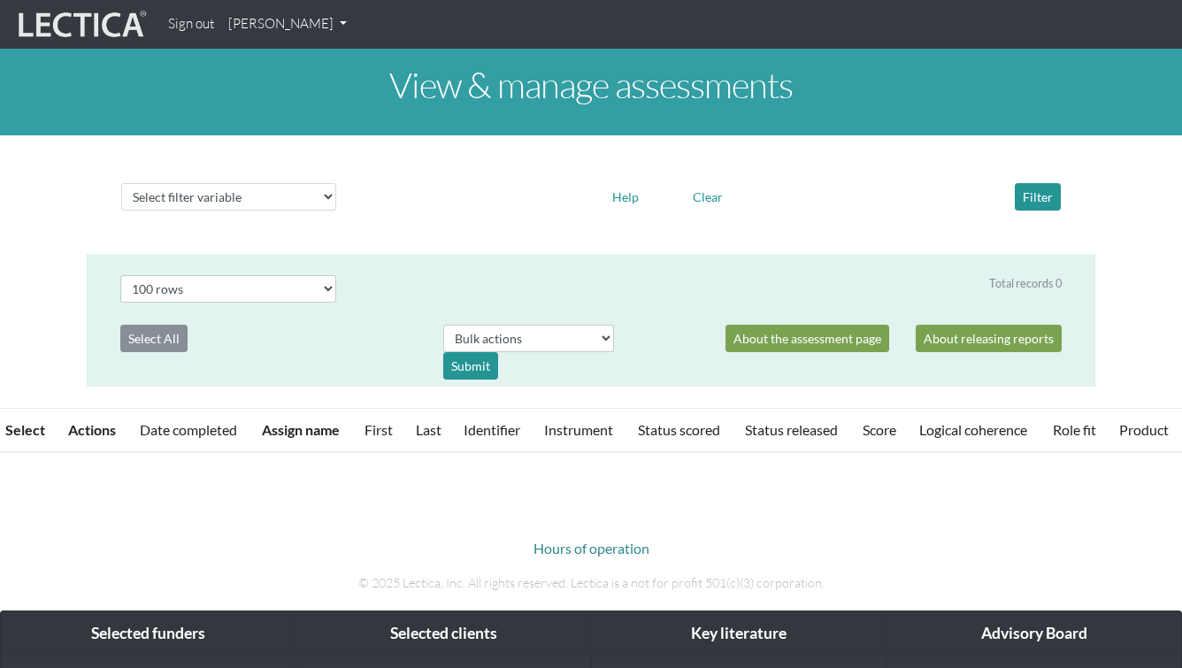
select select "100"
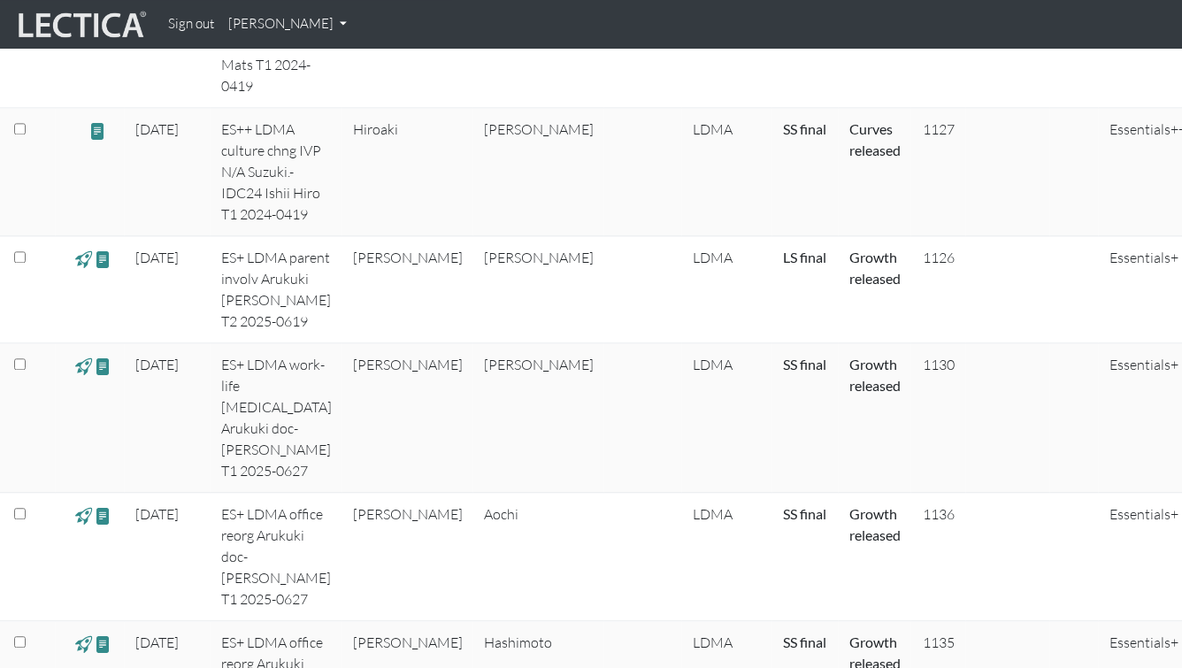
scroll to position [1894, 0]
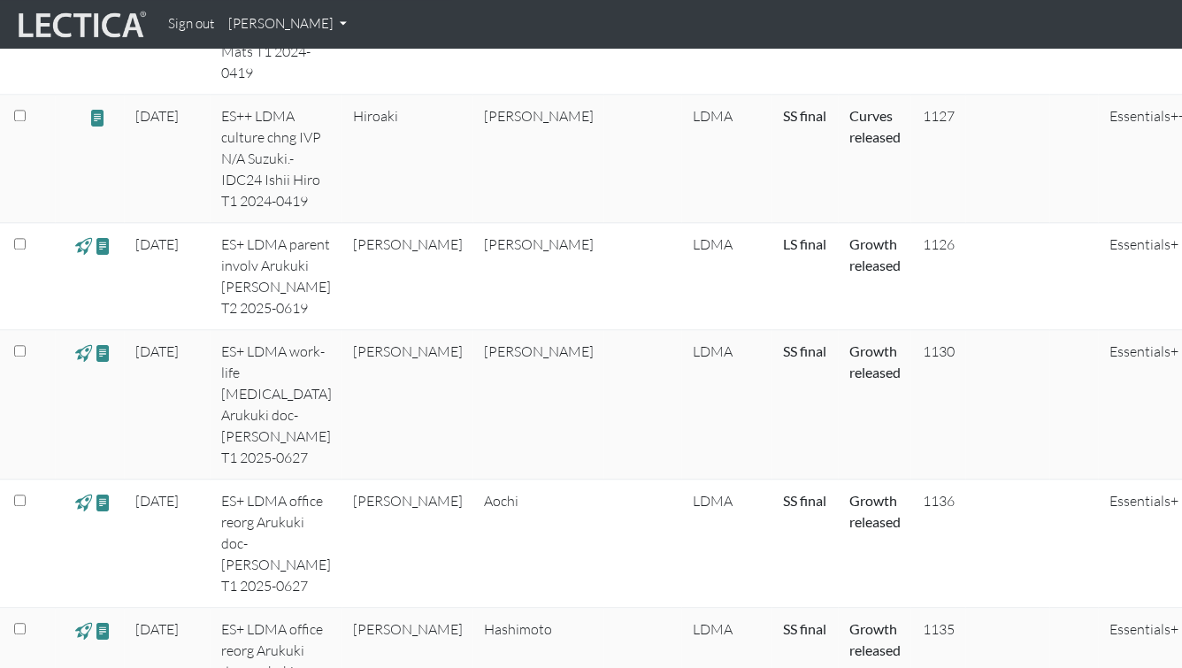
drag, startPoint x: 104, startPoint y: 228, endPoint x: 262, endPoint y: 149, distance: 176.0
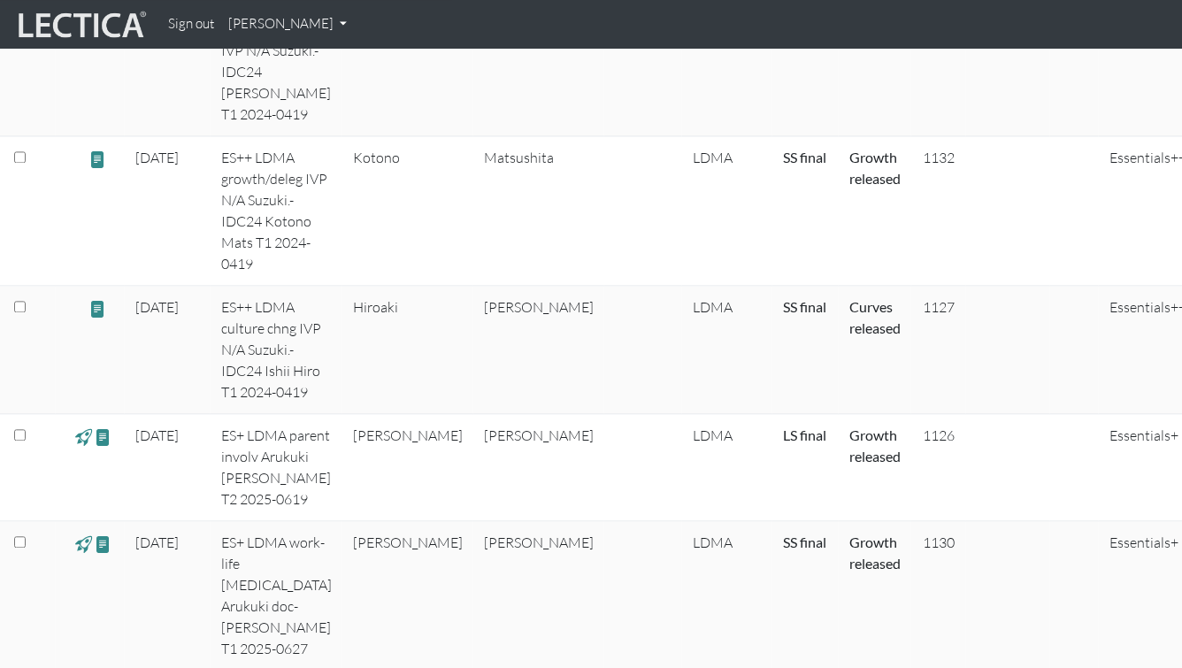
scroll to position [1759, 0]
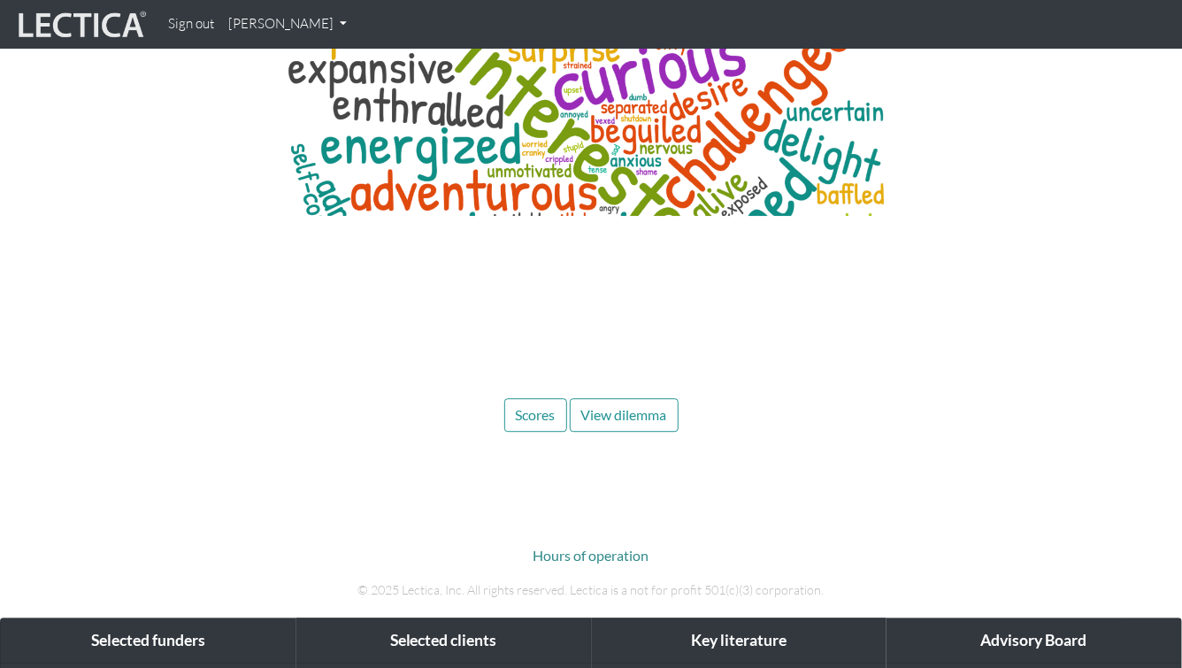
scroll to position [5541, 0]
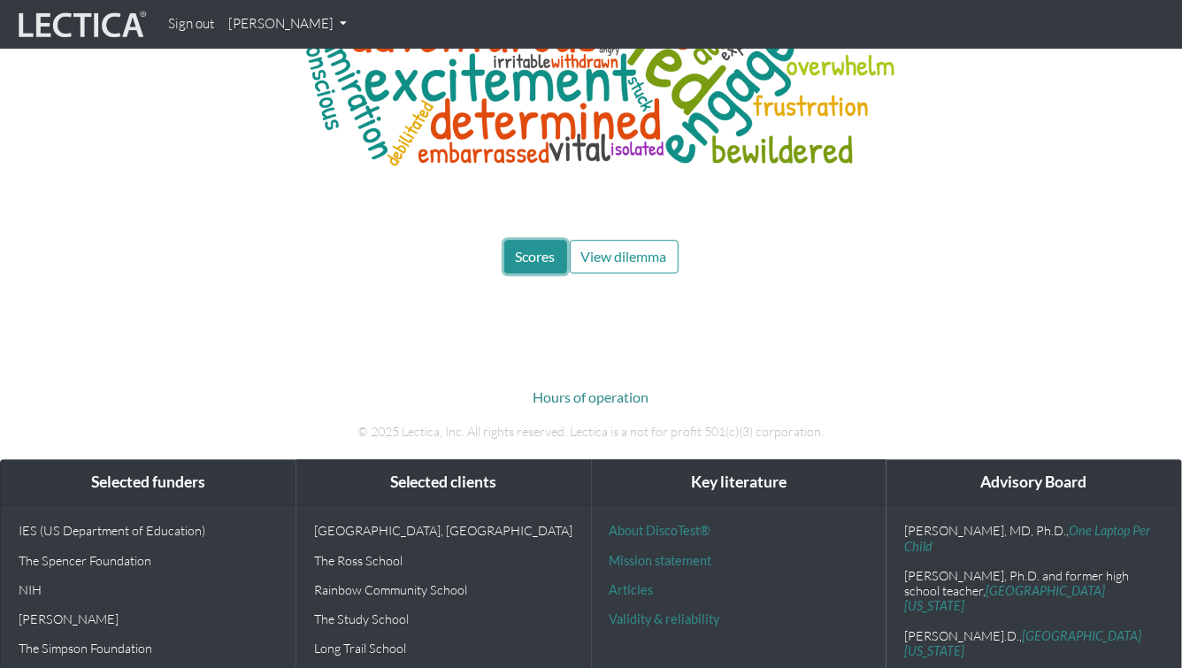
click at [538, 240] on button "Scores" at bounding box center [535, 257] width 63 height 34
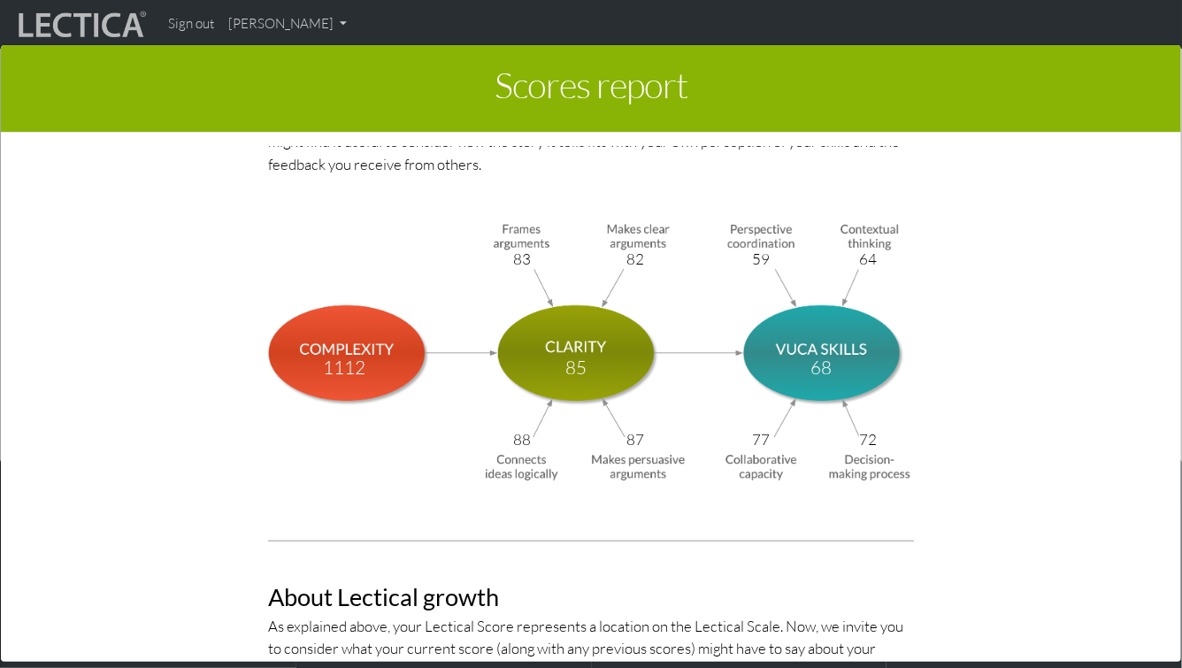
scroll to position [5957, 0]
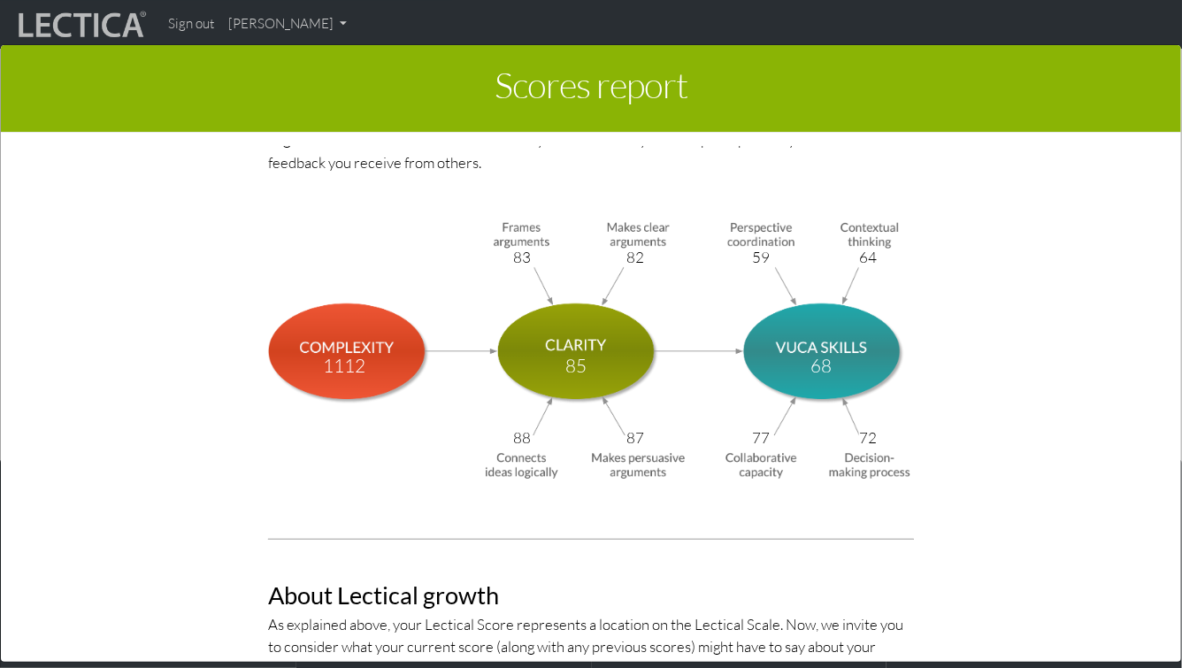
click at [249, 26] on div "Scores report × This section of your report presents a summary of LDMA score re…" at bounding box center [591, 352] width 1182 height 668
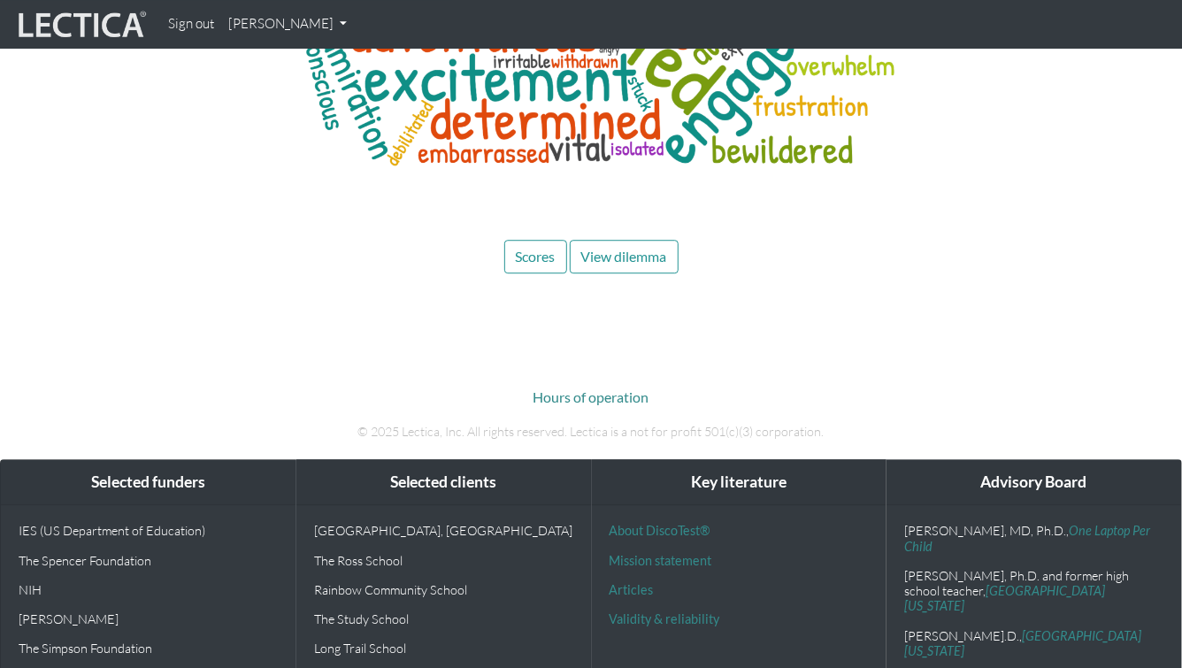
click at [251, 27] on link "[PERSON_NAME]" at bounding box center [287, 24] width 133 height 34
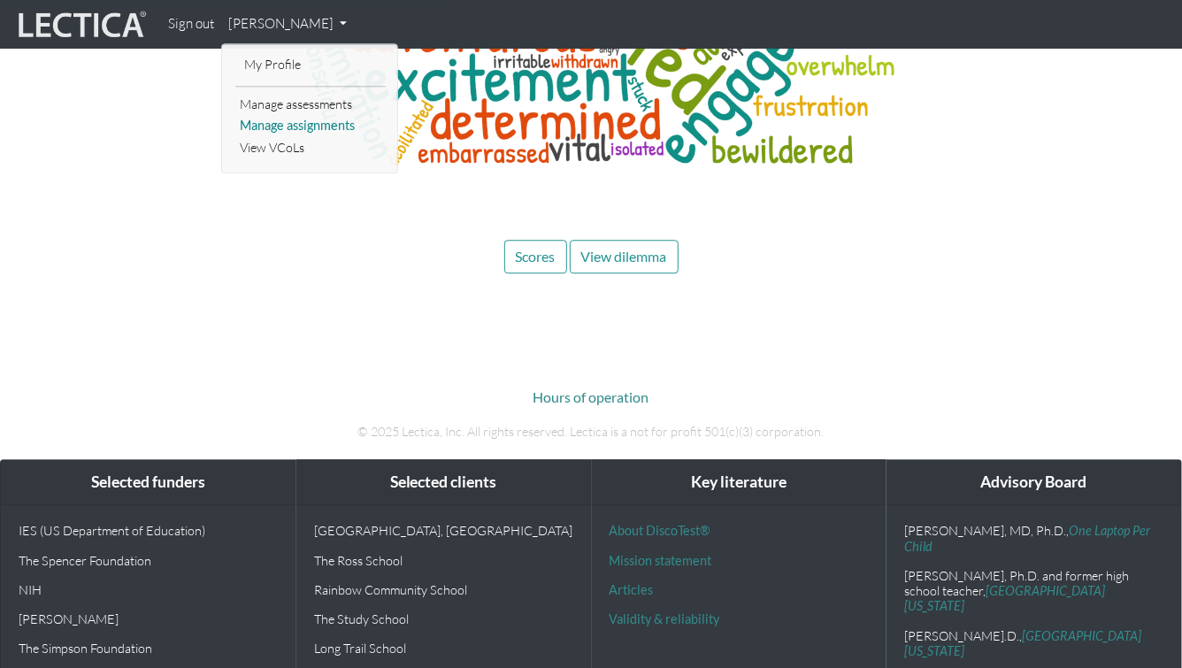
click at [271, 126] on link "Manage assignments" at bounding box center [310, 126] width 150 height 22
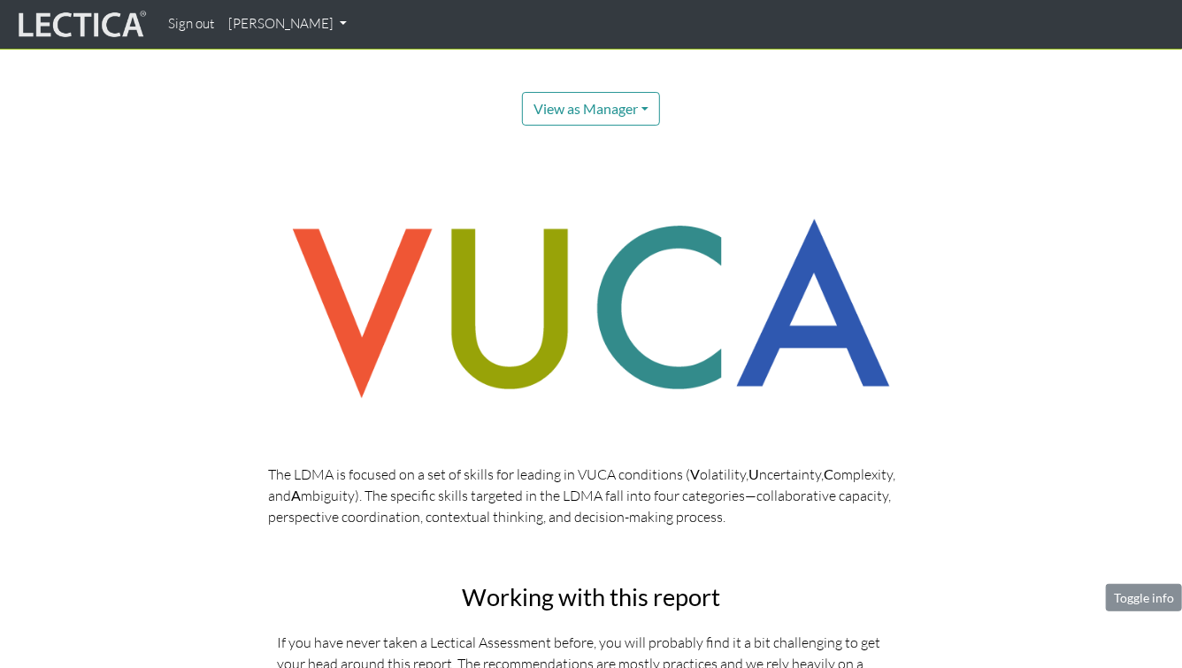
scroll to position [79, 0]
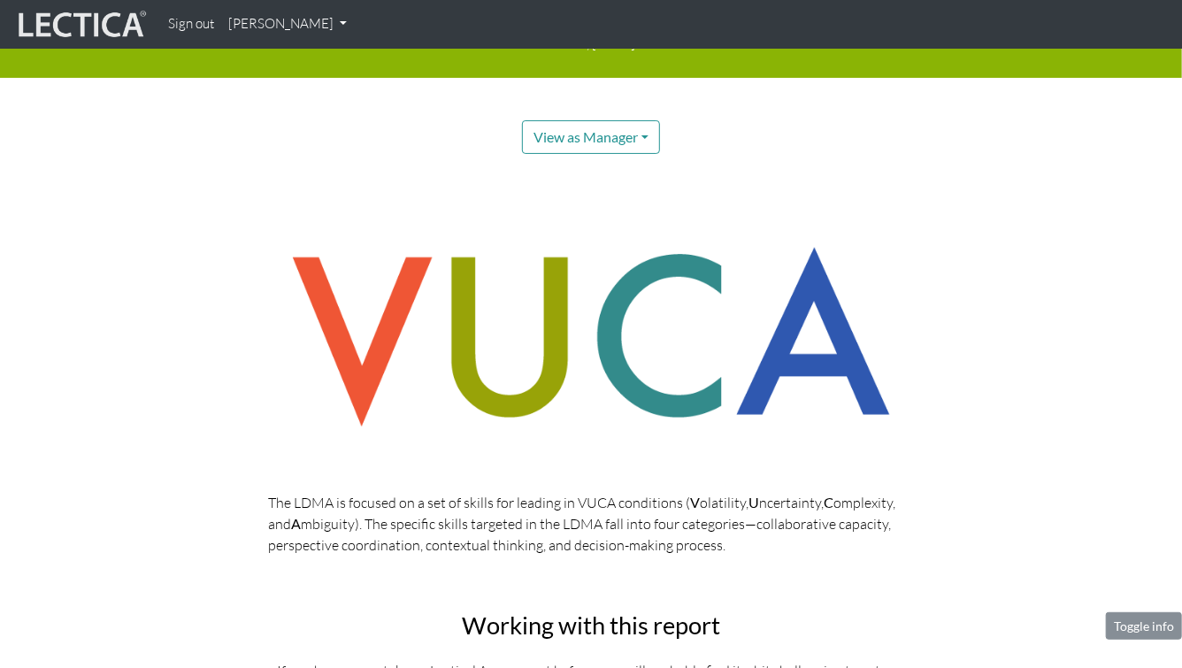
click at [296, 27] on link "[PERSON_NAME]" at bounding box center [287, 24] width 133 height 34
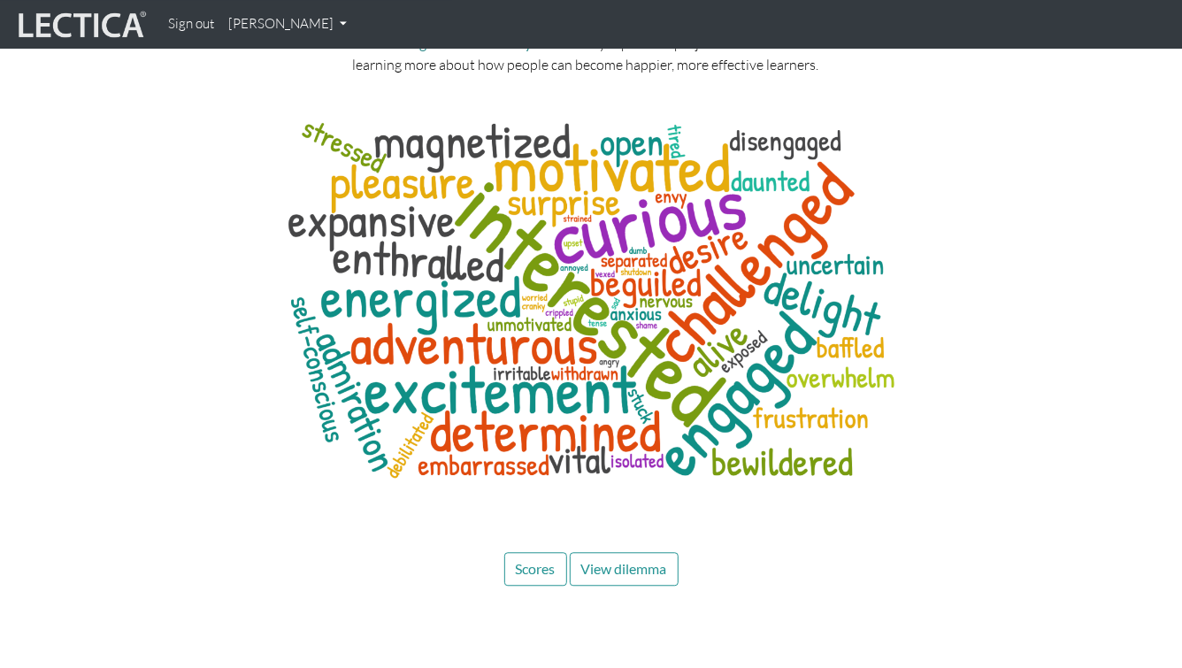
scroll to position [8617, 0]
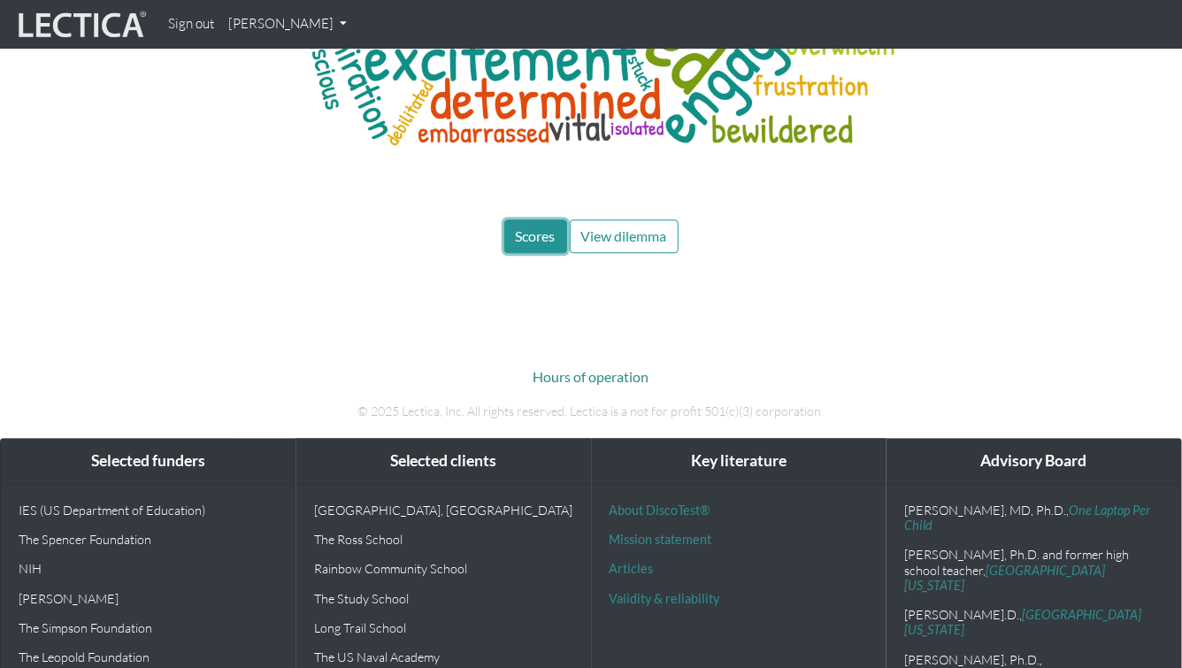
click at [541, 219] on button "Scores" at bounding box center [535, 236] width 63 height 34
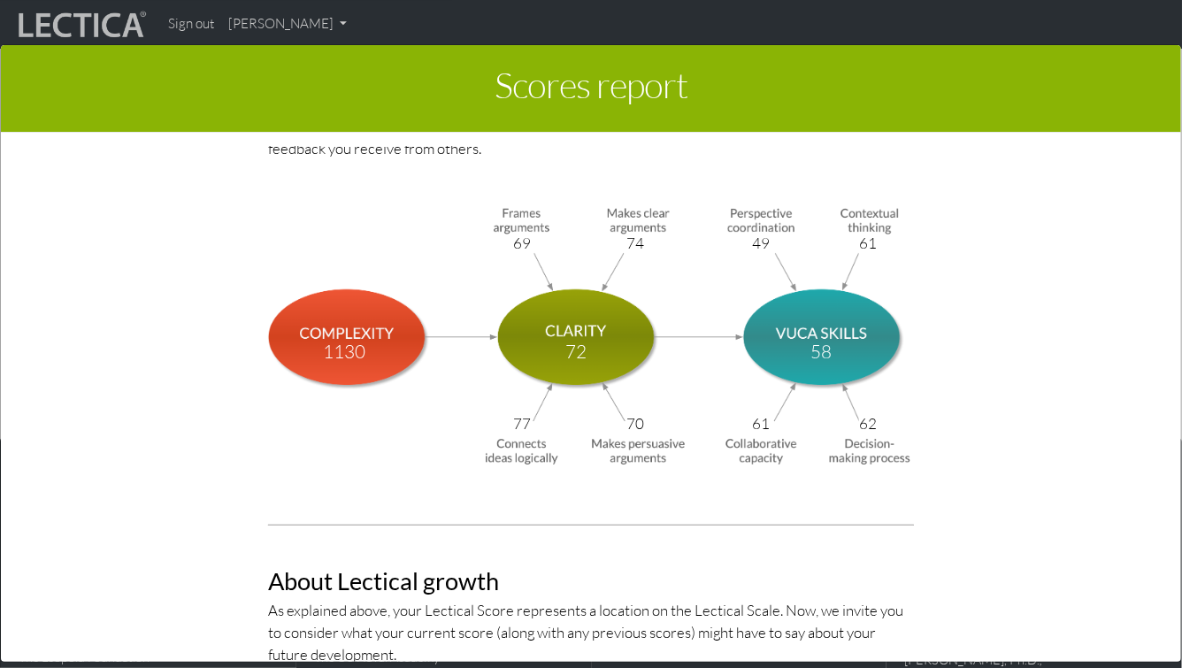
scroll to position [5983, 0]
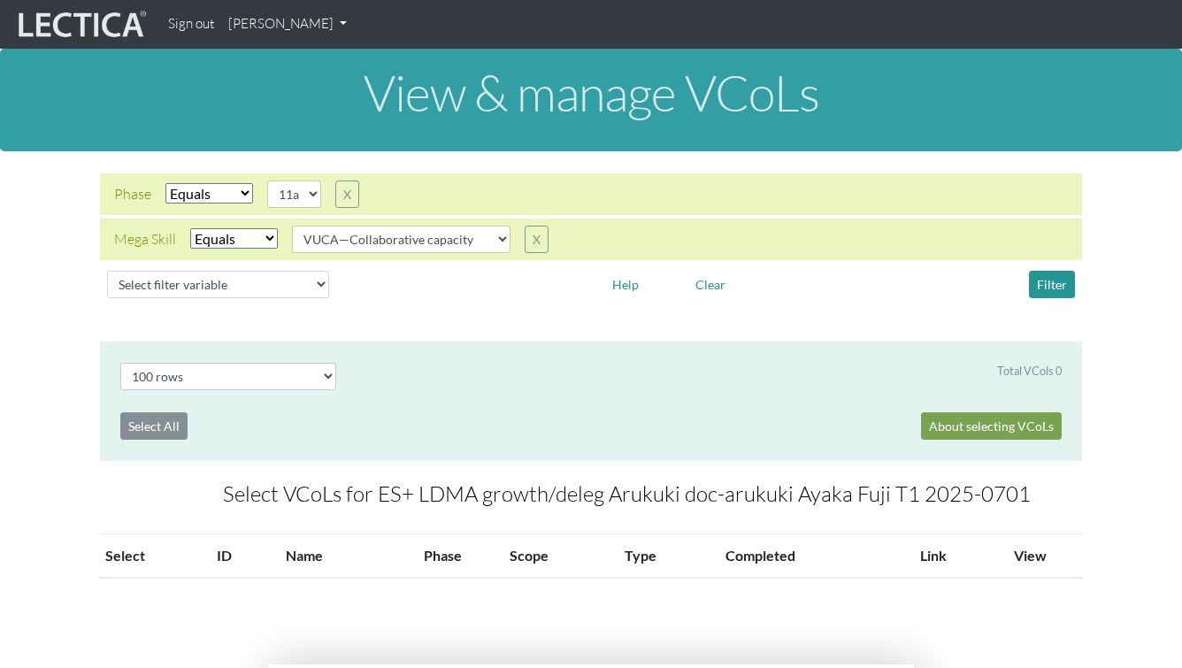
select select "100"
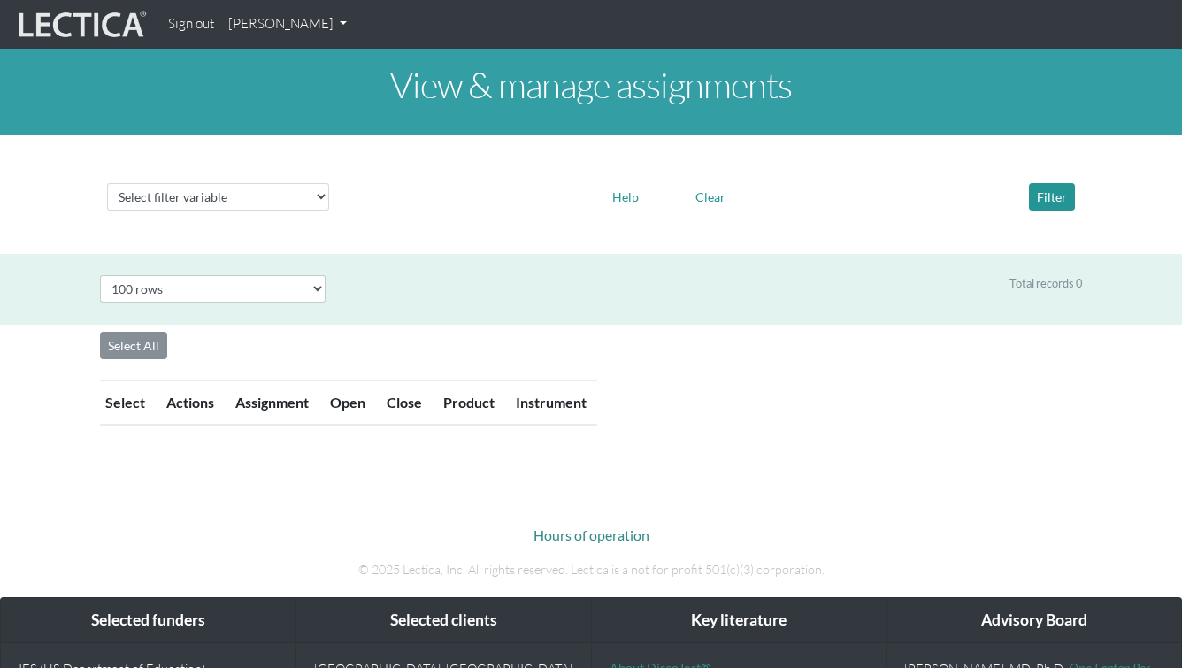
select select "100"
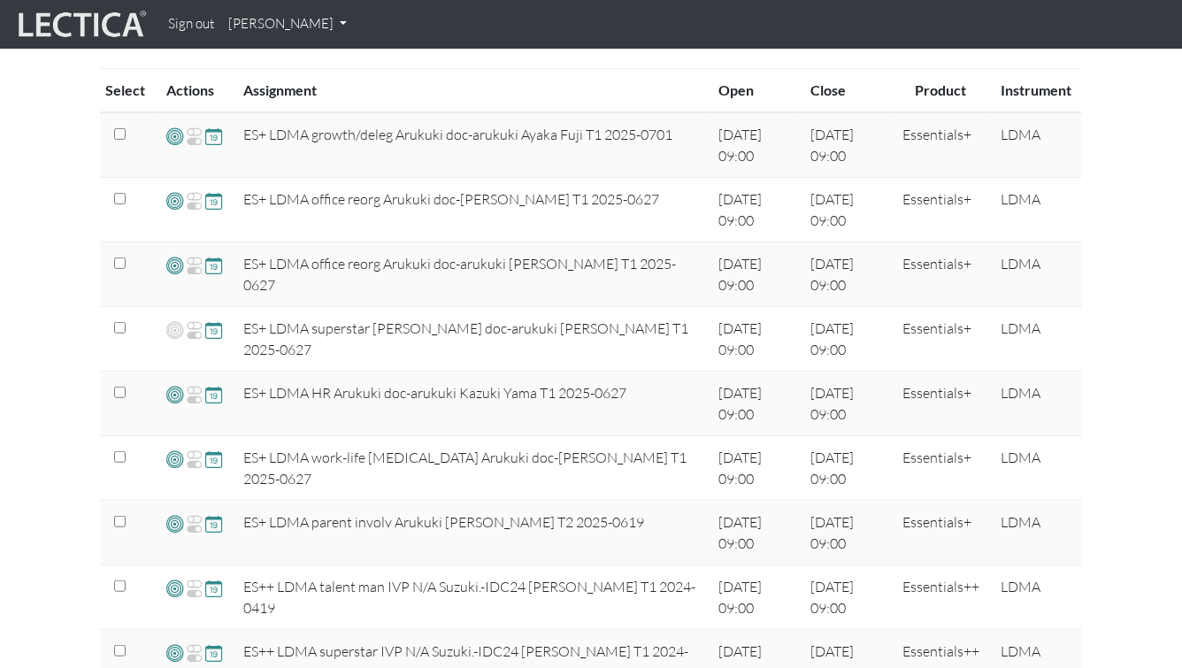
scroll to position [337, 0]
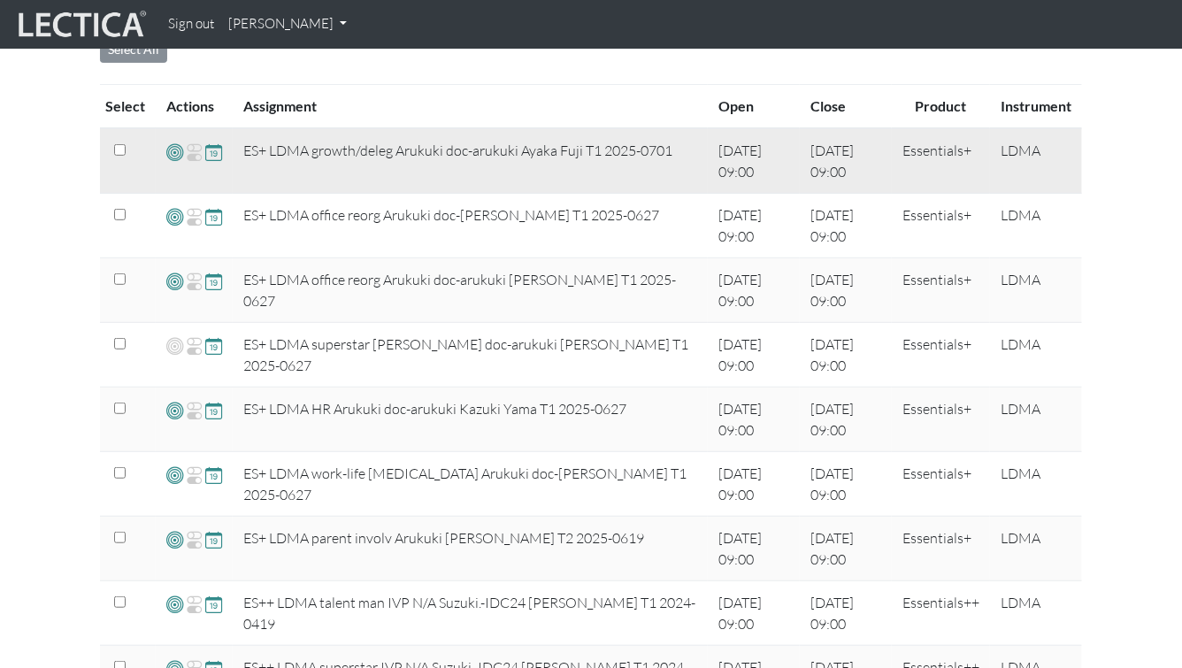
click at [169, 144] on span at bounding box center [174, 152] width 17 height 20
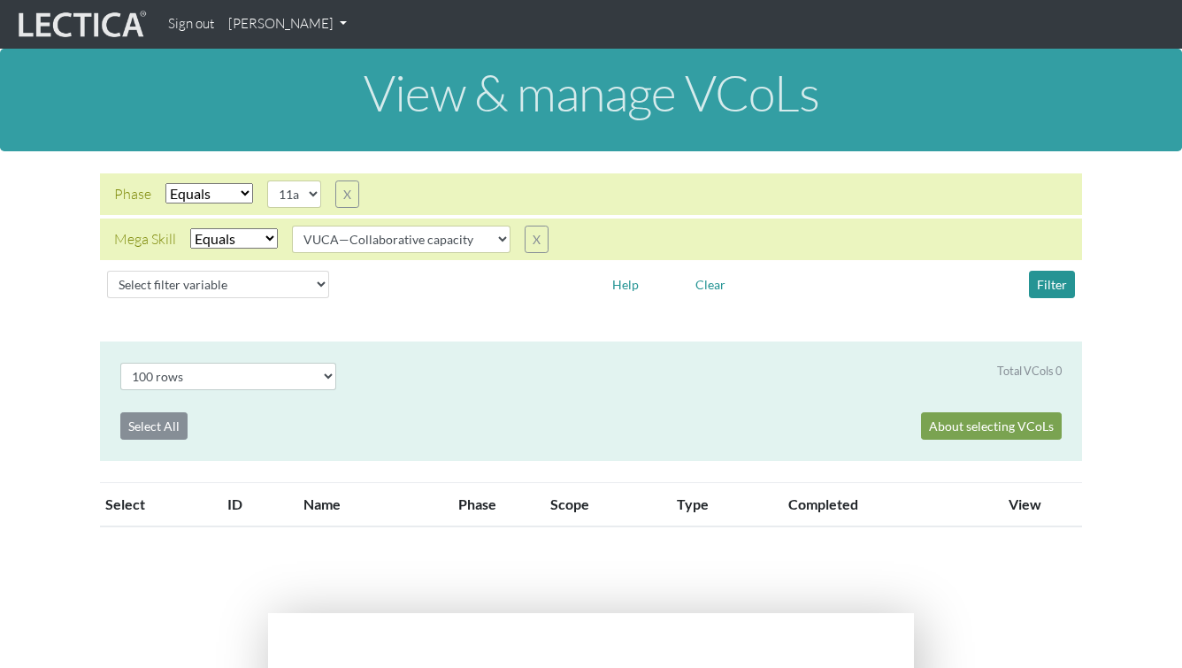
select select "100"
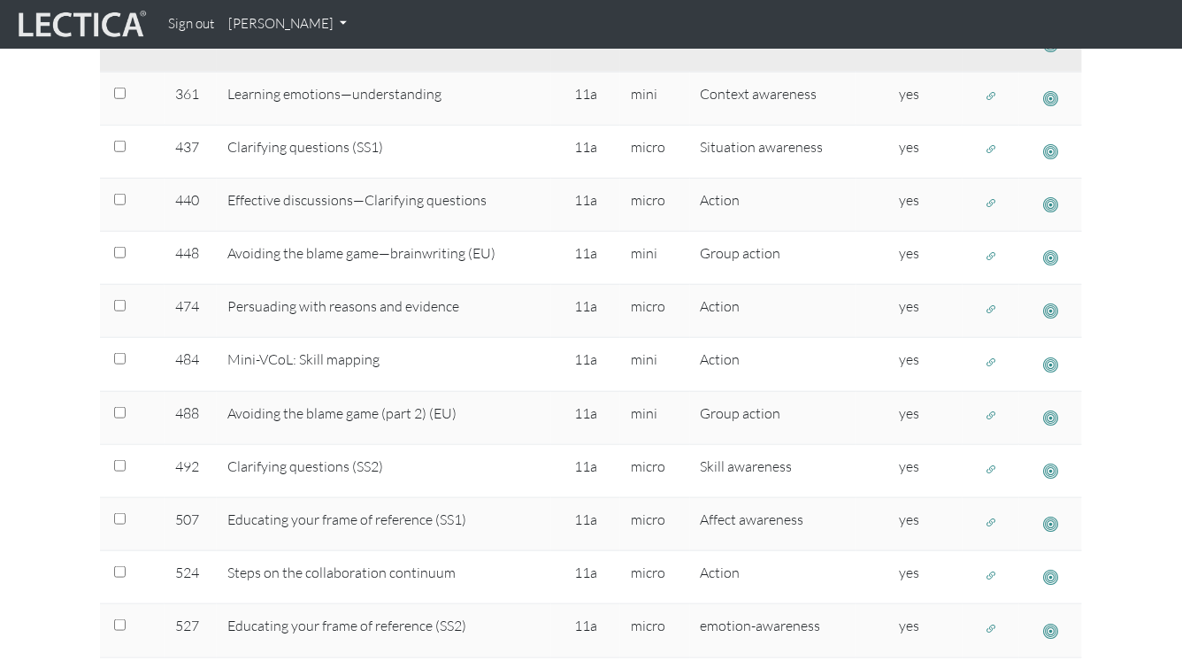
scroll to position [657, 0]
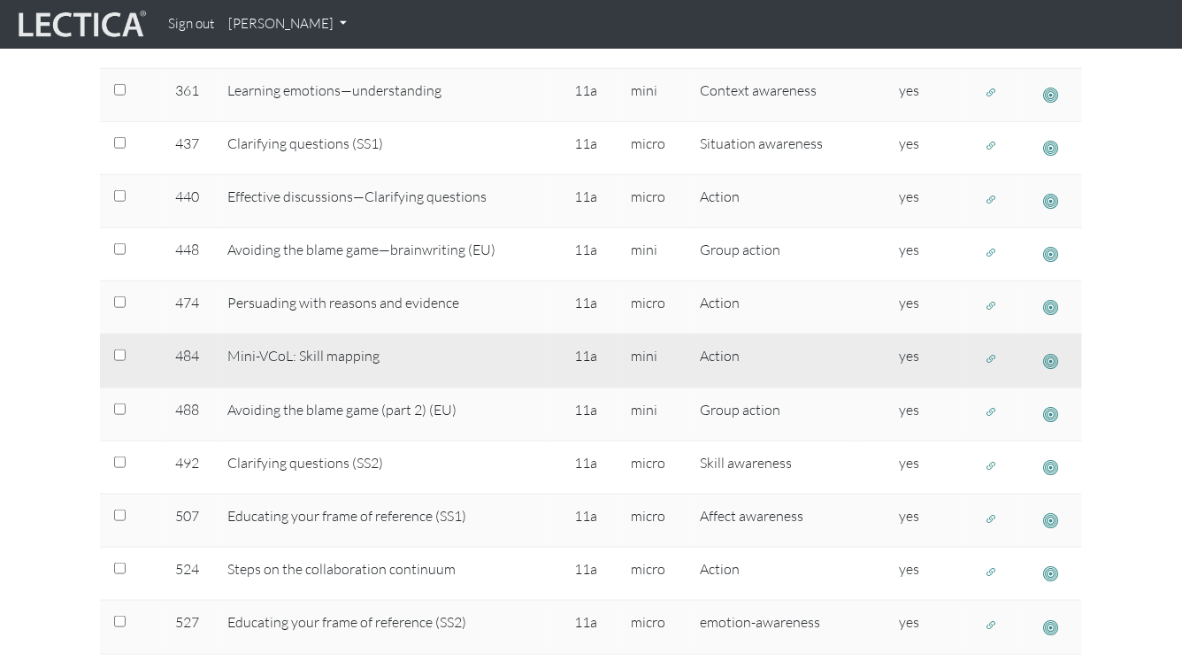
click at [1055, 356] on span "button" at bounding box center [1050, 360] width 15 height 19
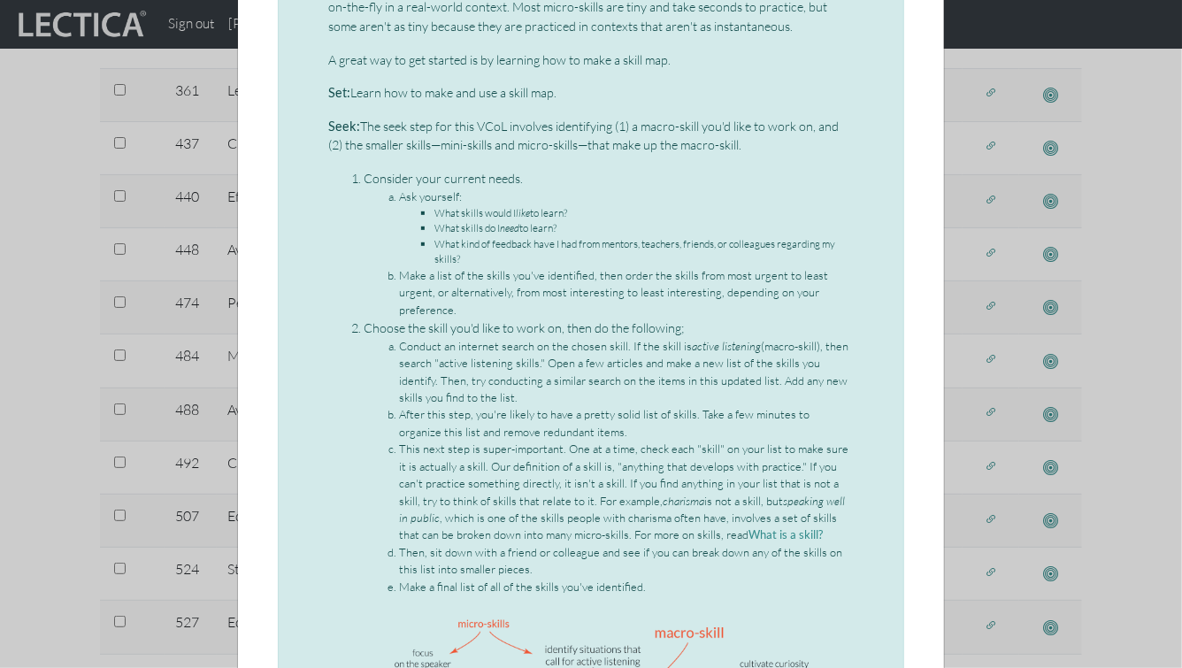
scroll to position [0, 0]
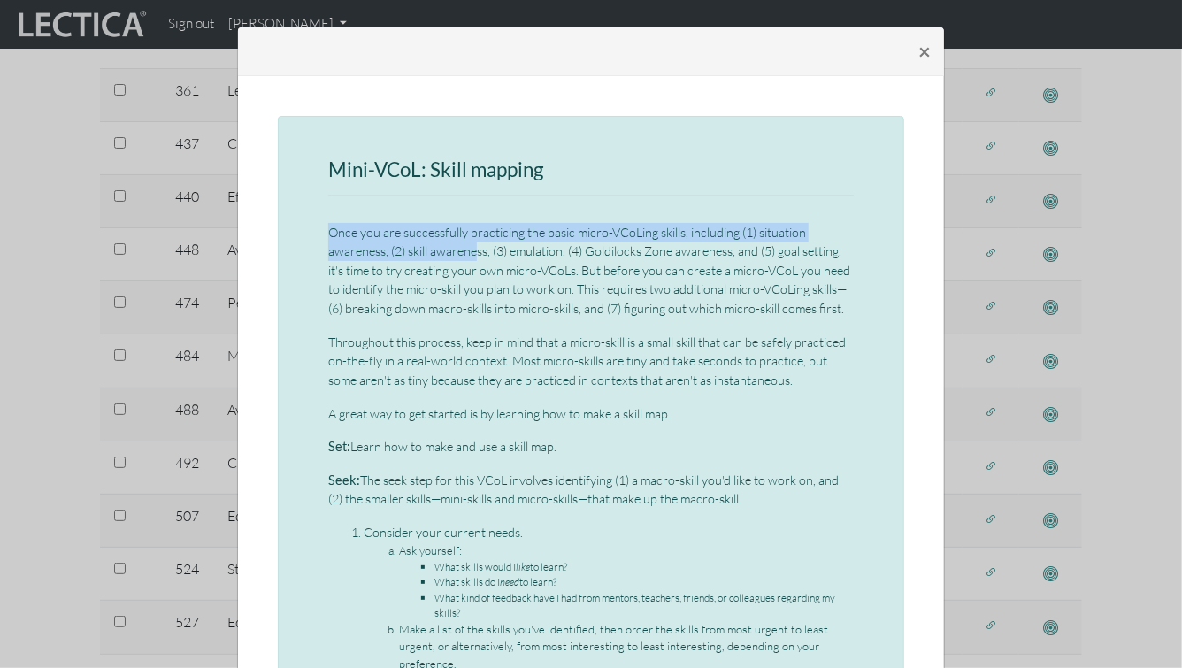
drag, startPoint x: 322, startPoint y: 223, endPoint x: 479, endPoint y: 249, distance: 159.5
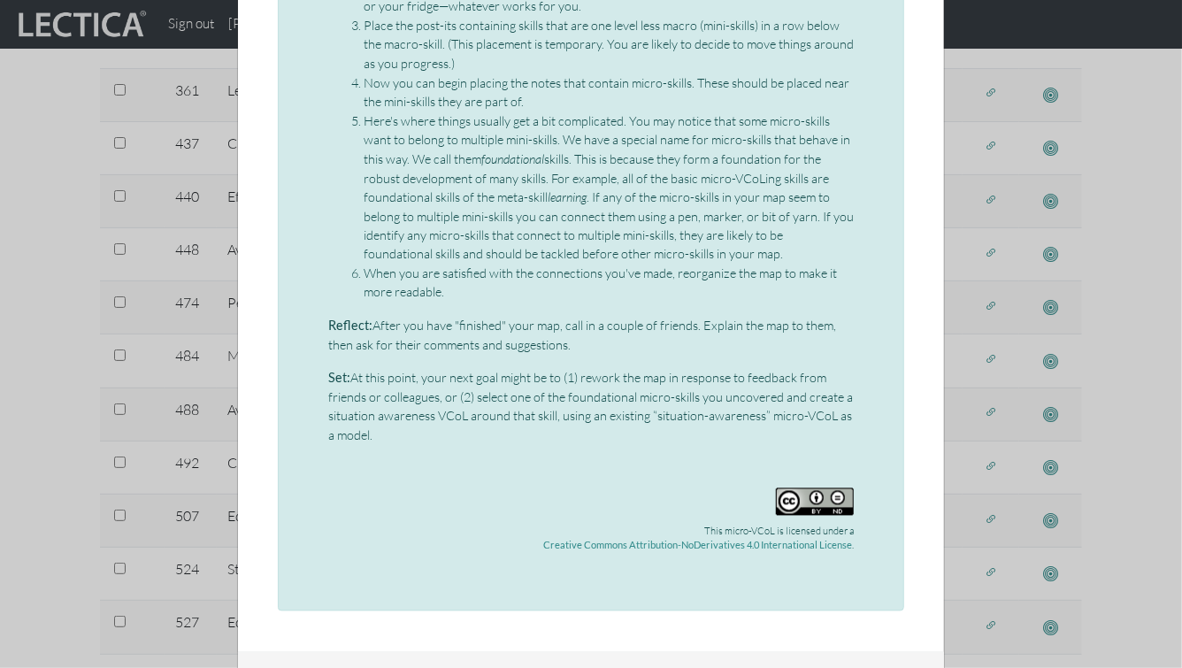
scroll to position [1439, 0]
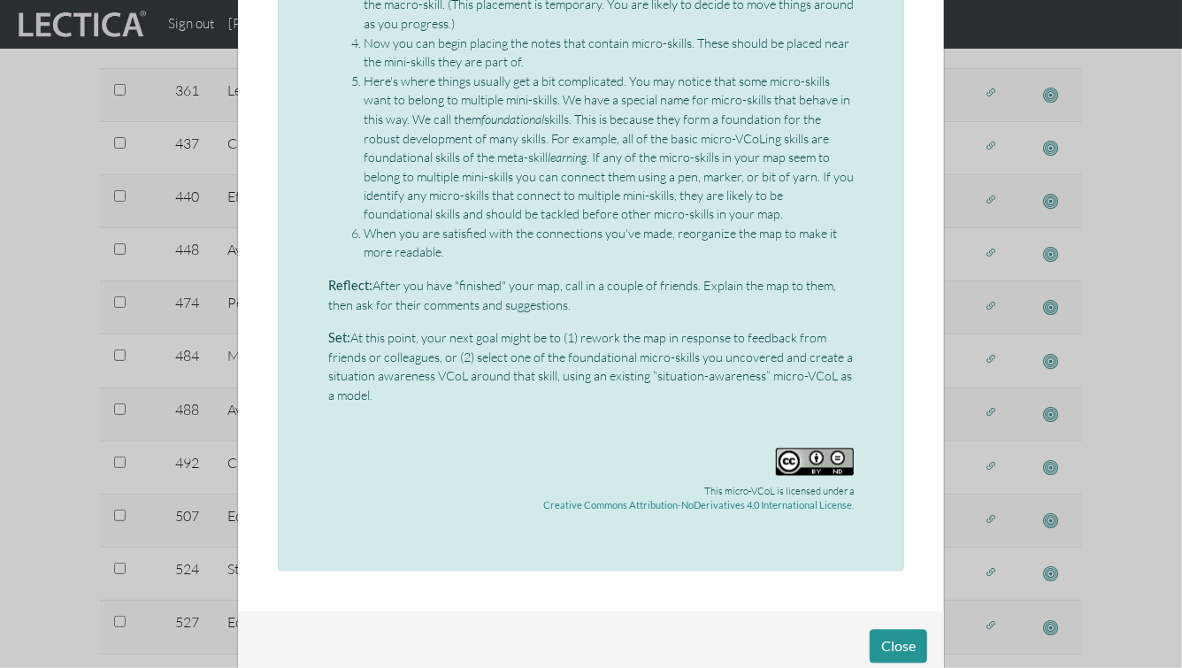
click at [441, 386] on p "Set: At this point, your next goal might be to (1) rework the map in response t…" at bounding box center [590, 367] width 525 height 76
copy div "Once you are successfully practicing the basic micro-VCoLing skills, including …"
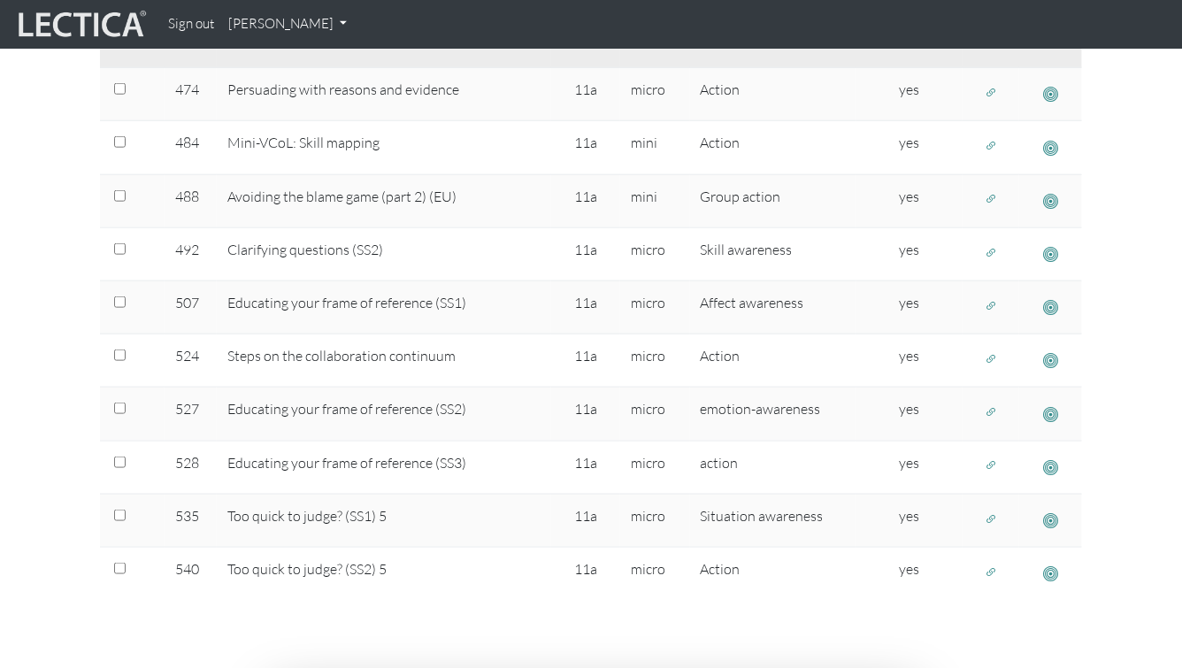
scroll to position [876, 0]
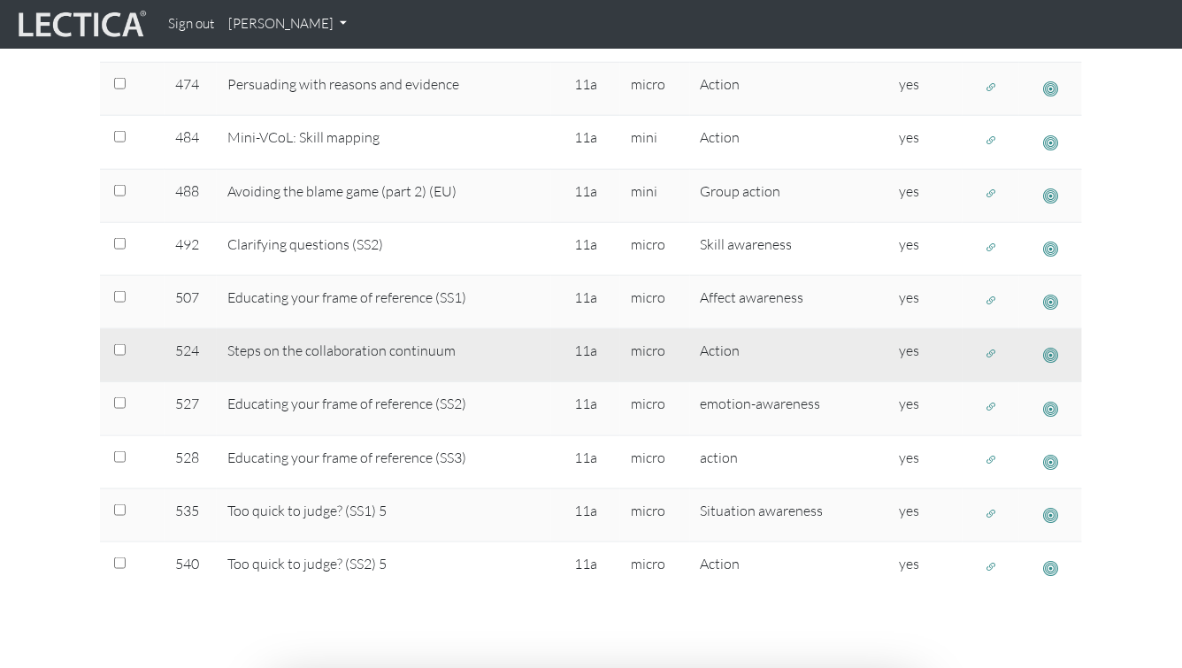
click at [1050, 348] on span "button" at bounding box center [1050, 355] width 15 height 19
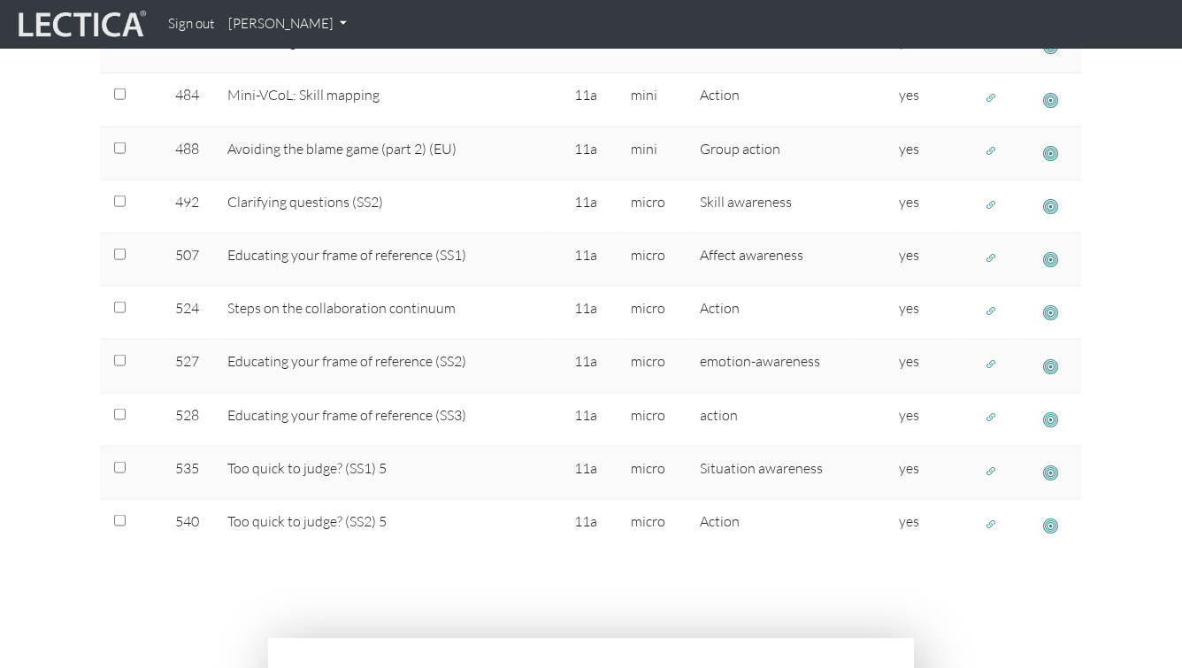
scroll to position [920, 0]
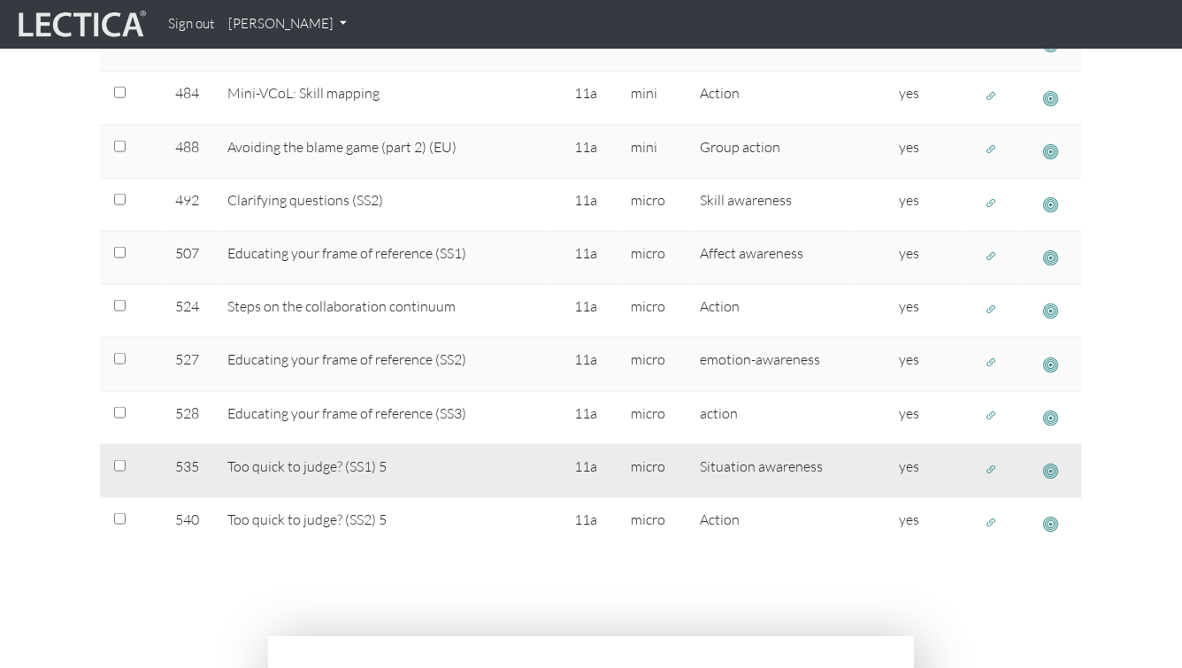
click at [1045, 464] on span "button" at bounding box center [1050, 471] width 15 height 19
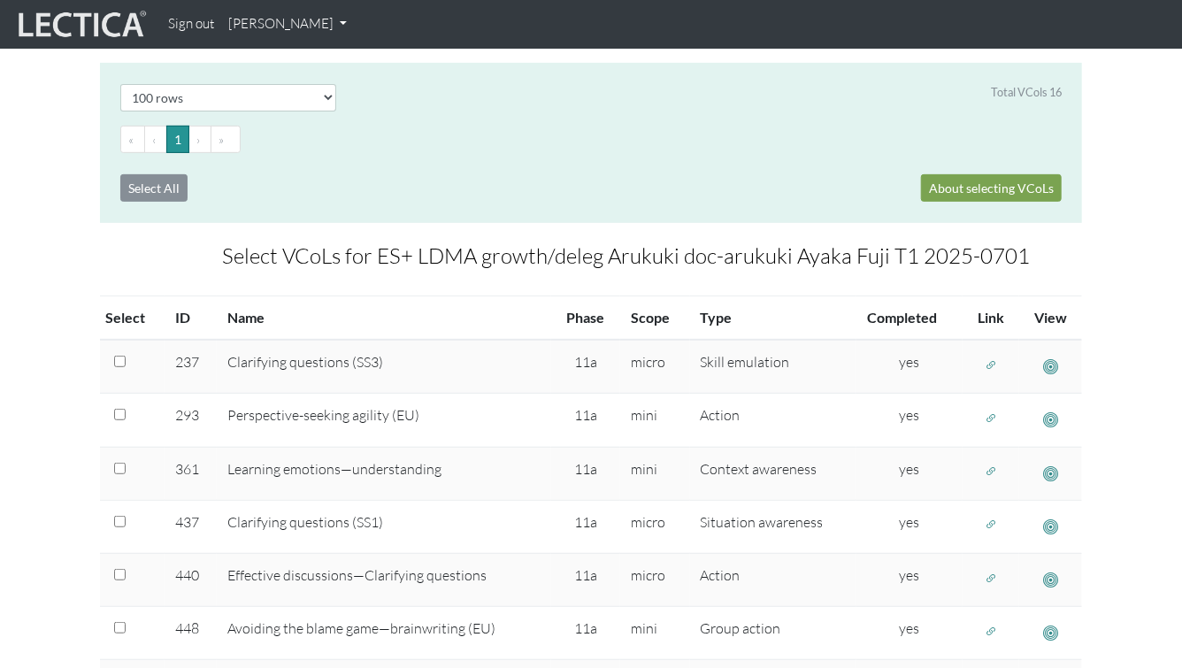
scroll to position [313, 0]
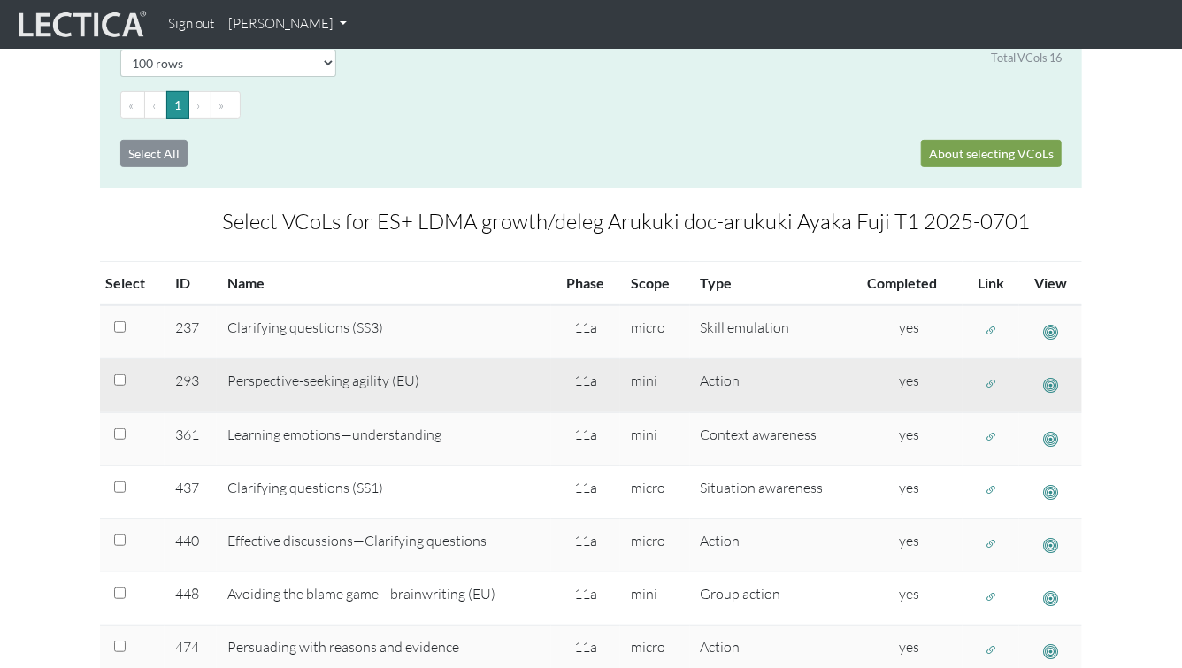
click at [1054, 386] on span "button" at bounding box center [1050, 385] width 15 height 19
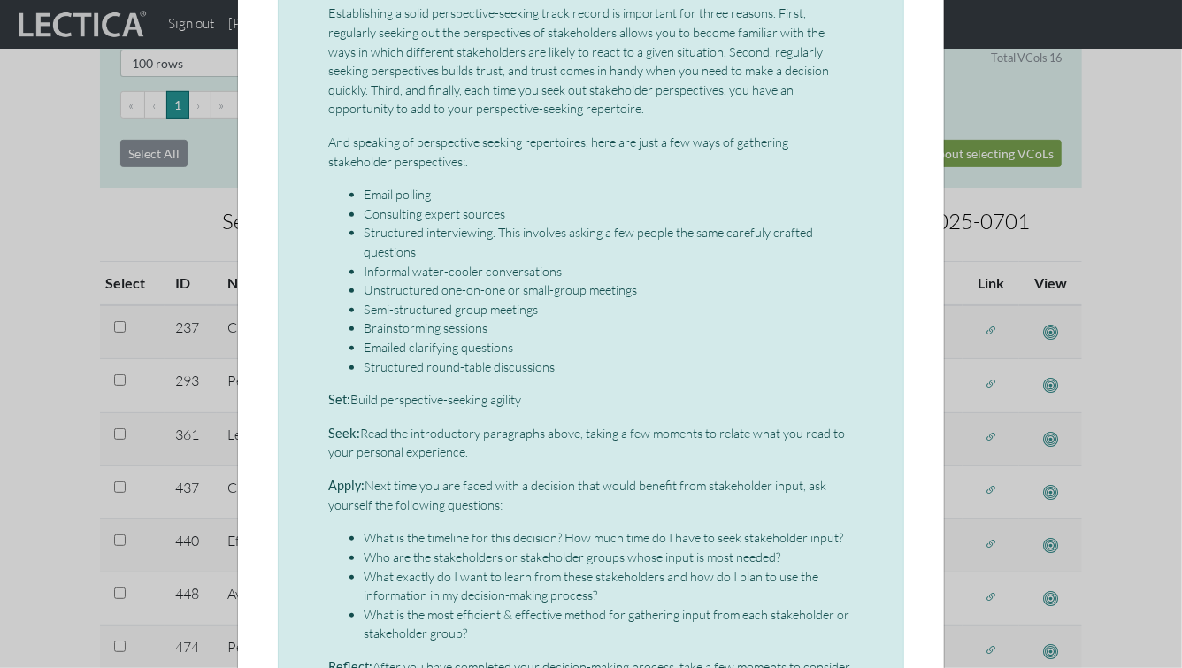
scroll to position [7, 0]
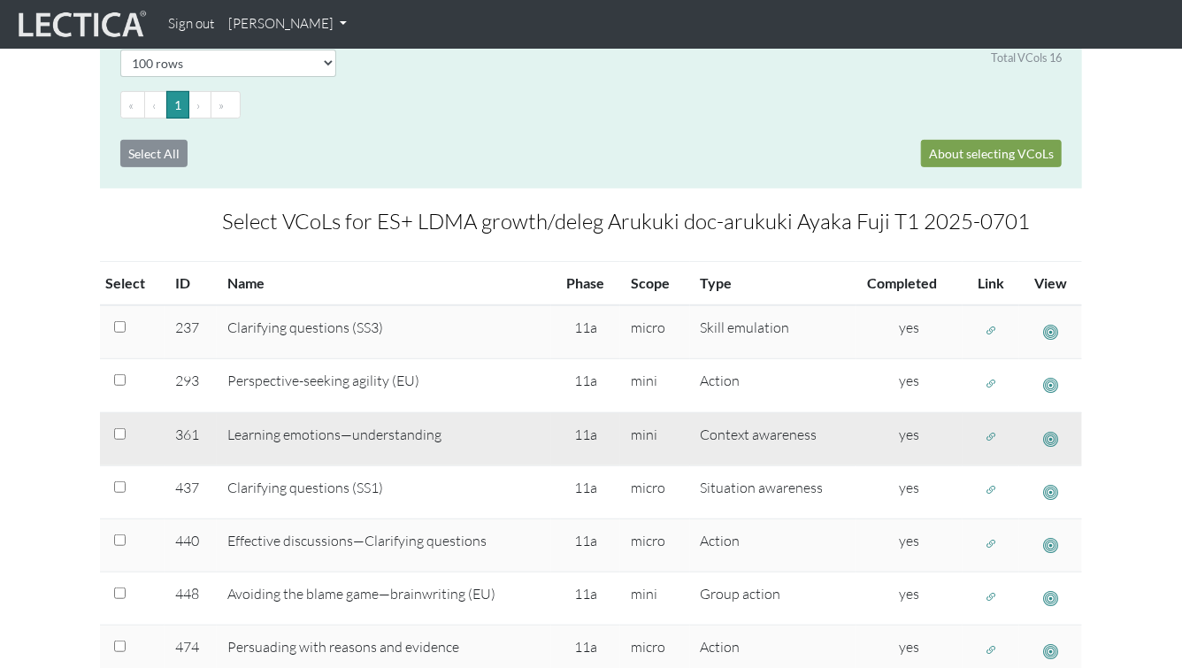
click at [1050, 437] on span "button" at bounding box center [1050, 439] width 15 height 19
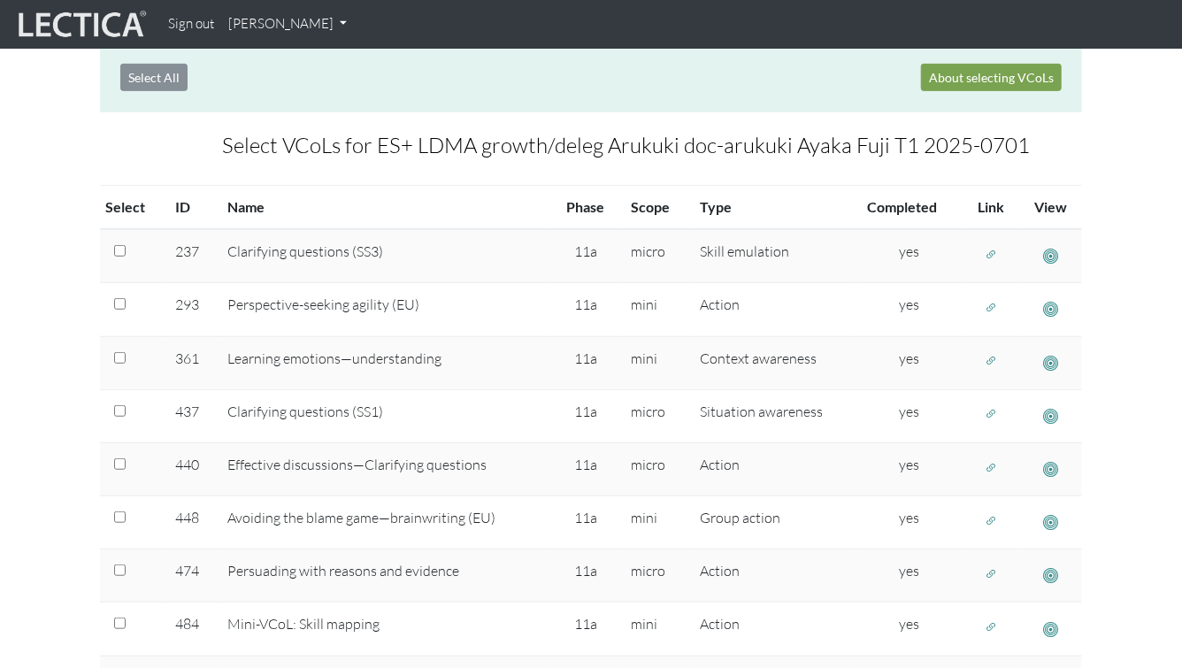
scroll to position [526, 0]
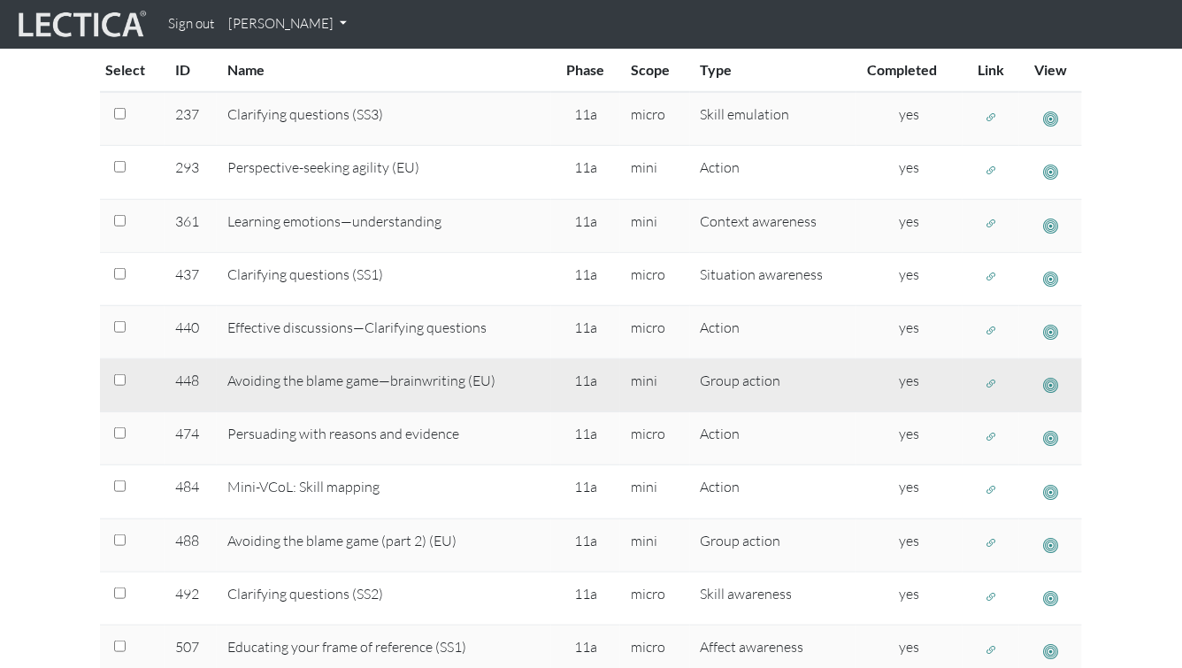
click at [1049, 383] on span "button" at bounding box center [1050, 385] width 15 height 19
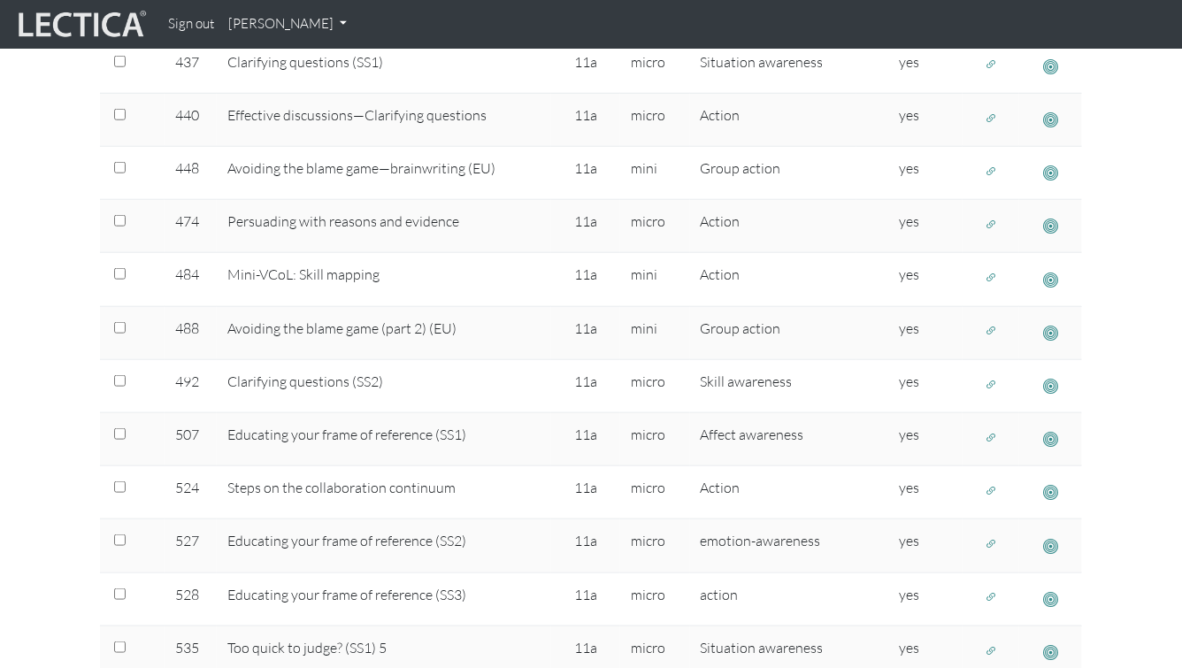
scroll to position [720, 0]
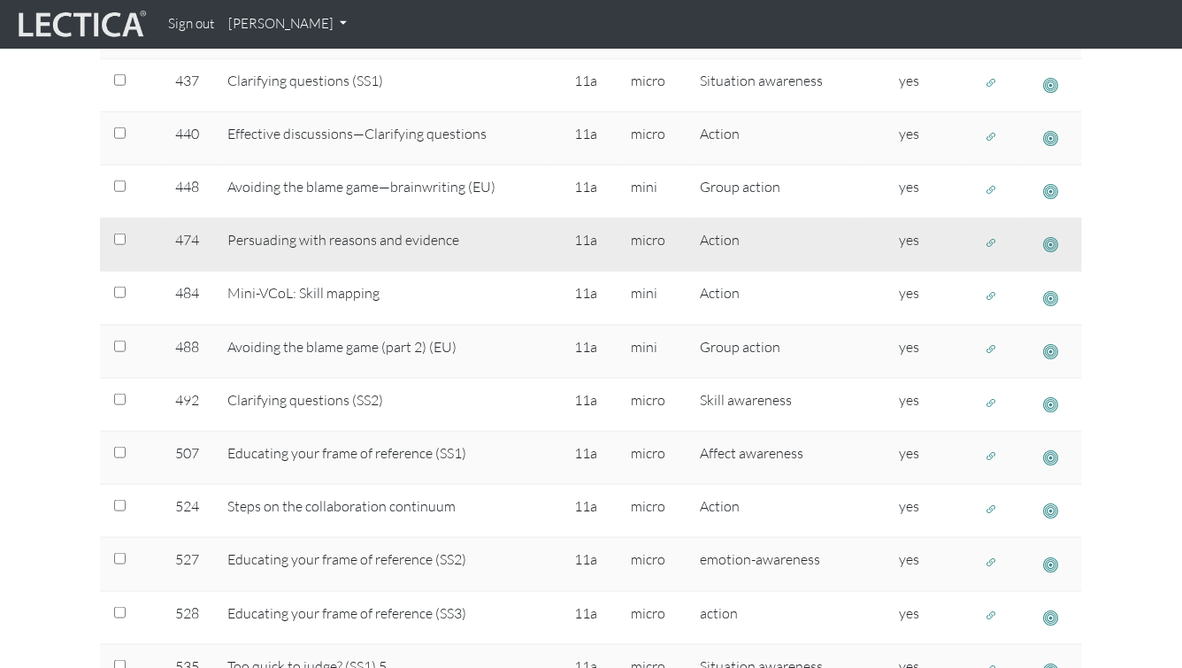
click at [1050, 244] on span "button" at bounding box center [1050, 244] width 15 height 19
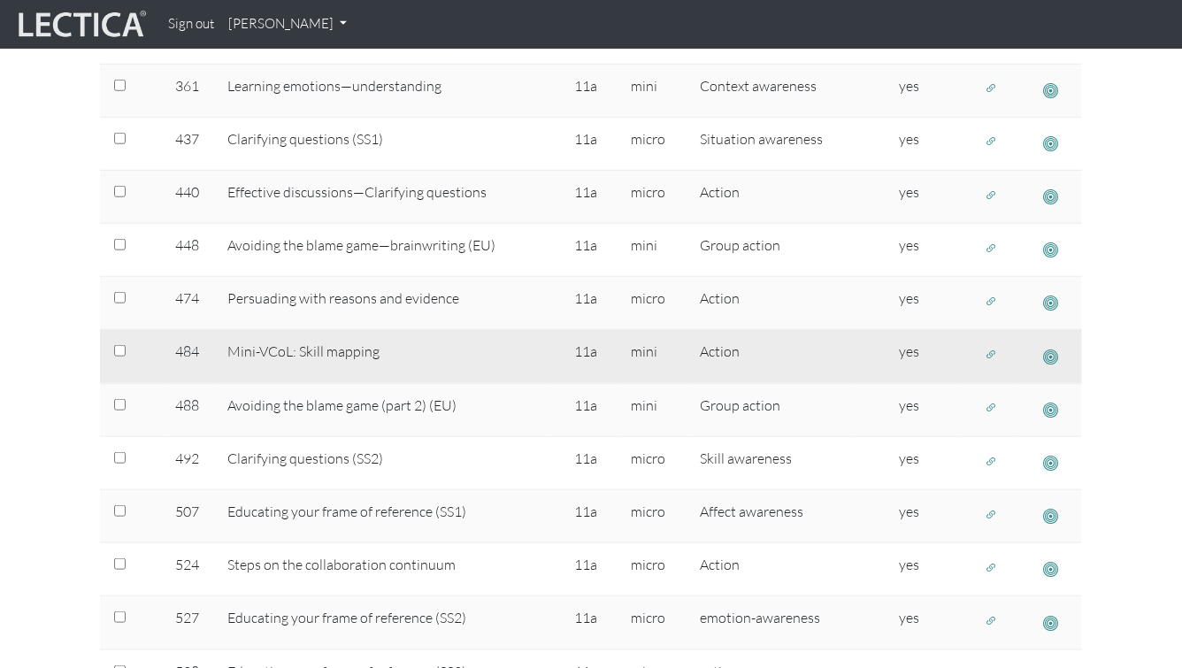
scroll to position [632, 0]
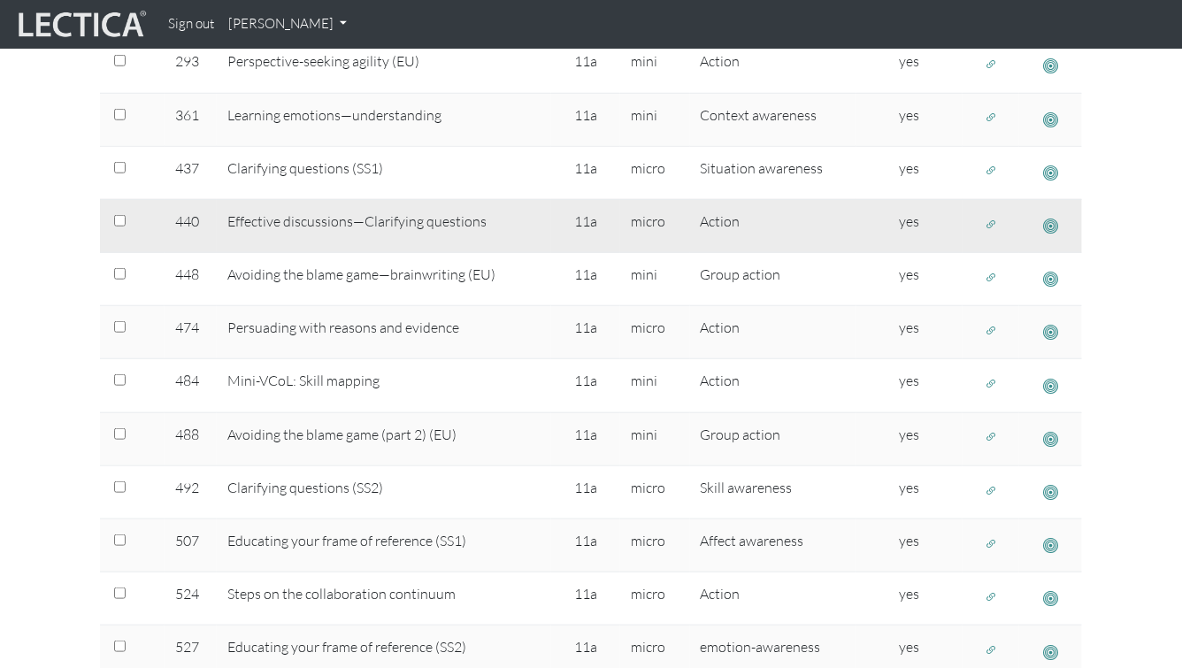
click at [1054, 223] on span "button" at bounding box center [1050, 226] width 15 height 19
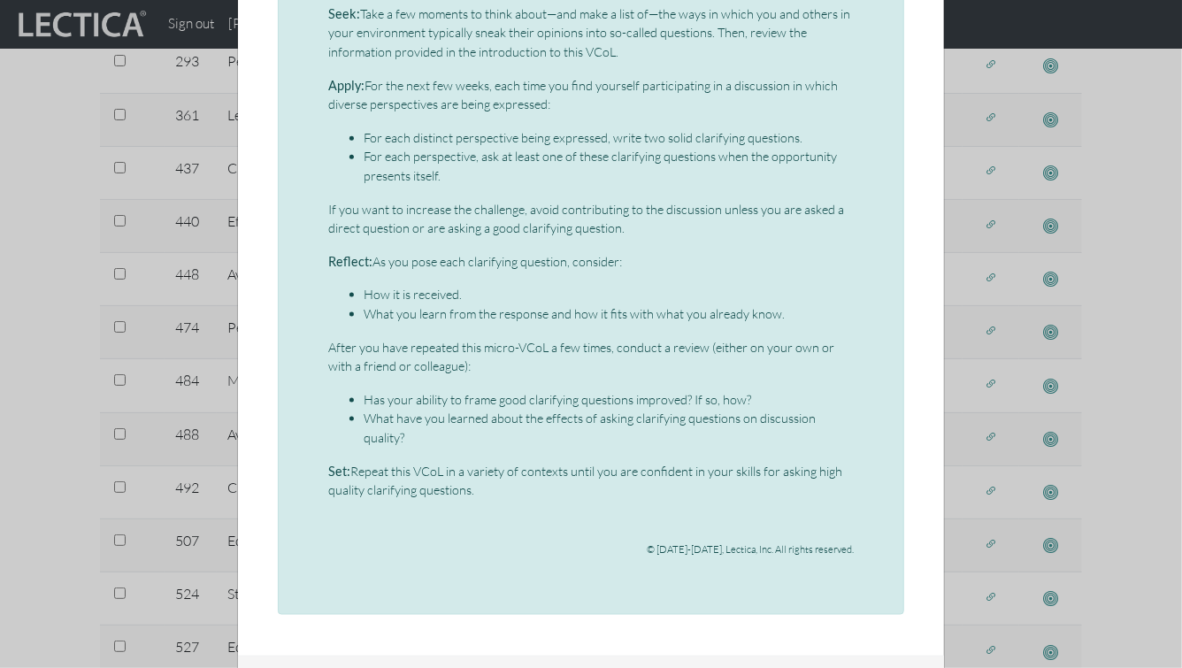
scroll to position [964, 0]
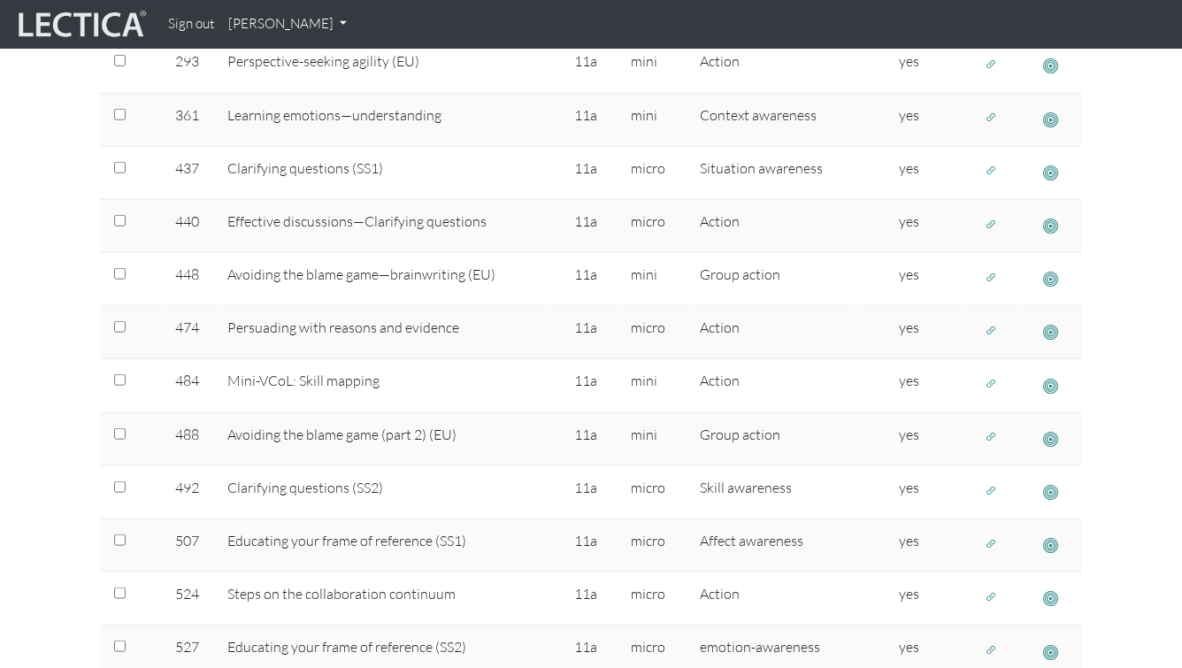
drag, startPoint x: 987, startPoint y: 222, endPoint x: 1138, endPoint y: 222, distance: 150.4
click at [1138, 222] on section "Select # rows to display 10 rows 20 rows 50 rows 100 rows 200 rows Total VCols …" at bounding box center [591, 305] width 1182 height 1193
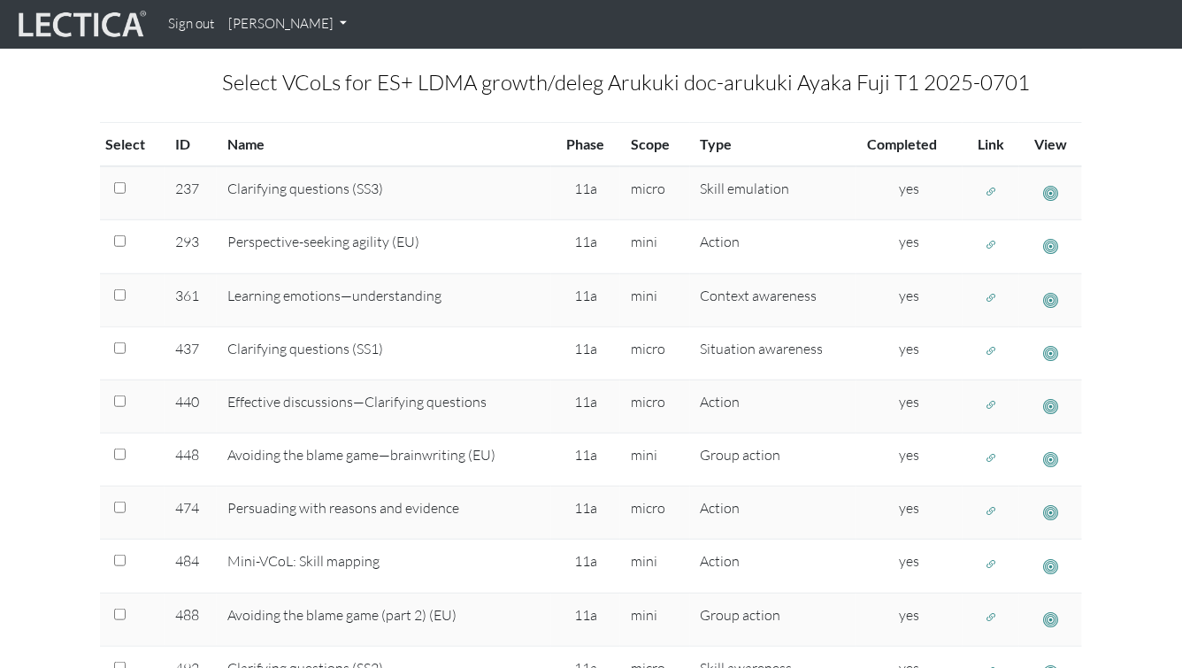
scroll to position [446, 0]
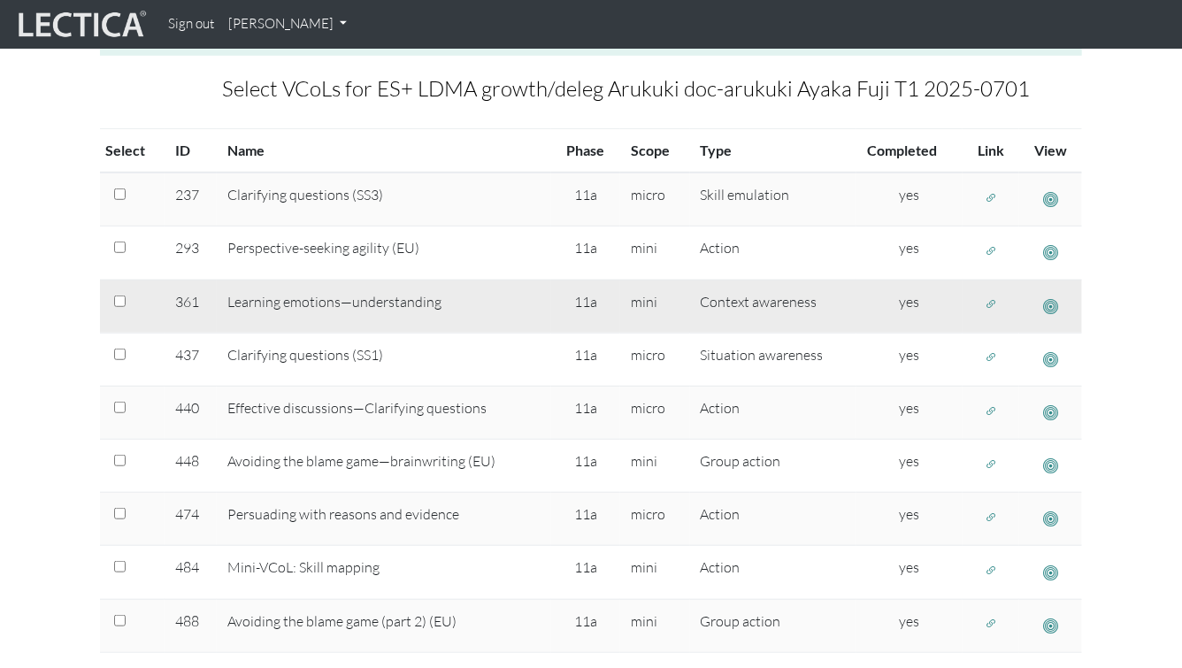
click at [1053, 301] on span "button" at bounding box center [1050, 306] width 15 height 19
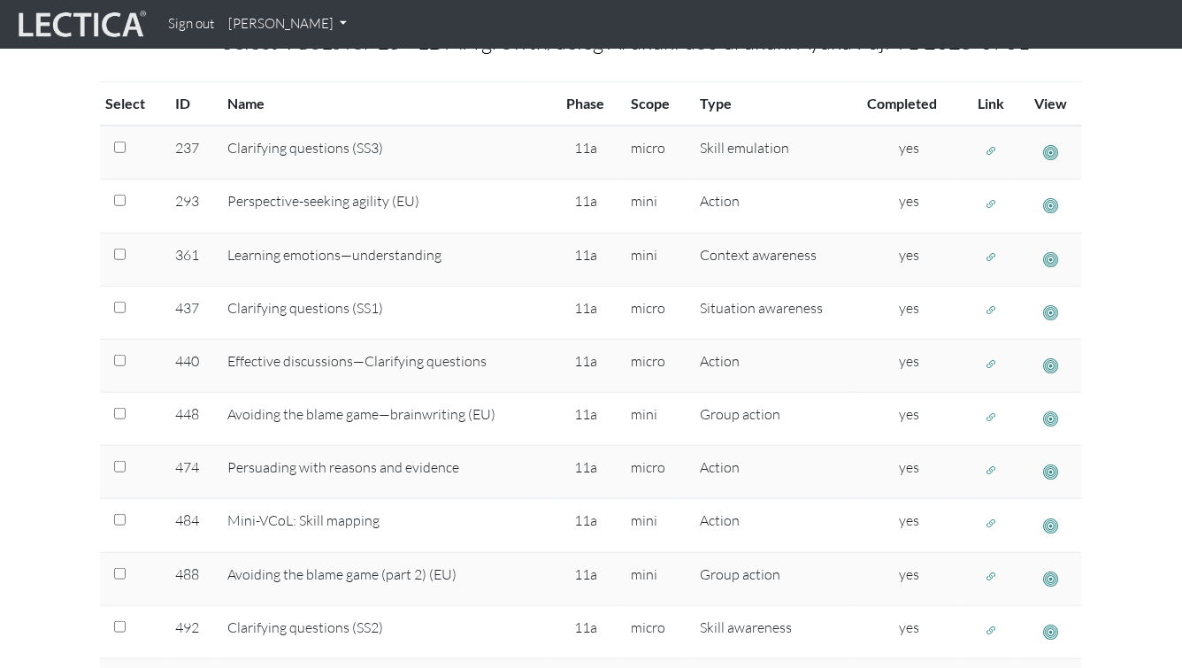
scroll to position [494, 0]
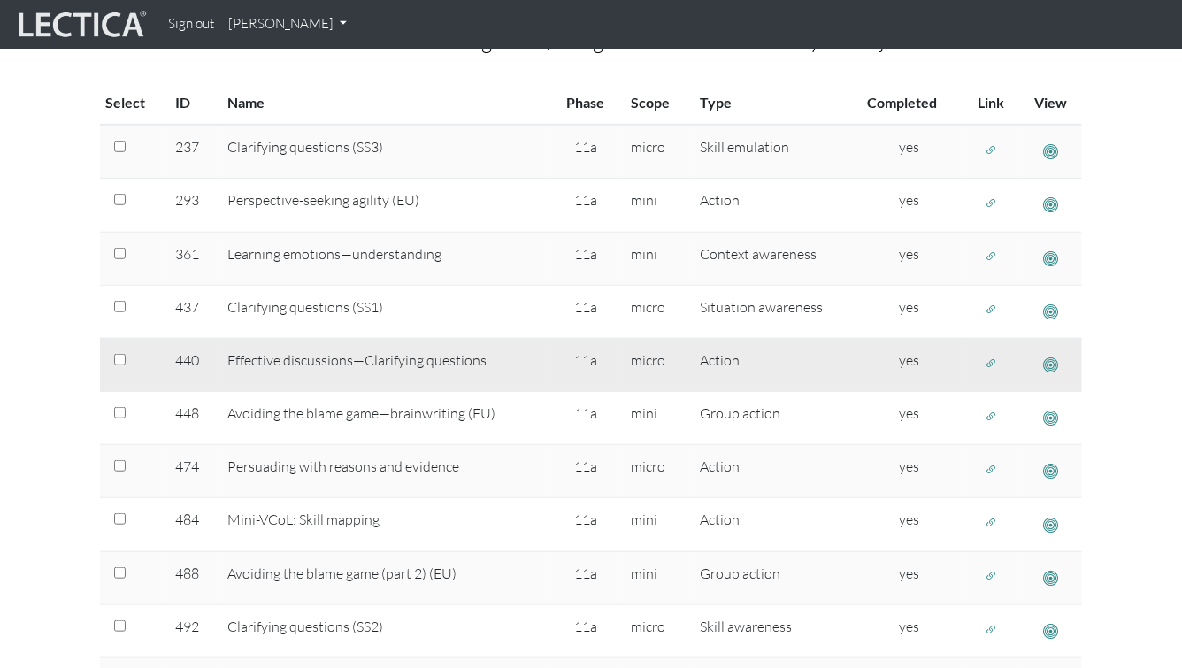
click at [1047, 366] on span "button" at bounding box center [1050, 365] width 15 height 19
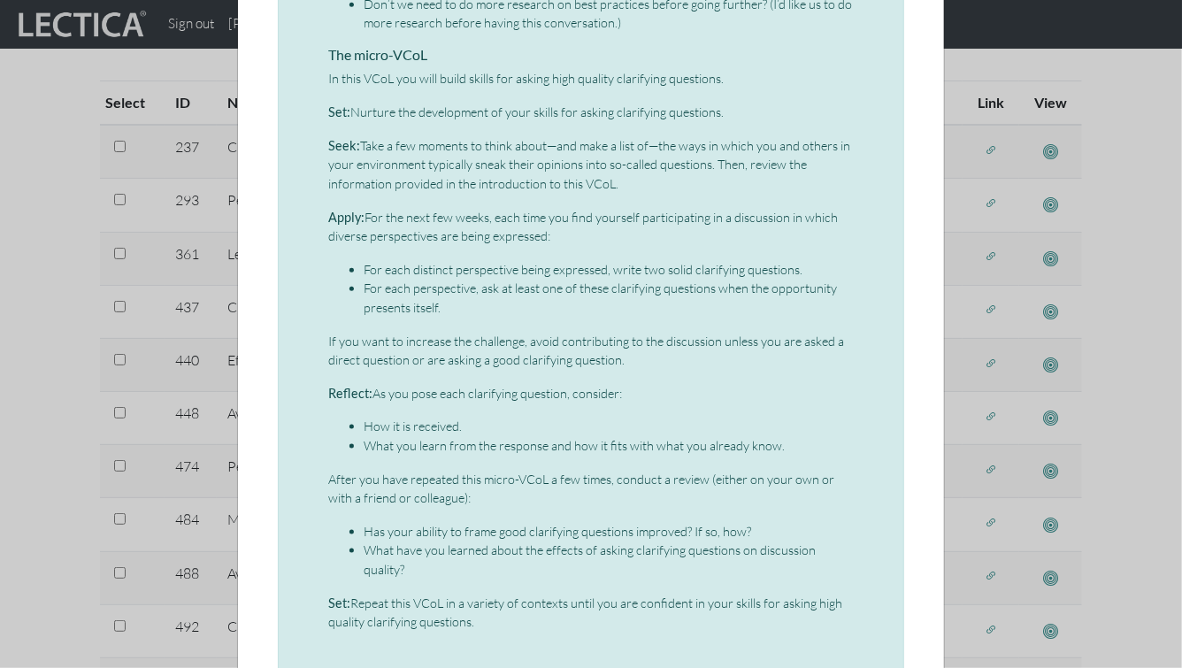
scroll to position [727, 0]
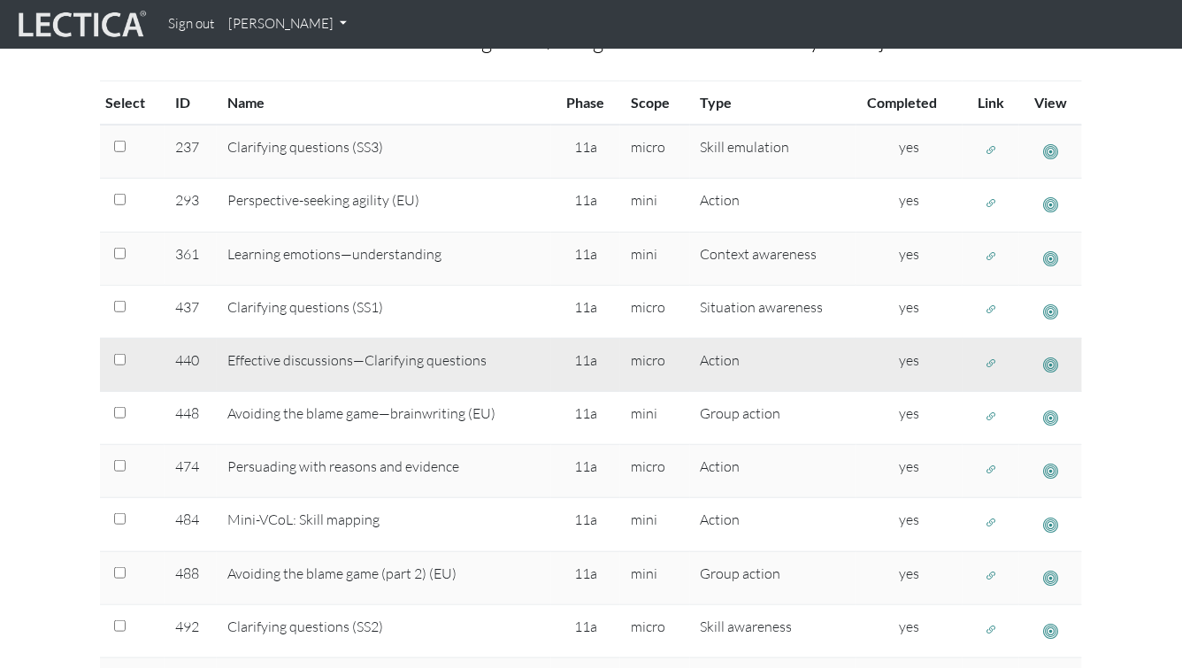
click at [990, 360] on span "button" at bounding box center [991, 363] width 12 height 15
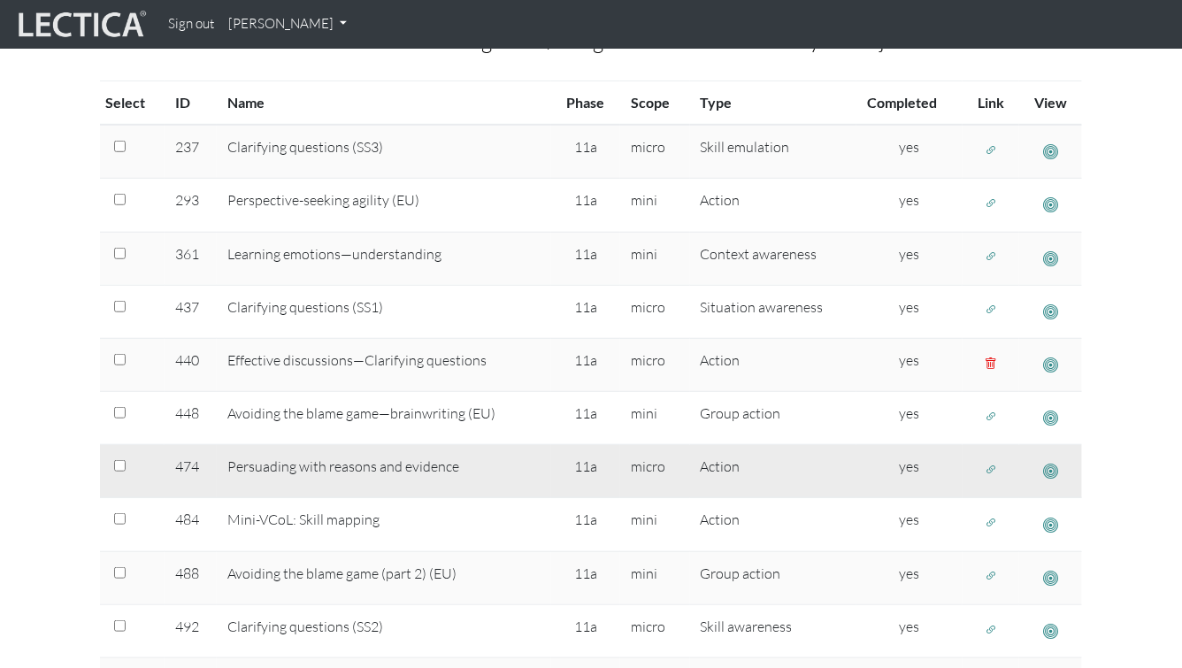
click at [1059, 465] on button "button" at bounding box center [1050, 471] width 31 height 31
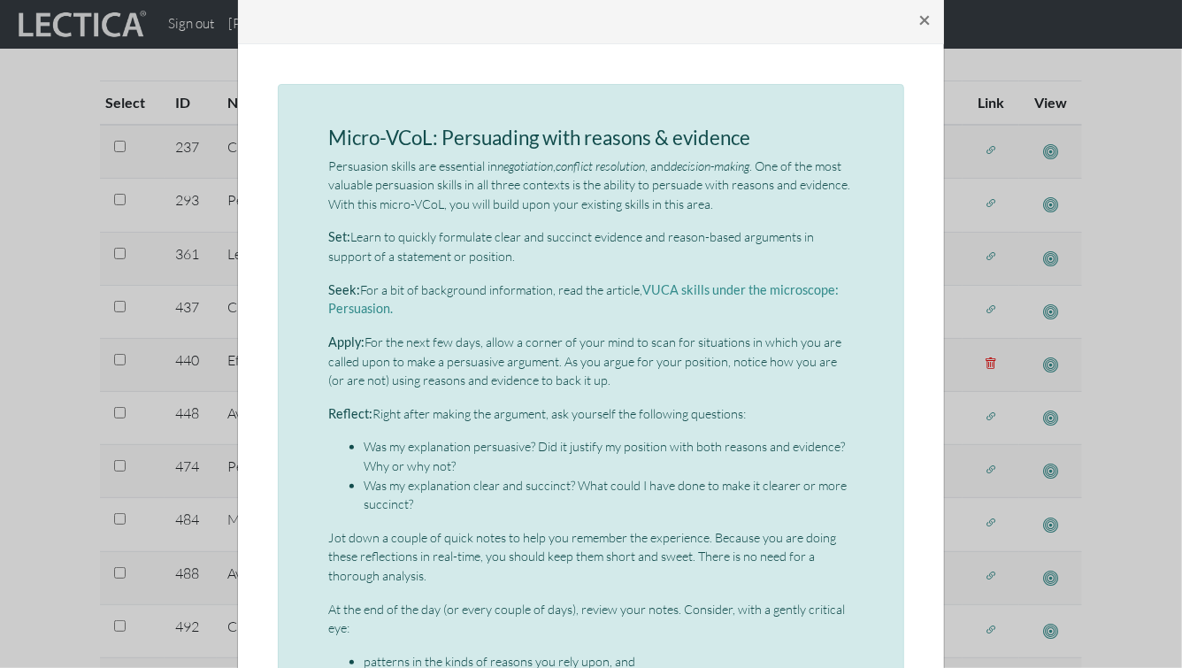
scroll to position [353, 0]
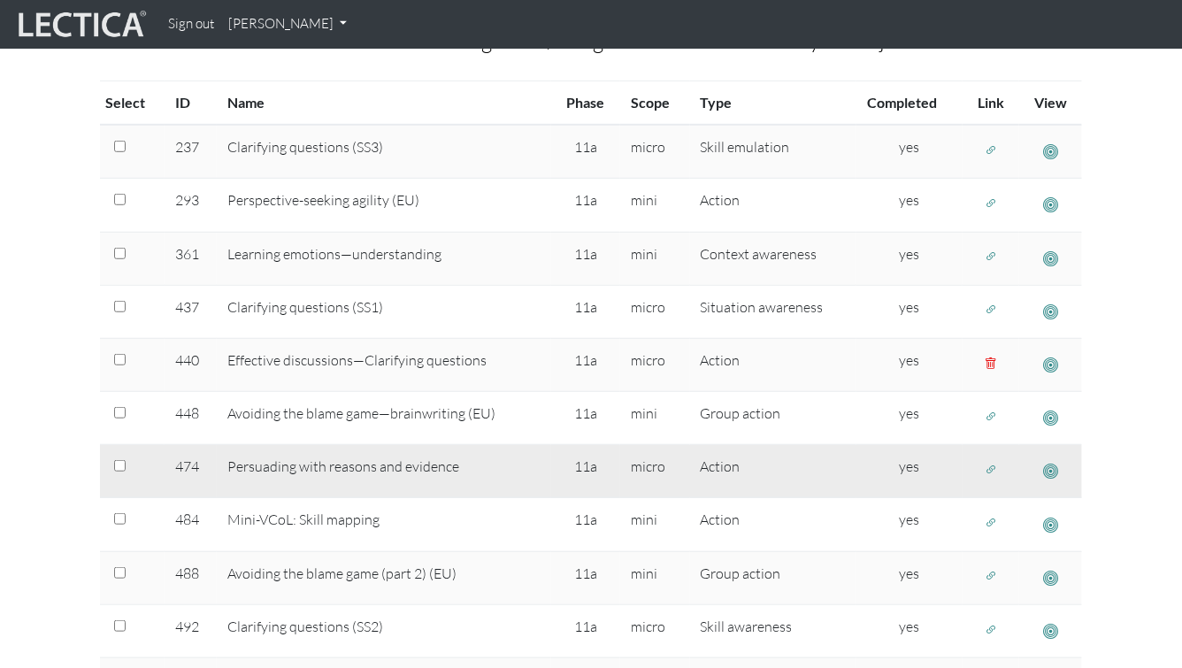
click at [985, 469] on span "button" at bounding box center [991, 469] width 12 height 15
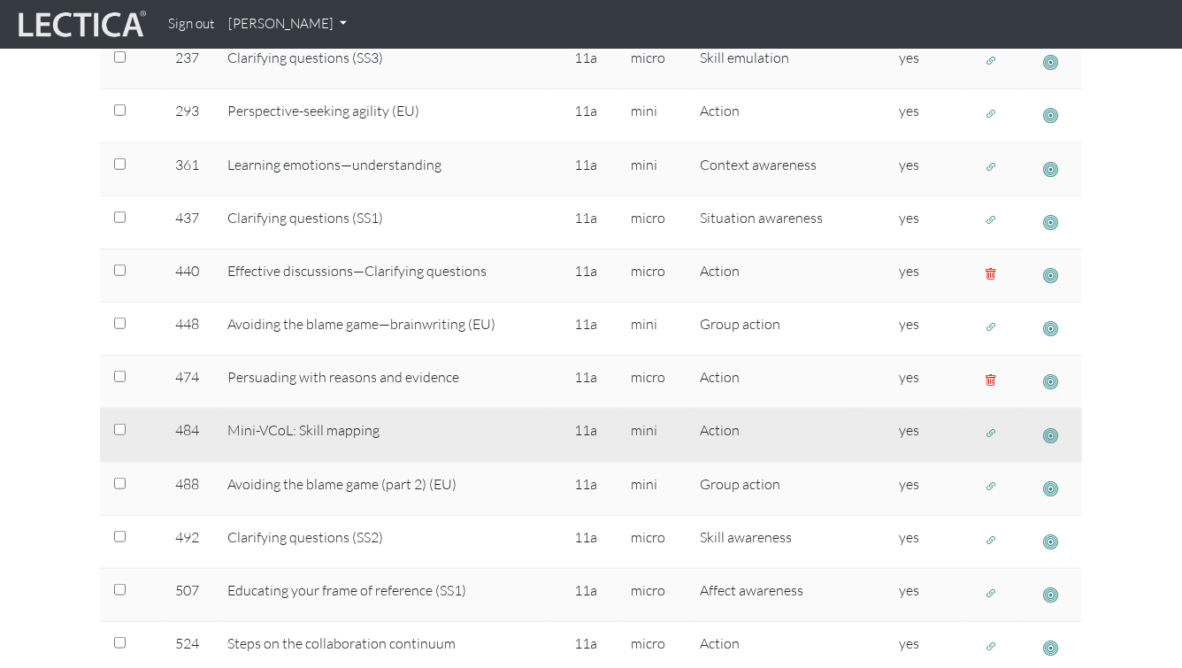
scroll to position [668, 0]
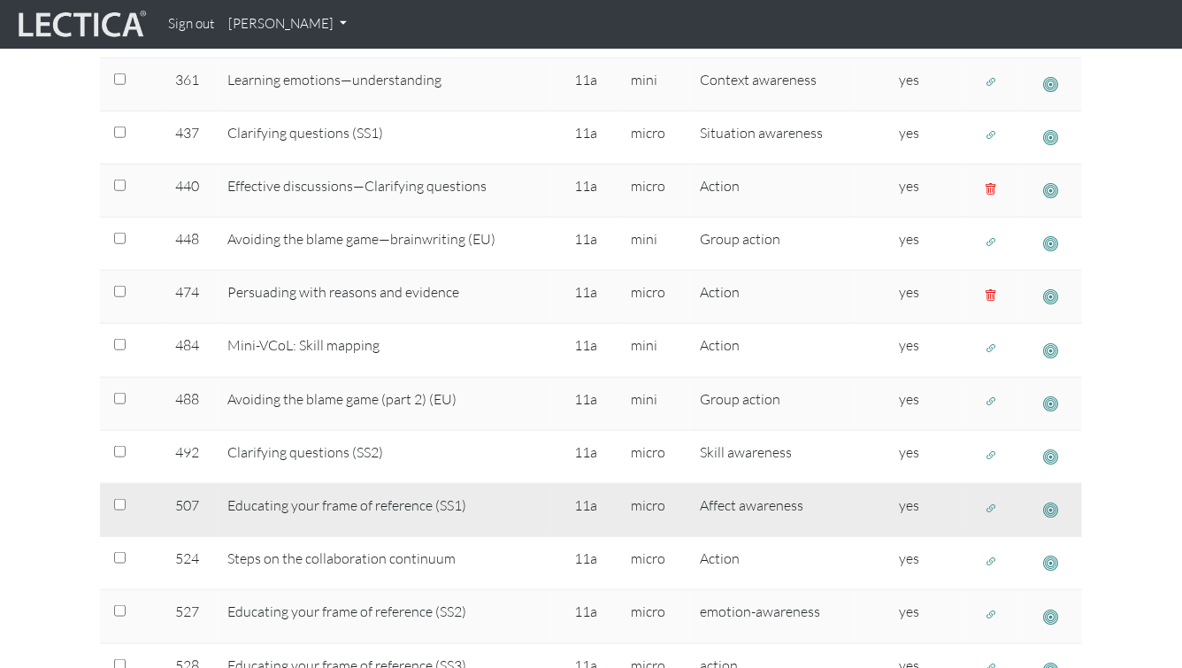
click at [1046, 508] on span "button" at bounding box center [1050, 510] width 15 height 19
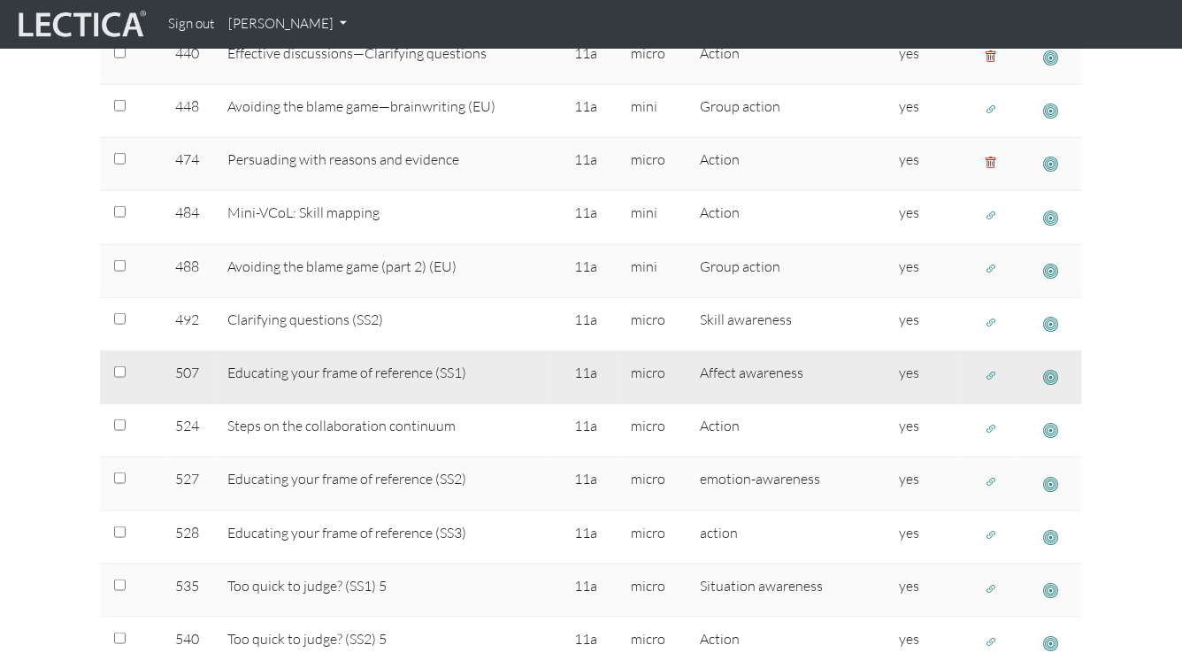
scroll to position [802, 0]
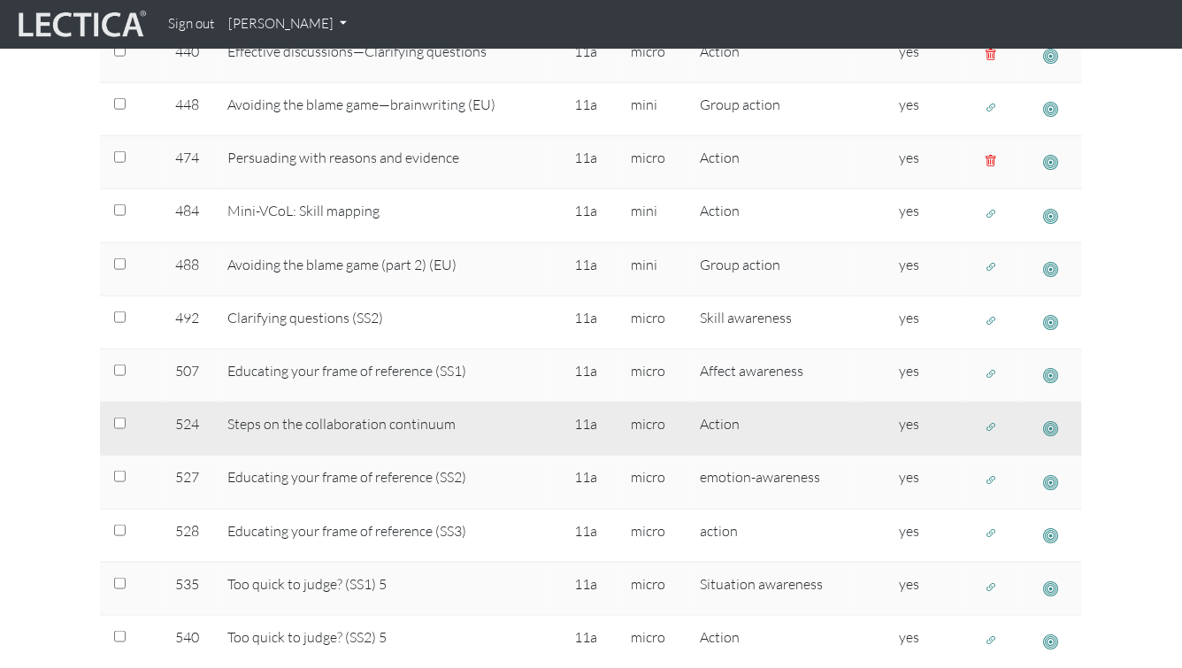
click at [1054, 420] on span "button" at bounding box center [1050, 428] width 15 height 19
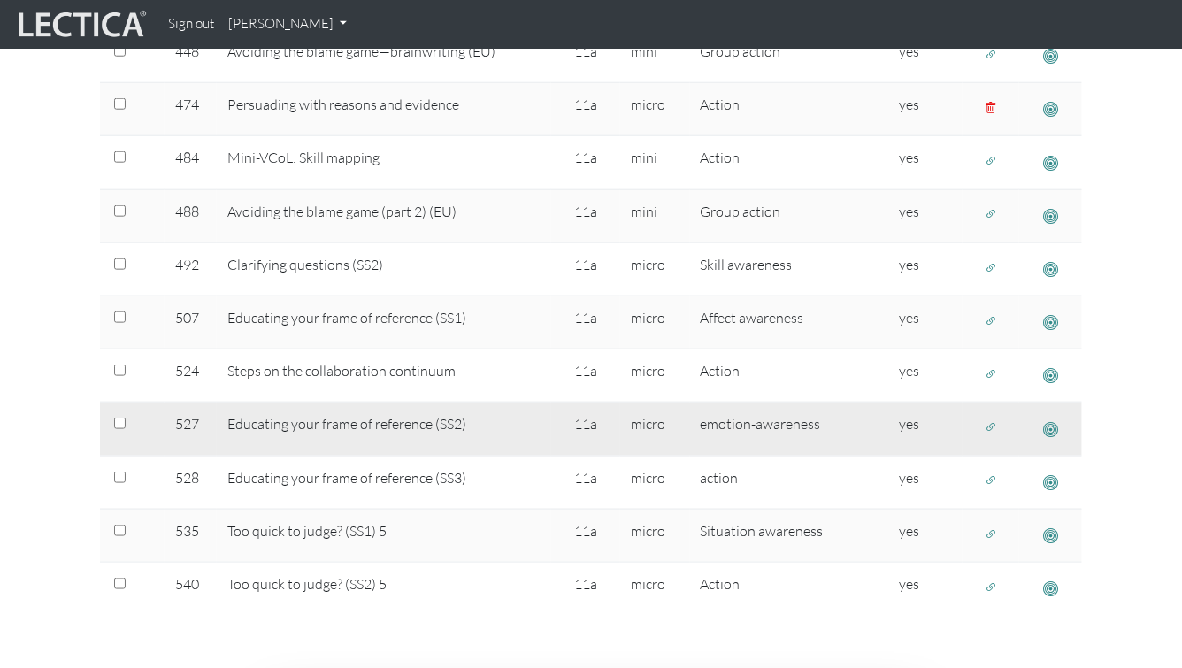
scroll to position [857, 0]
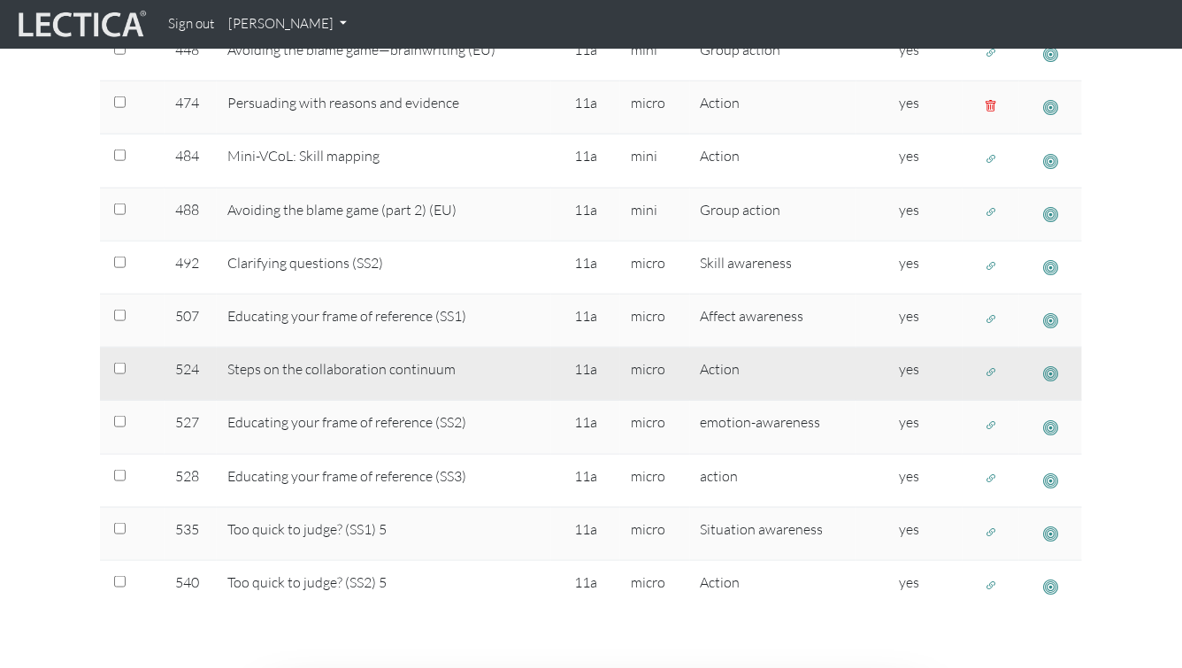
click at [1050, 366] on span "button" at bounding box center [1050, 373] width 15 height 19
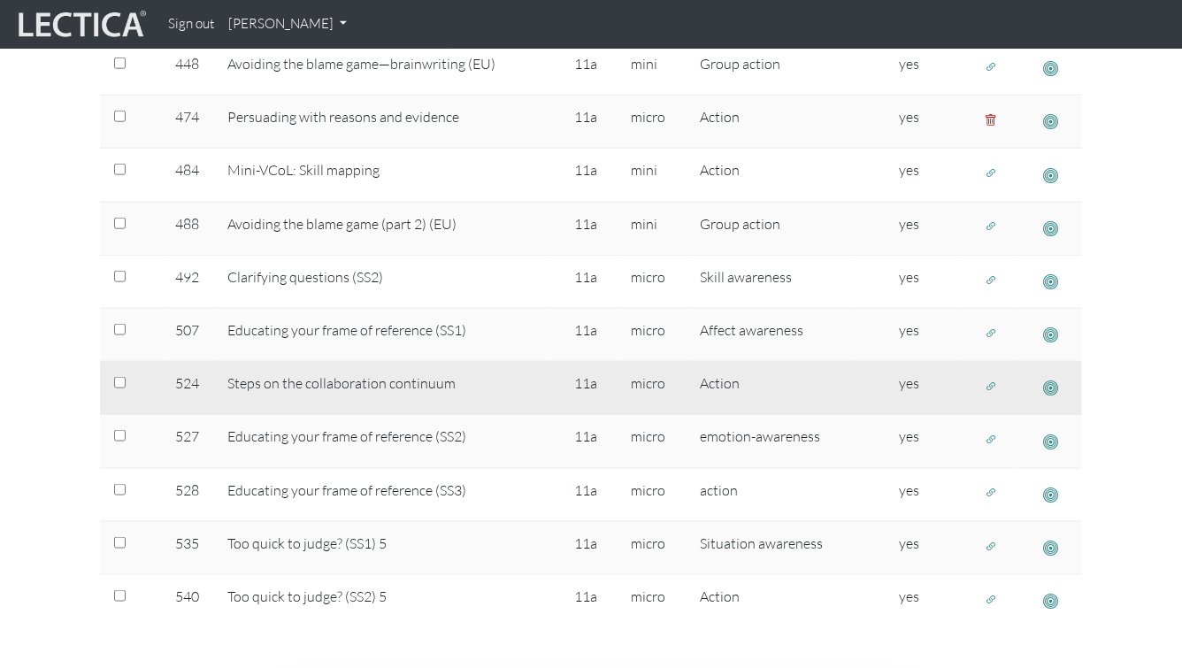
scroll to position [842, 0]
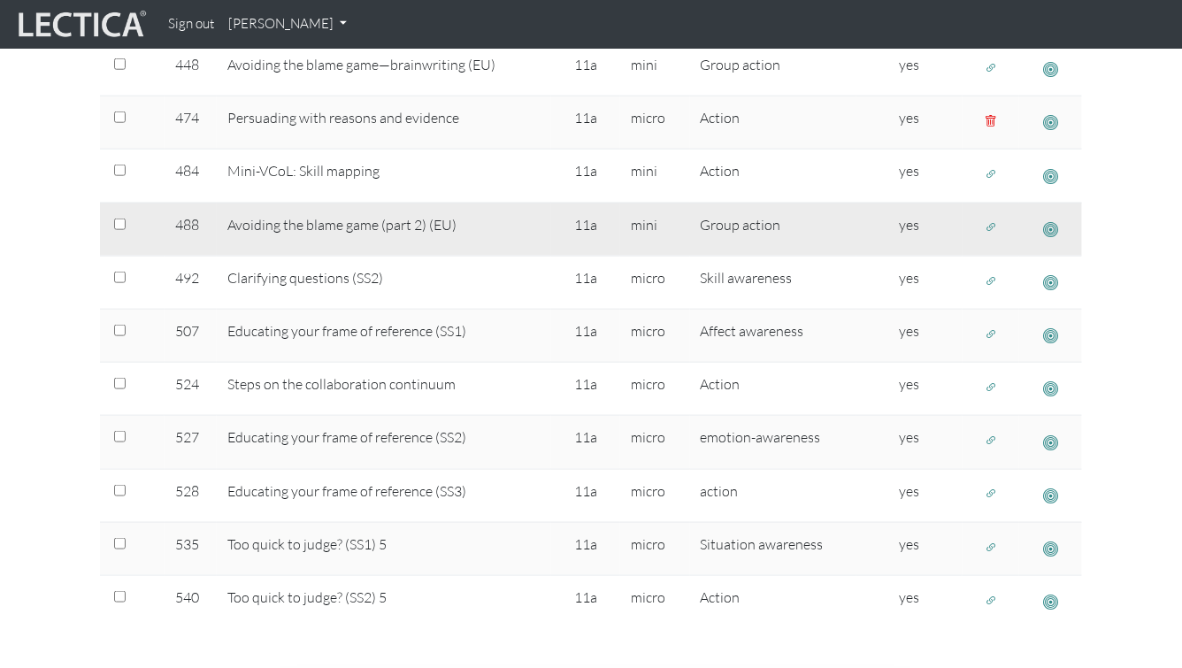
click at [1052, 220] on span "button" at bounding box center [1050, 229] width 15 height 19
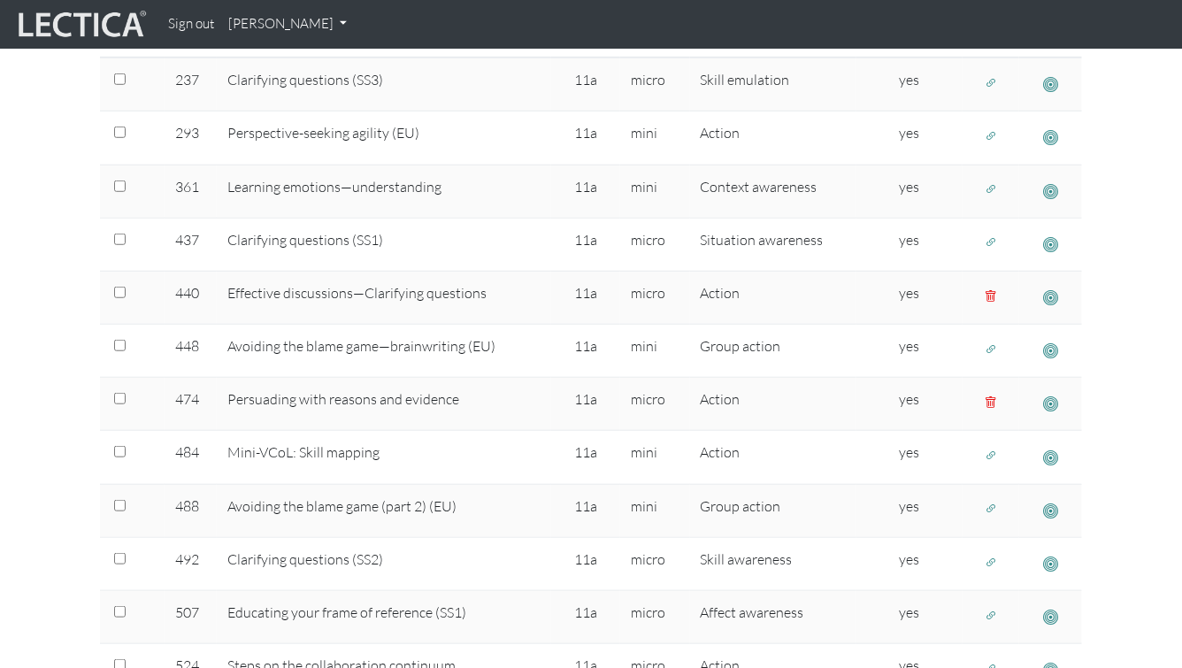
scroll to position [556, 0]
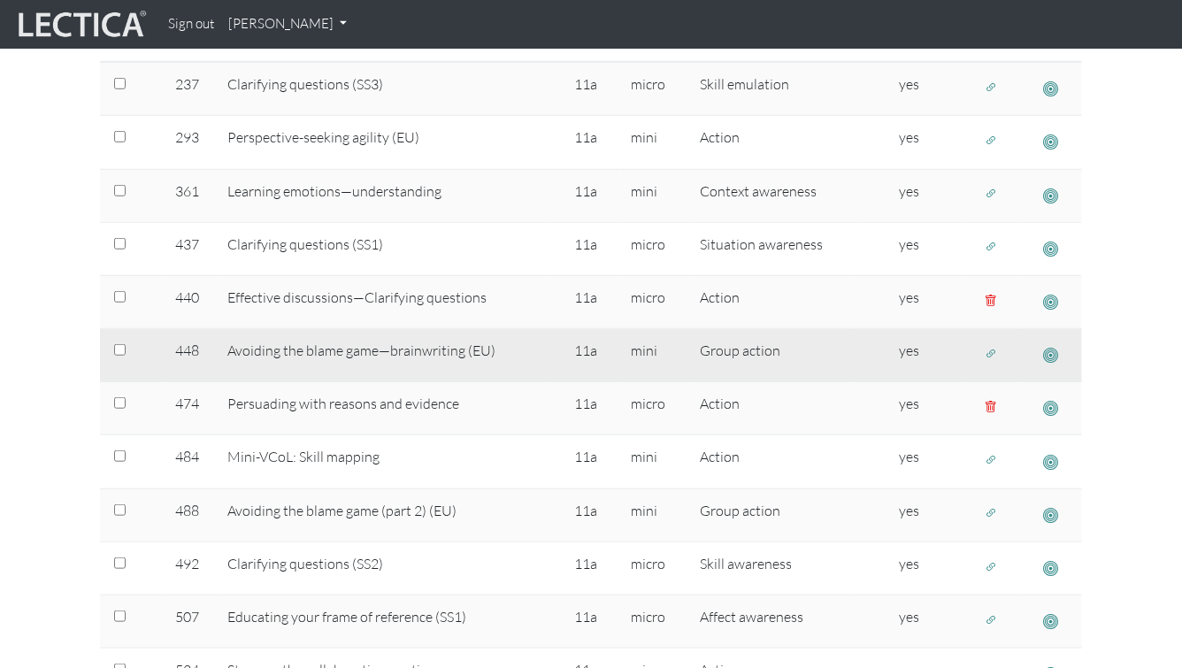
click at [1054, 349] on span "button" at bounding box center [1050, 355] width 15 height 19
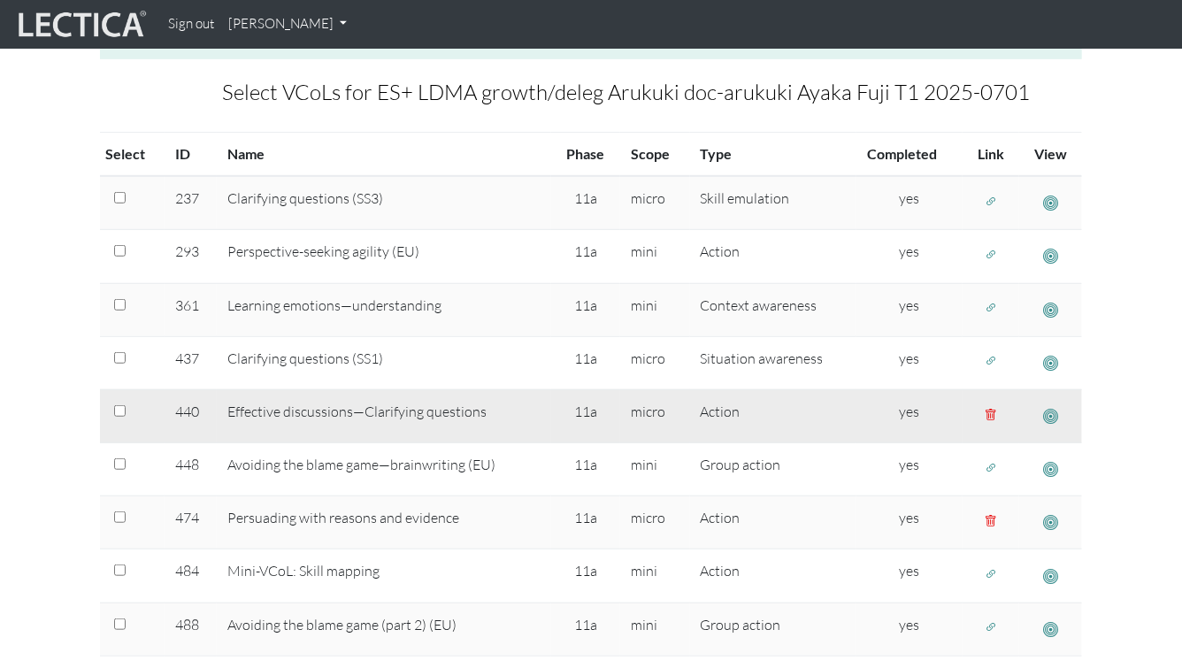
scroll to position [435, 0]
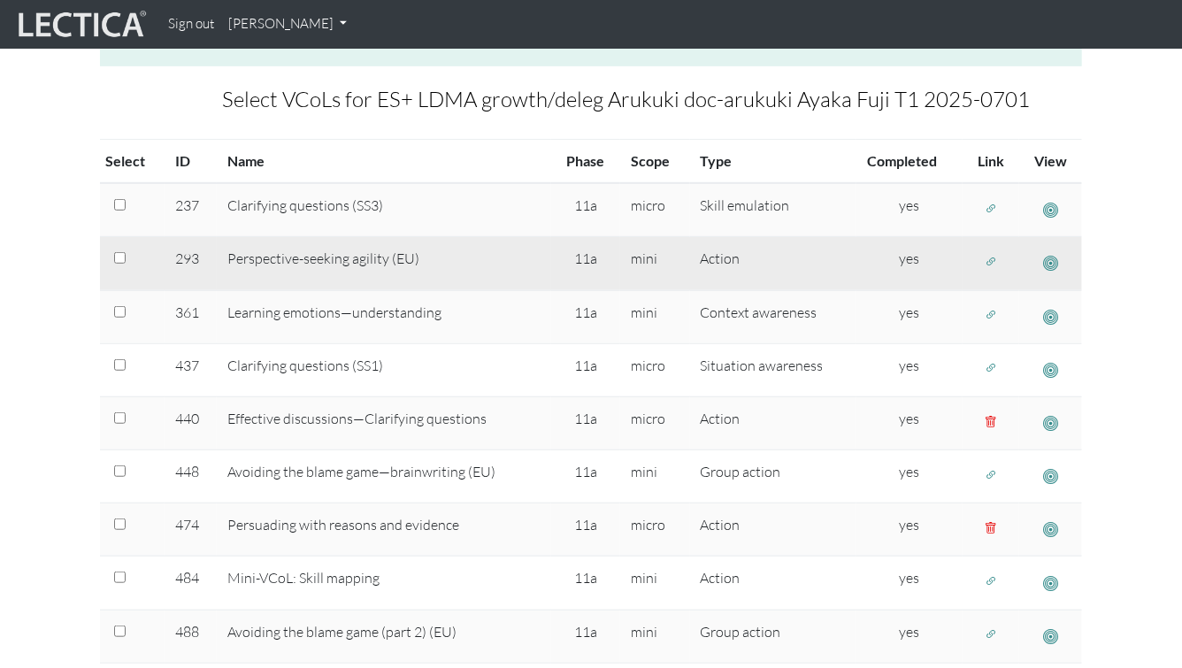
click at [1062, 252] on button "button" at bounding box center [1050, 263] width 31 height 31
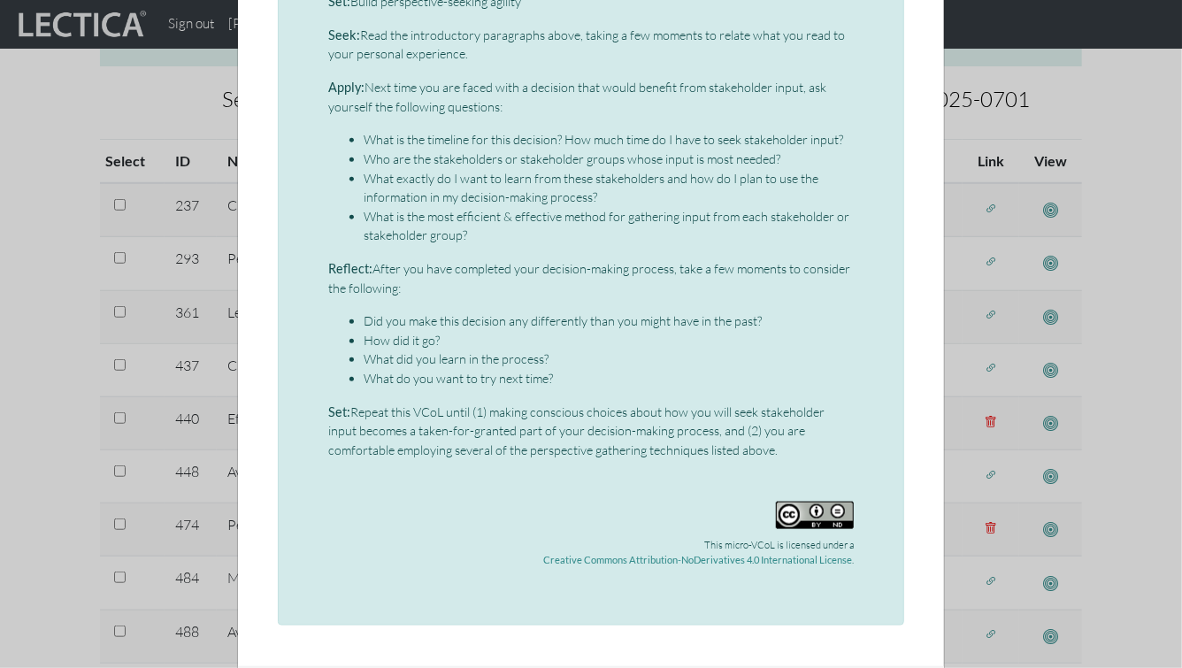
scroll to position [792, 0]
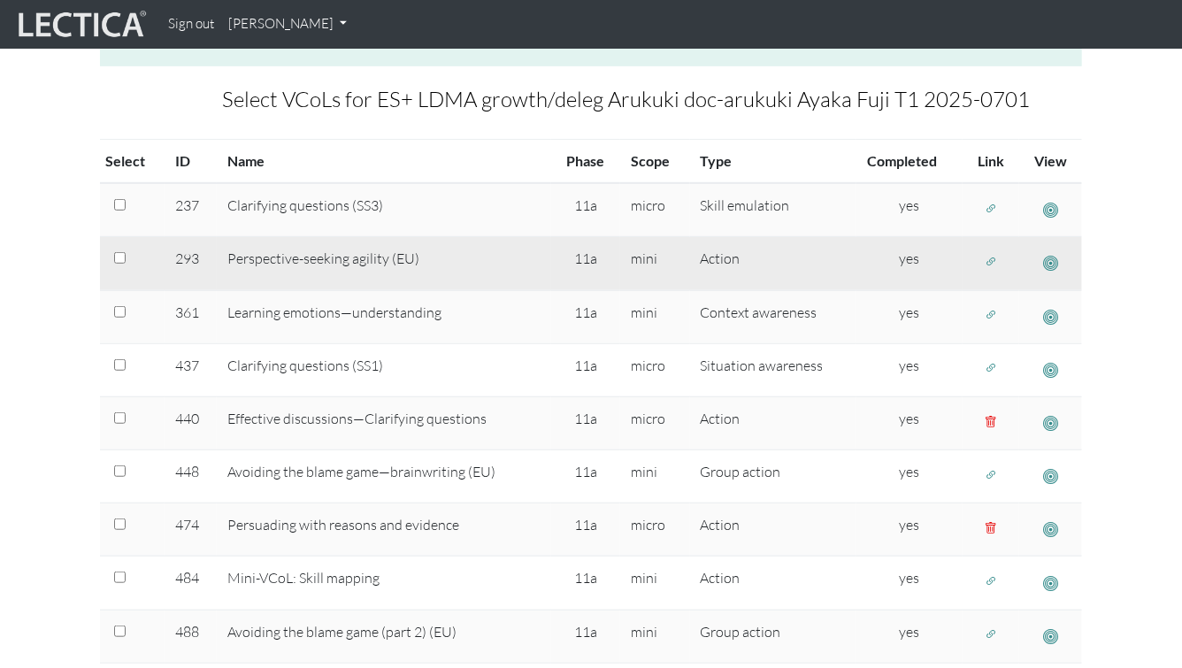
click at [991, 258] on span "button" at bounding box center [991, 261] width 12 height 15
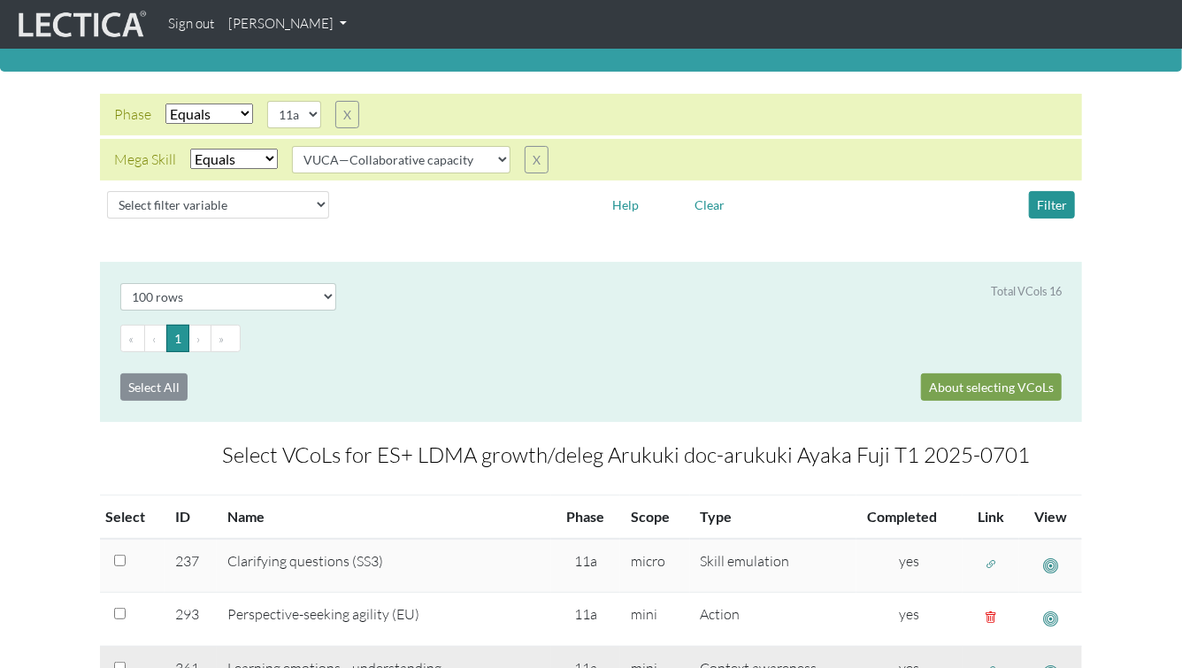
scroll to position [0, 0]
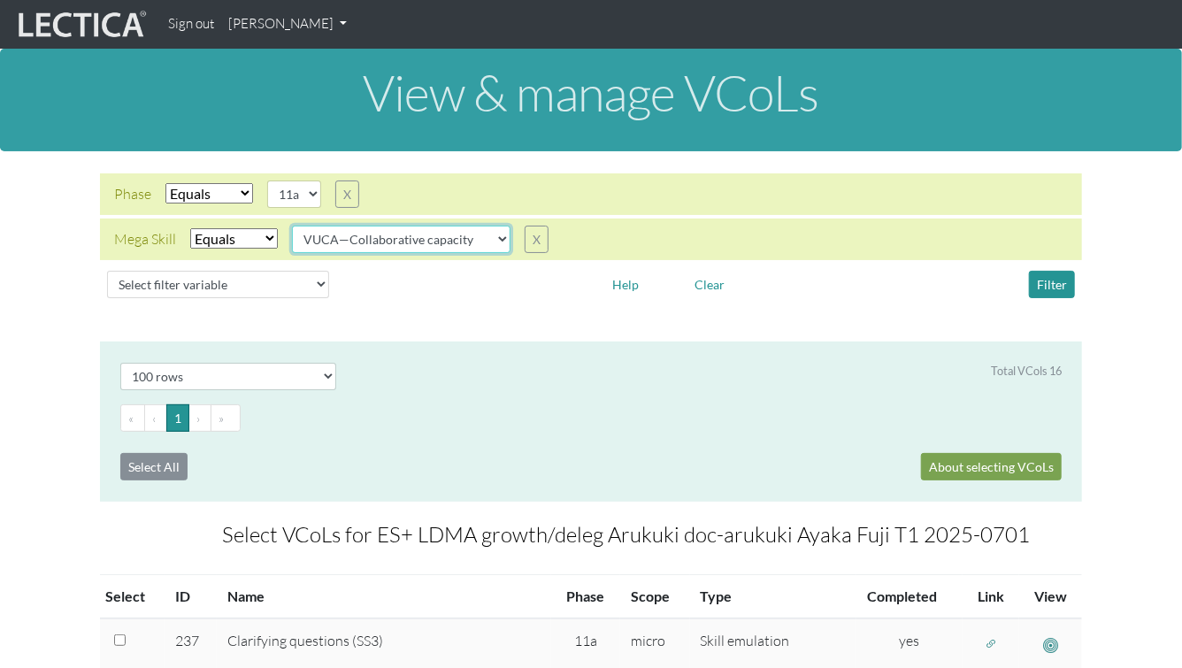
click at [476, 241] on select "VUCA—Collaborative capacity VUCA—Contextual thinking VUCA—Decision-making proce…" at bounding box center [401, 239] width 218 height 27
select select "VUCA—Contextual thinking"
click at [293, 226] on select "VUCA—Collaborative capacity VUCA—Contextual thinking VUCA—Decision-making proce…" at bounding box center [401, 239] width 218 height 27
click at [1053, 280] on button "Filter" at bounding box center [1052, 284] width 46 height 27
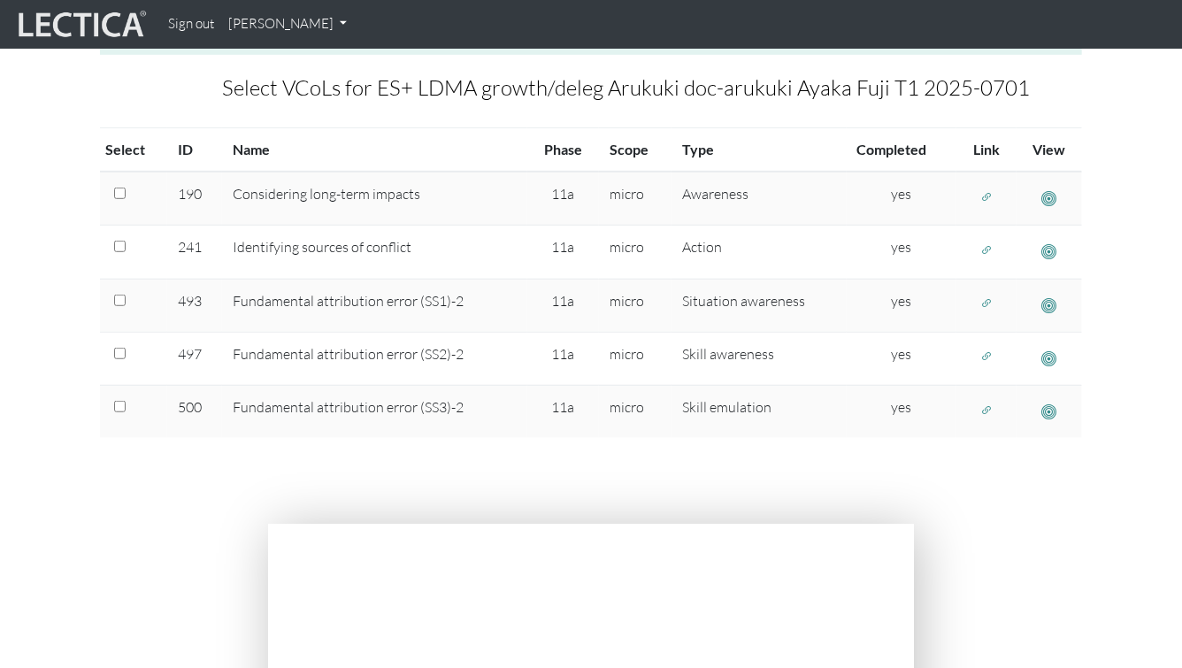
scroll to position [451, 0]
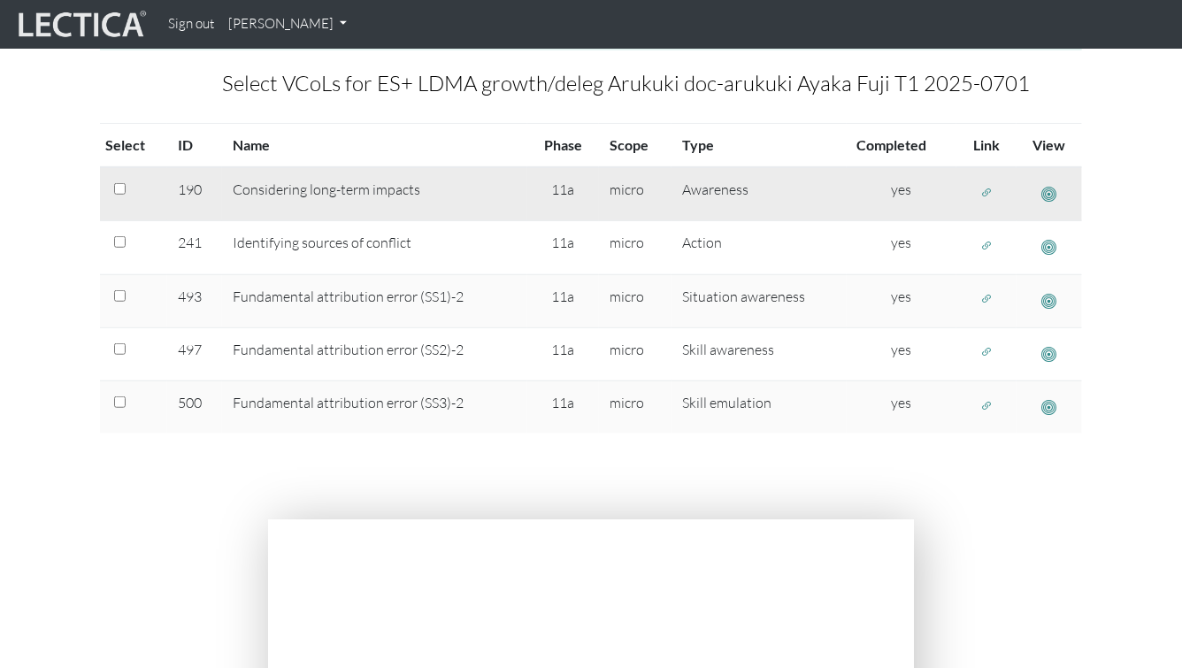
click at [1053, 188] on span "button" at bounding box center [1049, 194] width 15 height 19
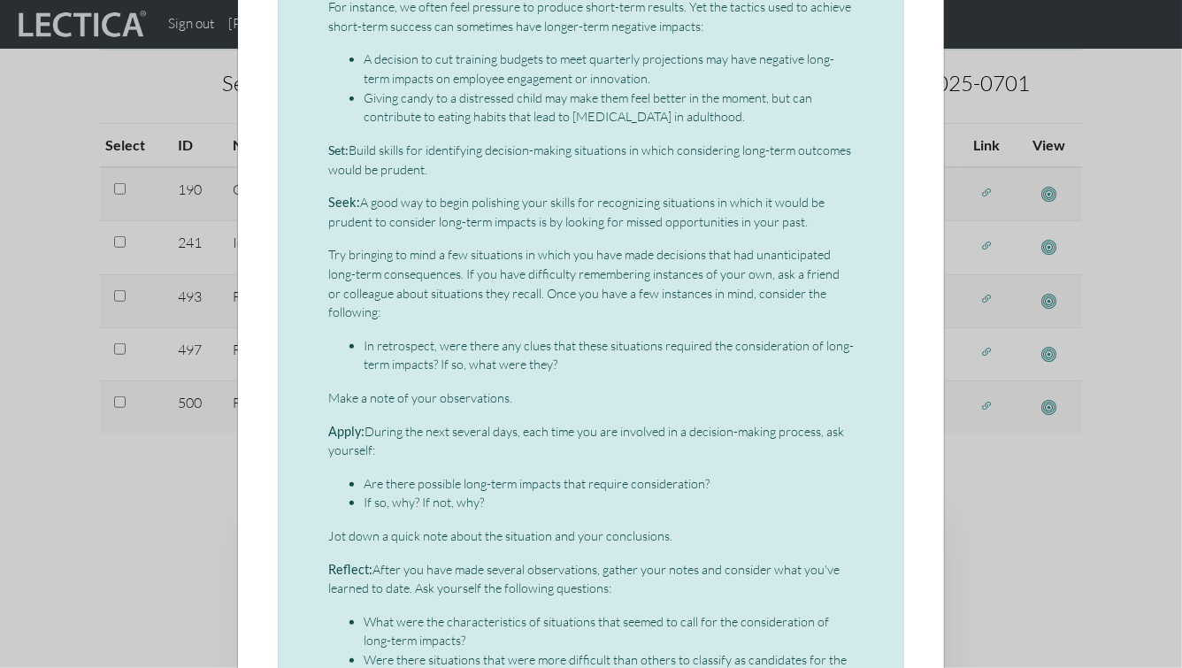
scroll to position [0, 0]
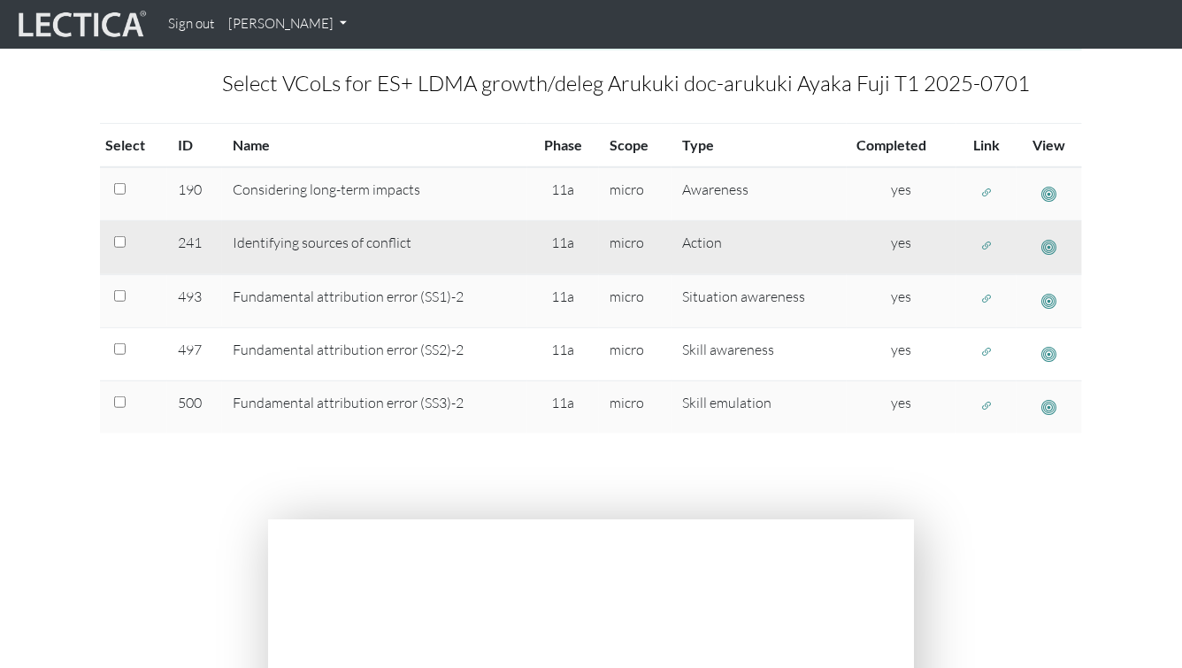
click at [1054, 245] on span "button" at bounding box center [1049, 247] width 15 height 19
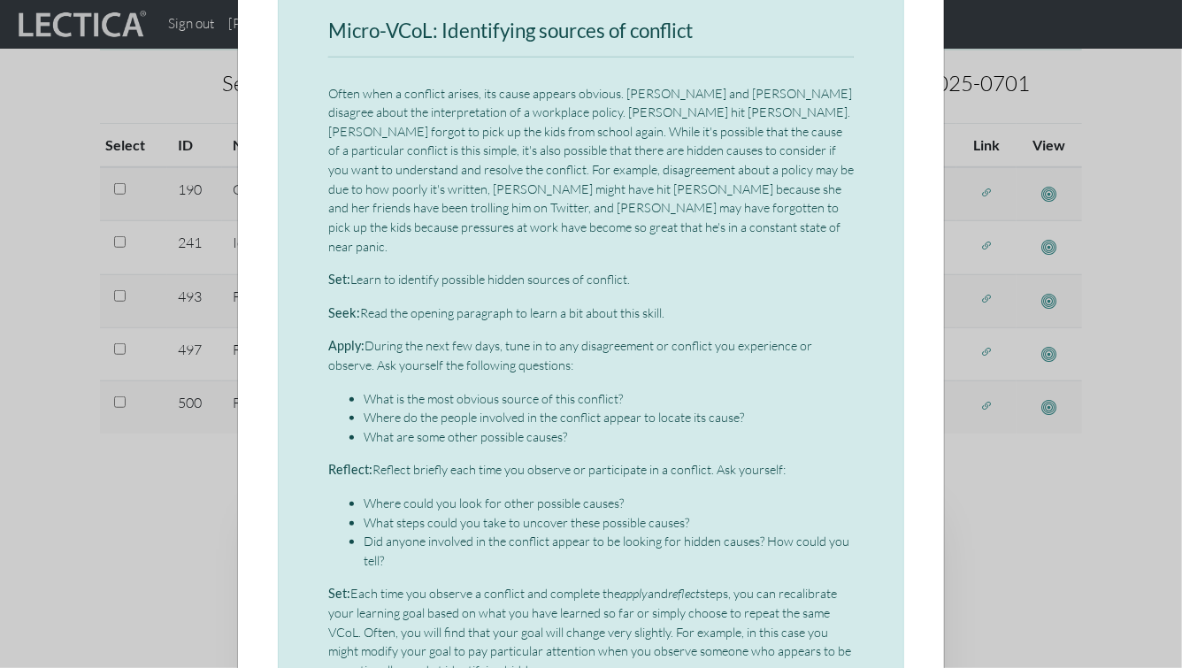
scroll to position [171, 0]
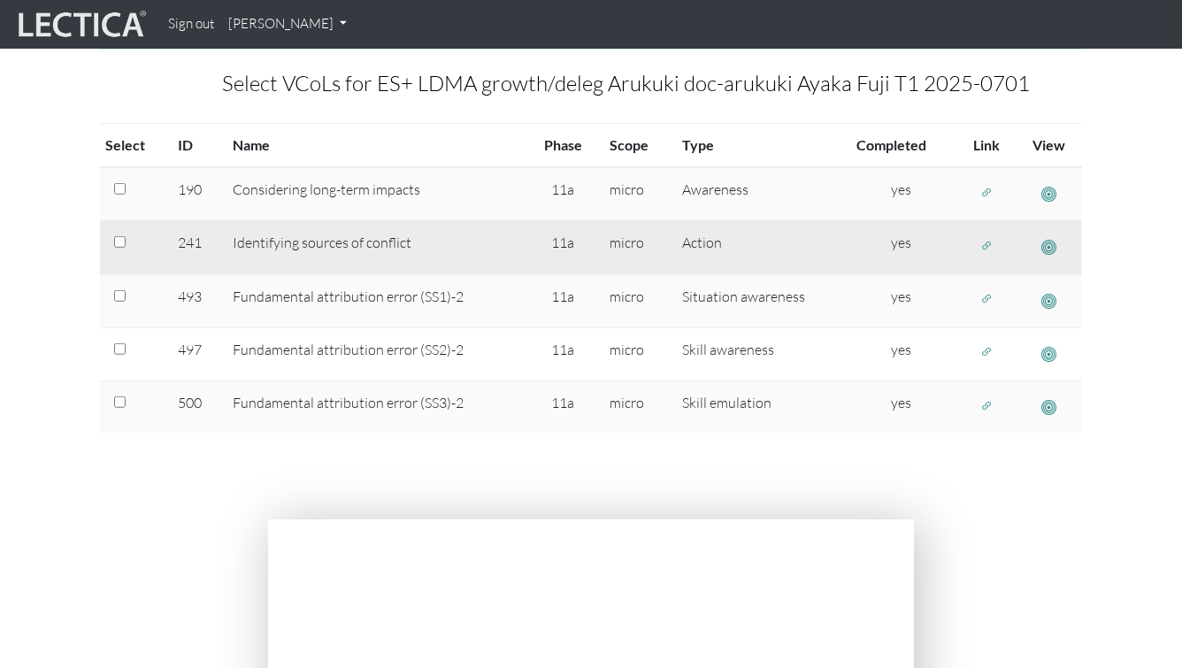
click at [984, 244] on span "button" at bounding box center [986, 245] width 12 height 15
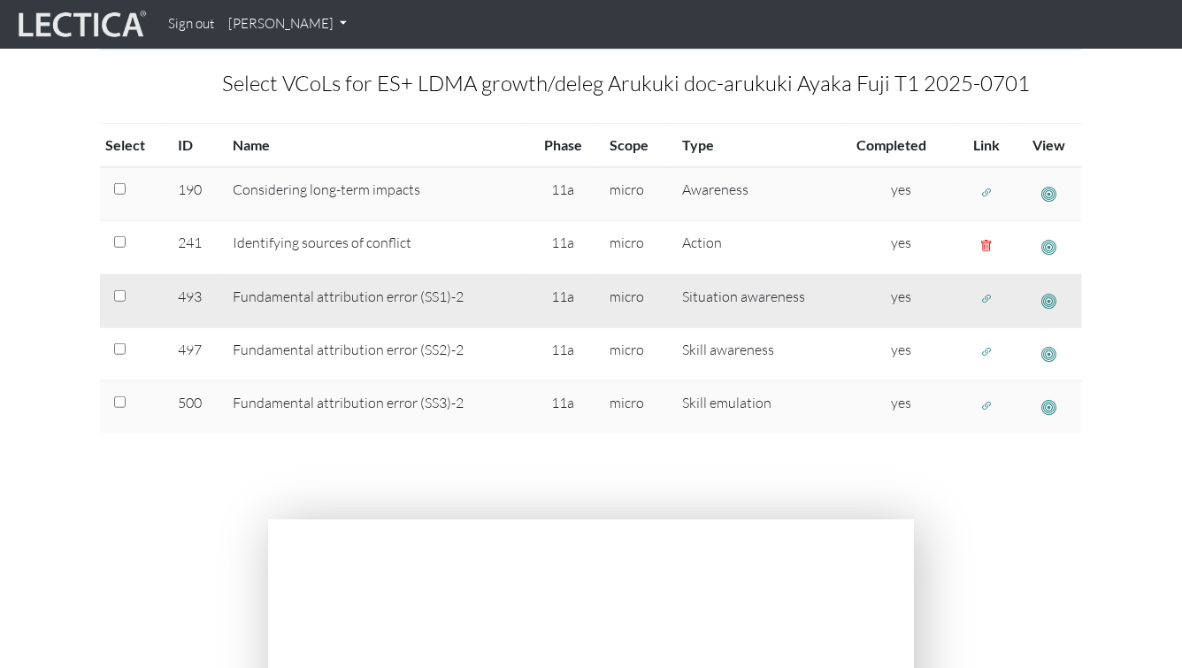
click at [984, 295] on span "button" at bounding box center [986, 299] width 12 height 15
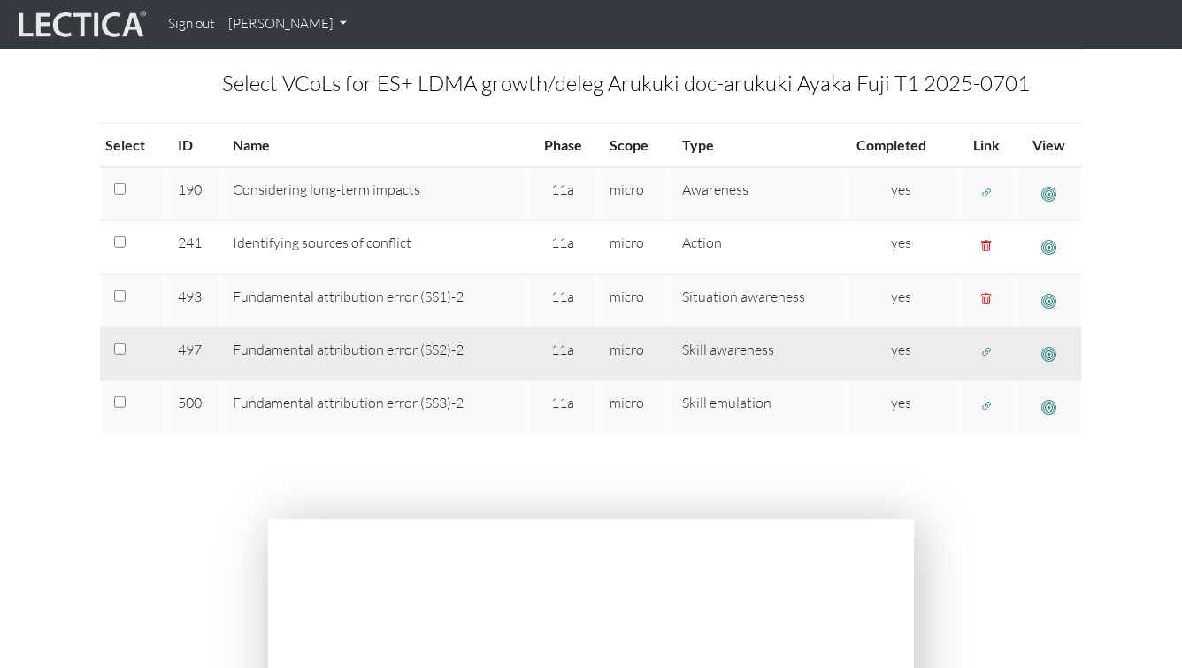
click at [989, 352] on span "button" at bounding box center [986, 352] width 12 height 15
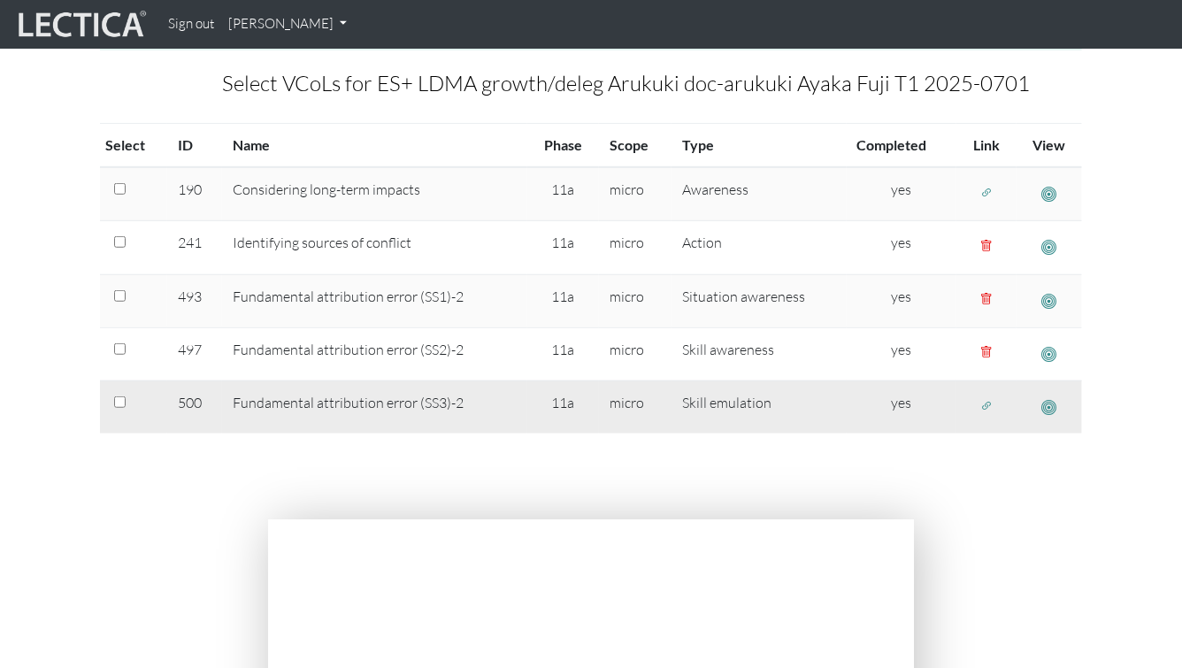
click at [985, 404] on span "button" at bounding box center [986, 405] width 12 height 15
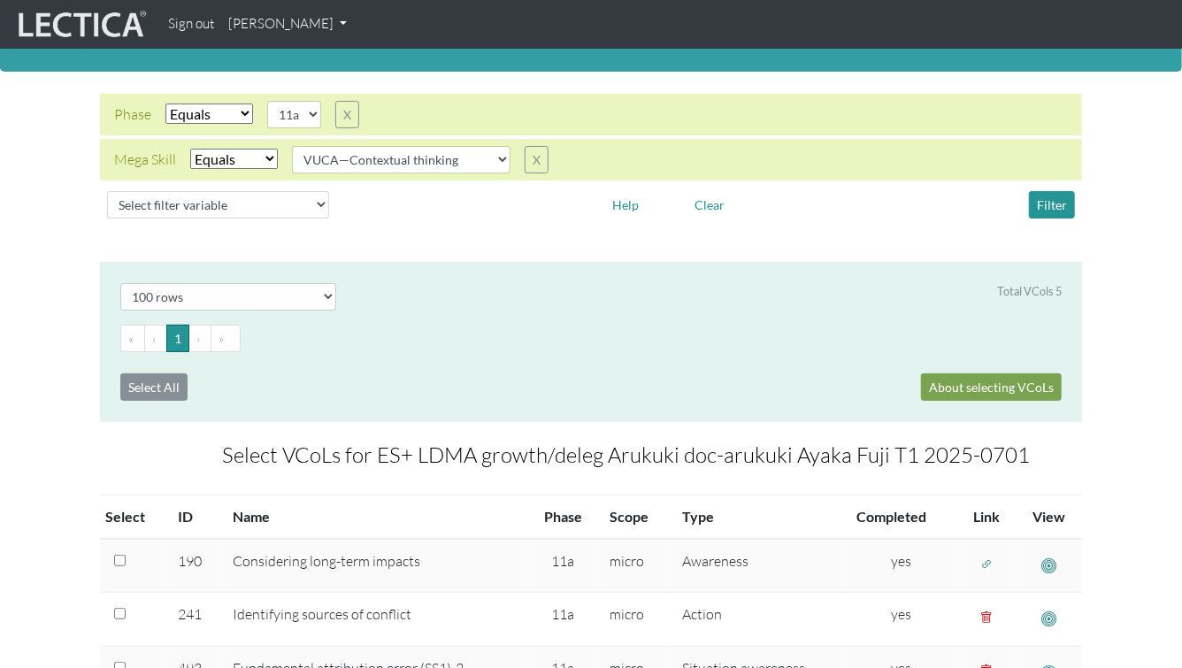
scroll to position [4, 0]
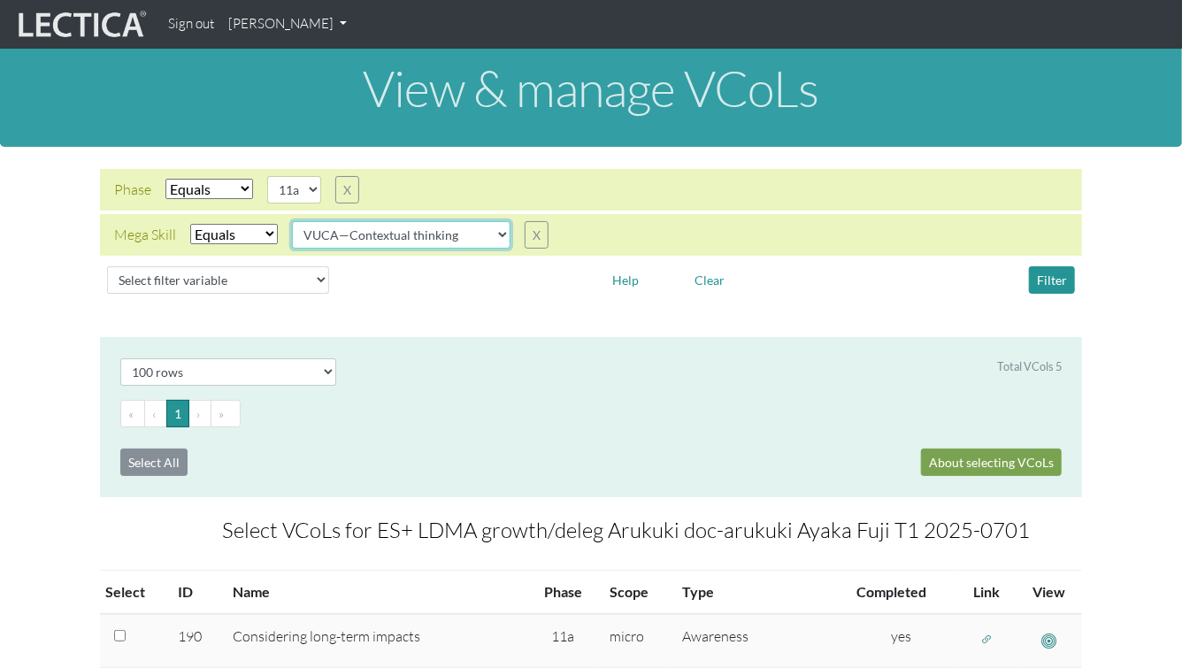
click at [451, 223] on select "VUCA—Collaborative capacity VUCA—Contextual thinking VUCA—Decision-making proce…" at bounding box center [401, 234] width 218 height 27
select select "VUCA—Decision-making process"
click at [293, 221] on select "VUCA—Collaborative capacity VUCA—Contextual thinking VUCA—Decision-making proce…" at bounding box center [401, 234] width 218 height 27
click at [1041, 286] on button "Filter" at bounding box center [1052, 279] width 46 height 27
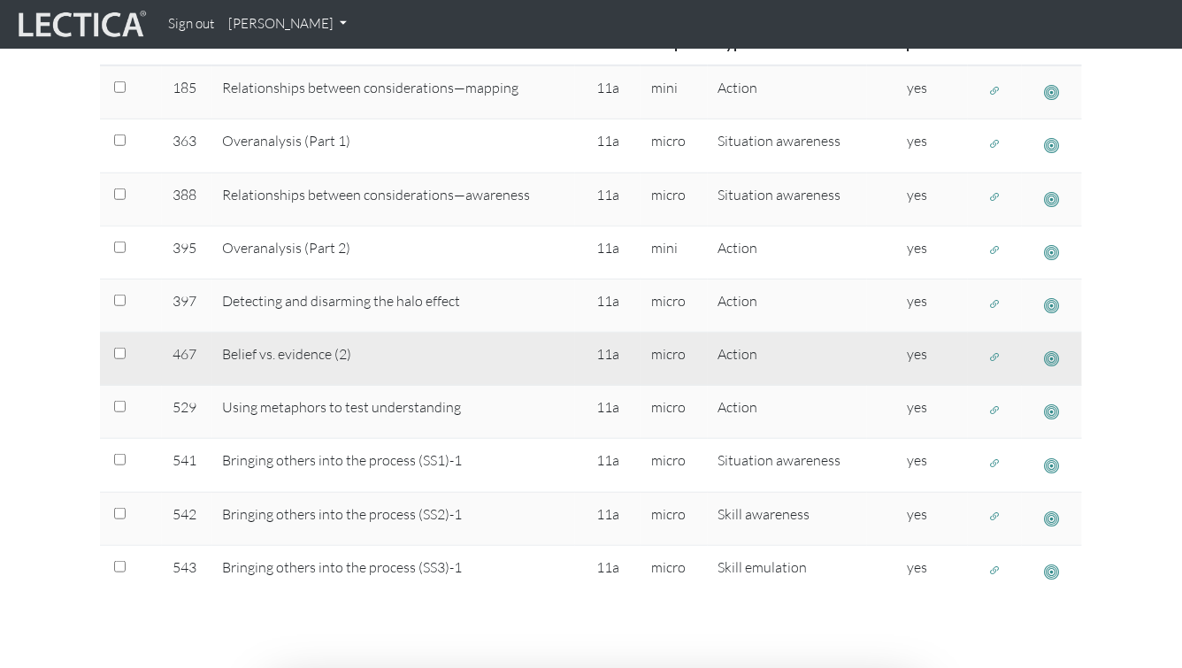
scroll to position [566, 0]
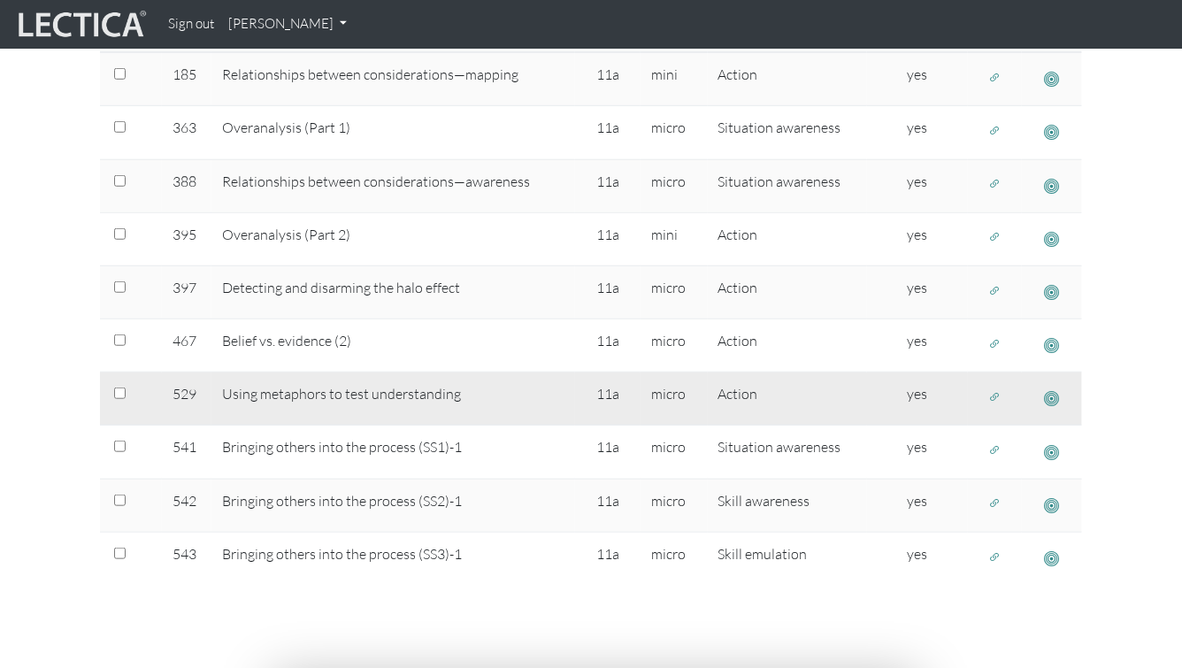
click at [1054, 404] on span "button" at bounding box center [1052, 398] width 15 height 19
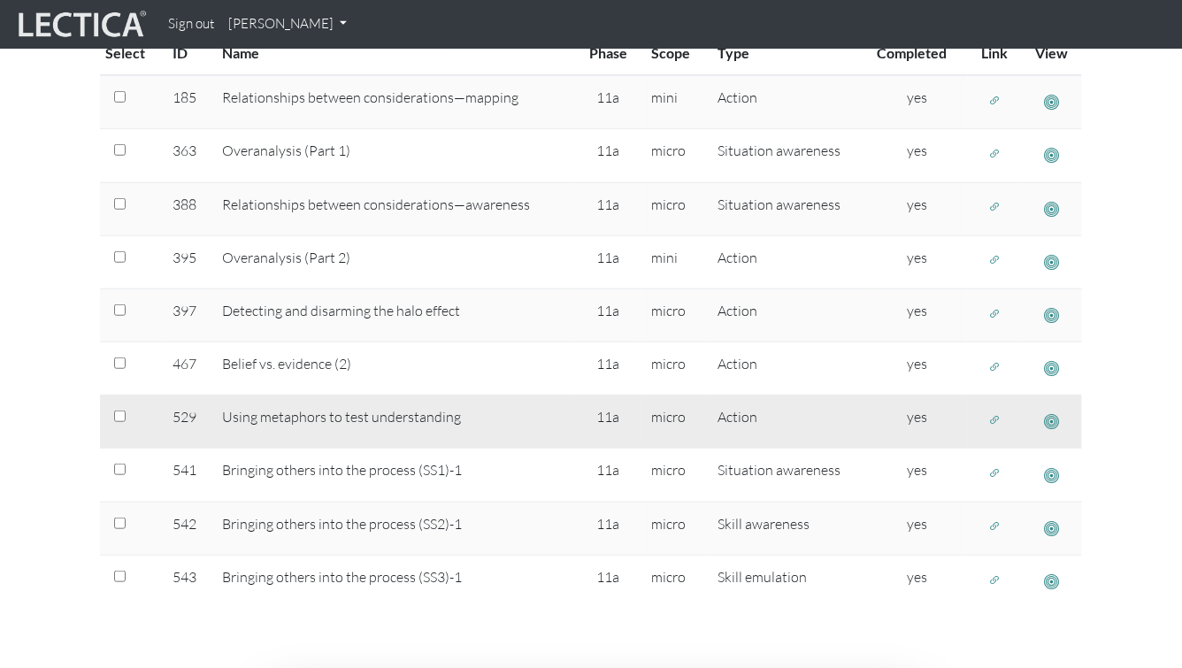
scroll to position [542, 0]
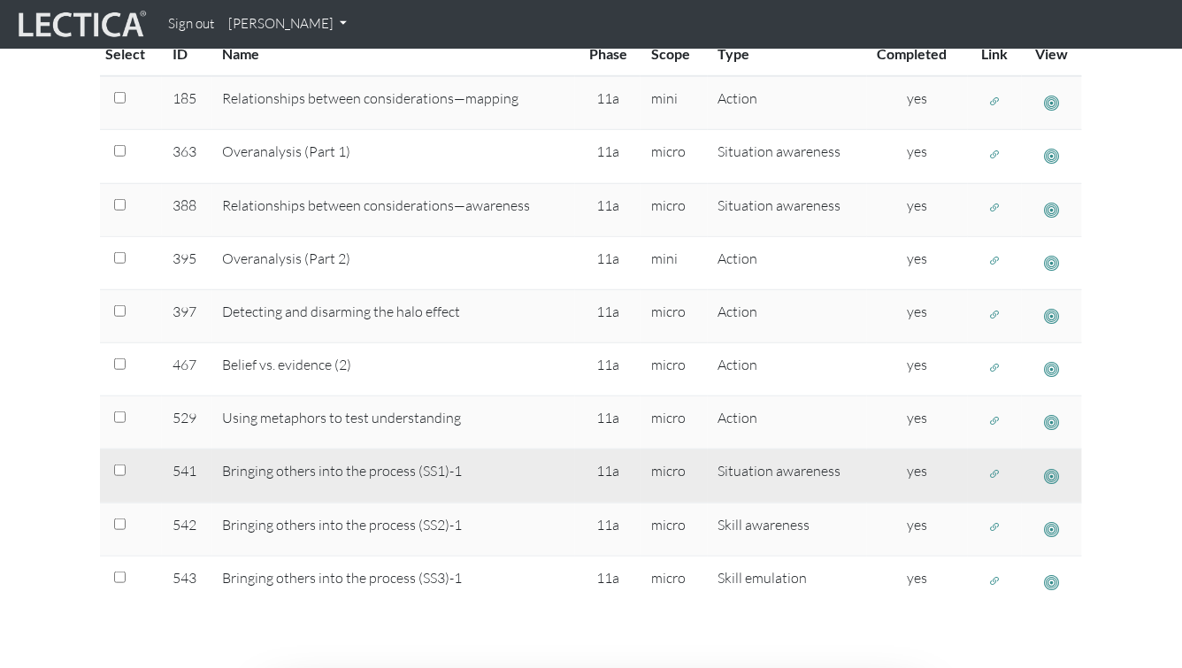
click at [1054, 466] on span "button" at bounding box center [1052, 475] width 15 height 19
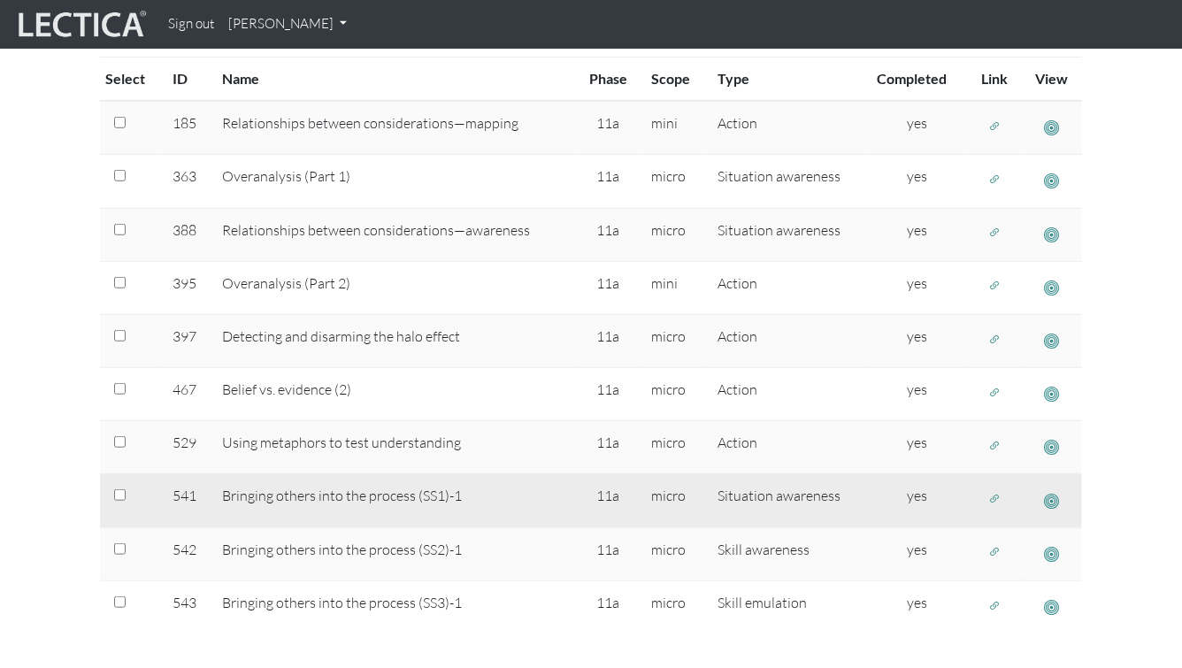
scroll to position [548, 0]
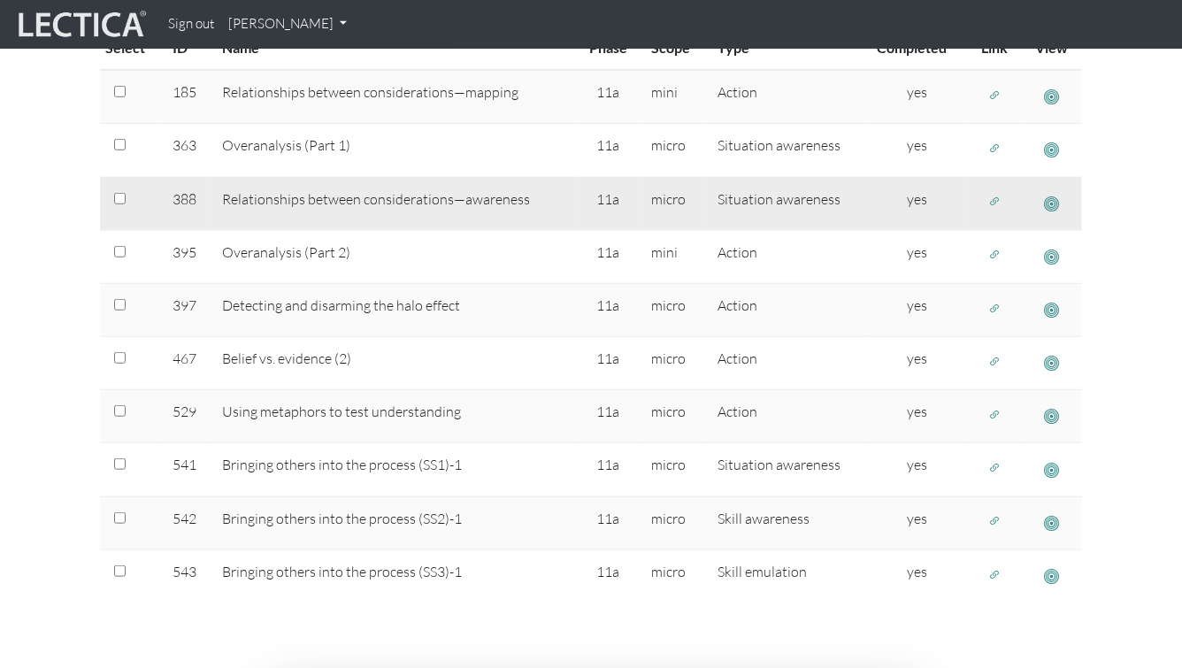
click at [1049, 200] on span "button" at bounding box center [1052, 204] width 15 height 19
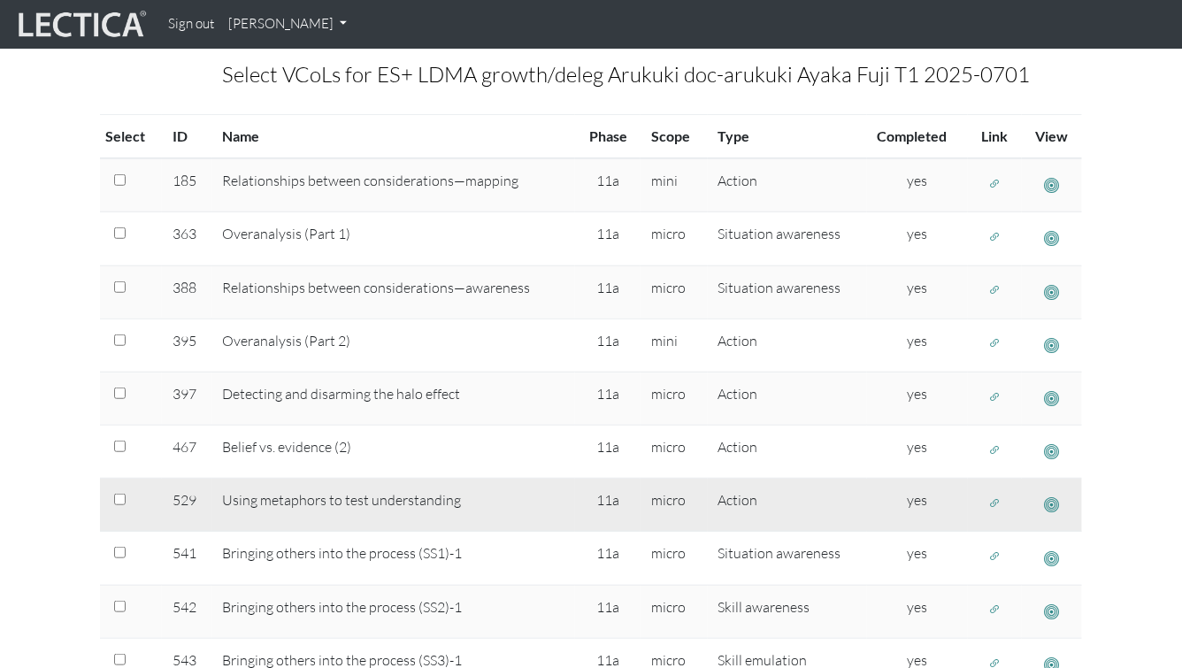
scroll to position [395, 0]
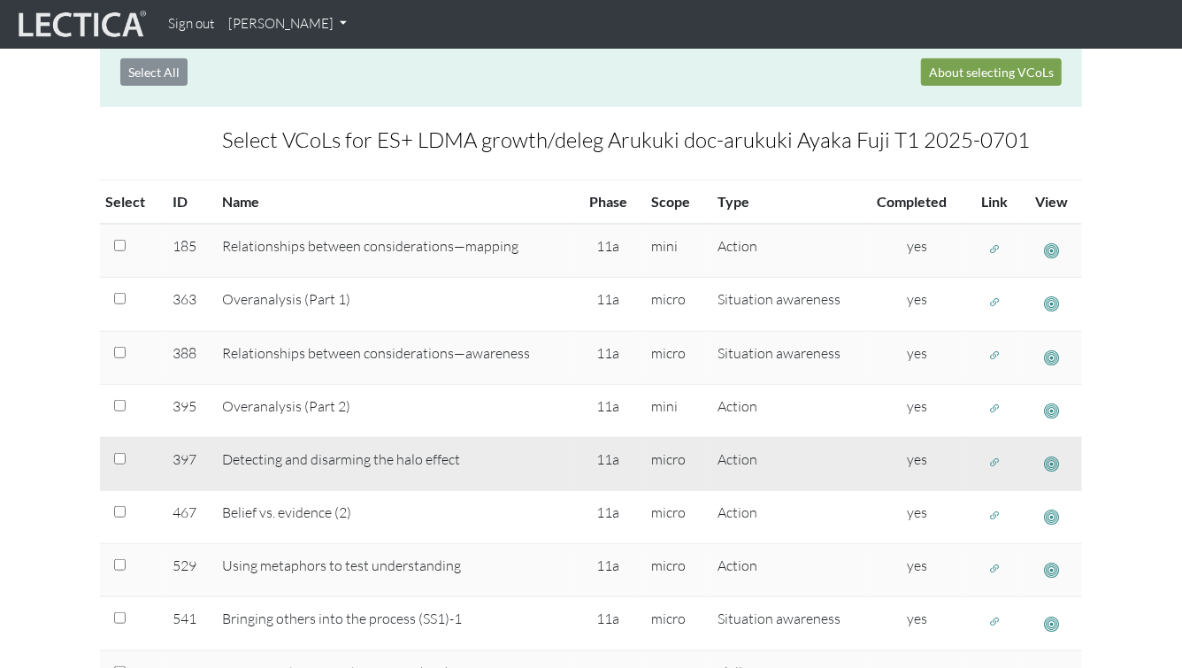
click at [1049, 463] on span "button" at bounding box center [1052, 464] width 15 height 19
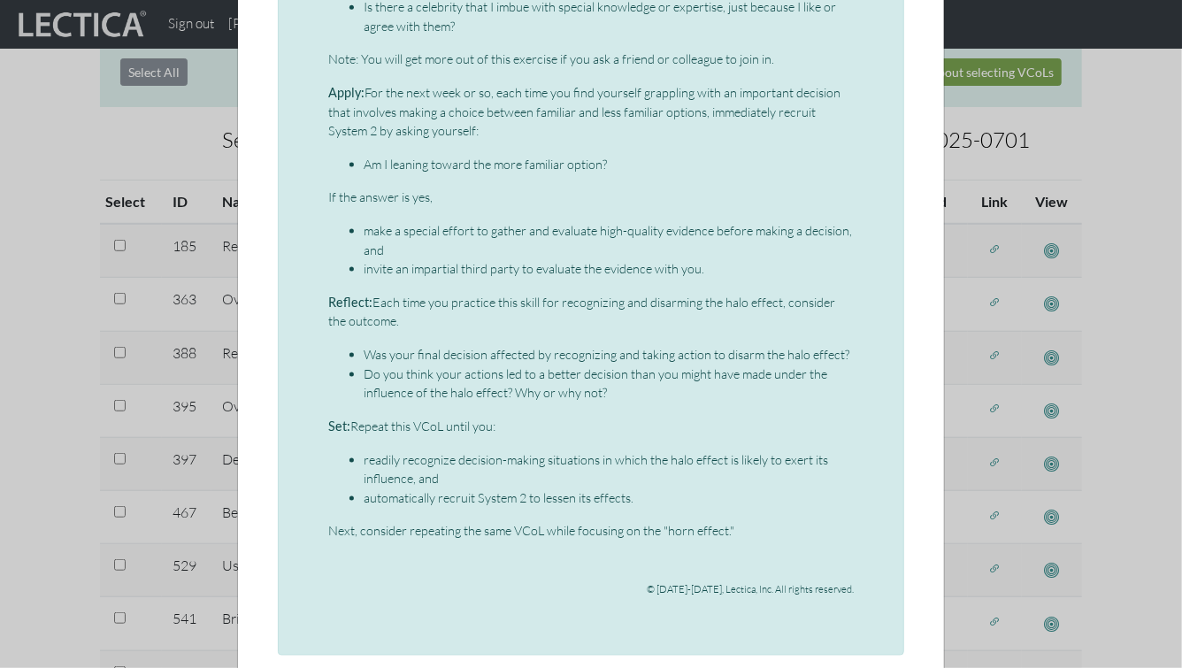
scroll to position [1105, 0]
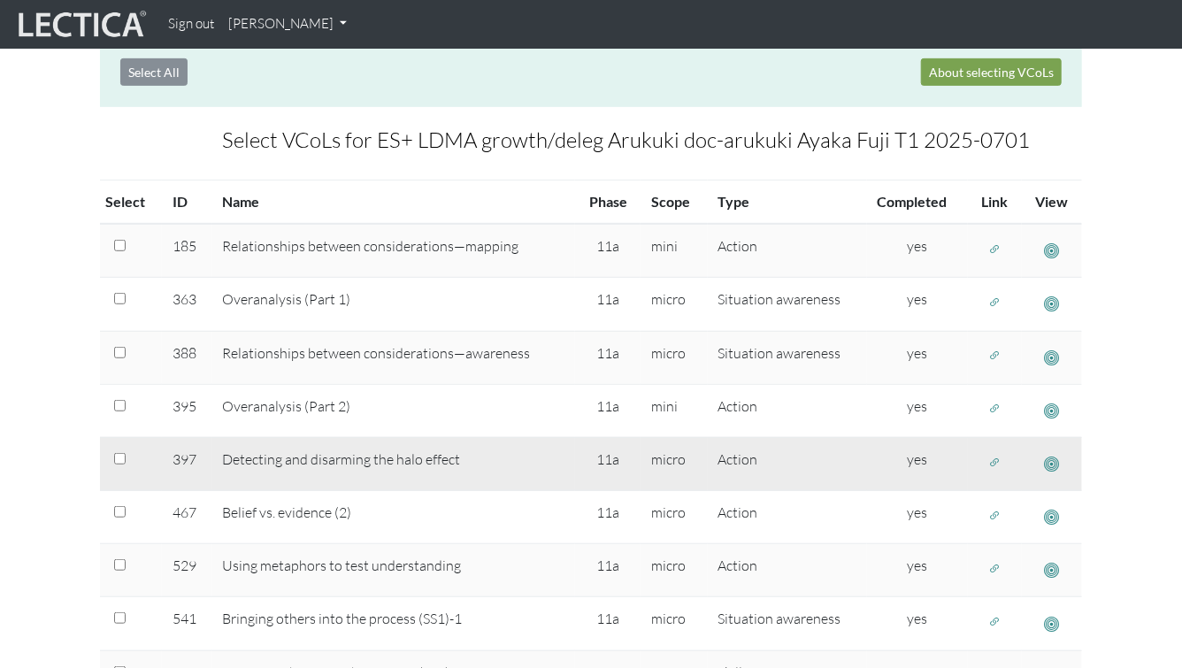
click at [990, 462] on span "button" at bounding box center [995, 462] width 12 height 15
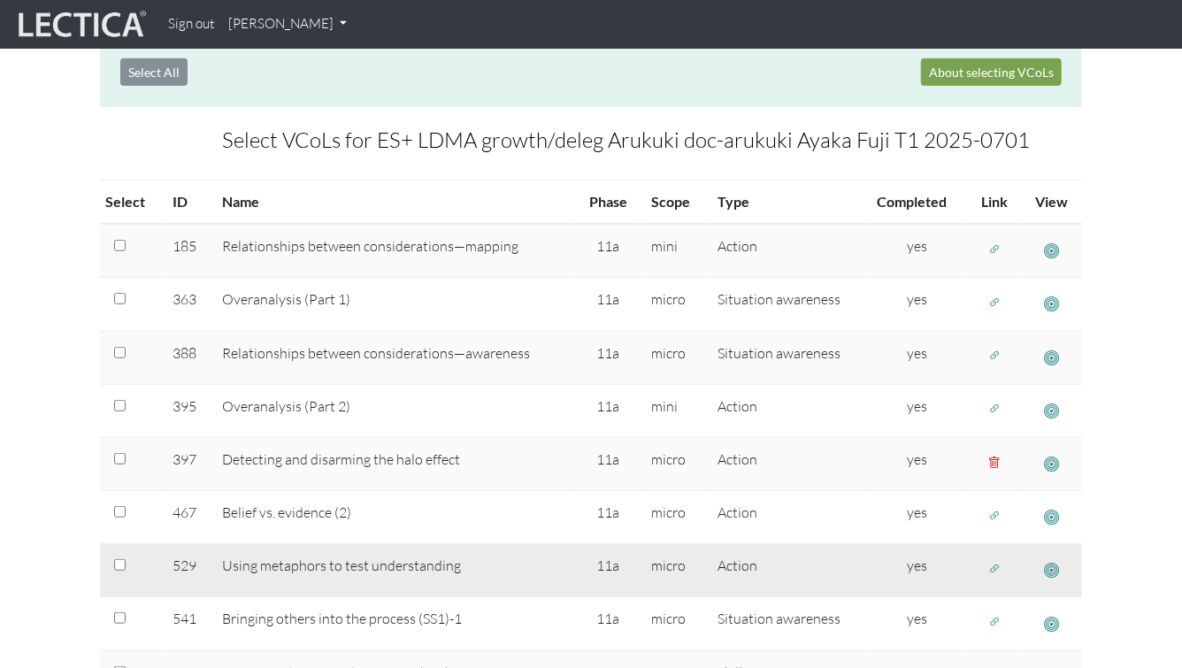
click at [1034, 568] on td at bounding box center [1052, 570] width 60 height 53
click at [1046, 556] on button "button" at bounding box center [1052, 570] width 31 height 31
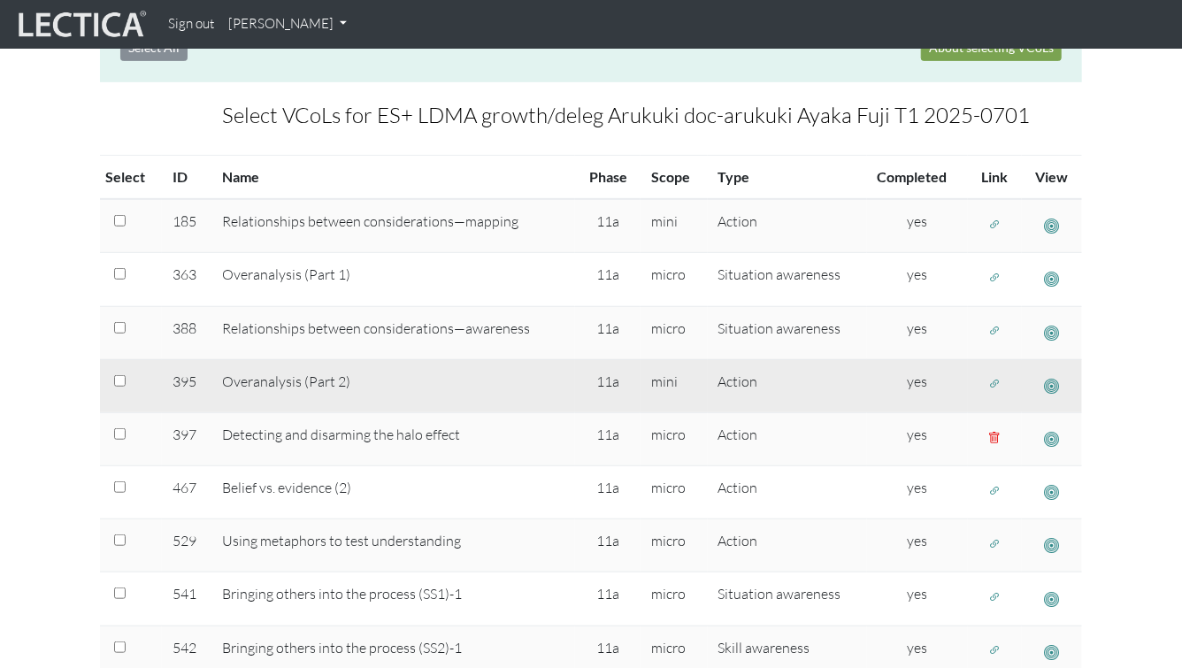
scroll to position [431, 0]
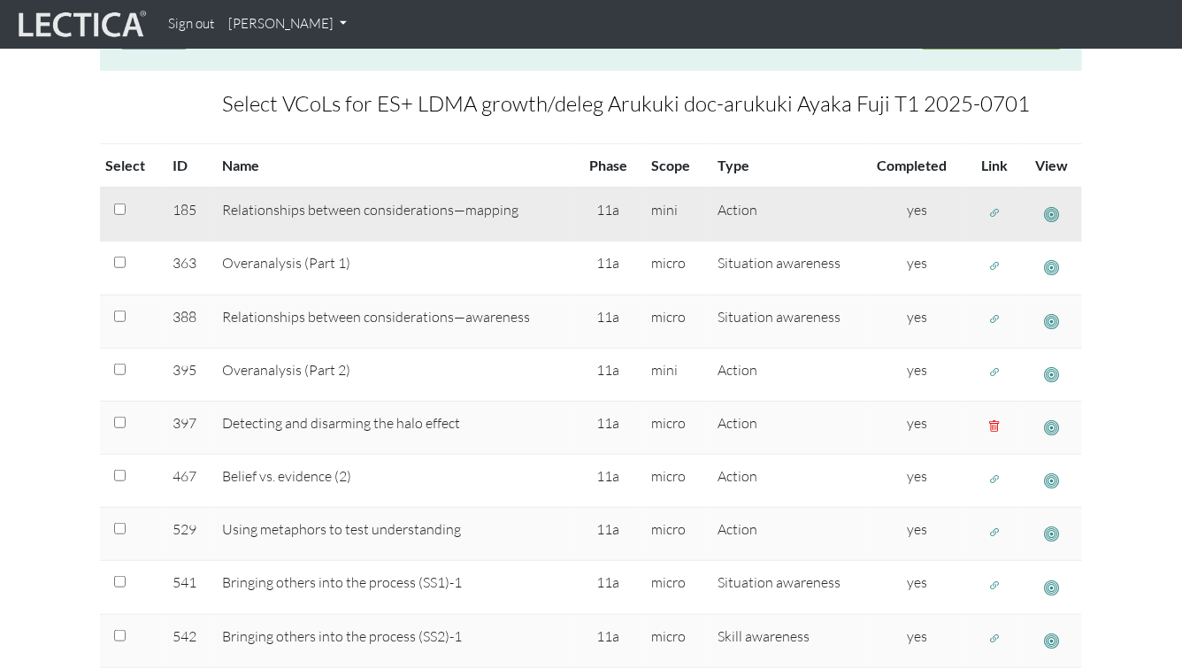
click at [1054, 208] on span "button" at bounding box center [1052, 214] width 15 height 19
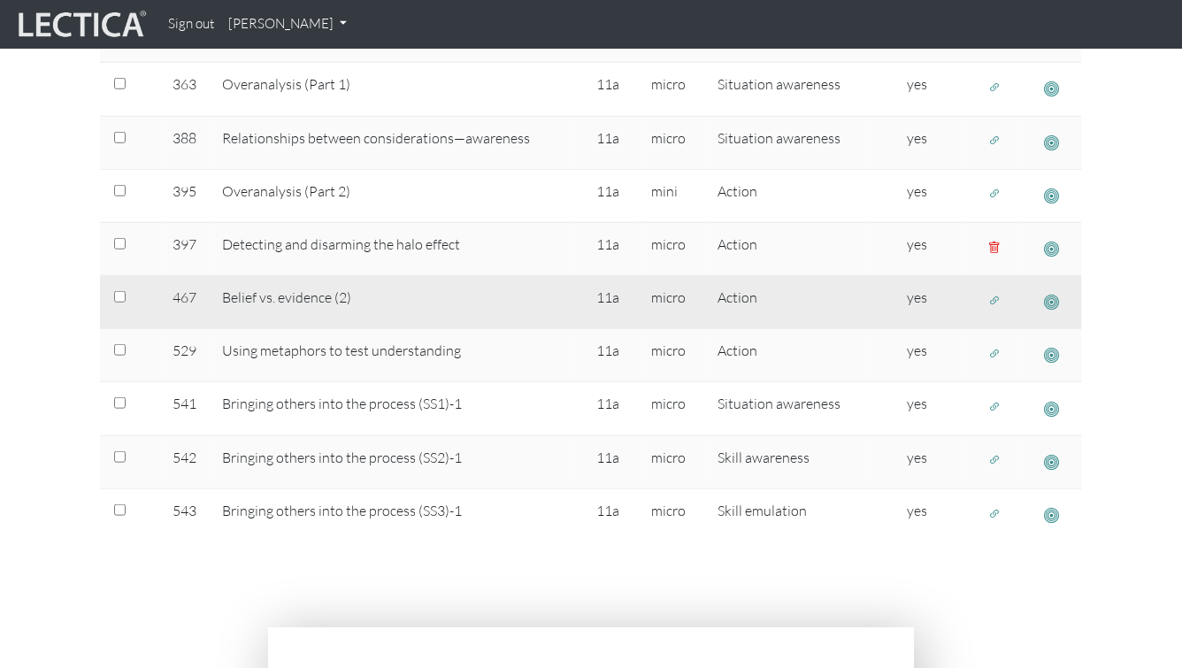
scroll to position [612, 0]
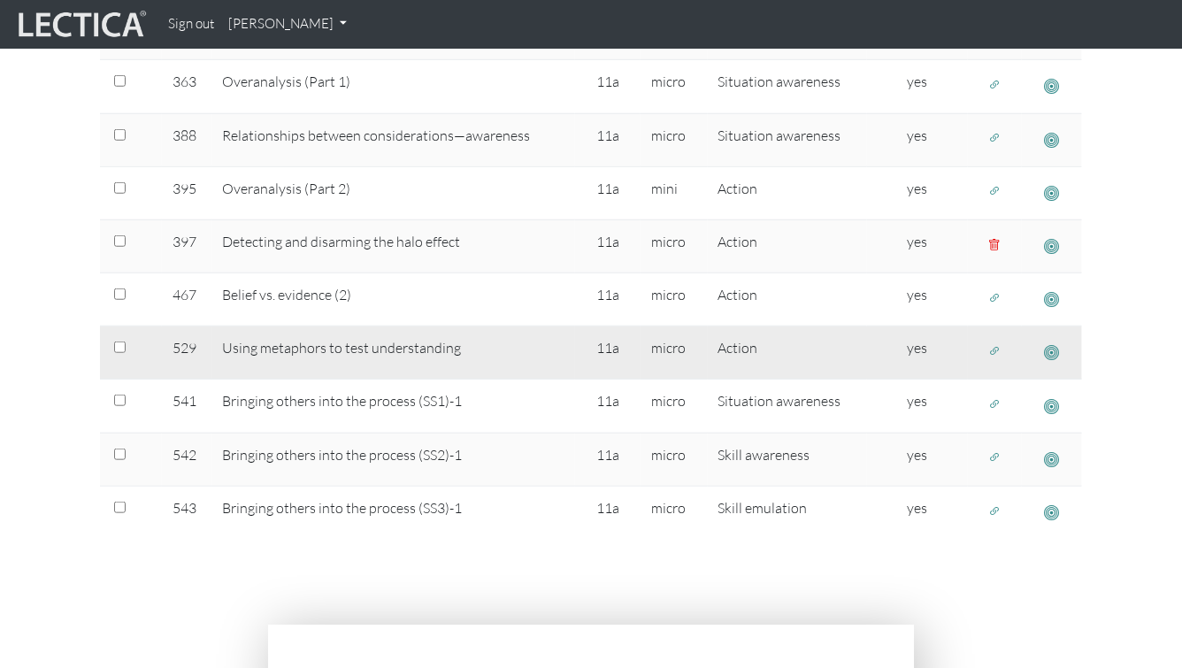
click at [995, 344] on span "button" at bounding box center [995, 350] width 12 height 15
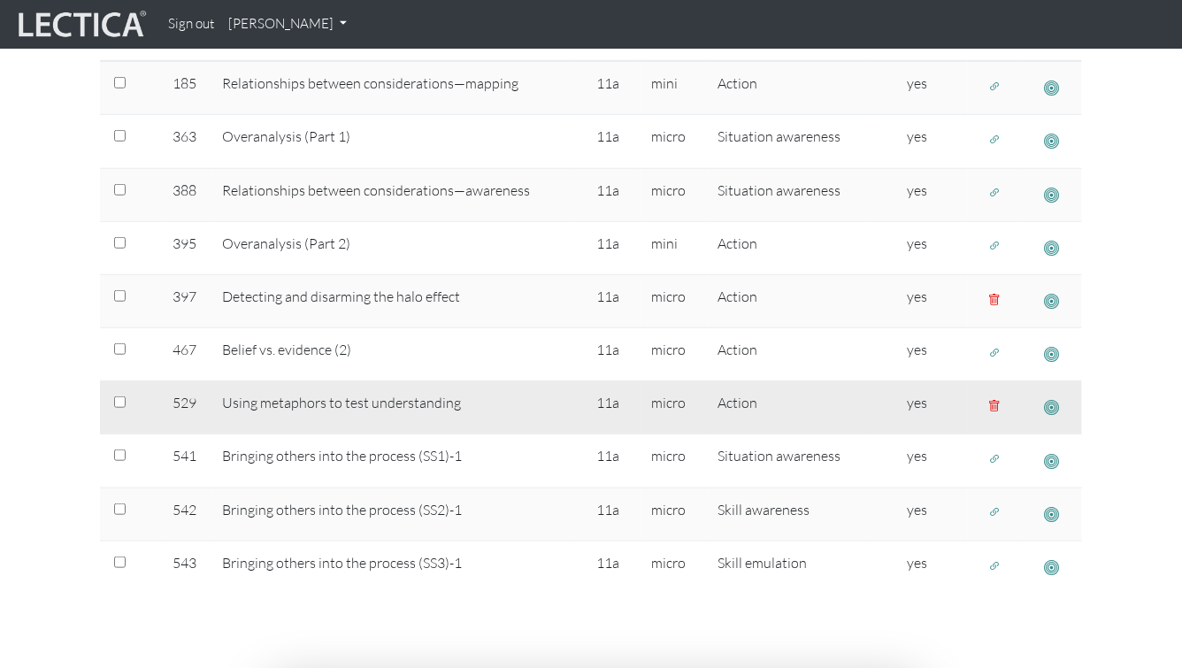
scroll to position [555, 0]
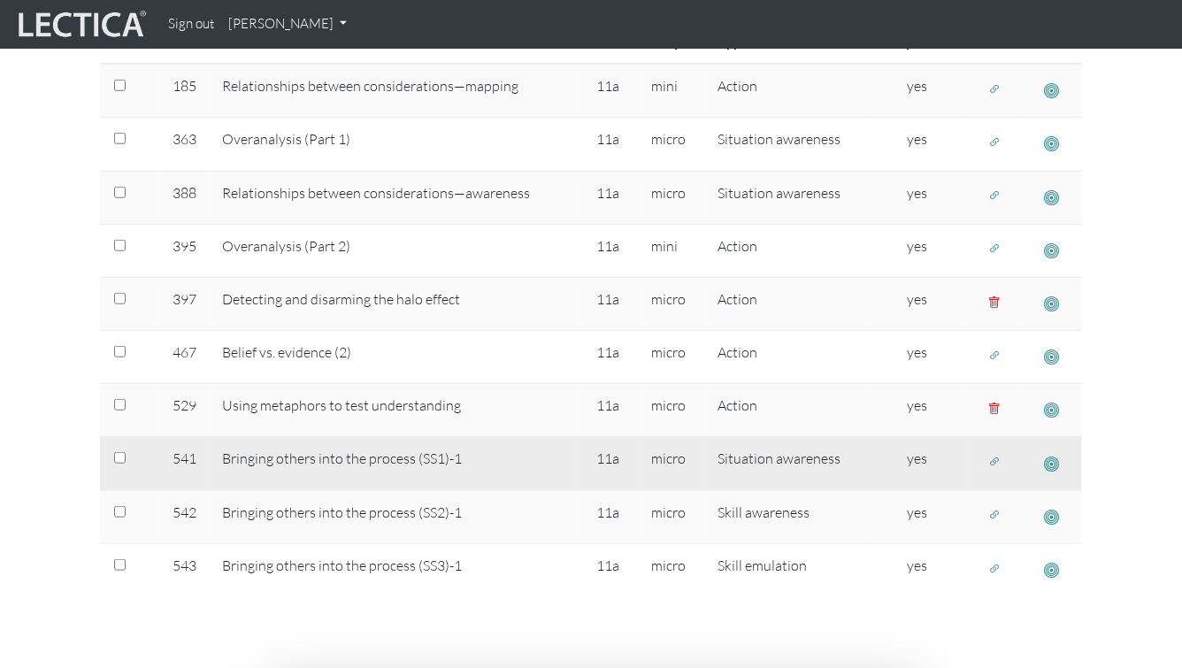
click at [1047, 468] on span "button" at bounding box center [1052, 463] width 15 height 19
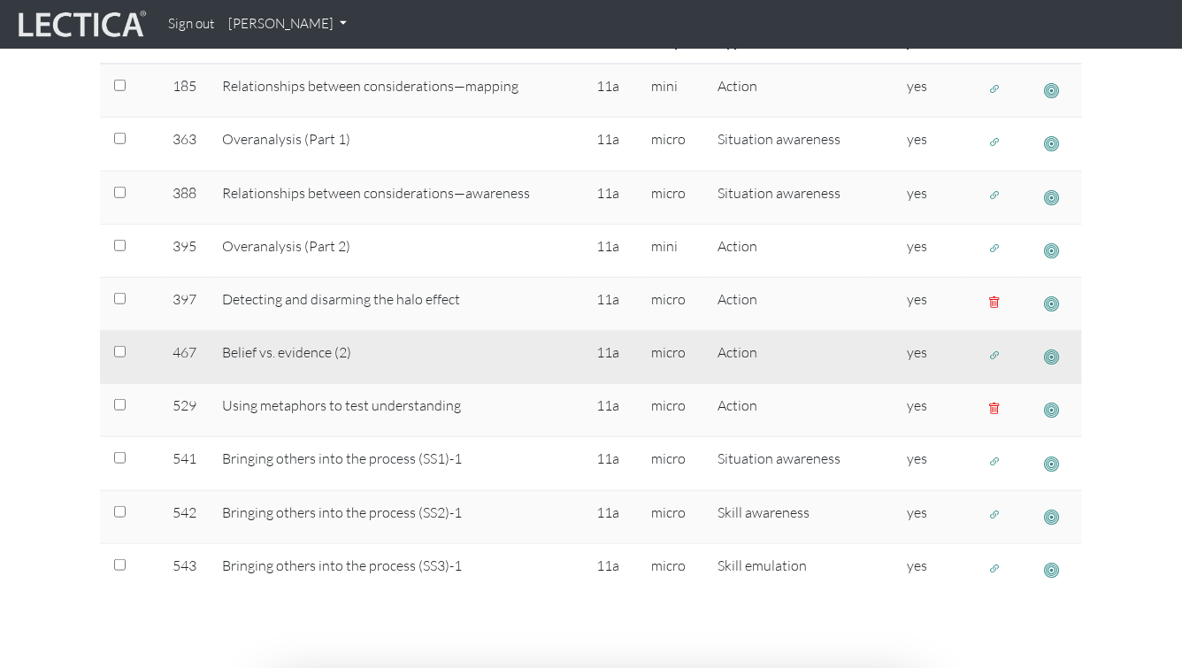
scroll to position [534, 0]
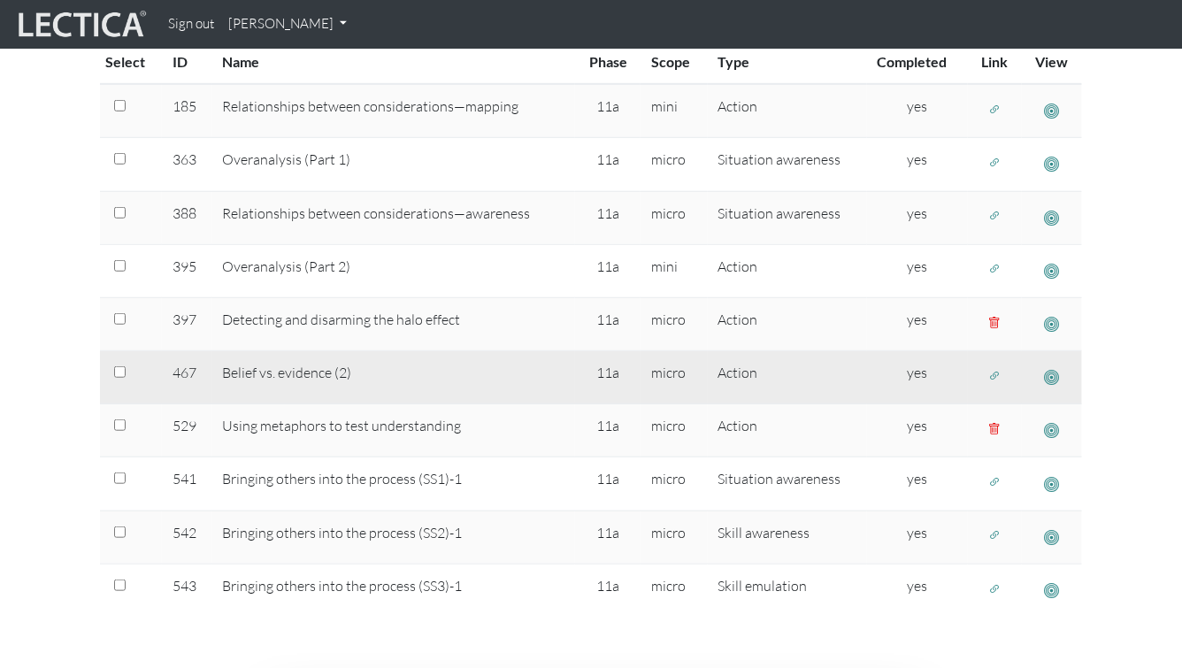
click at [1053, 378] on span "button" at bounding box center [1052, 377] width 15 height 19
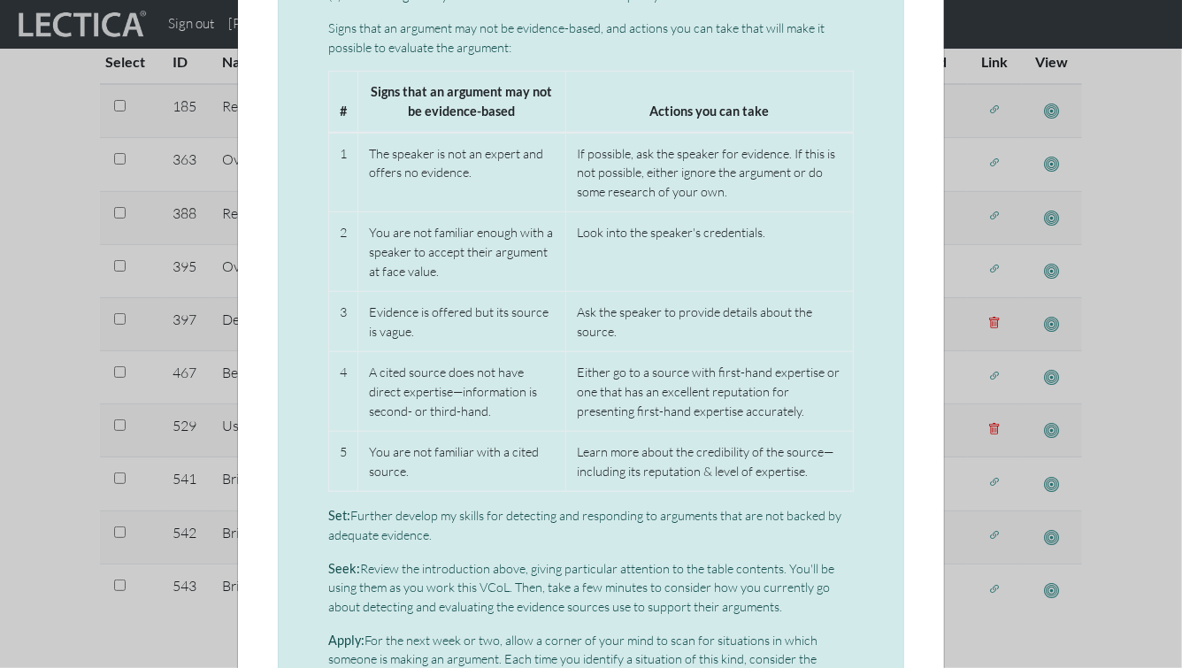
scroll to position [422, 0]
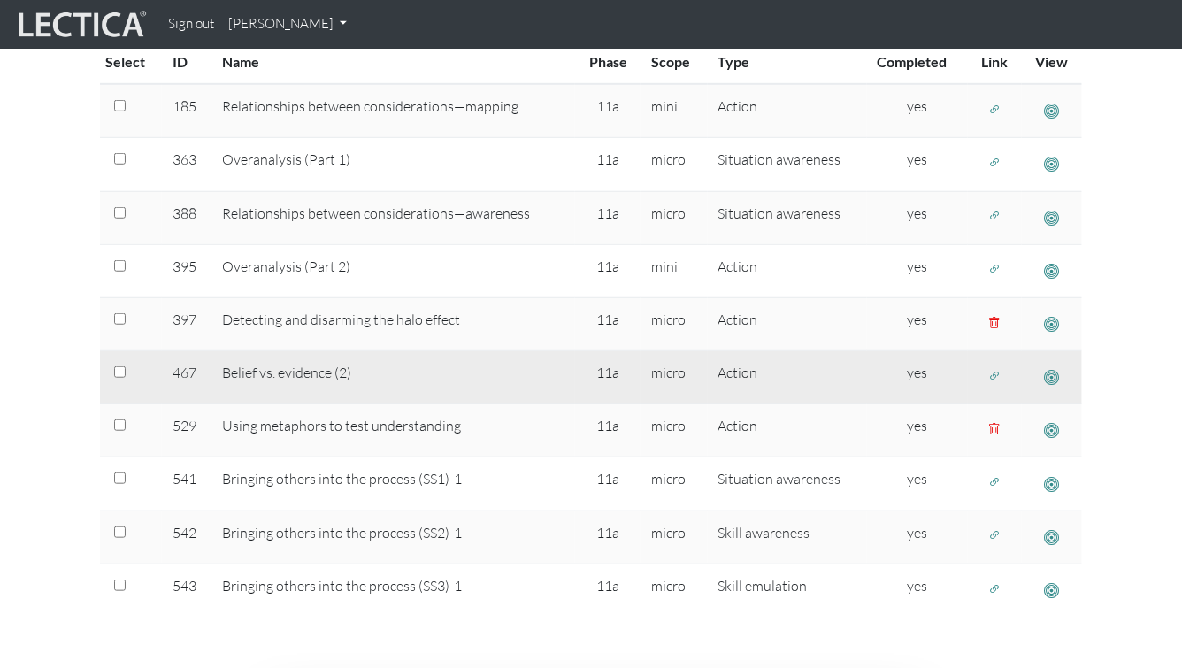
click at [992, 373] on span "button" at bounding box center [995, 375] width 12 height 15
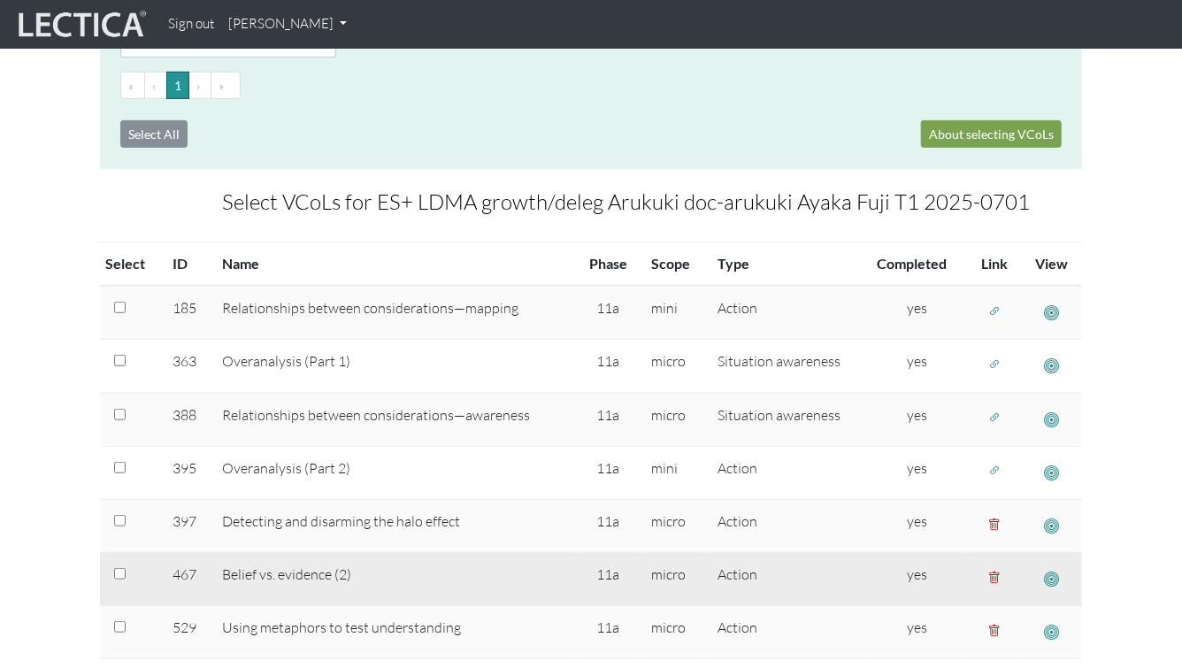
scroll to position [0, 0]
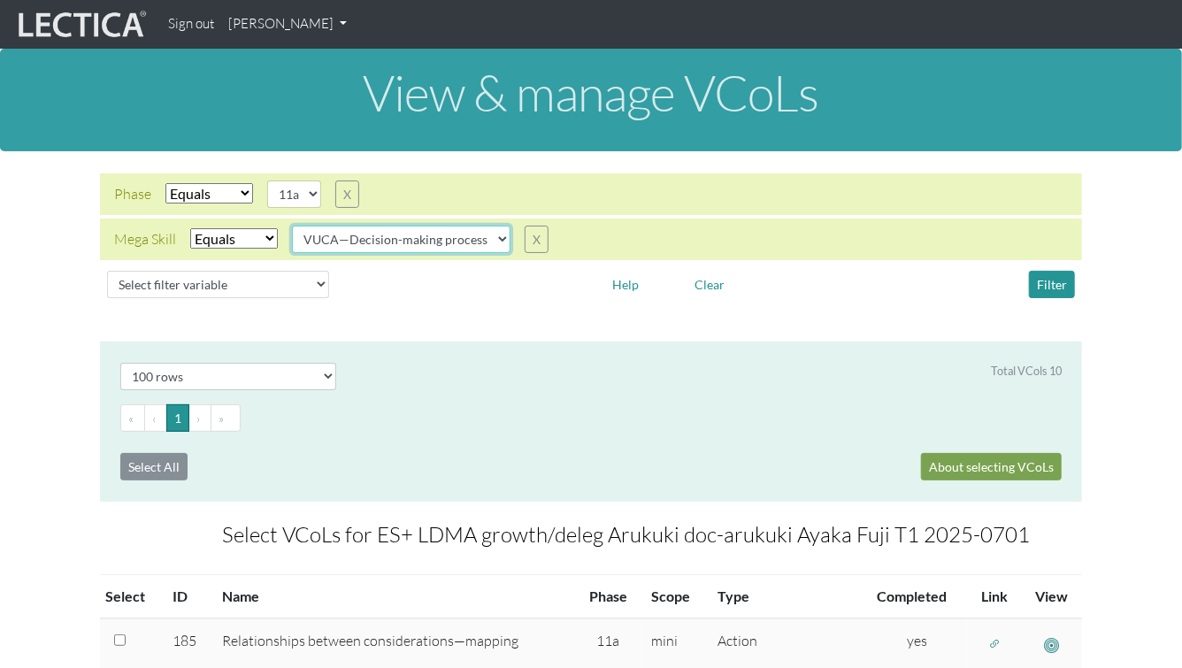
click at [474, 234] on select "VUCA—Collaborative capacity VUCA—Contextual thinking VUCA—Decision-making proce…" at bounding box center [401, 239] width 218 height 27
select select "VUCA—Perspective coordination"
click at [293, 226] on select "VUCA—Collaborative capacity VUCA—Contextual thinking VUCA—Decision-making proce…" at bounding box center [401, 239] width 218 height 27
click at [1045, 267] on div "Select filter variable Vcol ID Vcol name Phase Content Scope Type Completed Rev…" at bounding box center [591, 285] width 982 height 42
click at [1042, 282] on button "Filter" at bounding box center [1052, 284] width 46 height 27
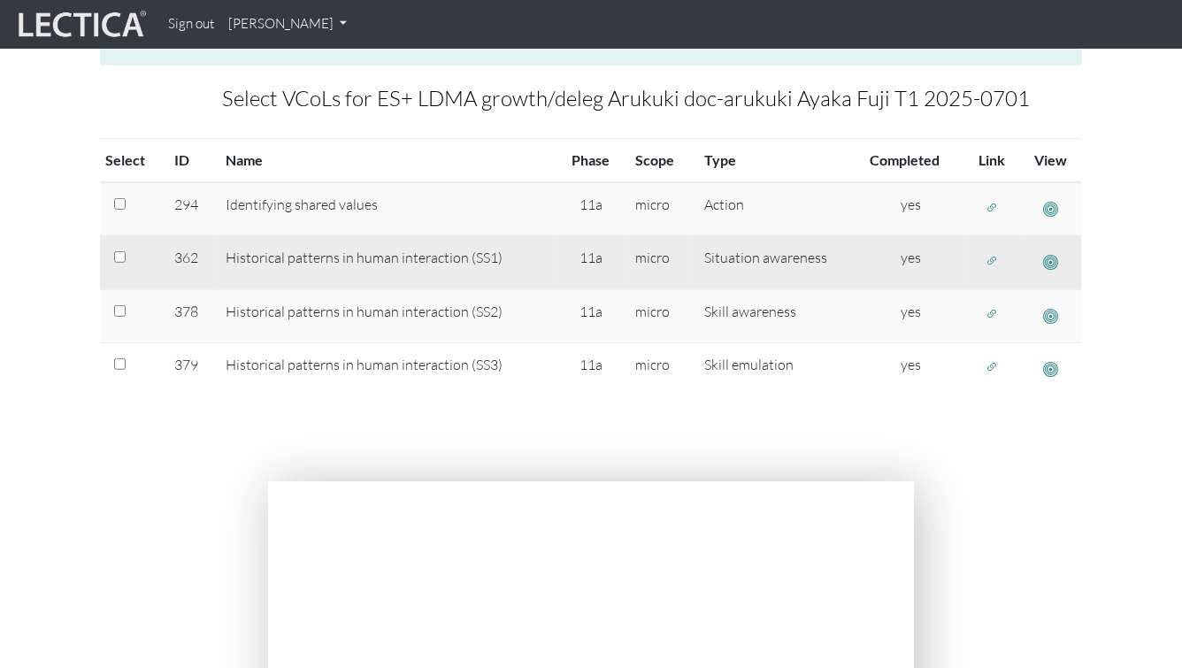
scroll to position [433, 0]
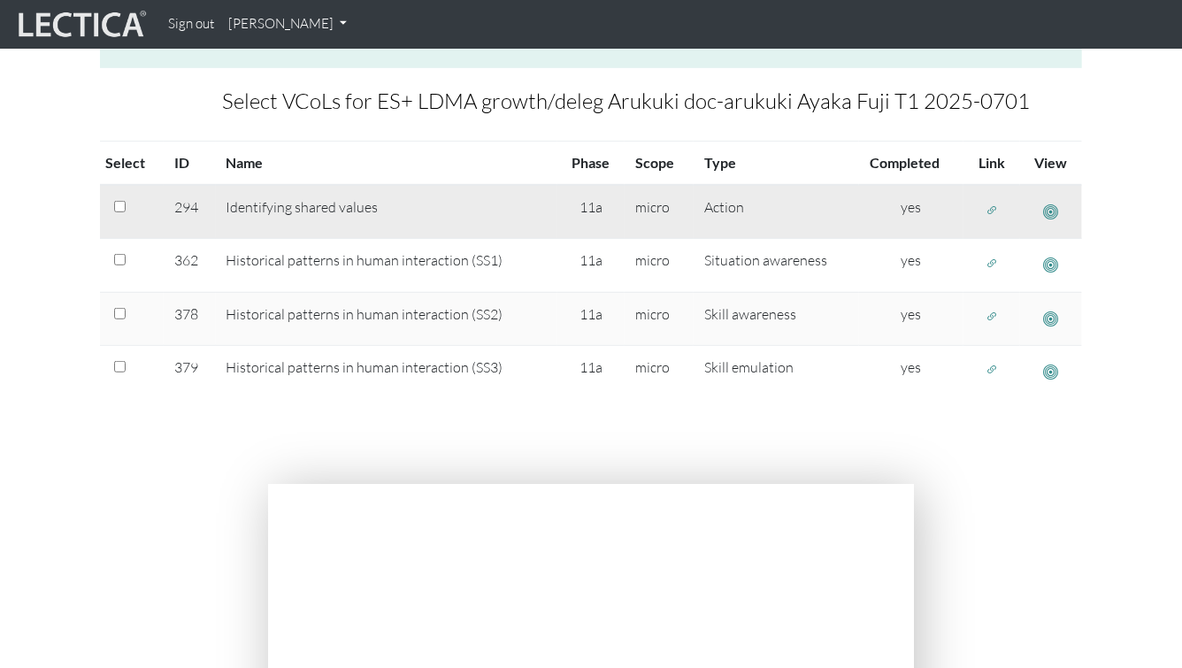
click at [1054, 206] on span "button" at bounding box center [1051, 212] width 15 height 19
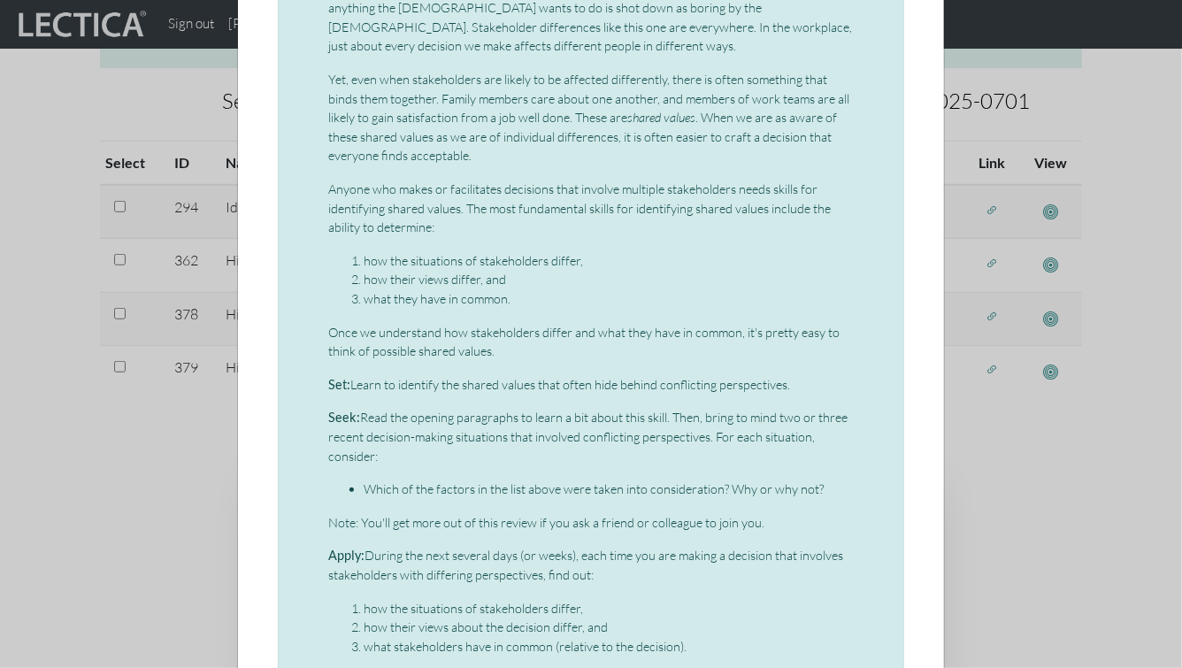
scroll to position [357, 0]
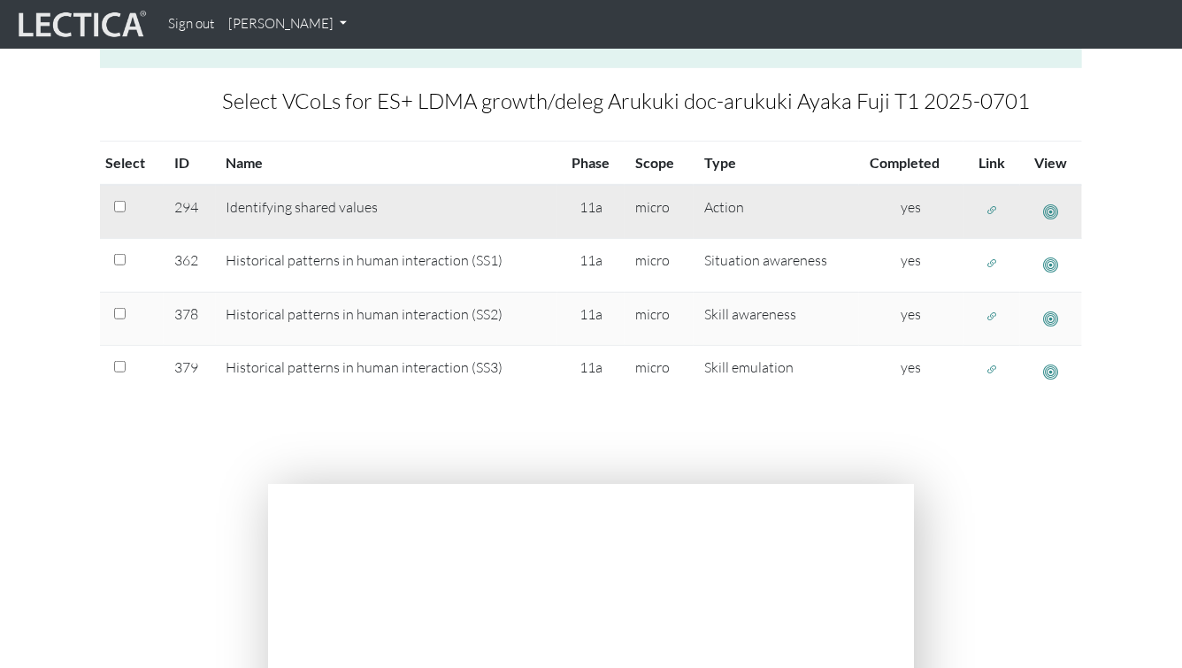
click at [1053, 211] on span "button" at bounding box center [1051, 212] width 15 height 19
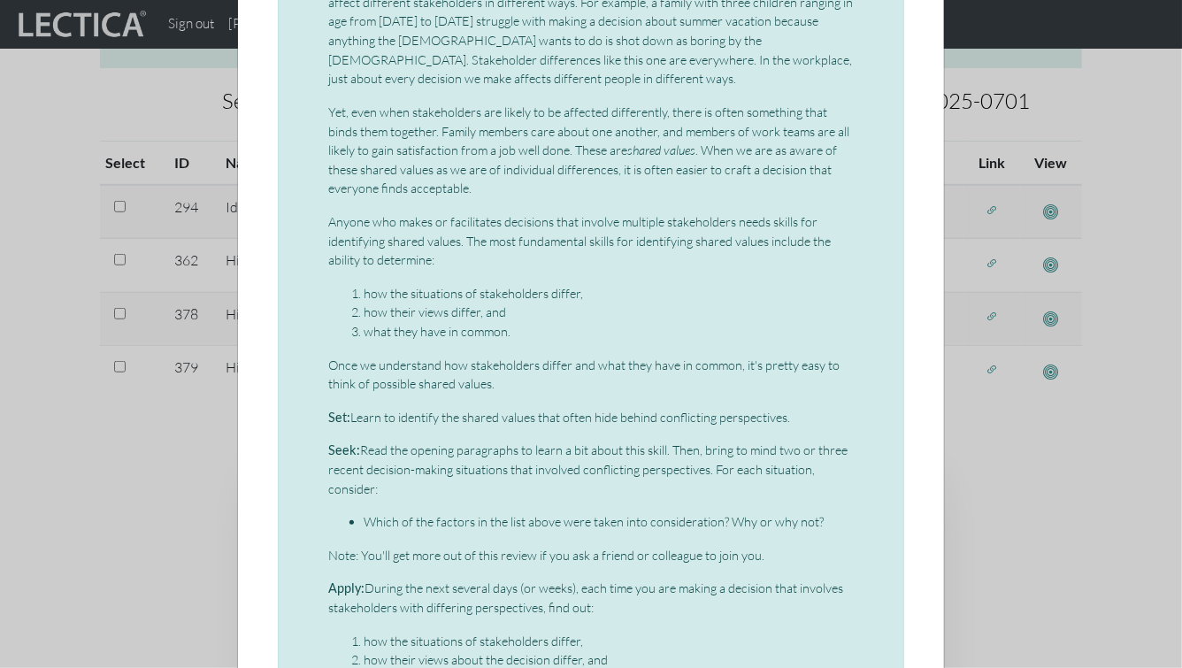
scroll to position [420, 0]
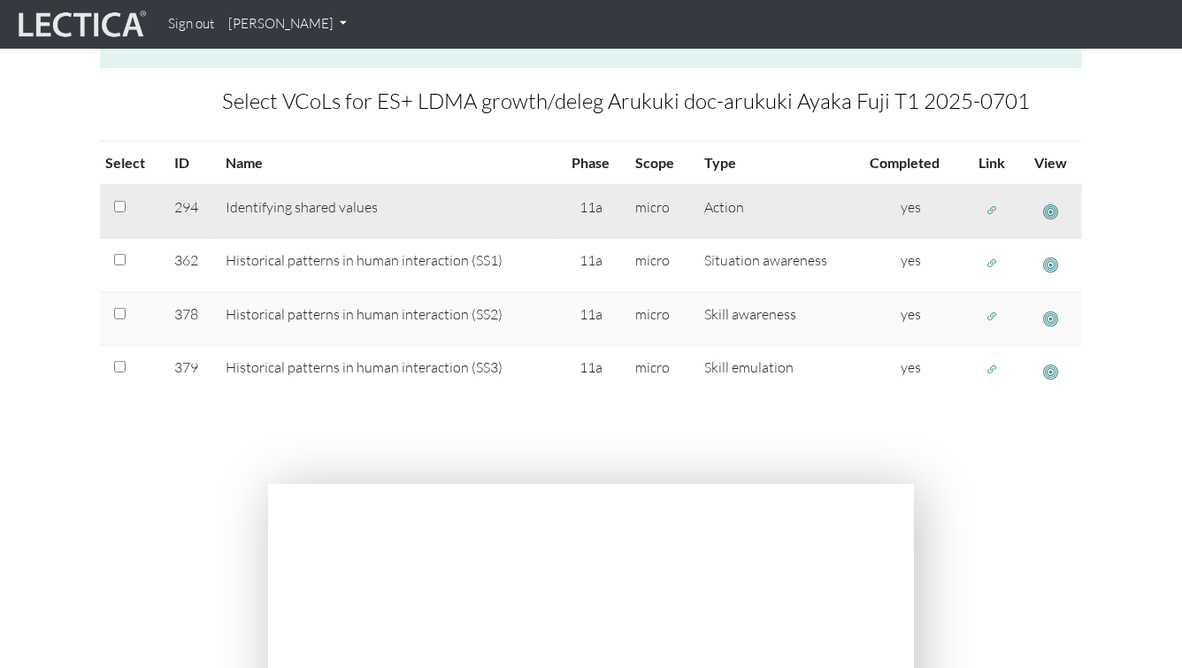
click at [985, 203] on span "button" at bounding box center [991, 210] width 12 height 15
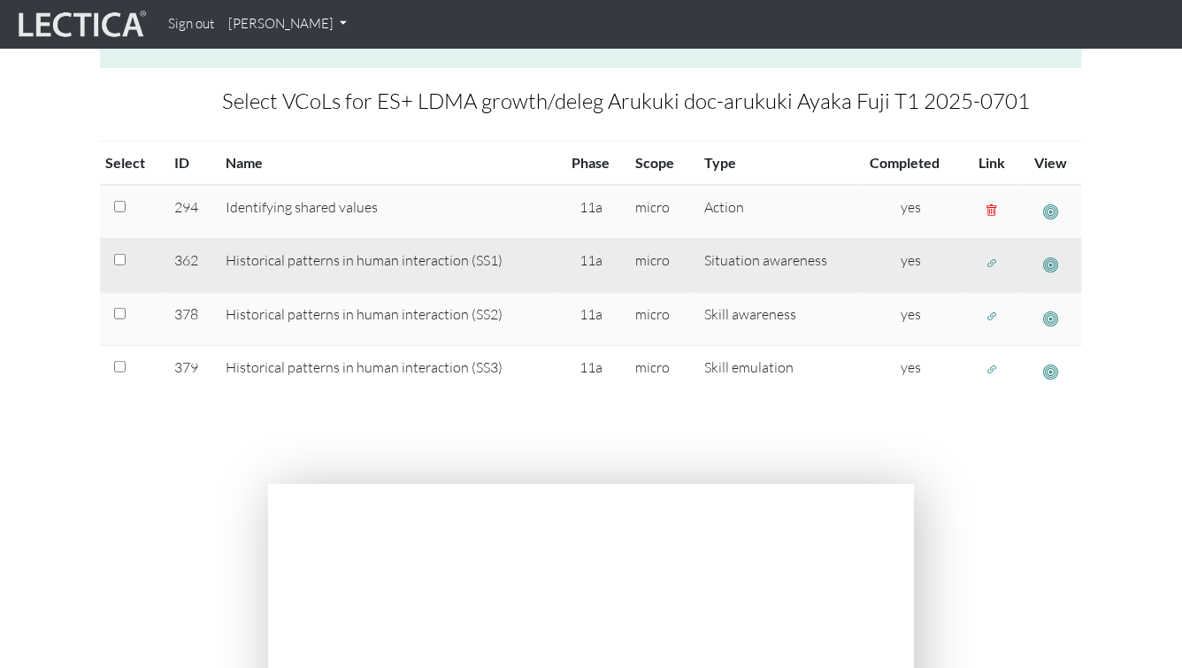
click at [993, 249] on button "button" at bounding box center [991, 262] width 28 height 27
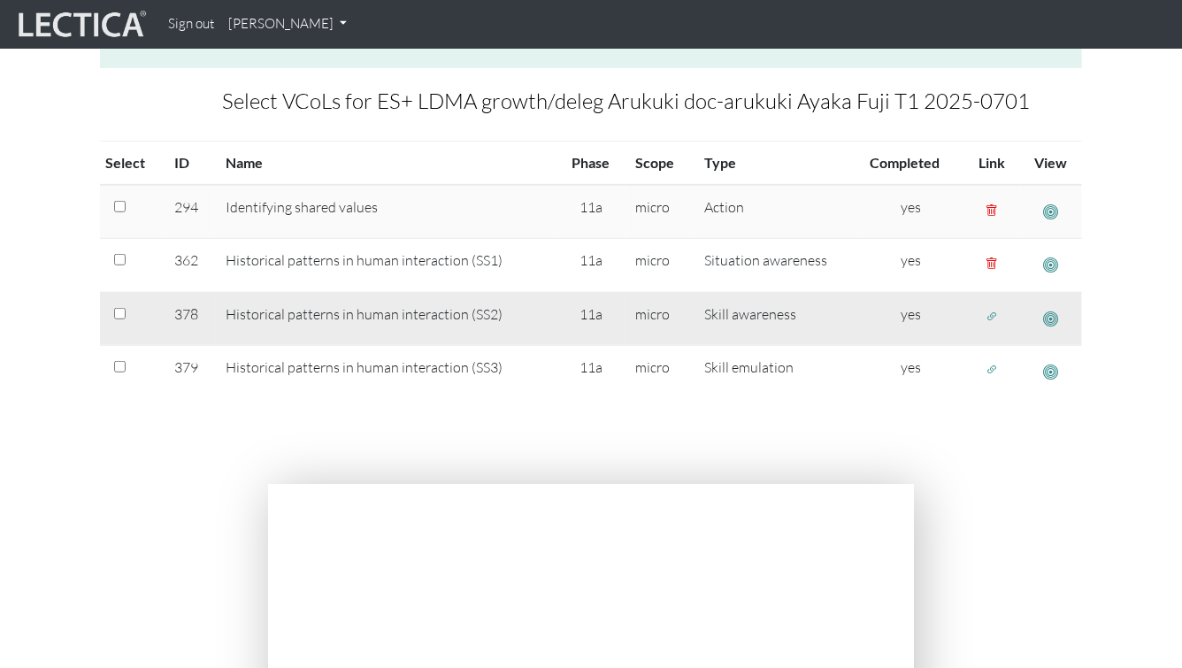
click at [989, 310] on span "button" at bounding box center [991, 317] width 12 height 15
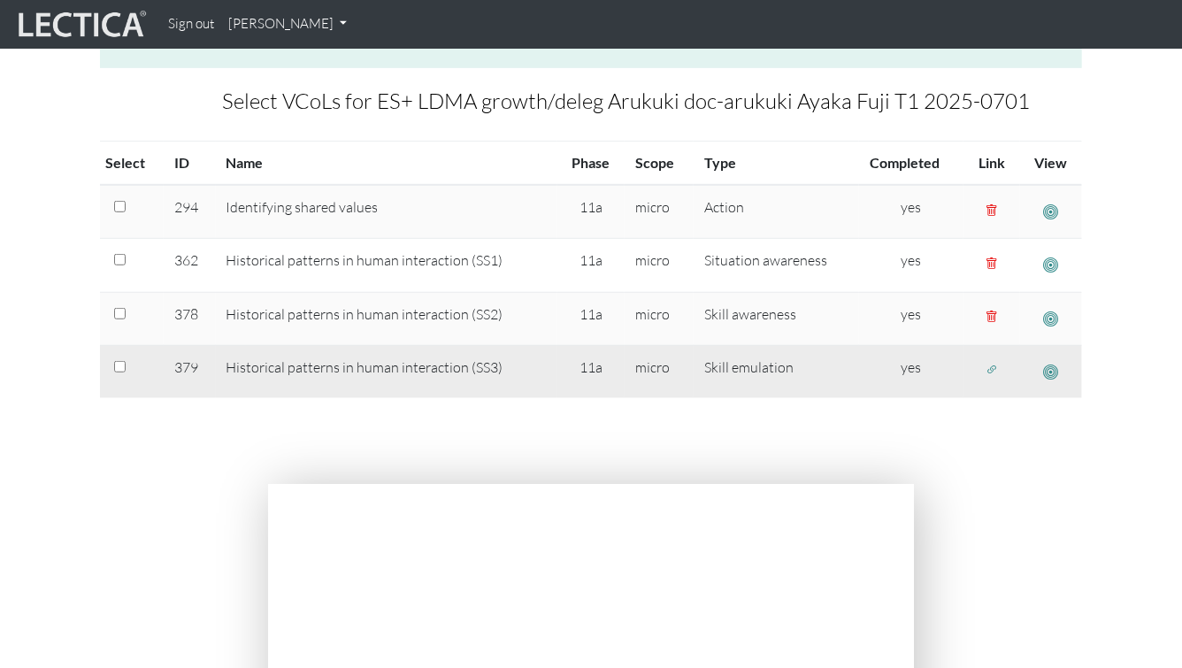
click at [990, 374] on button "button" at bounding box center [991, 369] width 28 height 27
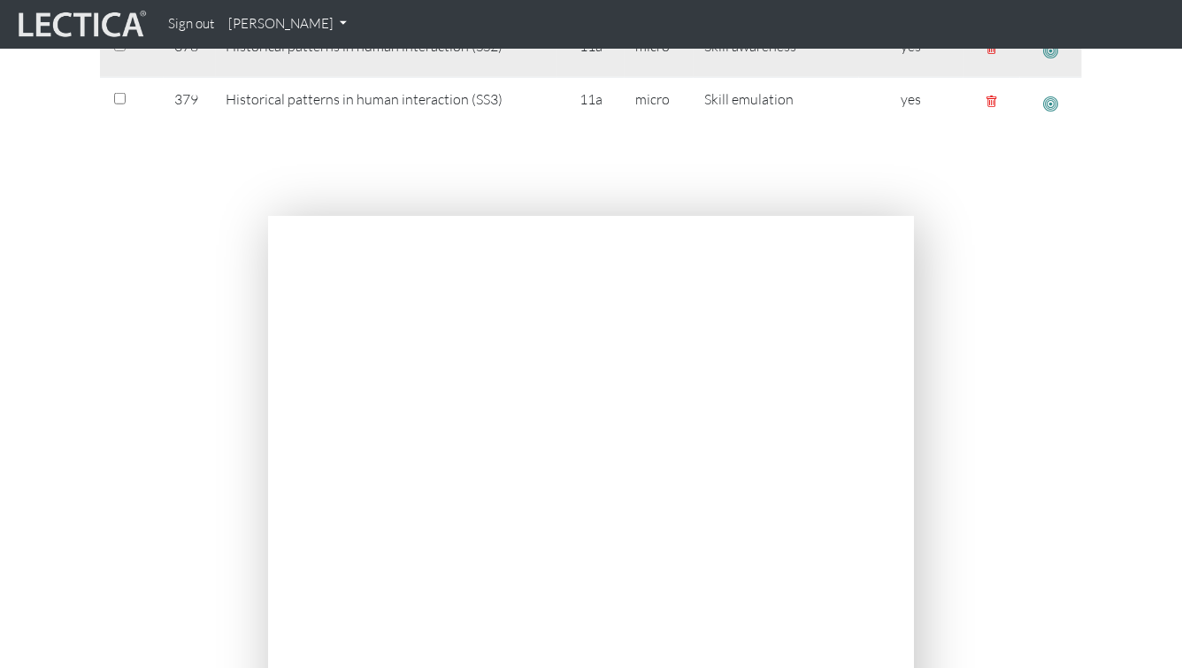
scroll to position [728, 0]
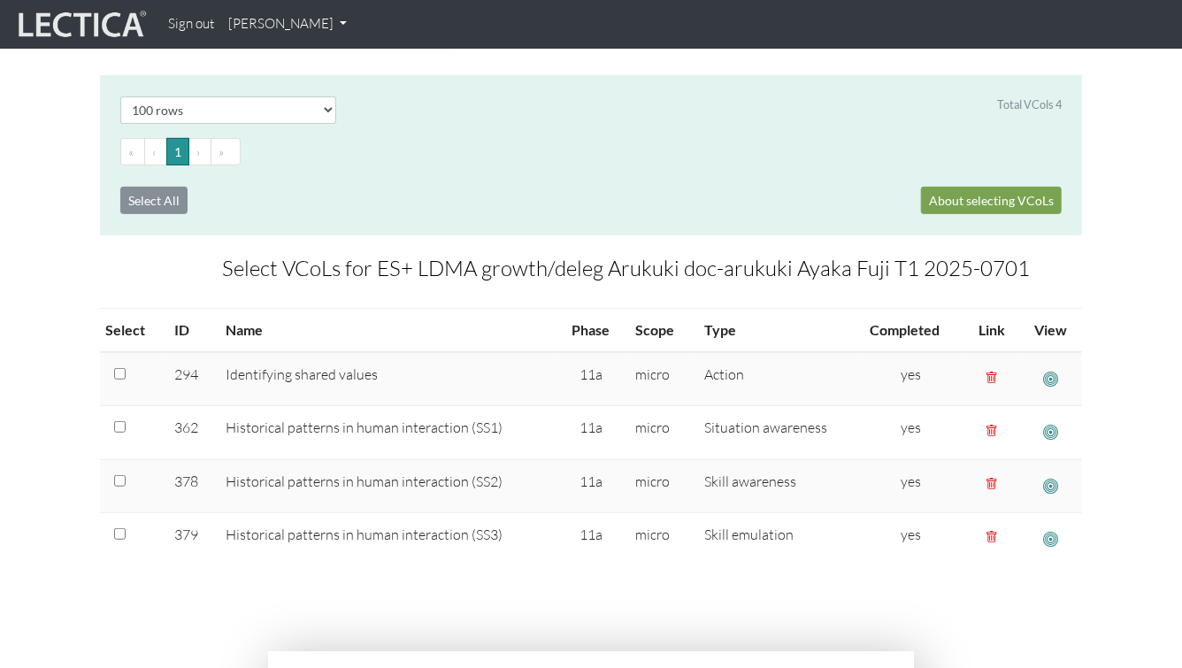
scroll to position [0, 0]
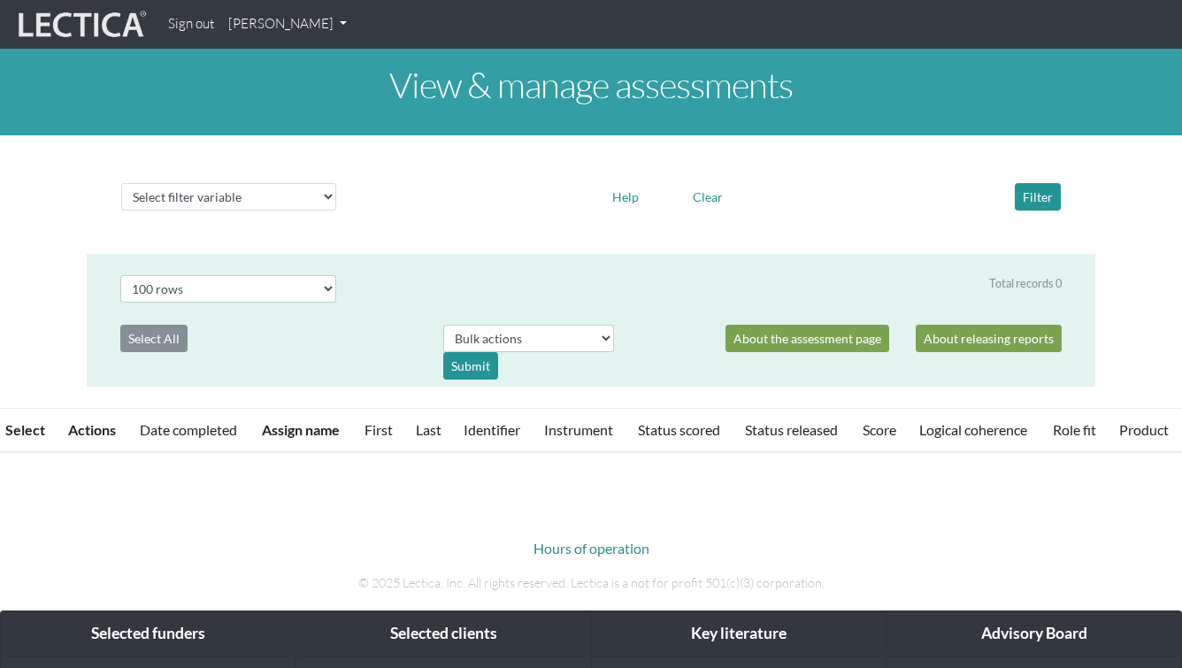
select select "100"
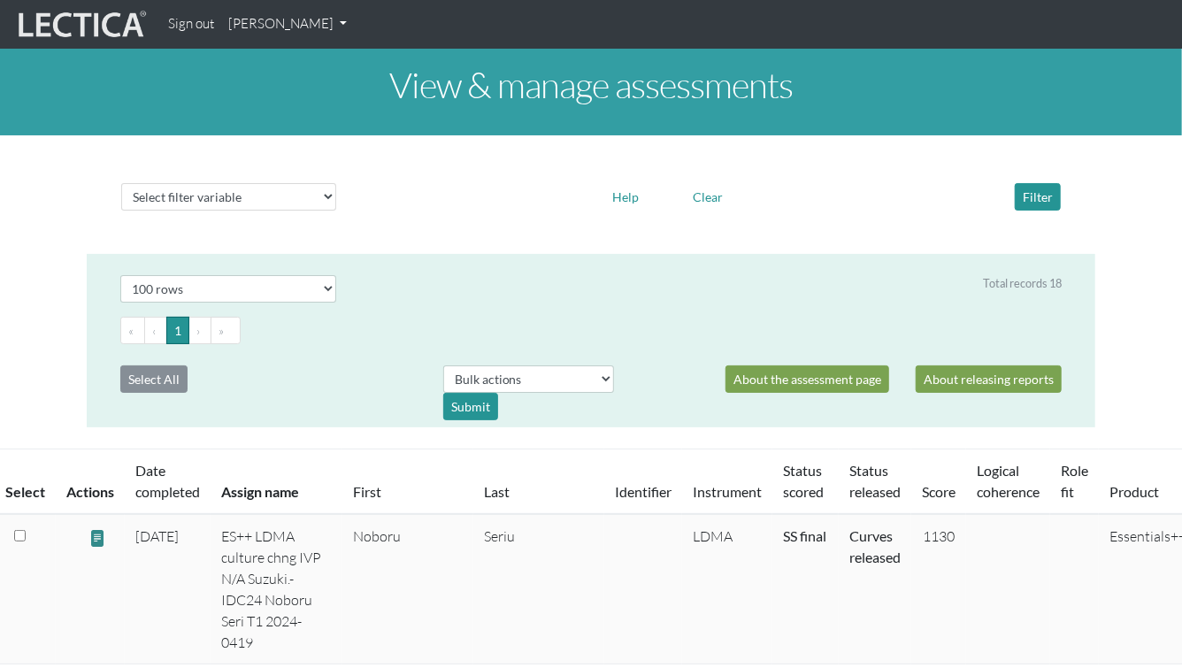
scroll to position [1759, 0]
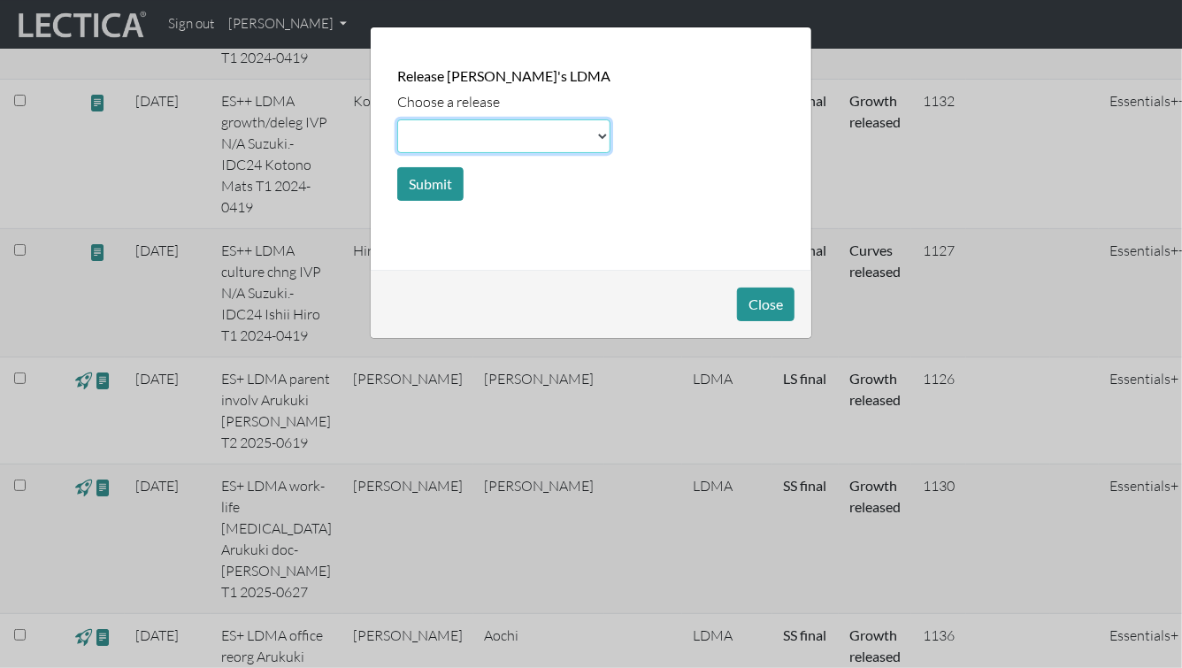
click at [487, 135] on select at bounding box center [503, 136] width 213 height 34
click at [479, 142] on select at bounding box center [503, 136] width 213 height 34
click at [454, 146] on select at bounding box center [503, 136] width 213 height 34
select select "basic"
click at [397, 119] on select at bounding box center [503, 136] width 213 height 34
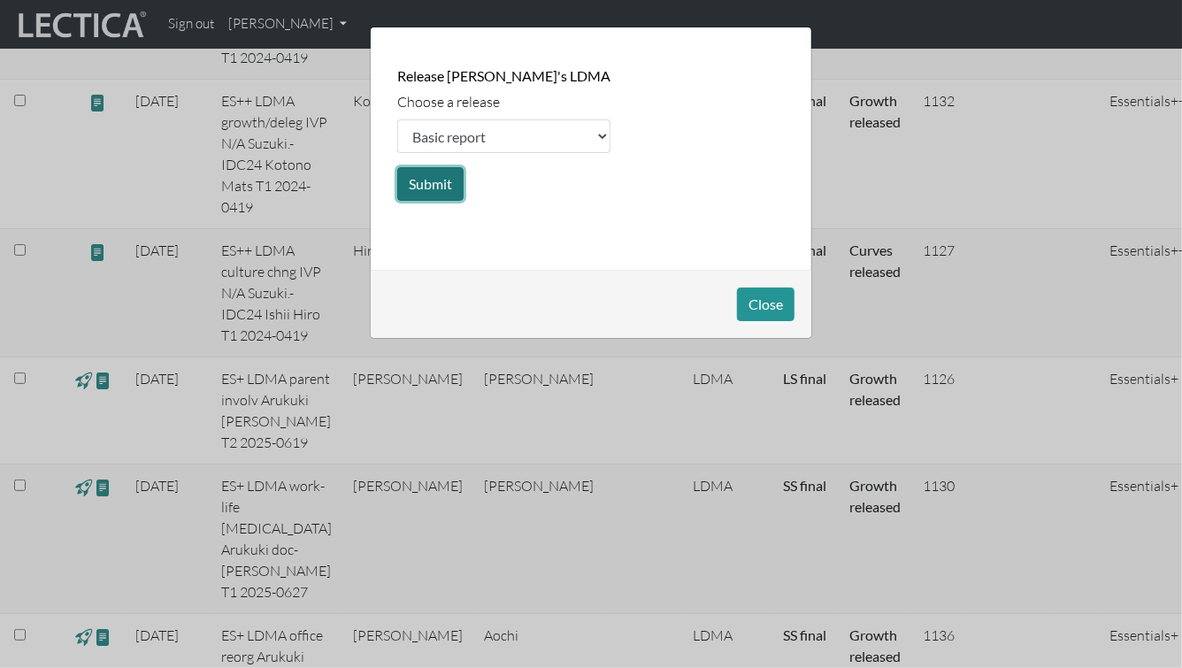
click at [436, 178] on button "Submit" at bounding box center [430, 184] width 66 height 34
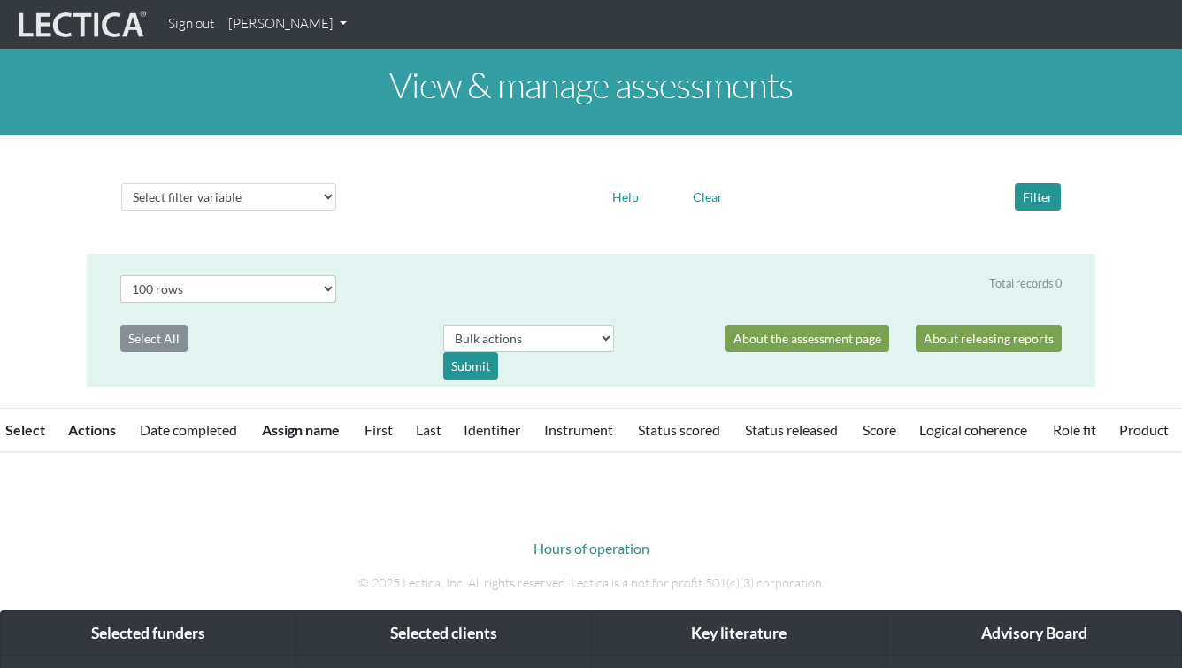
select select "100"
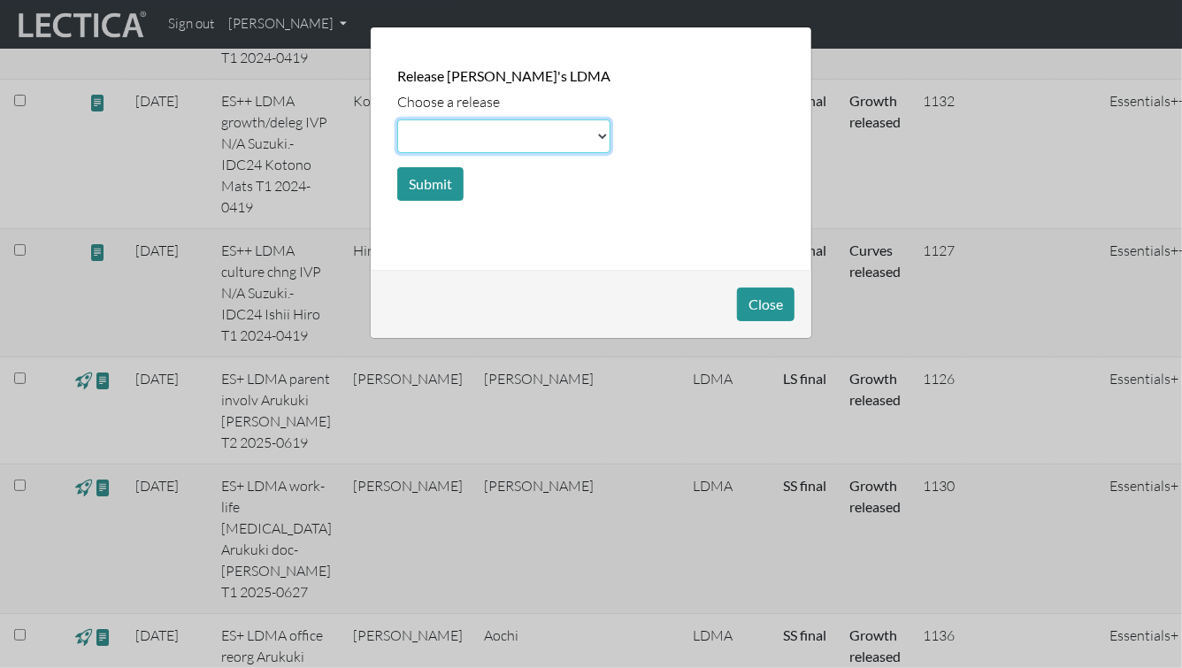
click at [434, 141] on select at bounding box center [503, 136] width 213 height 34
select select "scale"
click at [397, 119] on select at bounding box center [503, 136] width 213 height 34
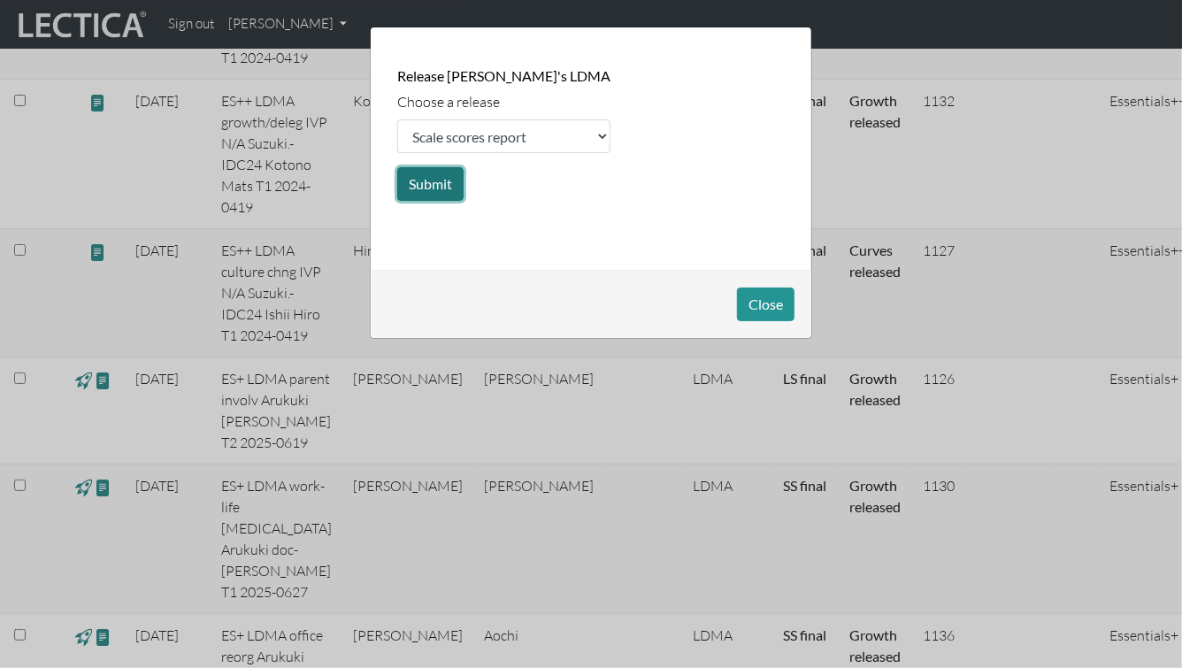
click at [426, 181] on button "Submit" at bounding box center [430, 184] width 66 height 34
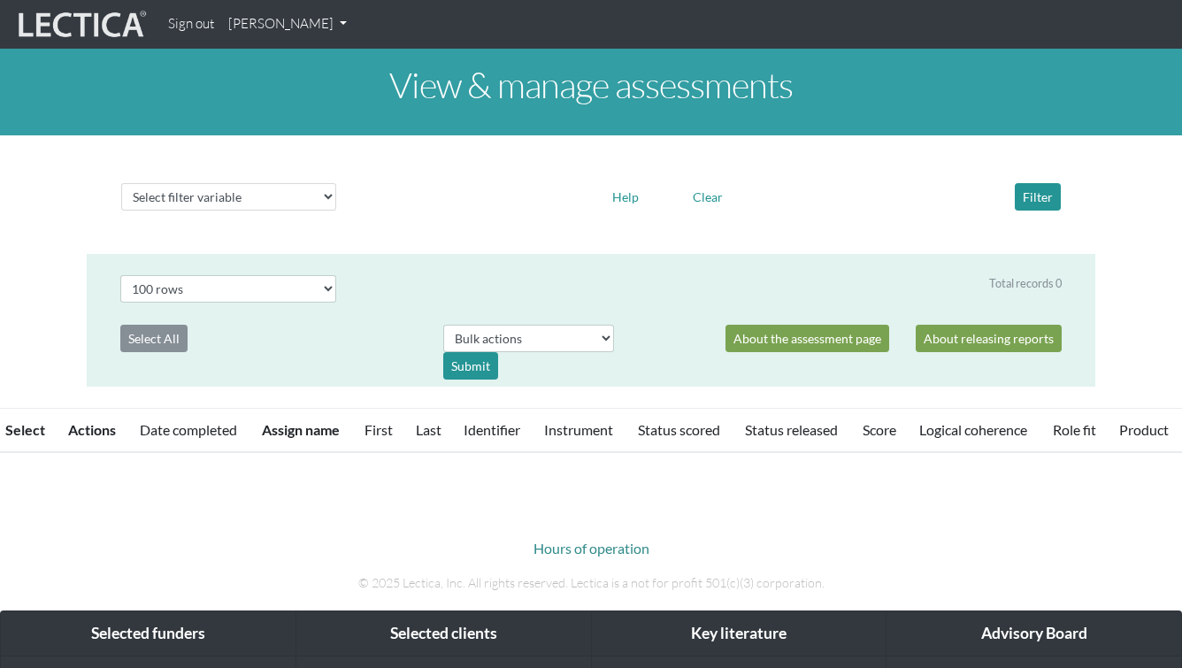
select select "100"
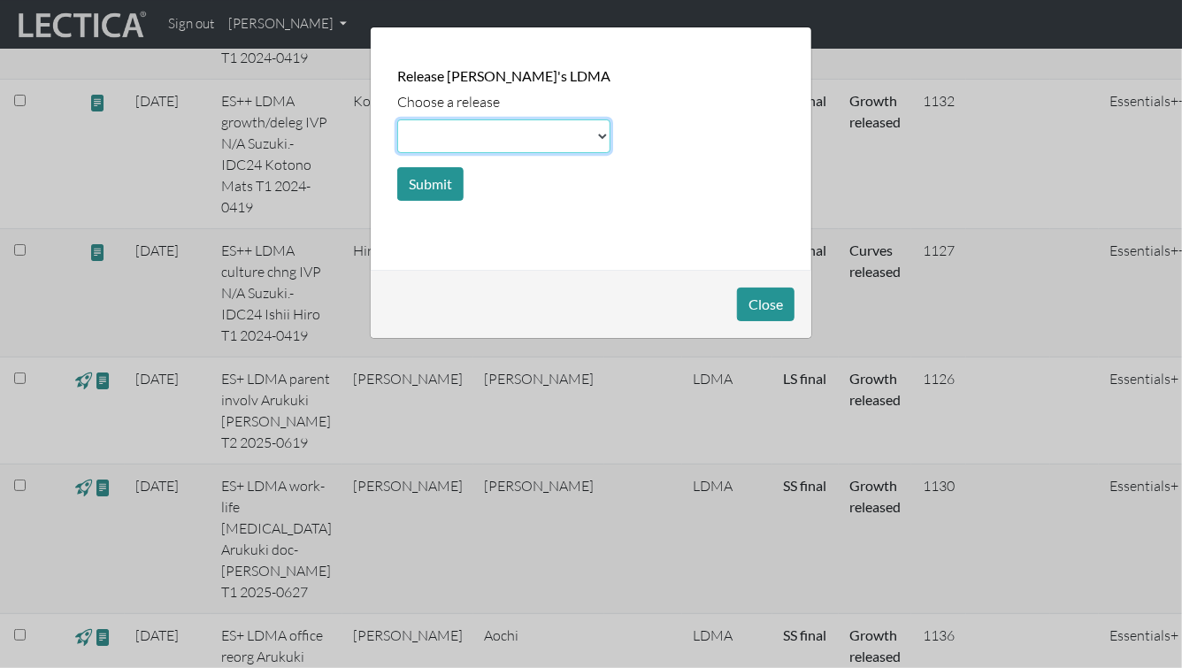
click at [453, 133] on select at bounding box center [503, 136] width 213 height 34
select select "score"
click at [397, 119] on select at bounding box center [503, 136] width 213 height 34
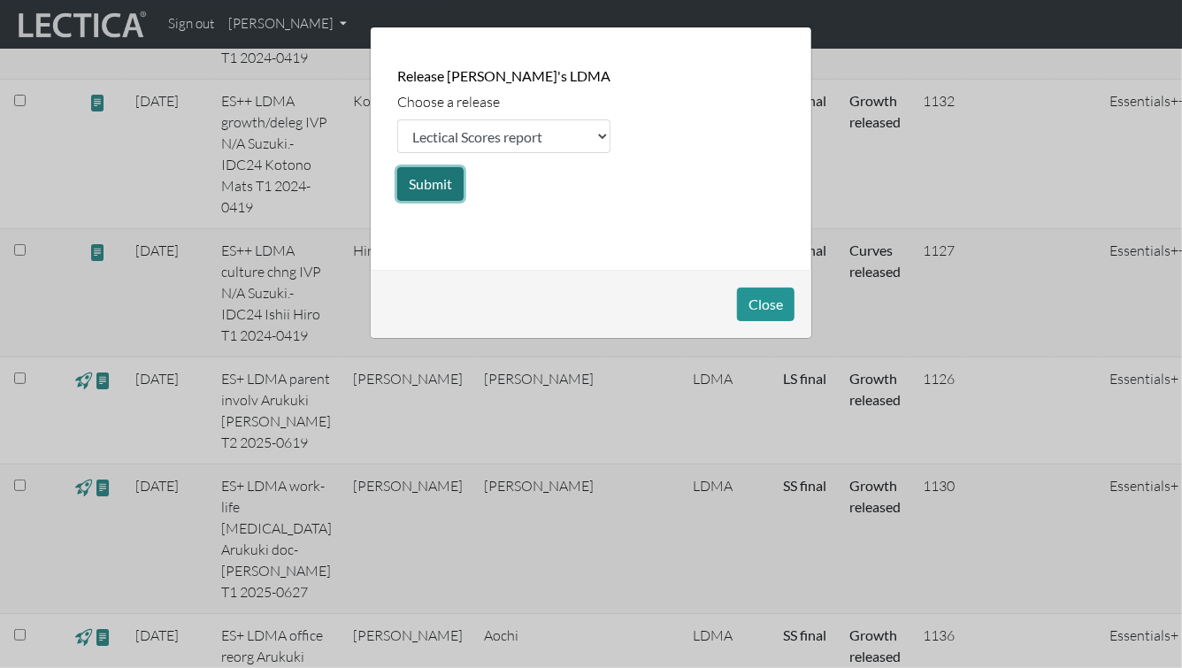
click at [437, 192] on button "Submit" at bounding box center [430, 184] width 66 height 34
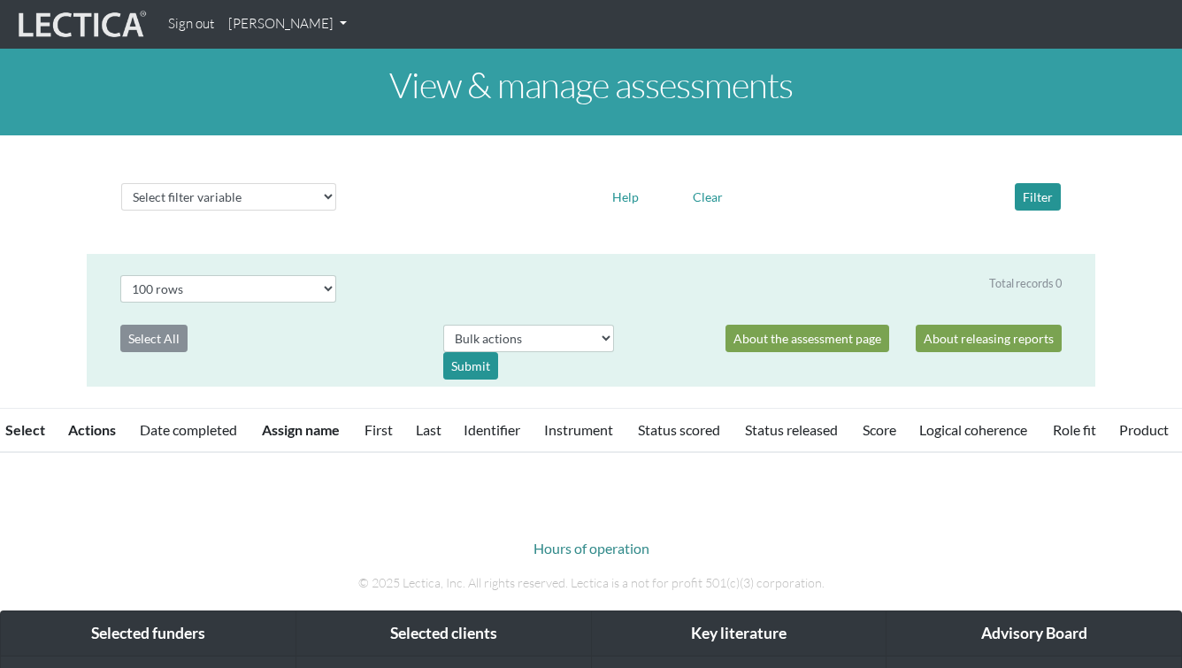
select select "100"
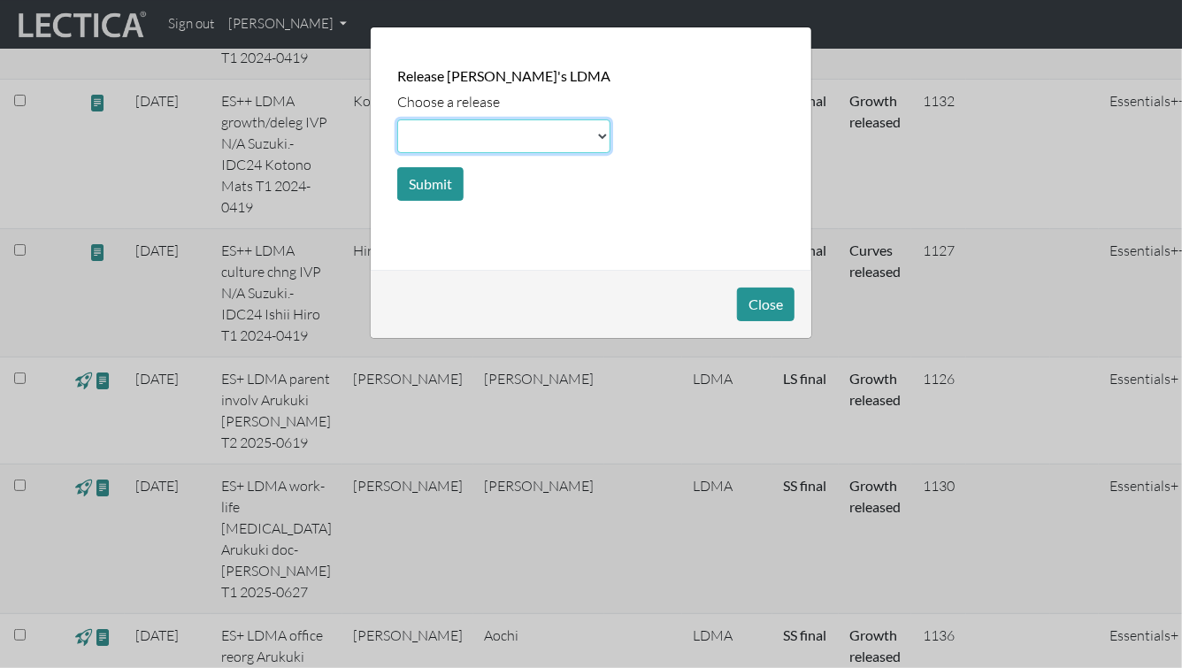
click at [414, 148] on select at bounding box center [503, 136] width 213 height 34
select select "growth"
click at [397, 119] on select at bounding box center [503, 136] width 213 height 34
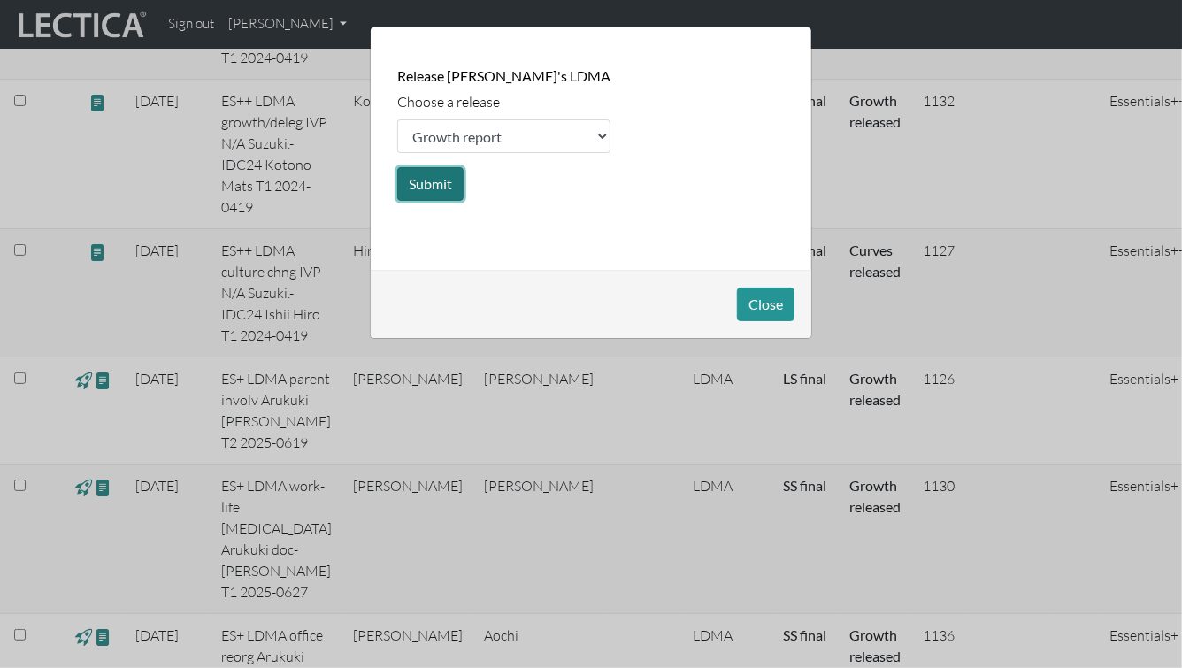
click at [425, 177] on button "Submit" at bounding box center [430, 184] width 66 height 34
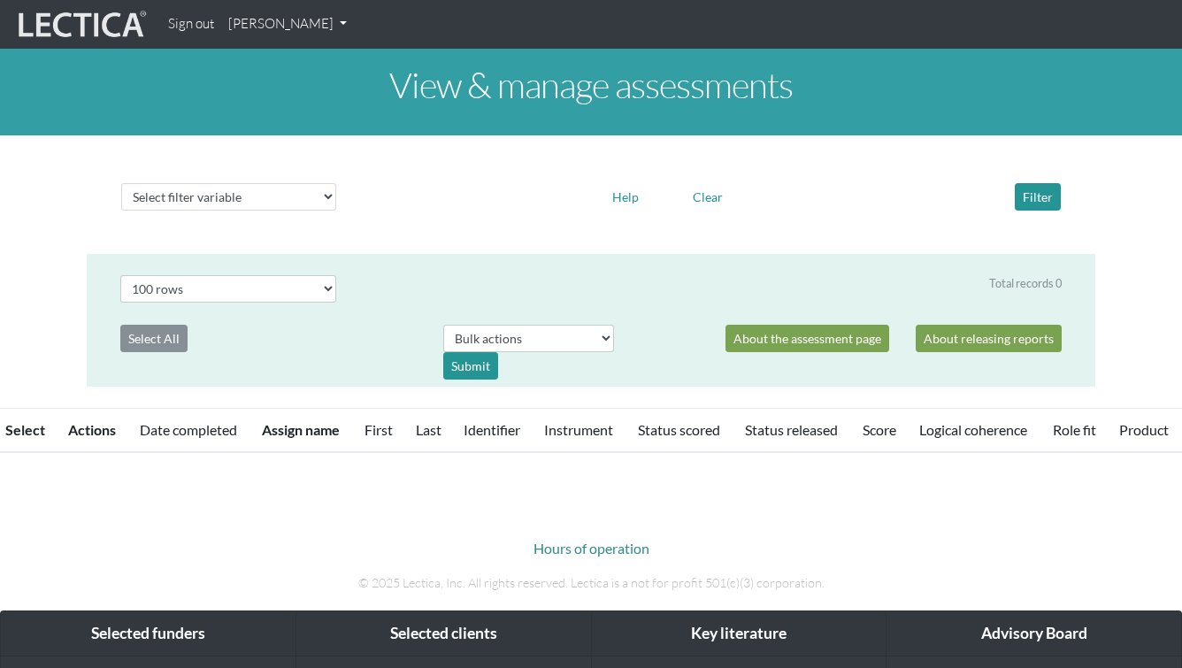
select select "100"
